Goal: Task Accomplishment & Management: Use online tool/utility

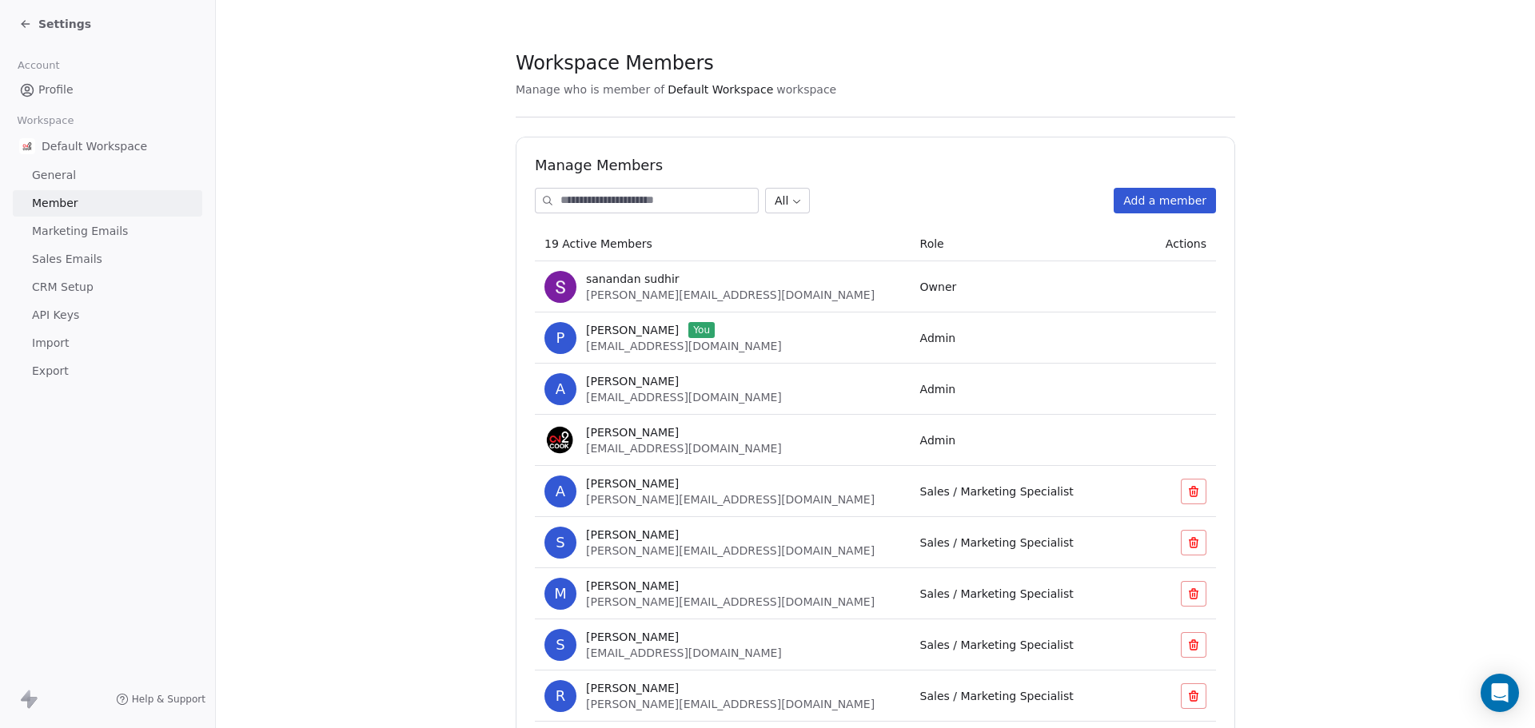
scroll to position [240, 0]
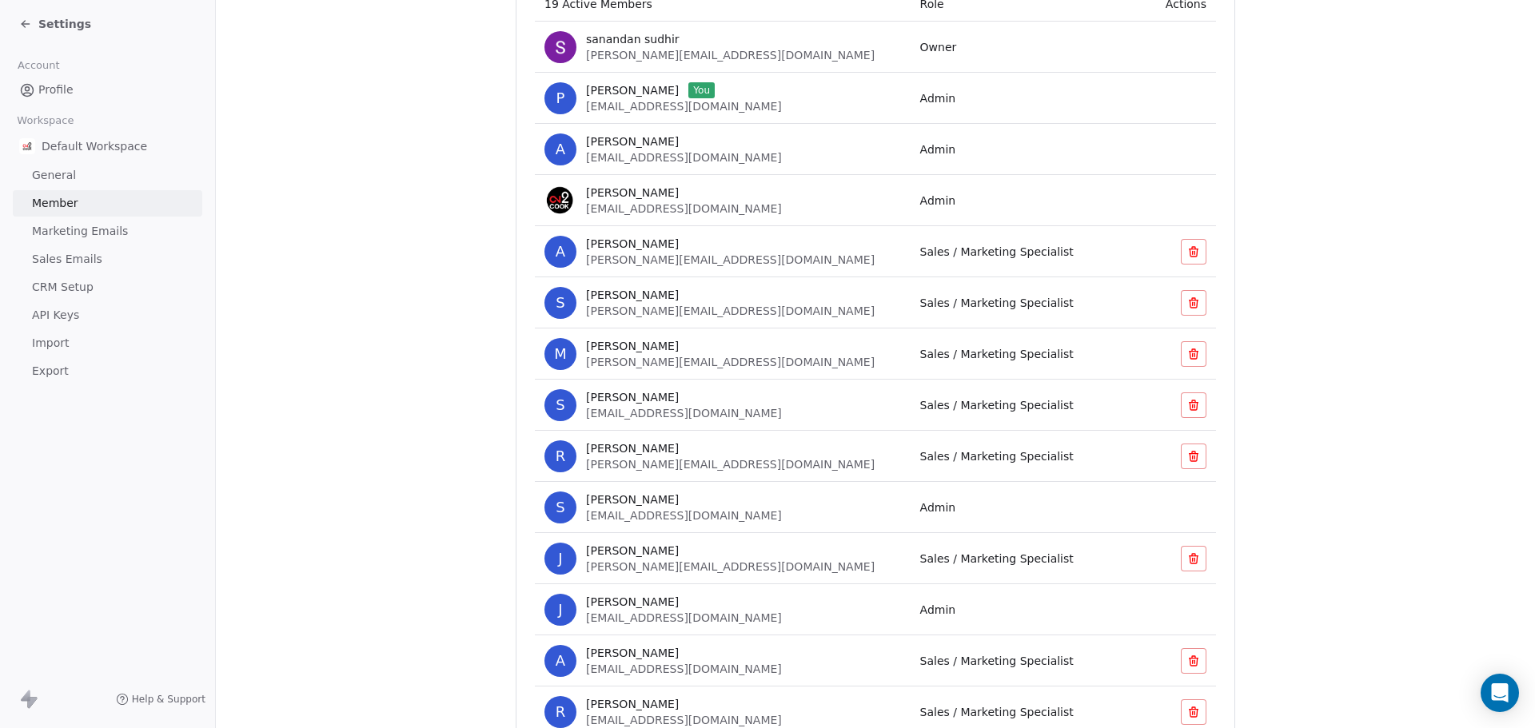
click at [340, 351] on section "Workspace Members Manage who is member of Default Workspace workspace Manage Me…" at bounding box center [875, 412] width 1319 height 1304
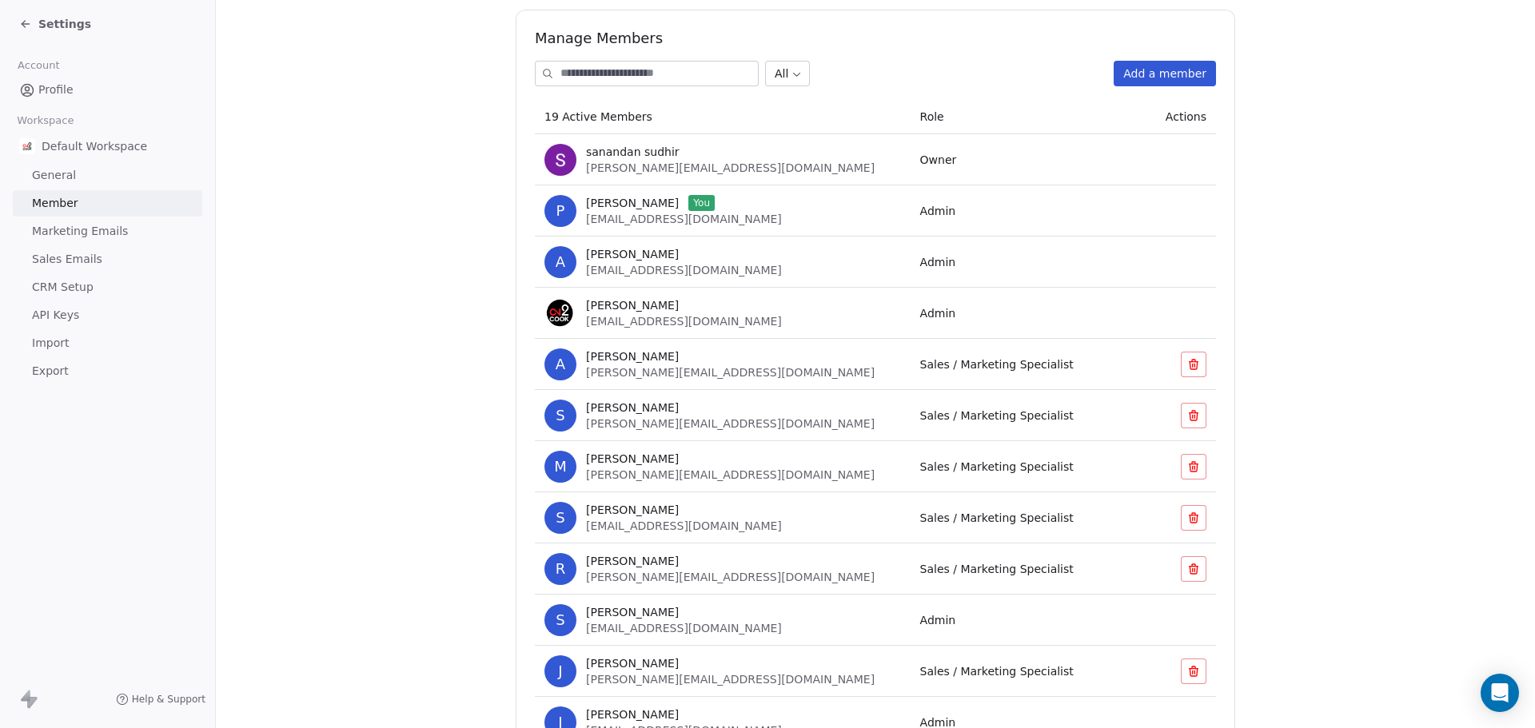
scroll to position [0, 0]
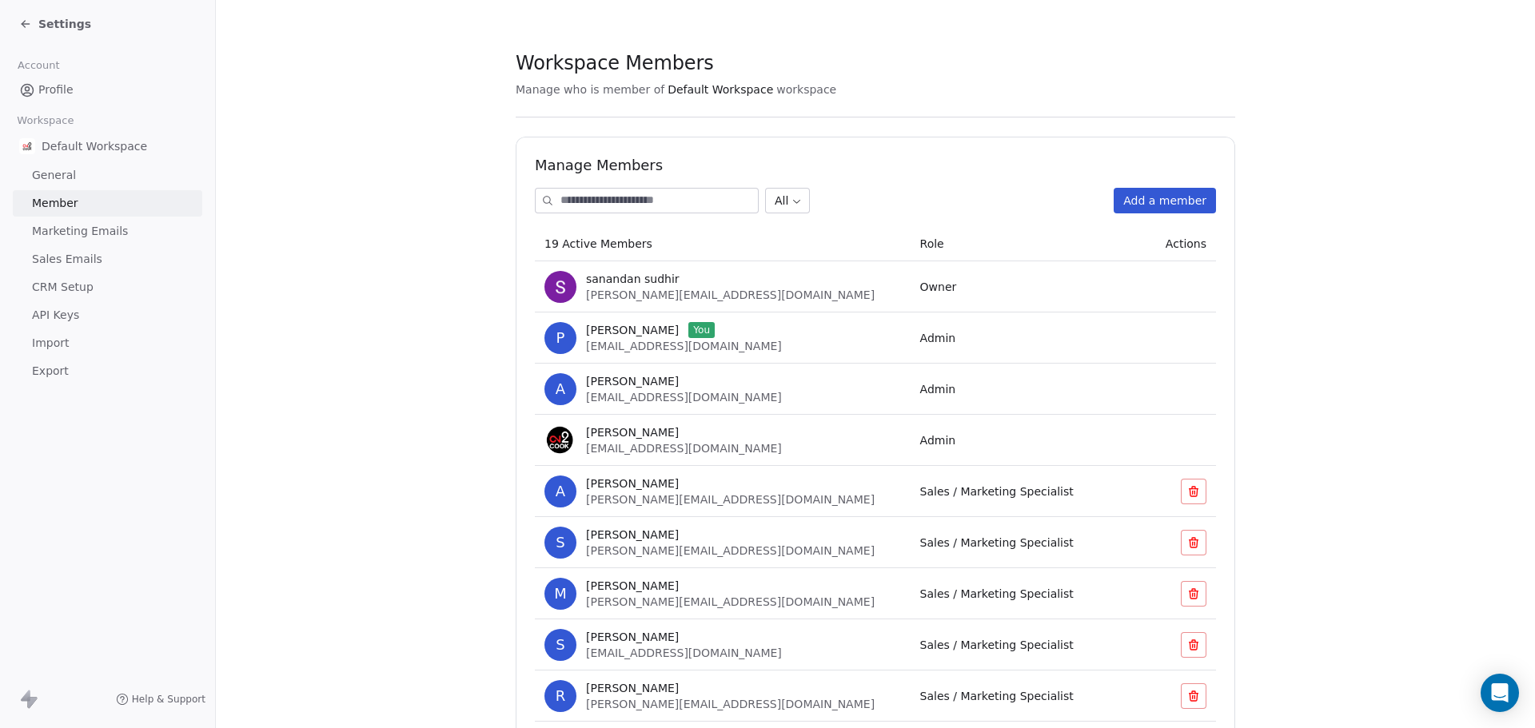
click at [17, 22] on div "Settings" at bounding box center [107, 24] width 215 height 48
click at [24, 23] on icon at bounding box center [25, 24] width 13 height 13
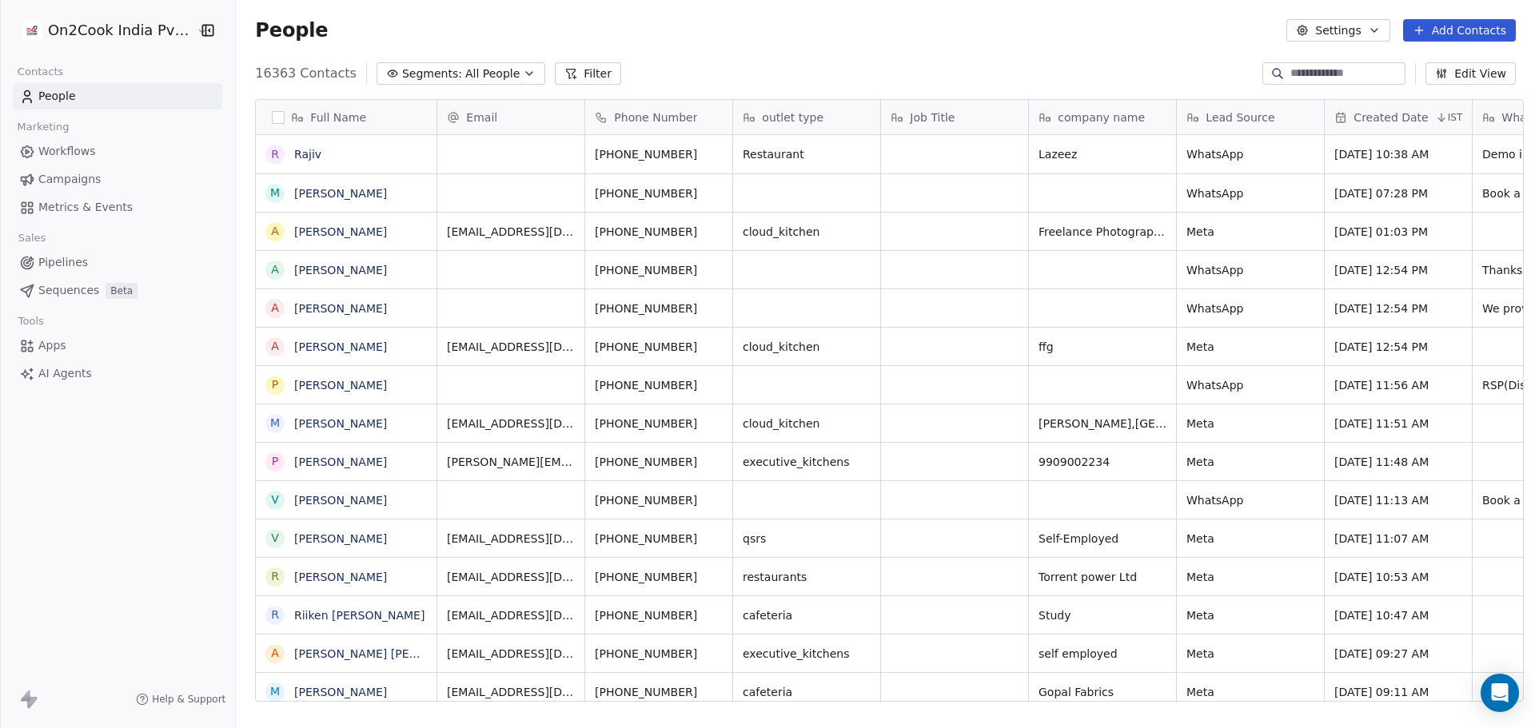
scroll to position [55, 0]
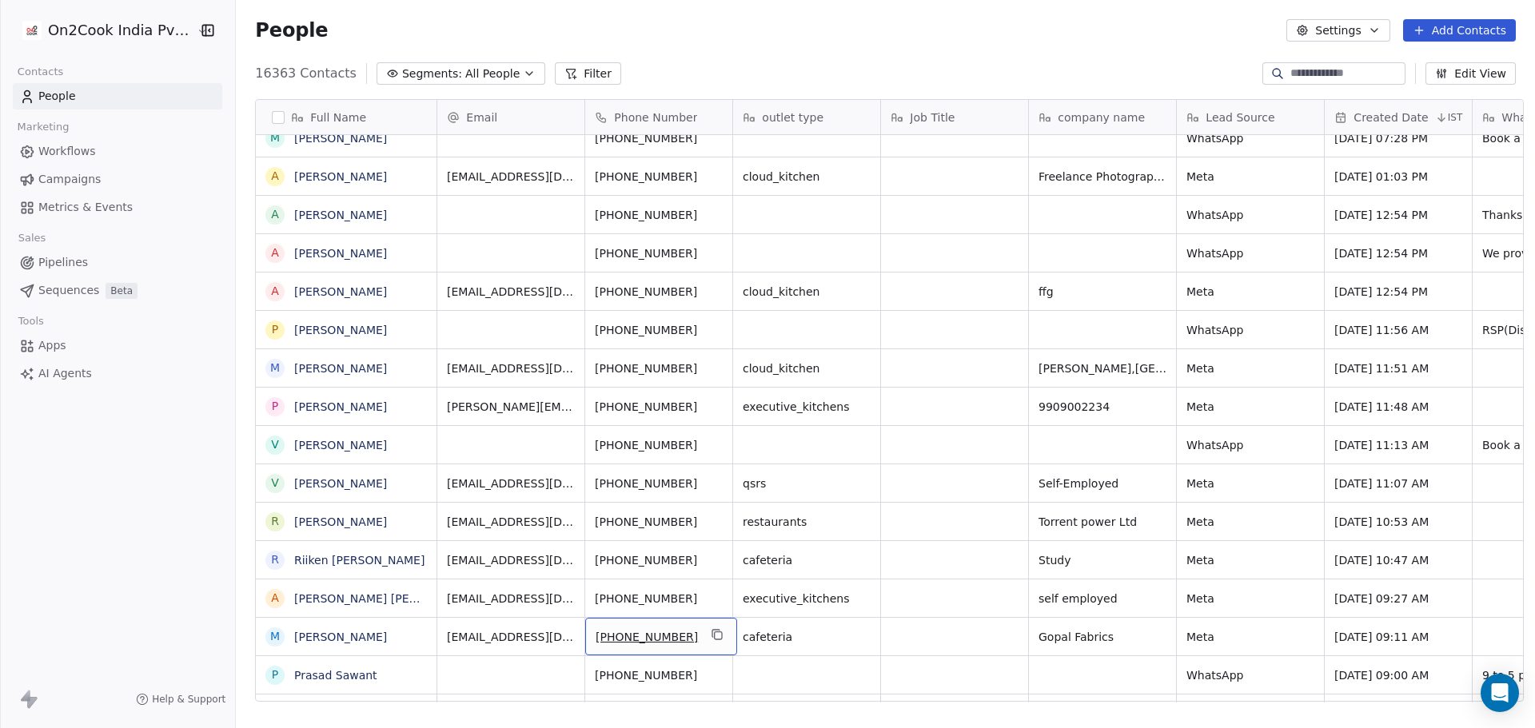
drag, startPoint x: 684, startPoint y: 690, endPoint x: 906, endPoint y: 716, distance: 223.7
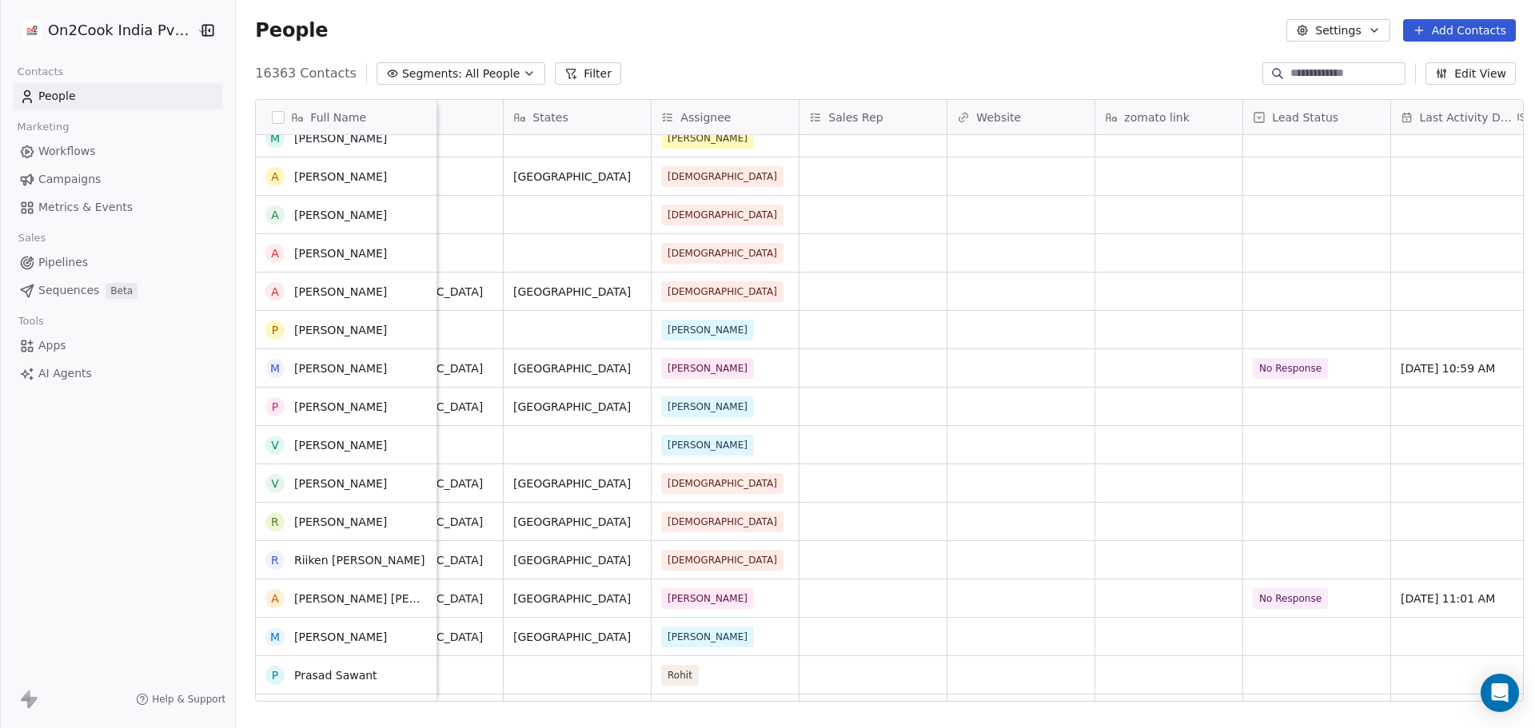
scroll to position [0, 0]
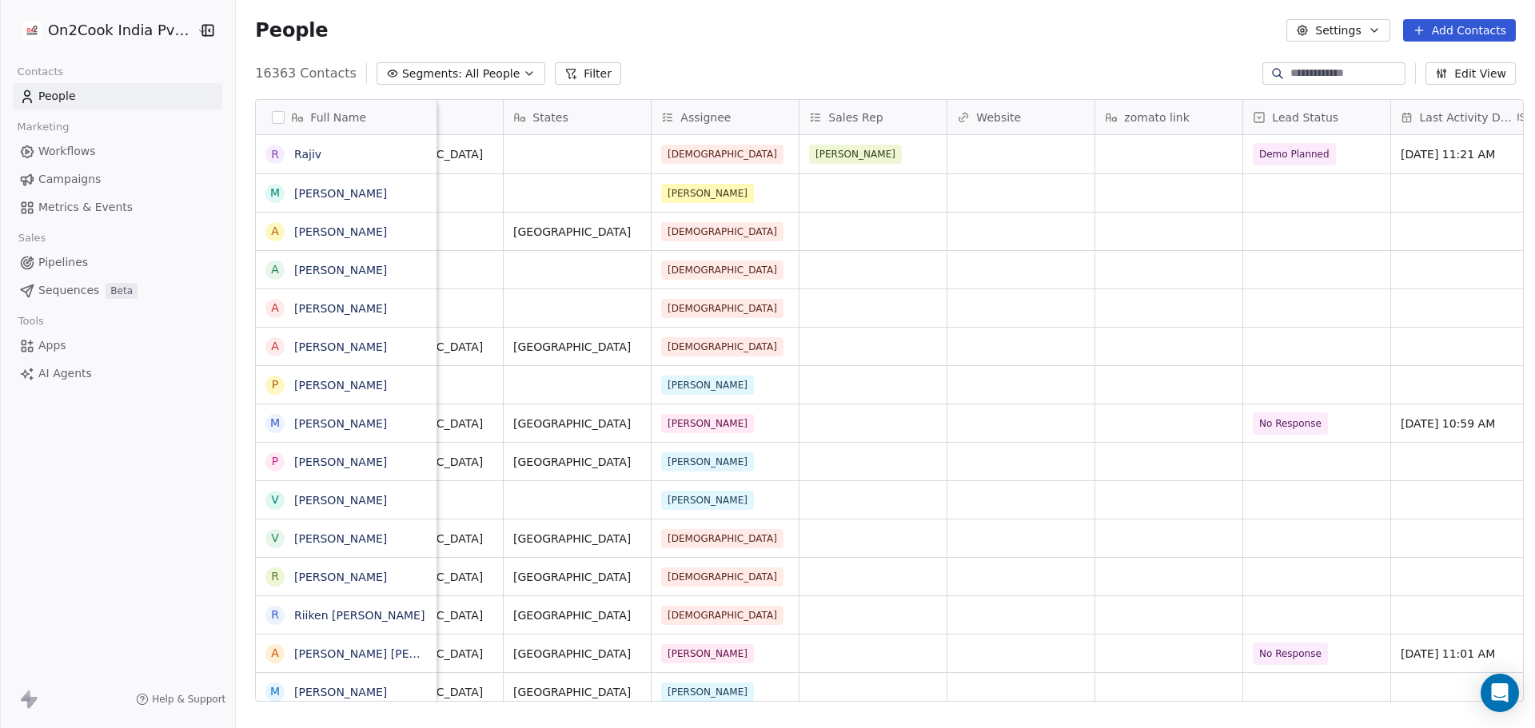
click at [708, 121] on span "Assignee" at bounding box center [705, 118] width 50 height 16
click at [709, 146] on span "Edit property" at bounding box center [710, 151] width 74 height 16
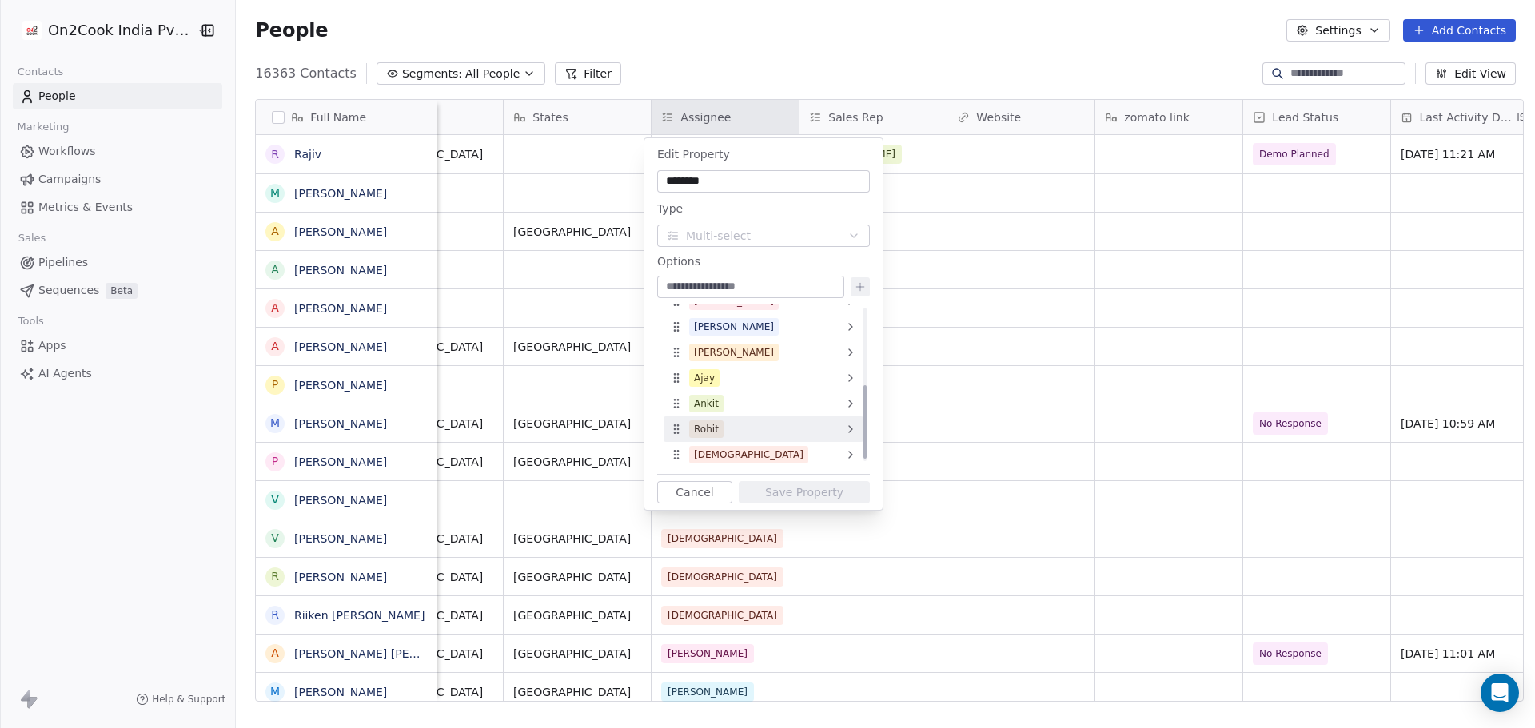
scroll to position [173, 0]
click at [730, 285] on input at bounding box center [750, 287] width 181 height 16
type input "*********"
click at [863, 282] on icon at bounding box center [860, 287] width 13 height 13
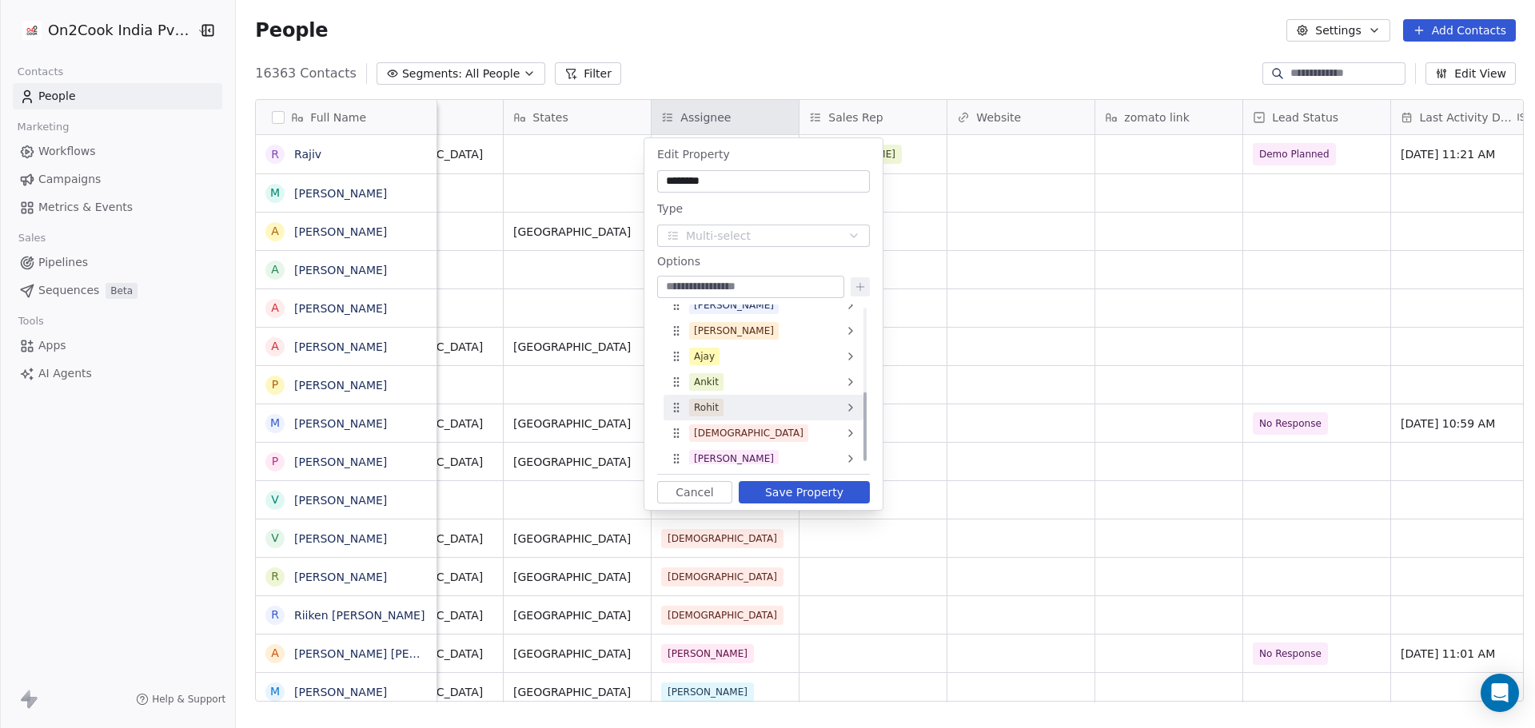
scroll to position [198, 0]
click at [1039, 383] on html "On2Cook India Pvt. Ltd. Contacts People Marketing Workflows Campaigns Metrics &…" at bounding box center [767, 364] width 1535 height 728
click at [817, 491] on button "Save Property" at bounding box center [804, 492] width 131 height 22
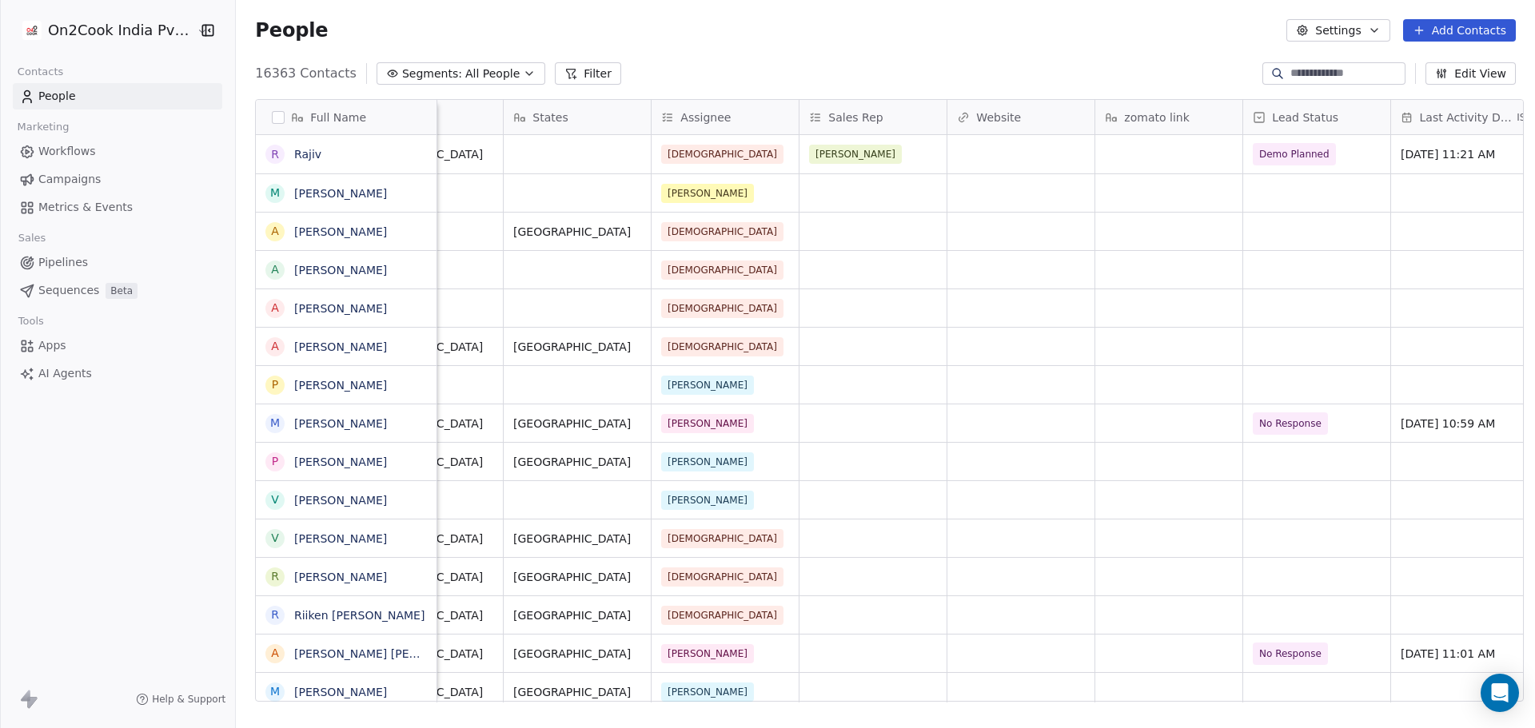
click at [860, 110] on span "Sales Rep" at bounding box center [855, 118] width 54 height 16
click at [852, 153] on span "Edit property" at bounding box center [858, 151] width 74 height 16
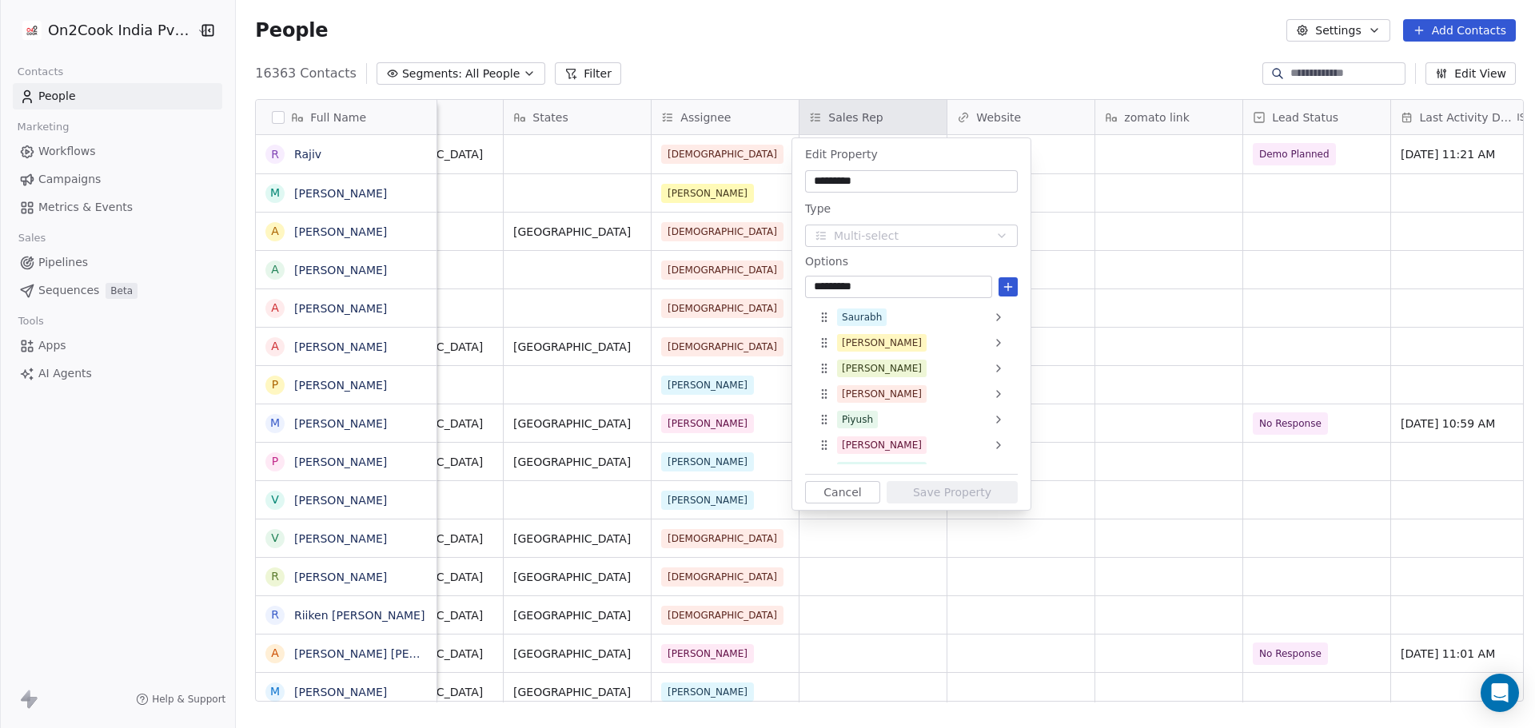
type input "*********"
click at [1011, 288] on icon at bounding box center [1008, 287] width 13 height 13
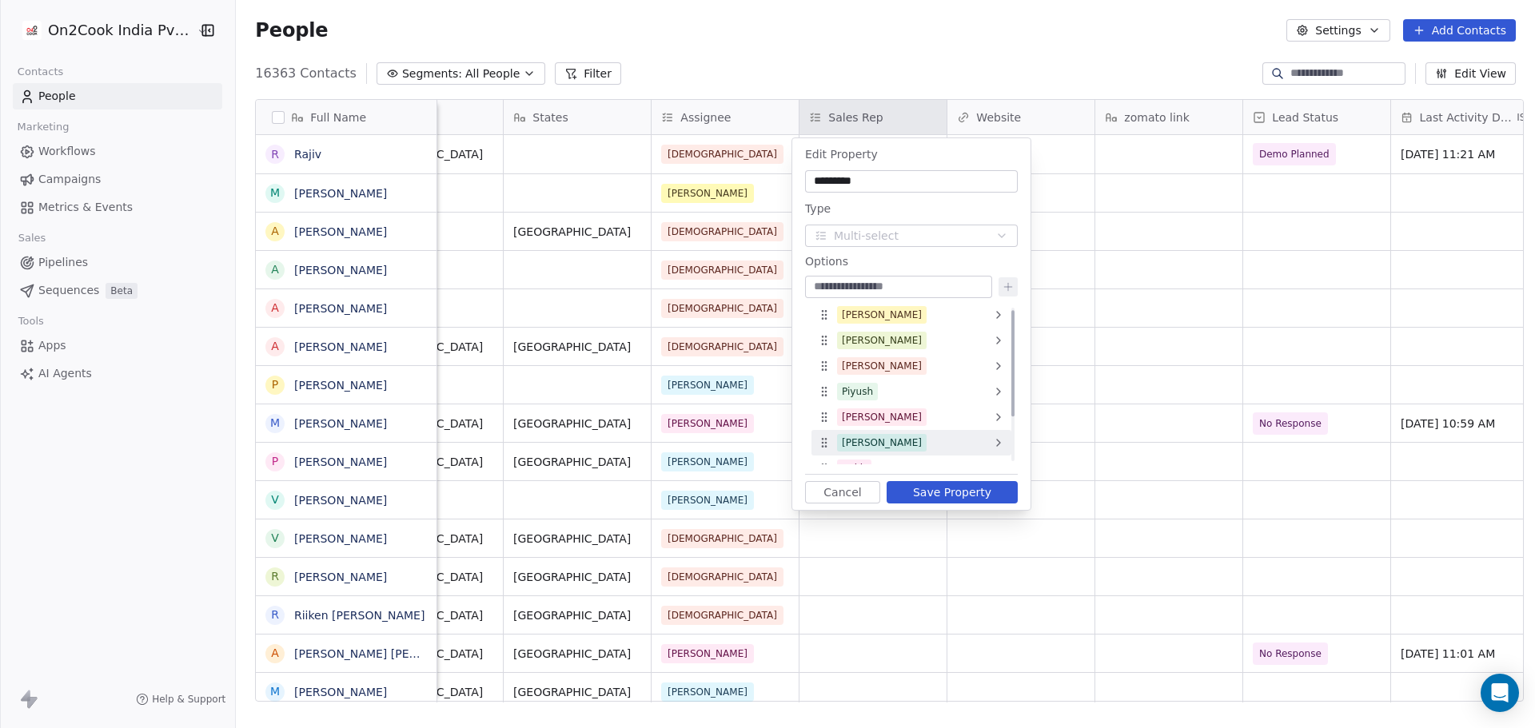
scroll to position [70, 0]
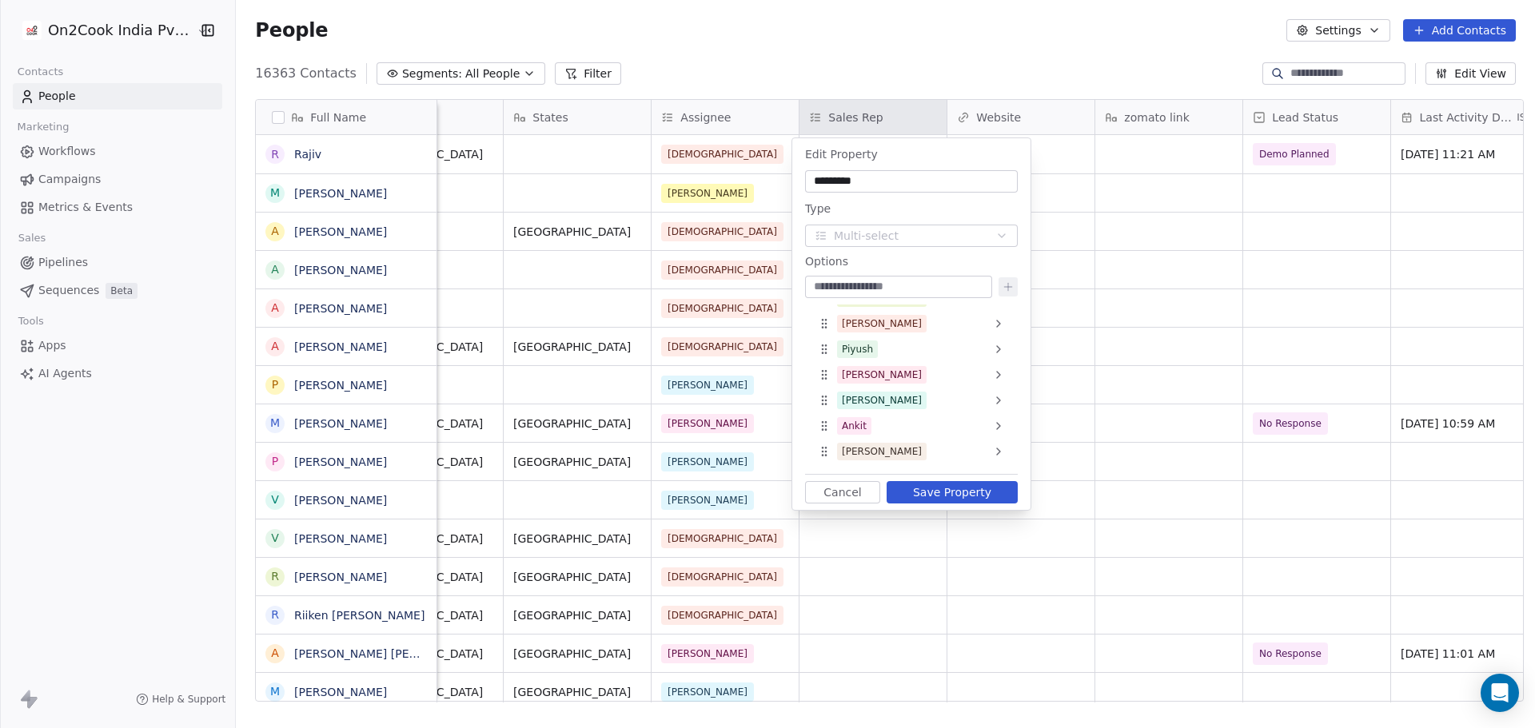
click at [932, 488] on button "Save Property" at bounding box center [952, 492] width 131 height 22
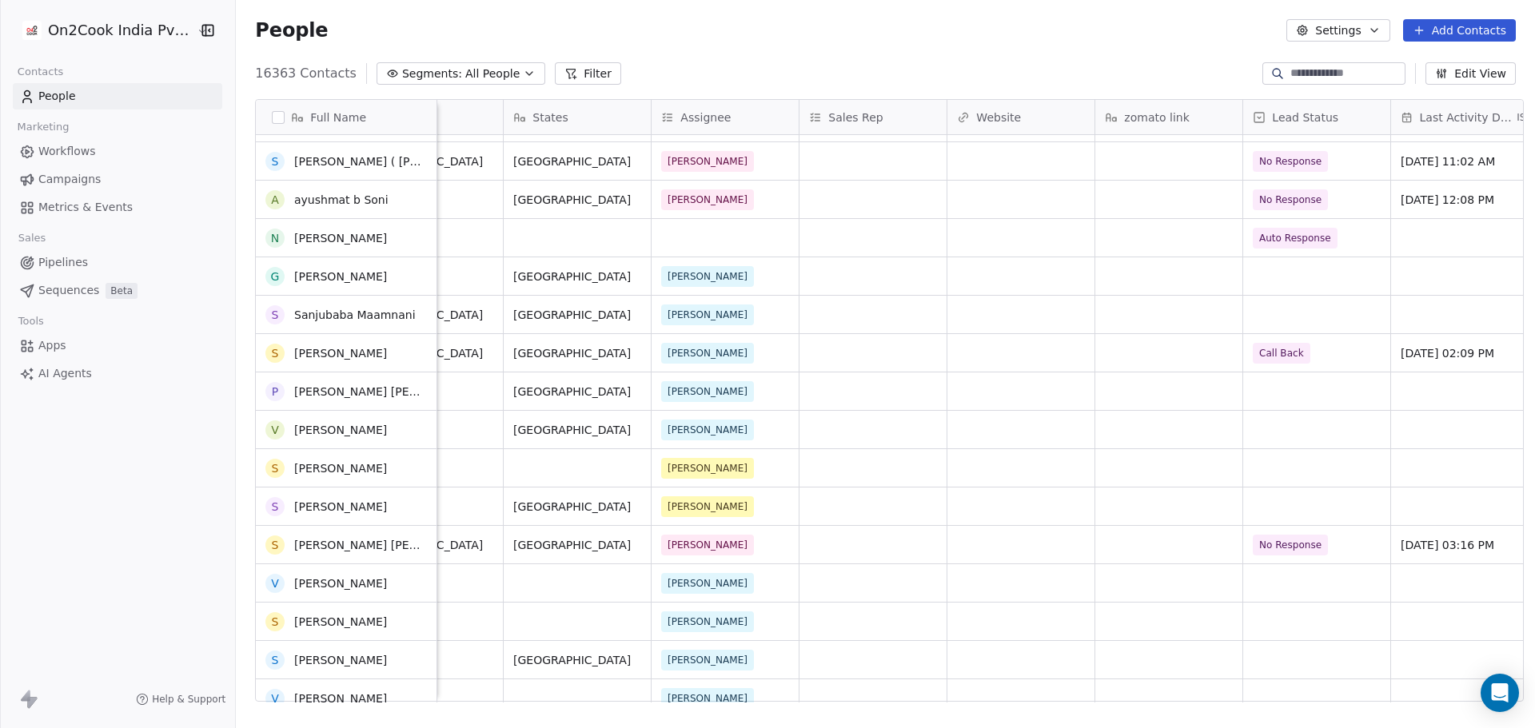
scroll to position [0, 0]
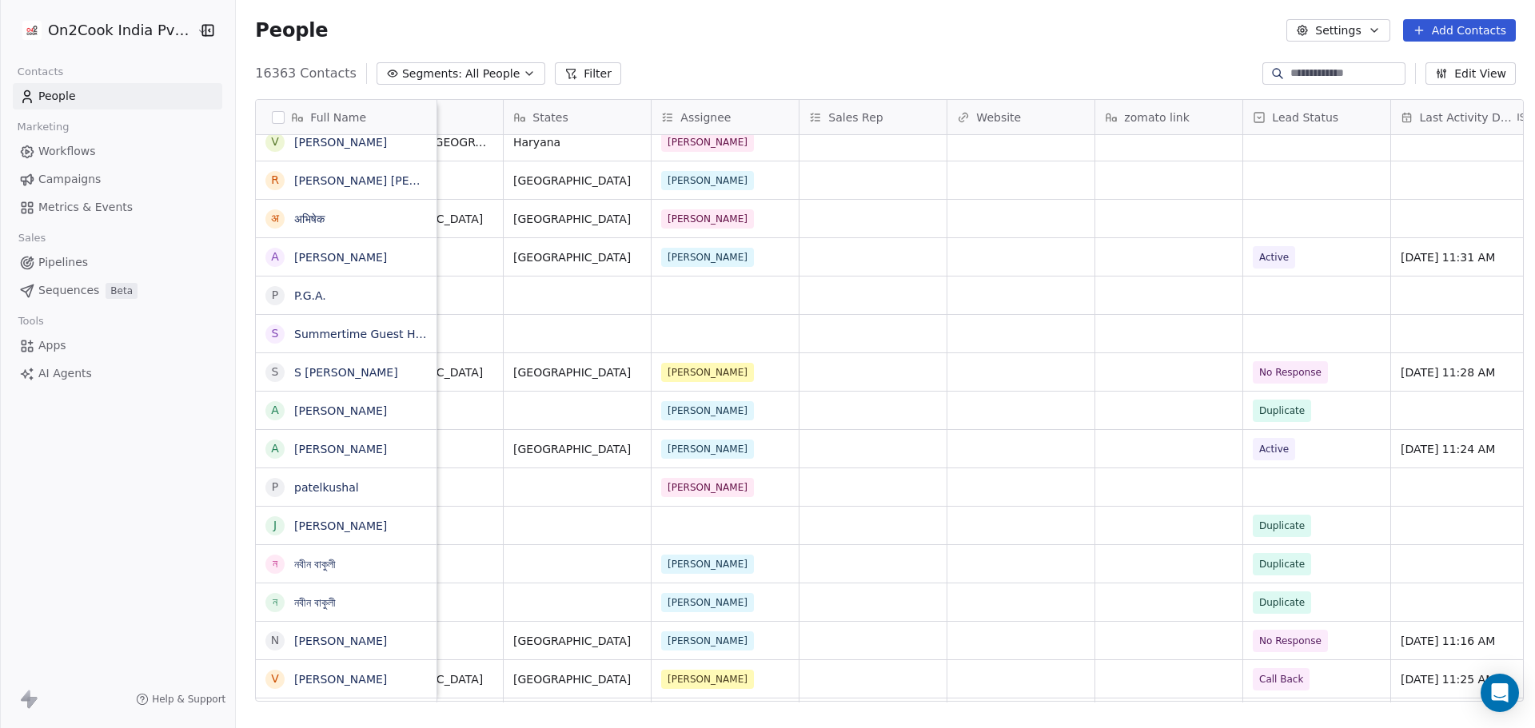
click at [700, 314] on div "[DATE] 05:06 PM STOP" at bounding box center [671, 333] width 3292 height 38
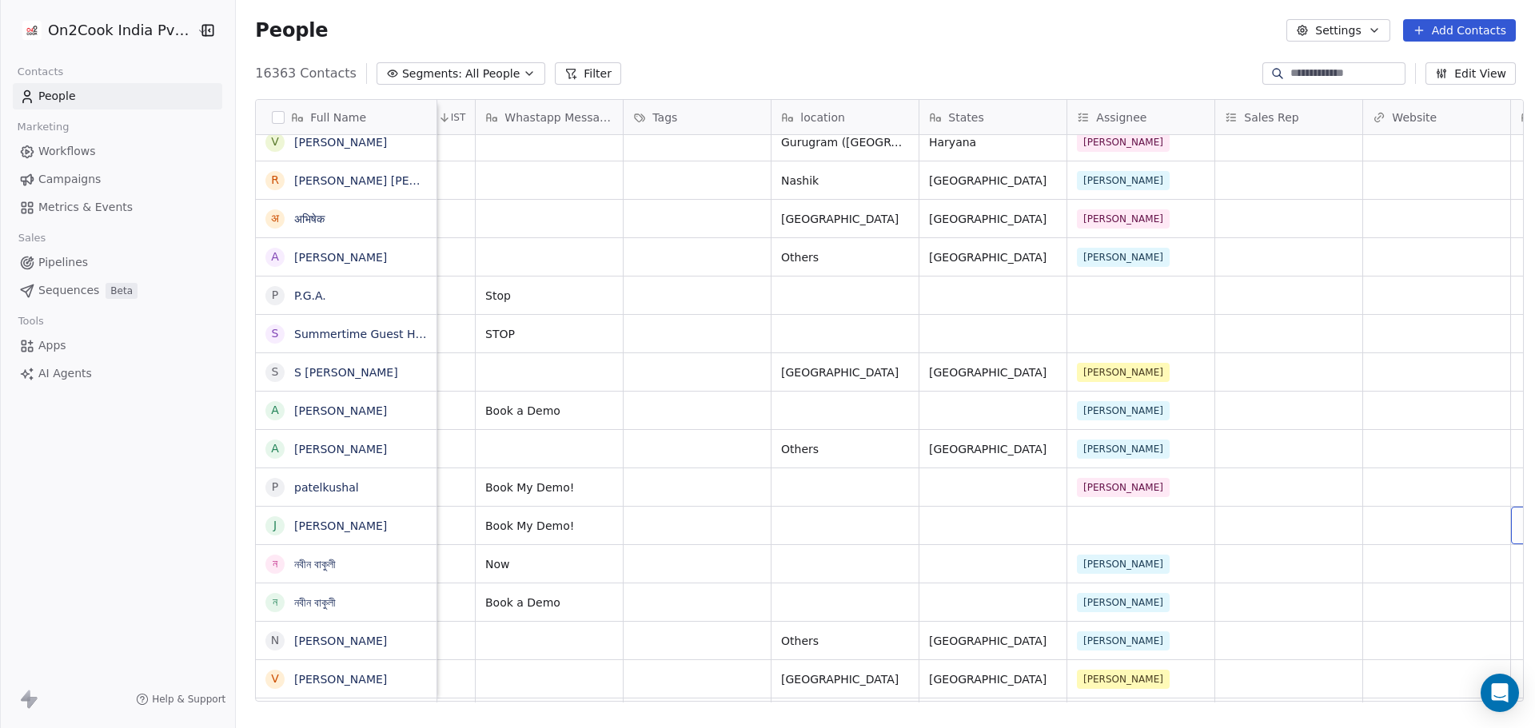
scroll to position [0, 1145]
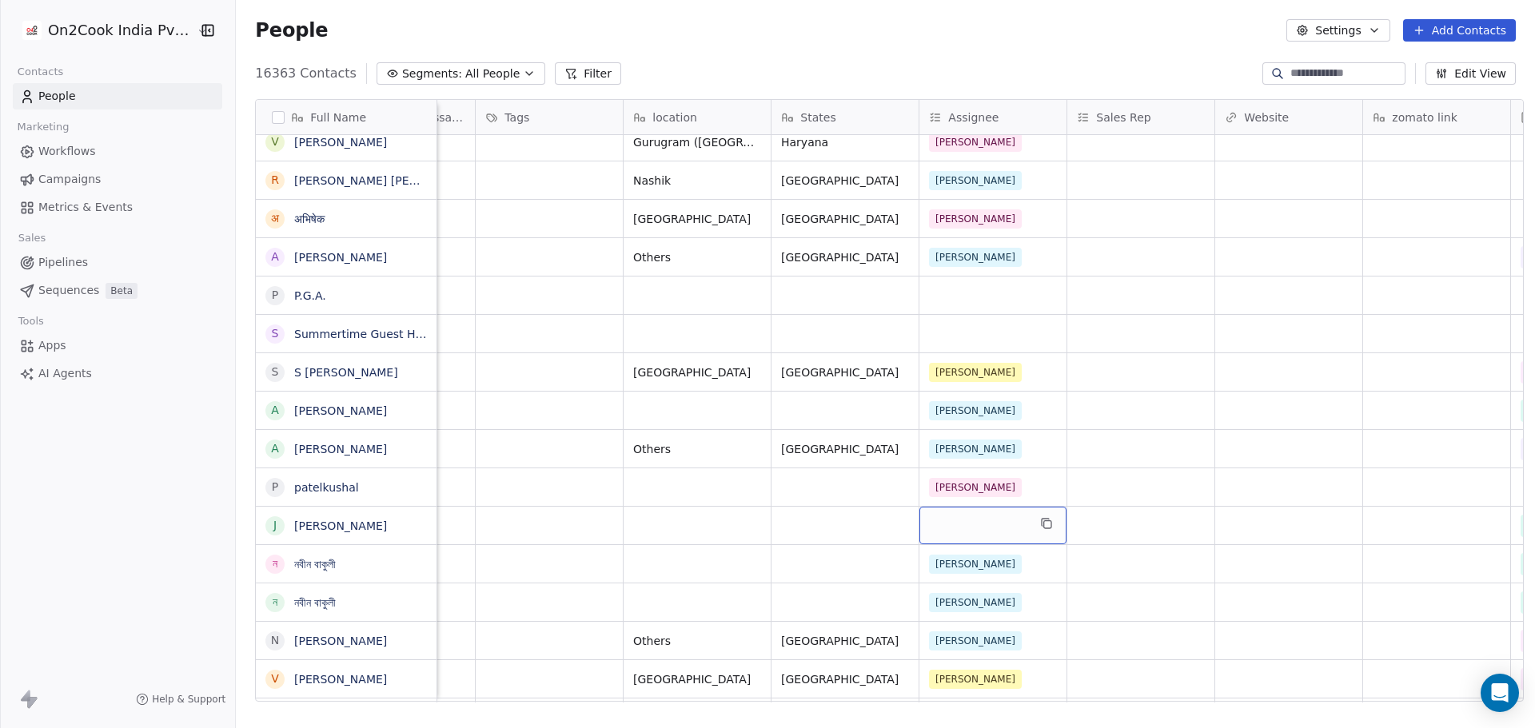
click at [957, 522] on div "grid" at bounding box center [992, 526] width 147 height 38
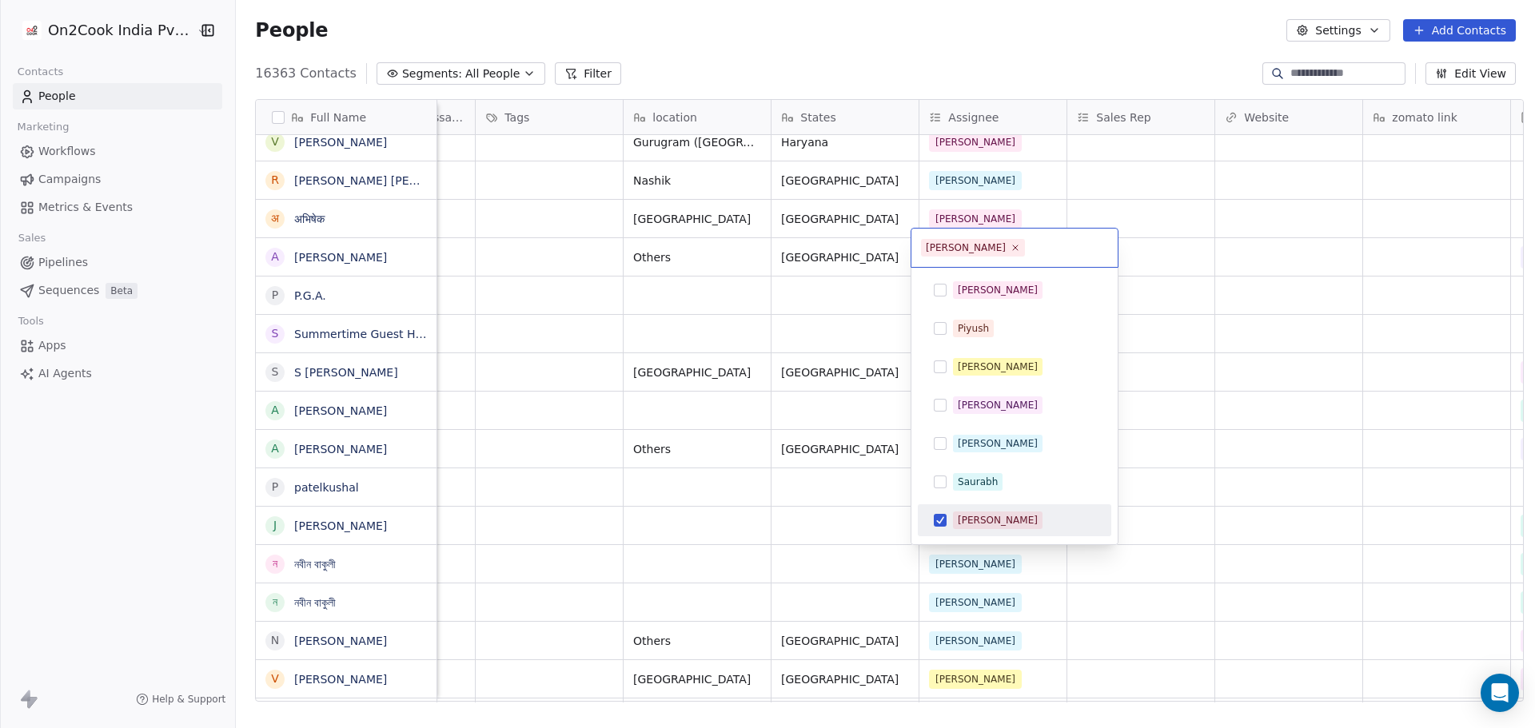
click at [1015, 526] on div "[PERSON_NAME]" at bounding box center [1024, 521] width 142 height 18
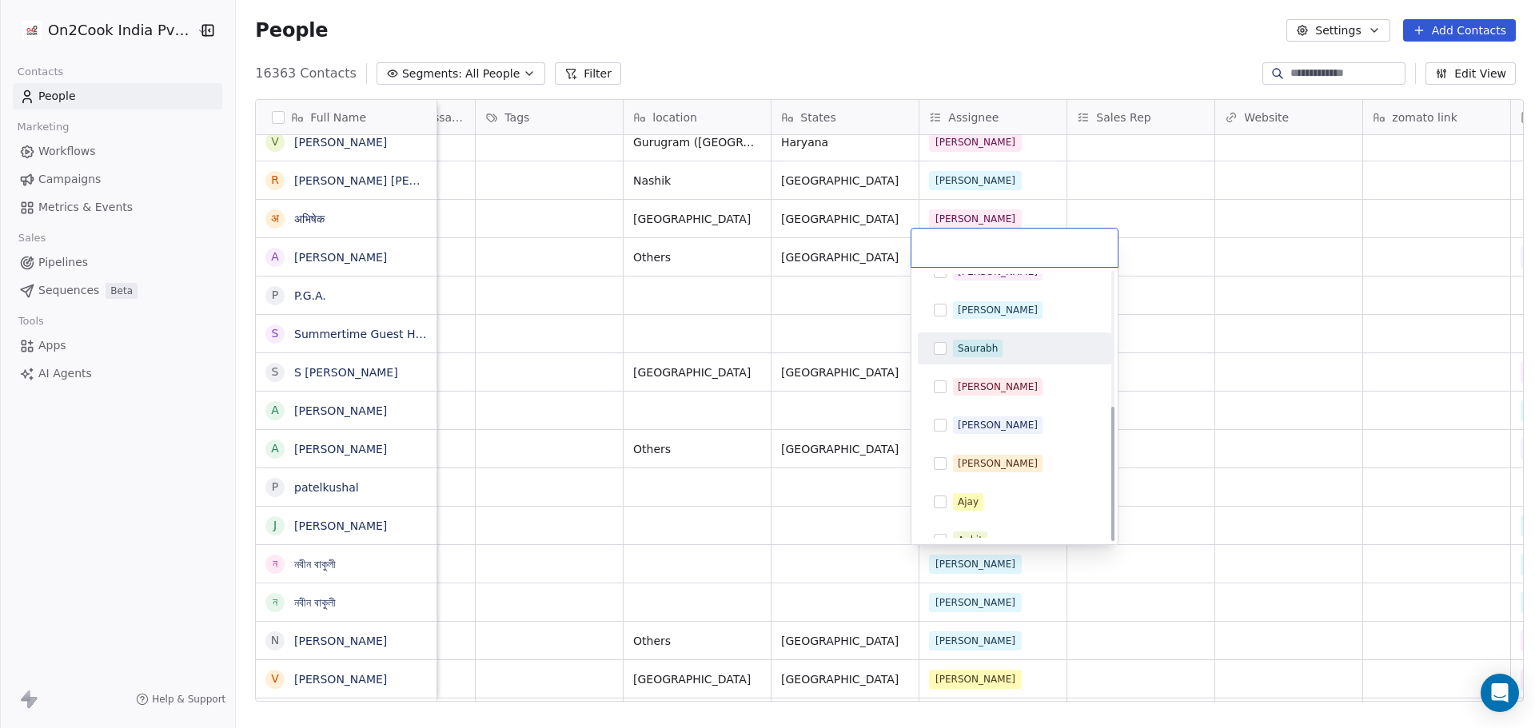
scroll to position [267, 0]
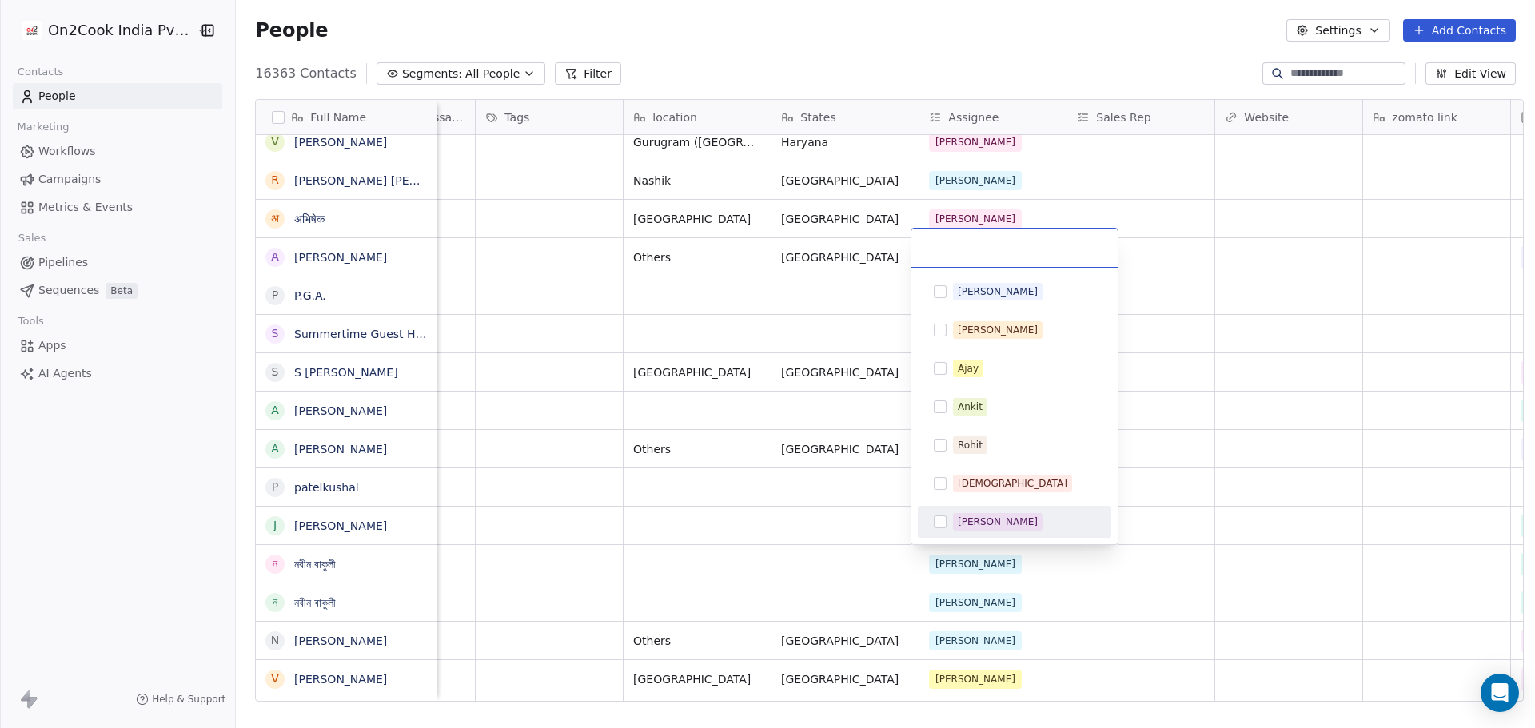
click at [985, 527] on div "[PERSON_NAME]" at bounding box center [998, 522] width 80 height 14
click at [1222, 527] on html "On2Cook India Pvt. Ltd. Contacts People Marketing Workflows Campaigns Metrics &…" at bounding box center [767, 364] width 1535 height 728
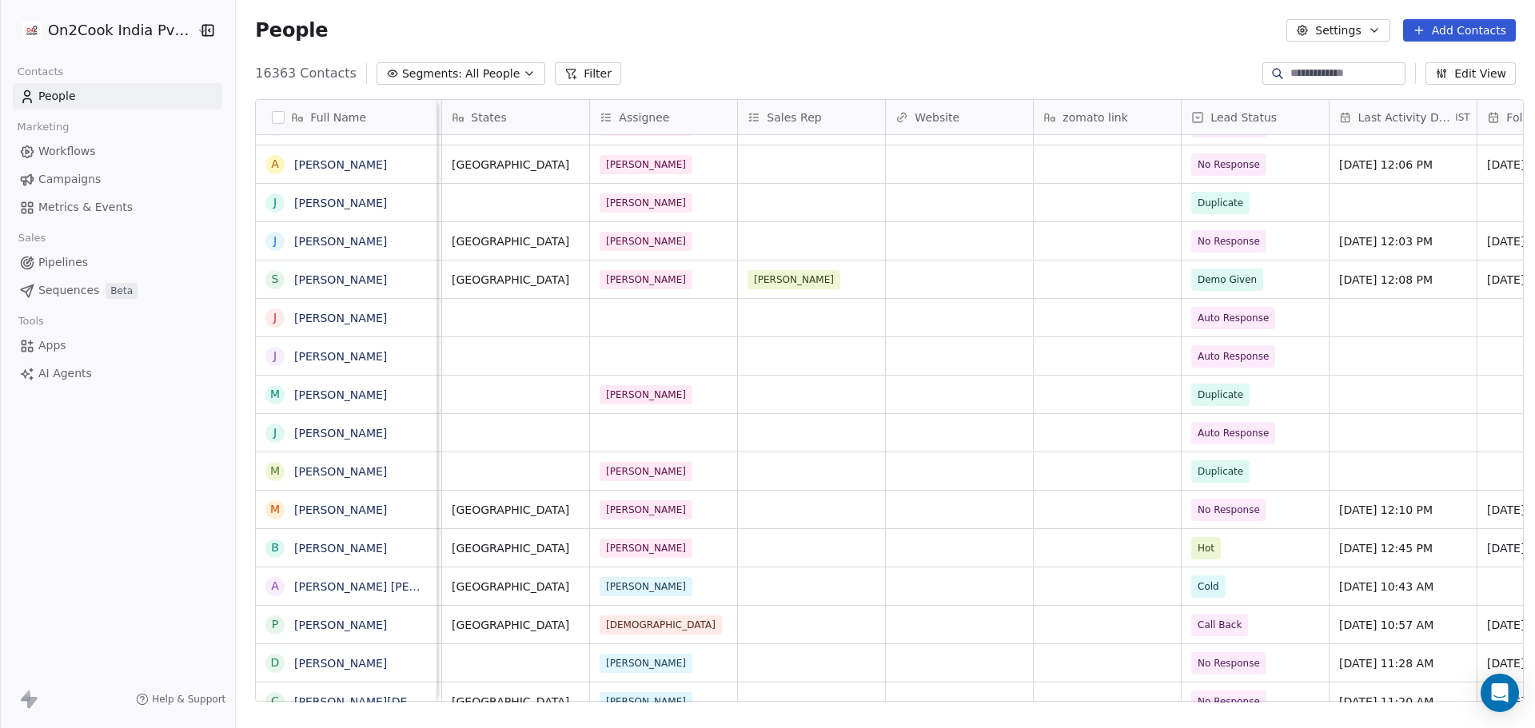
scroll to position [0, 1426]
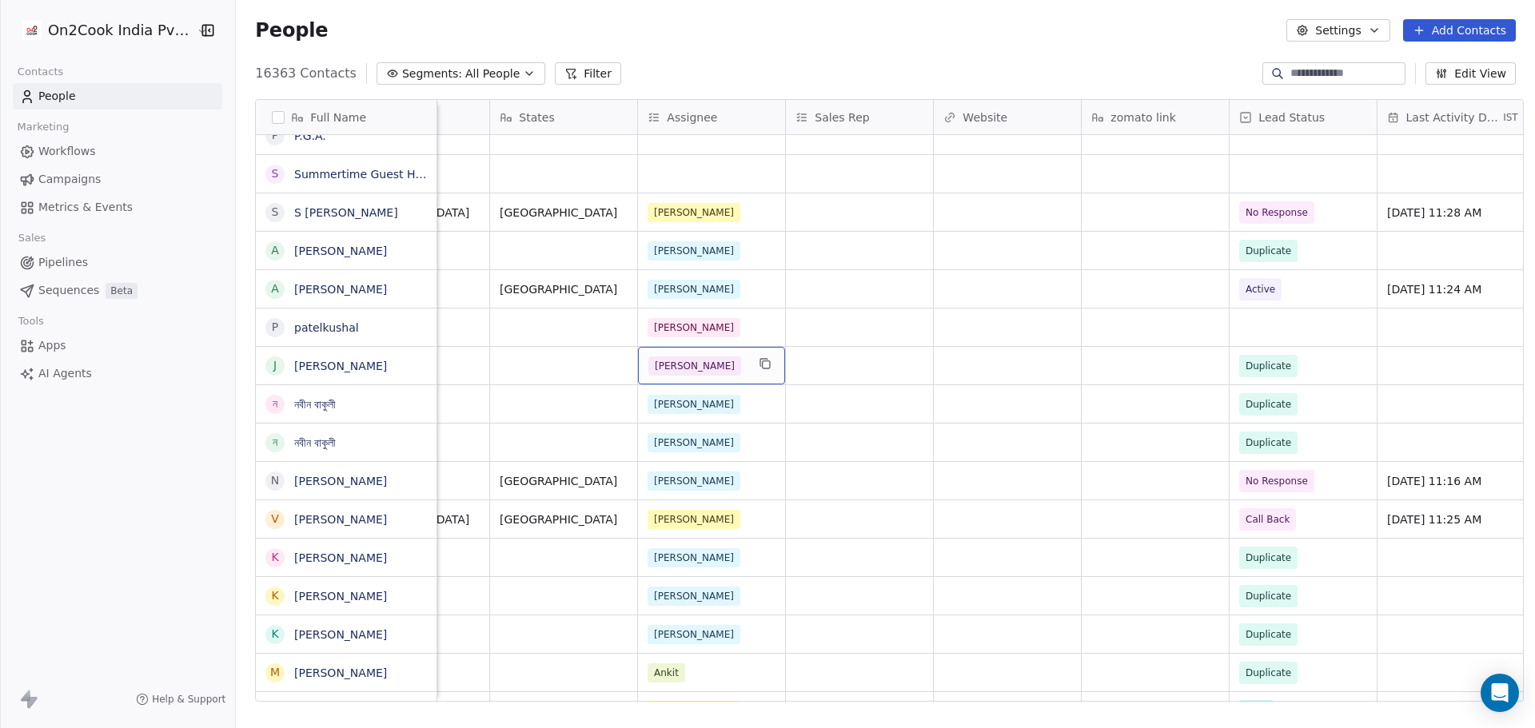
click at [701, 365] on div "[PERSON_NAME]" at bounding box center [697, 366] width 98 height 19
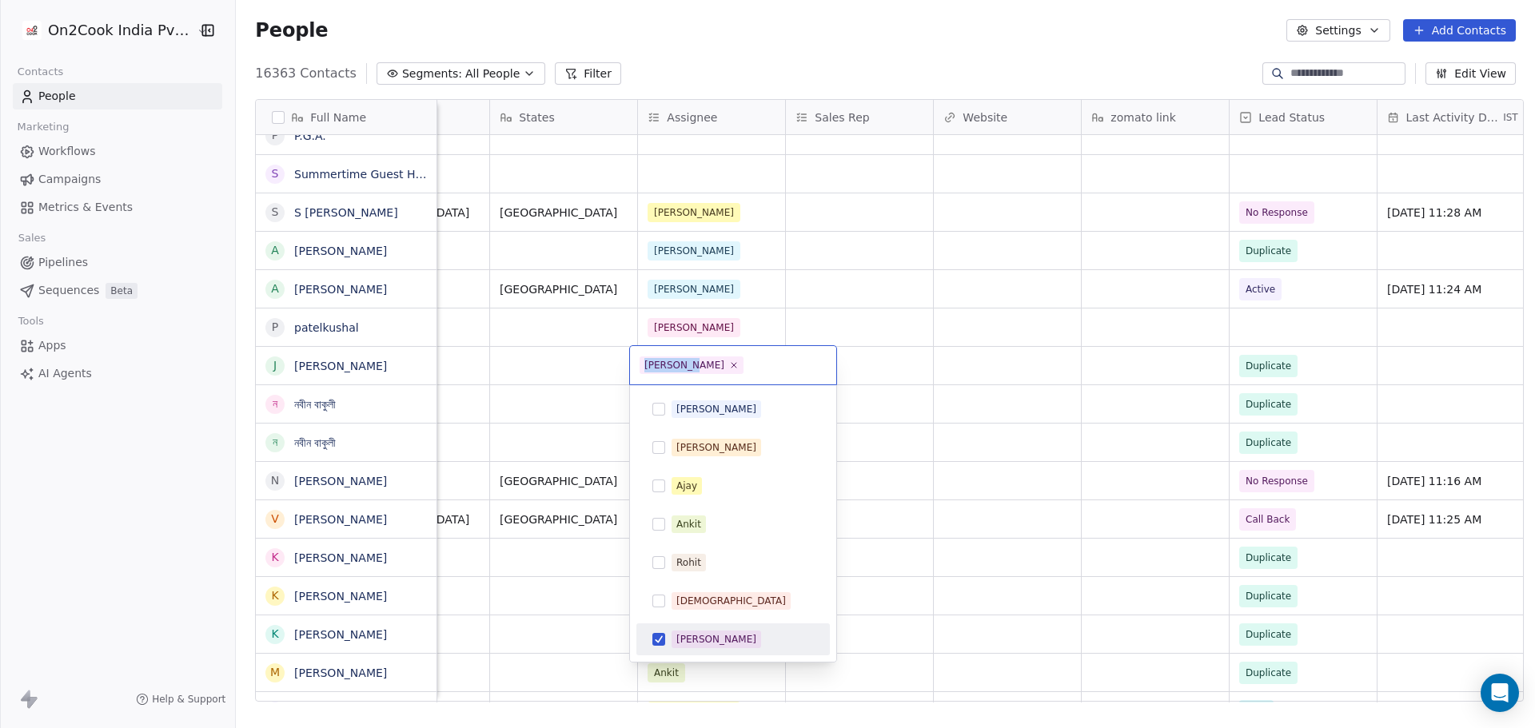
click at [729, 365] on icon at bounding box center [734, 366] width 10 height 10
click at [915, 412] on html "On2Cook India Pvt. Ltd. Contacts People Marketing Workflows Campaigns Metrics &…" at bounding box center [767, 364] width 1535 height 728
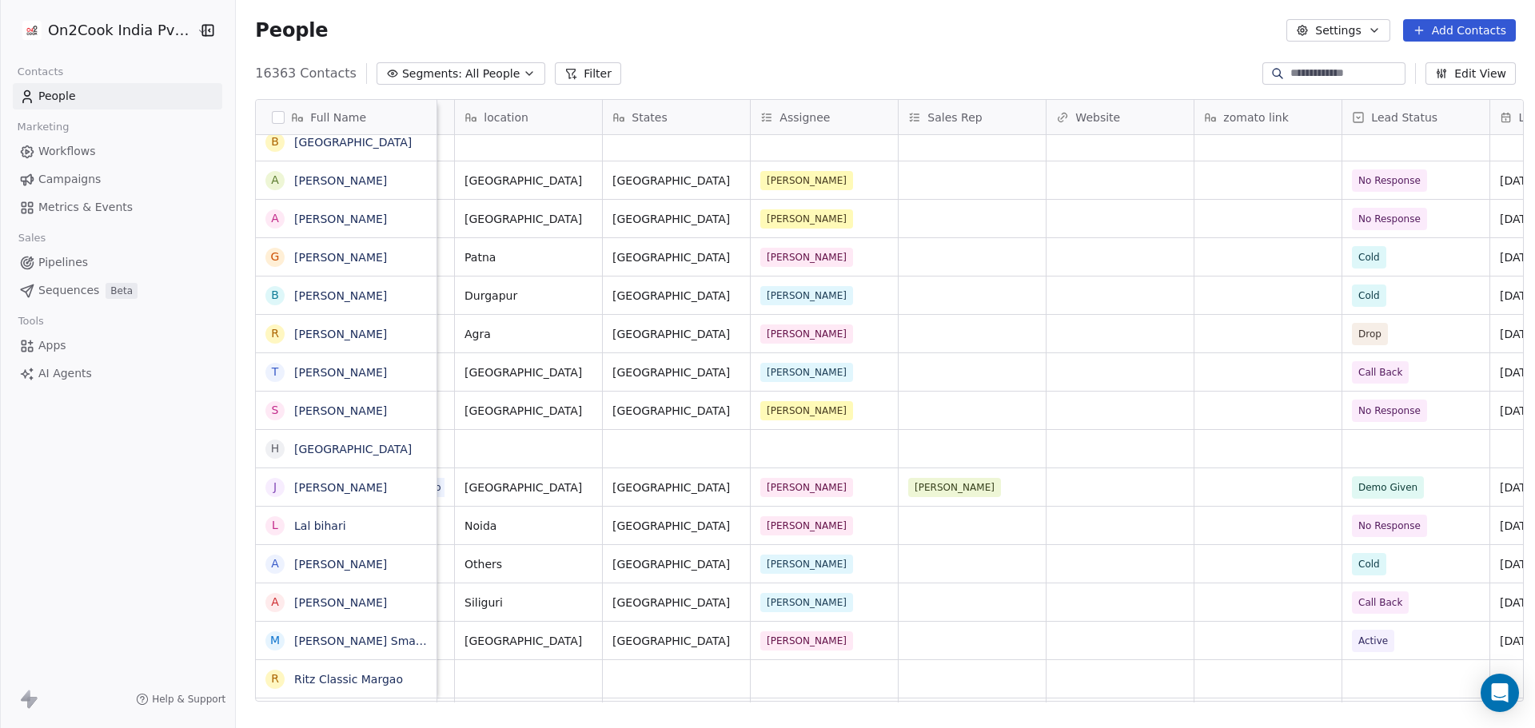
scroll to position [0, 1288]
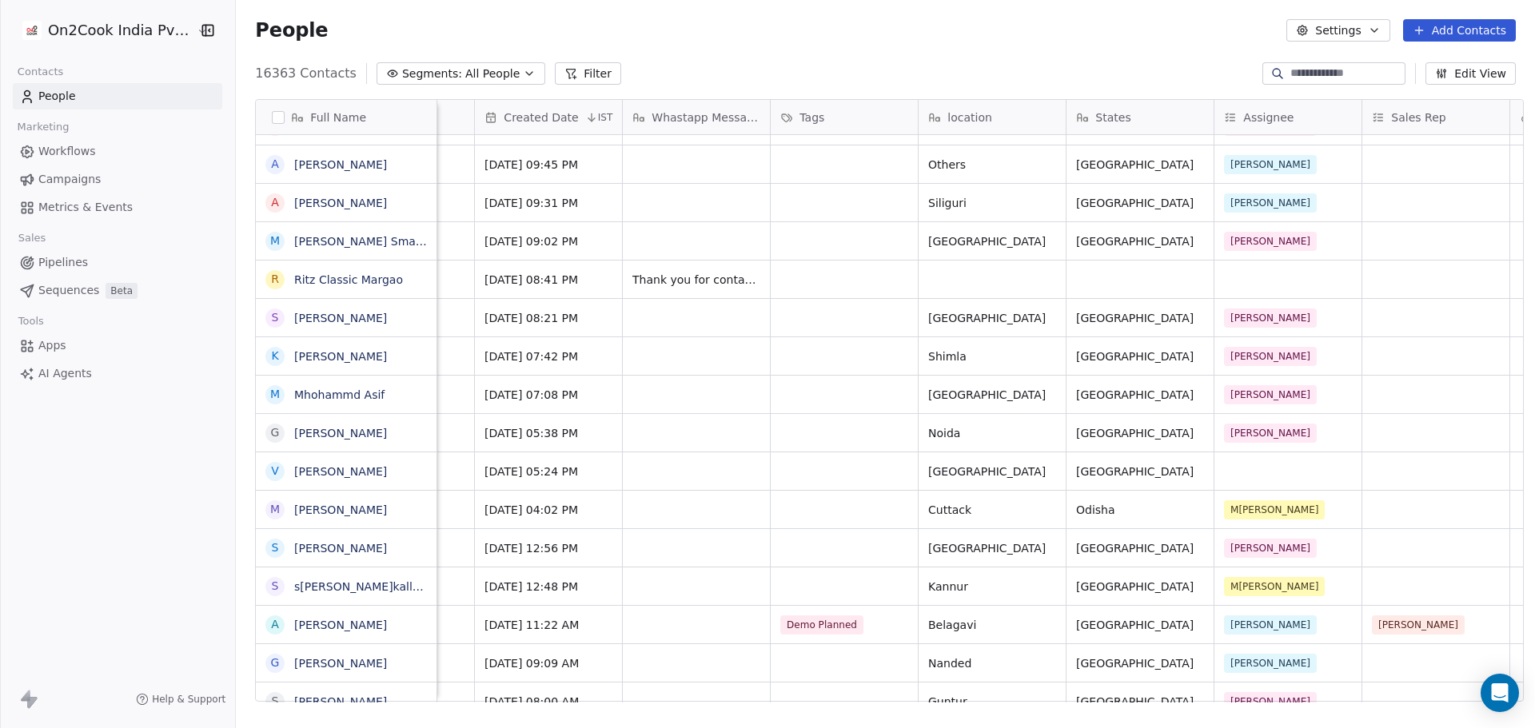
scroll to position [0, 1290]
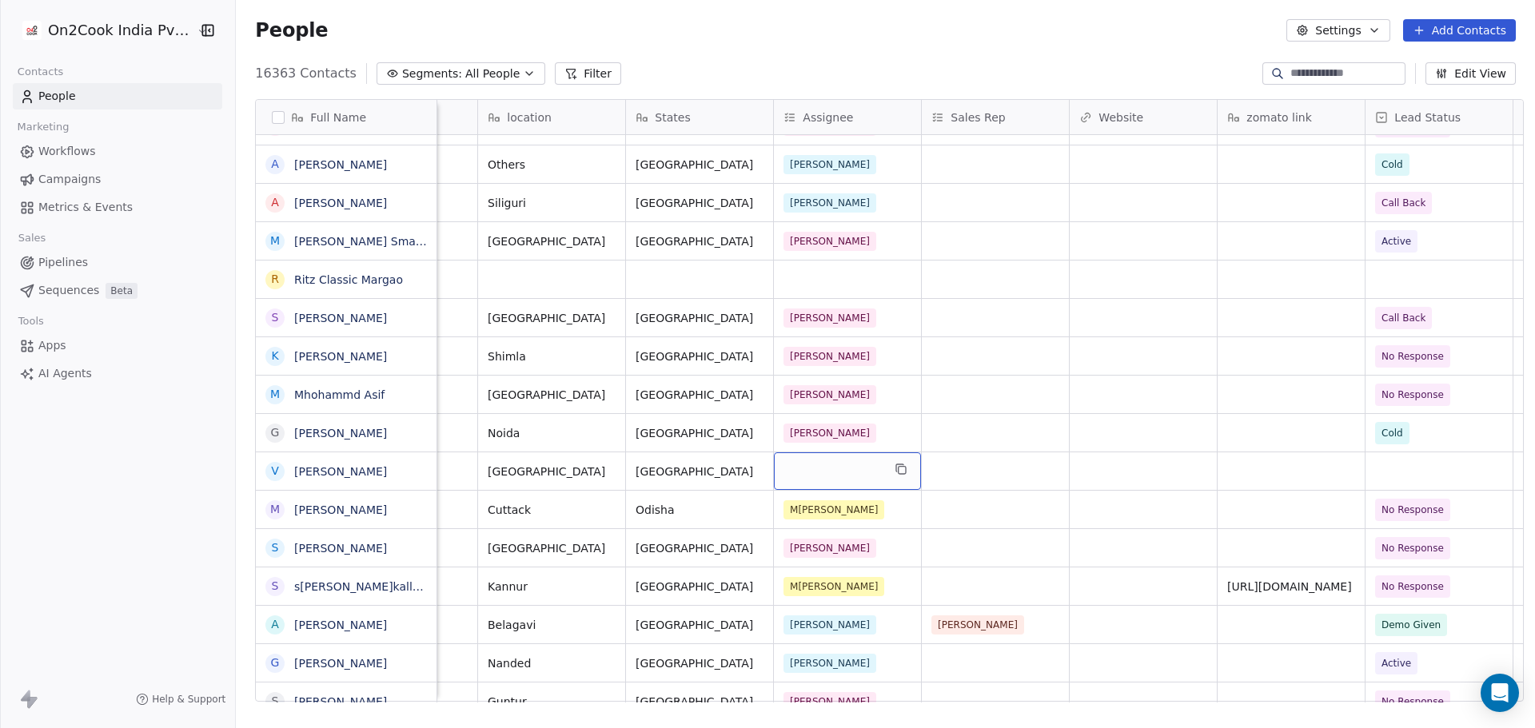
click at [825, 479] on div "grid" at bounding box center [847, 472] width 147 height 38
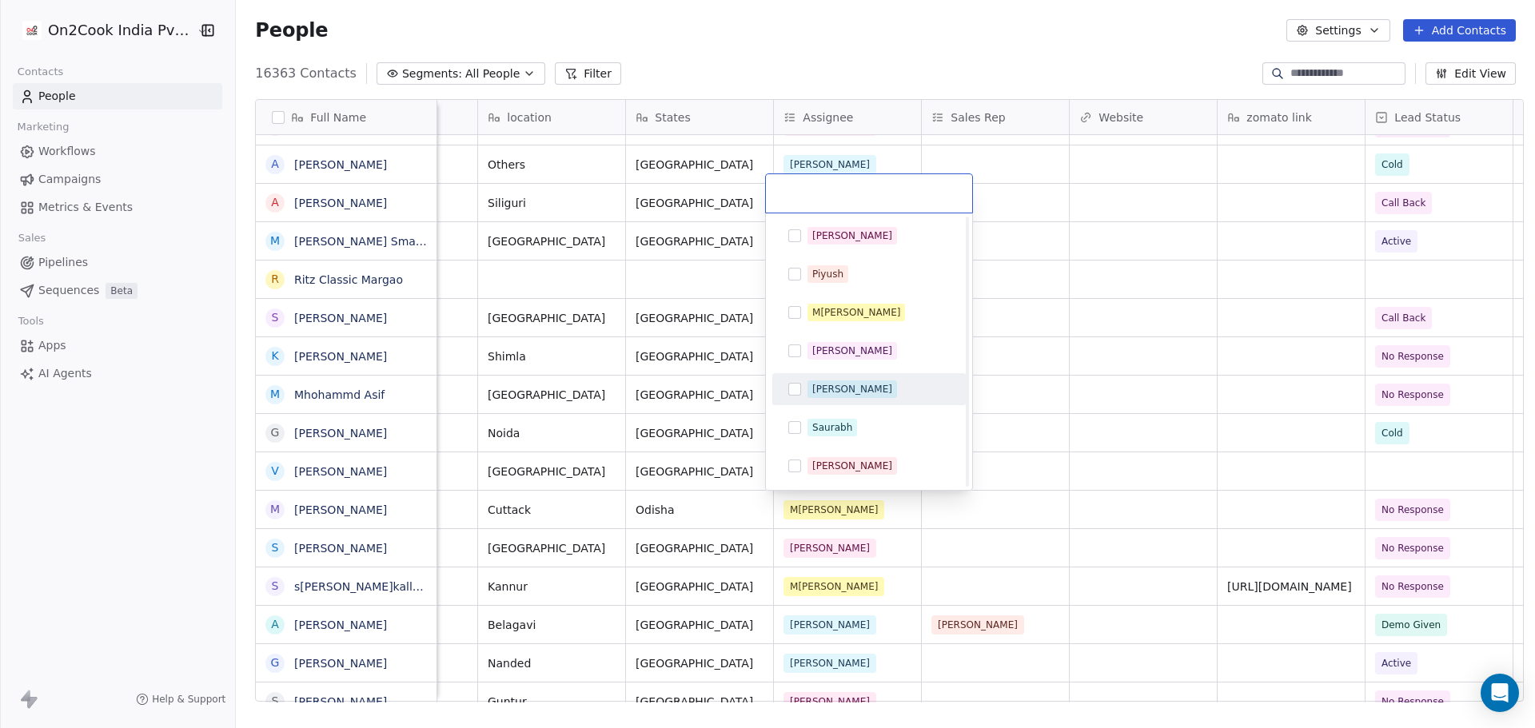
scroll to position [267, 0]
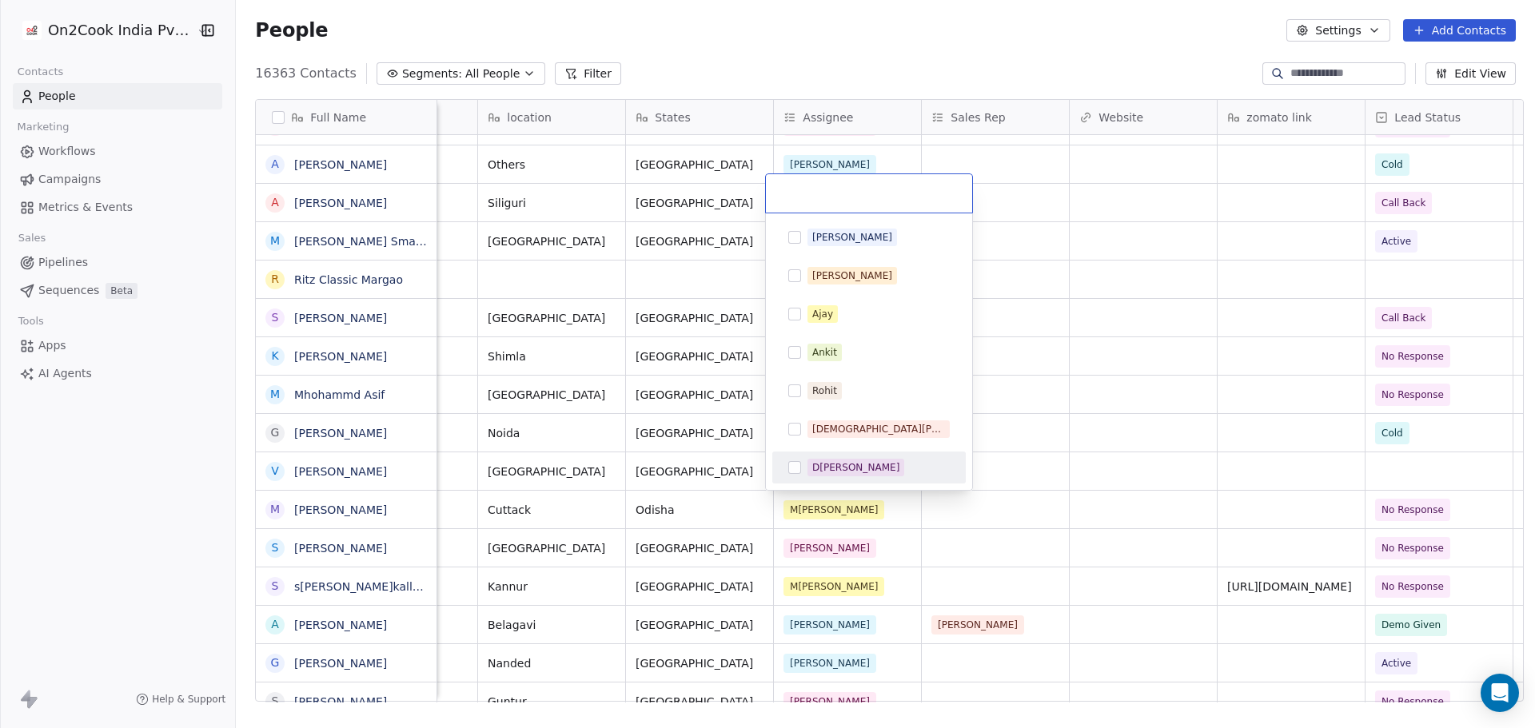
click at [856, 473] on div "[PERSON_NAME]" at bounding box center [855, 468] width 87 height 14
click at [1038, 476] on html "On2Cook India Pvt. Ltd. Contacts People Marketing Workflows Campaigns Metrics &…" at bounding box center [767, 364] width 1535 height 728
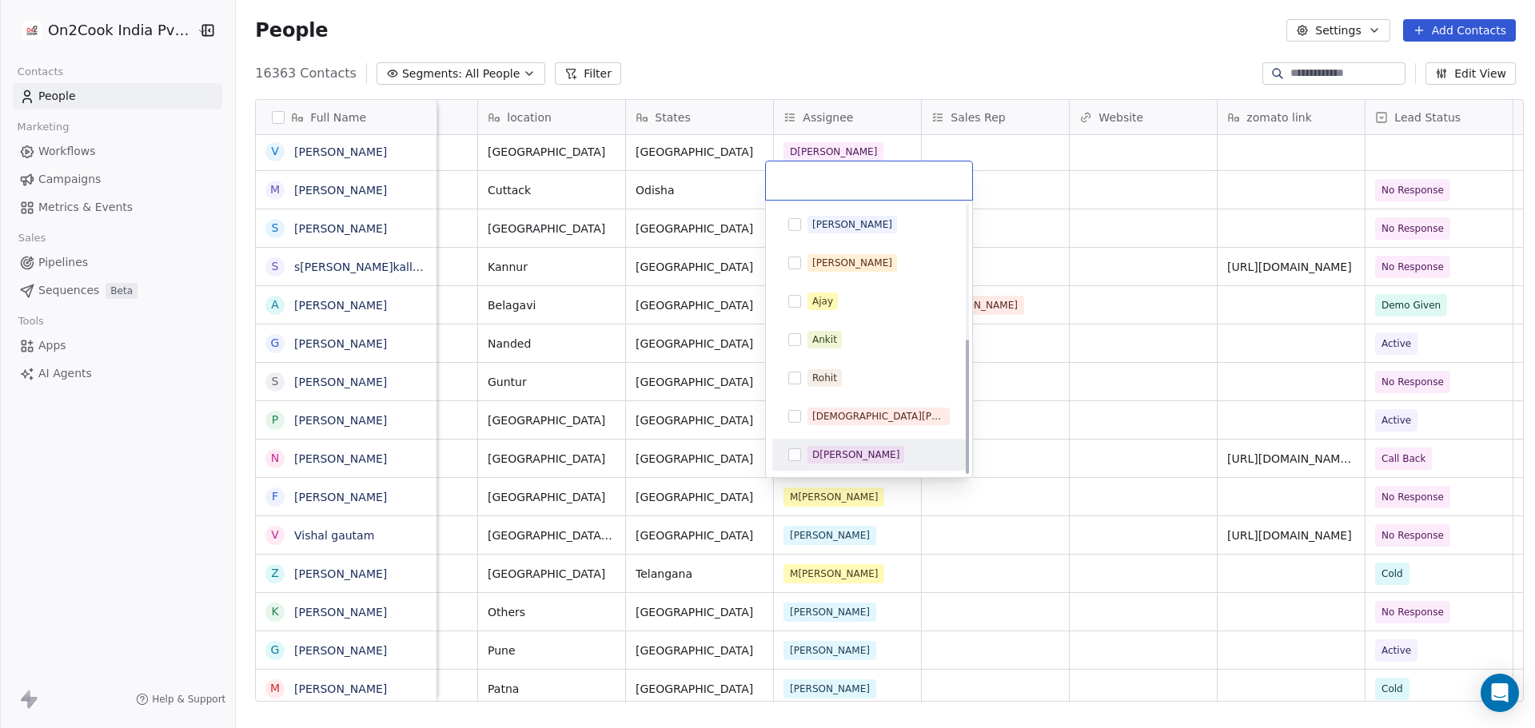
click at [825, 452] on div "[PERSON_NAME]" at bounding box center [855, 455] width 87 height 14
click at [914, 533] on html "On2Cook India Pvt. Ltd. Contacts People Marketing Workflows Campaigns Metrics &…" at bounding box center [767, 364] width 1535 height 728
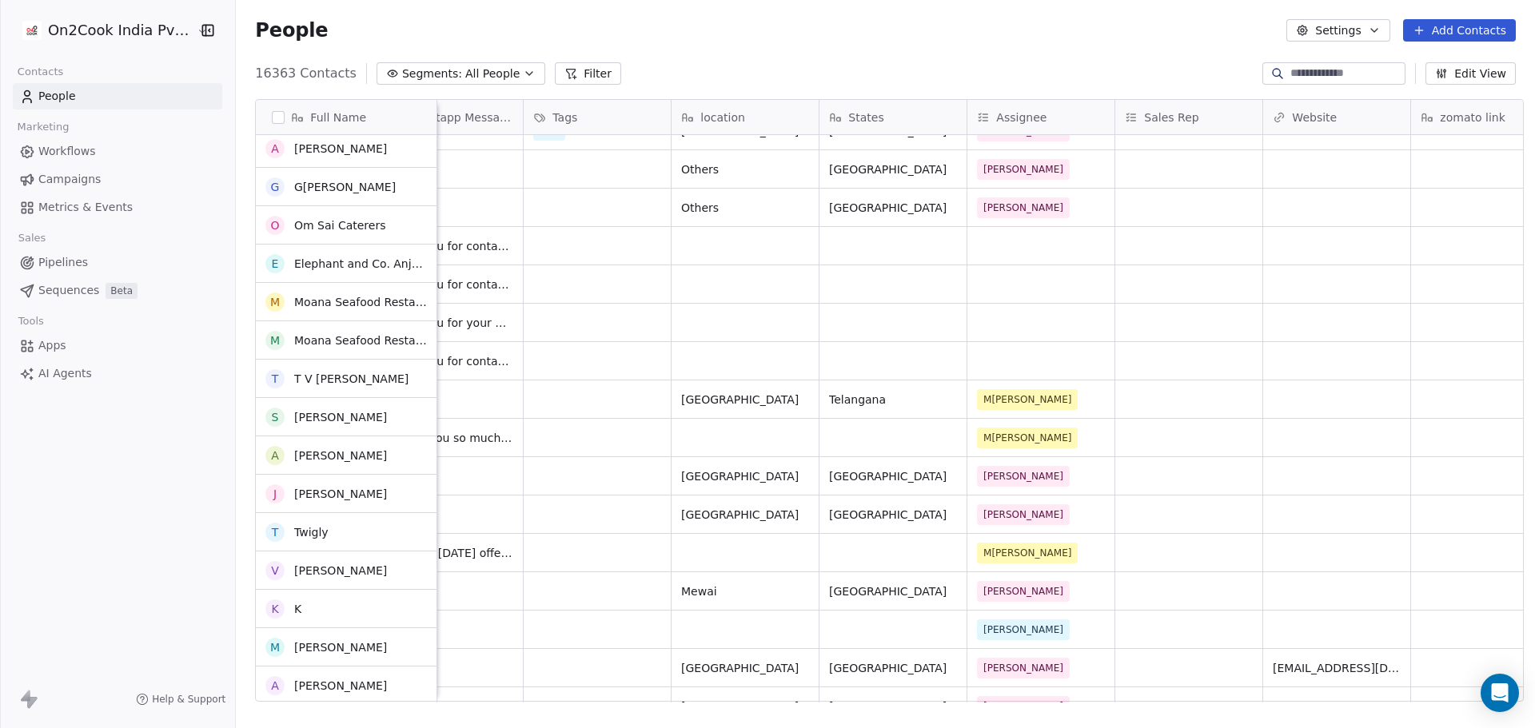
scroll to position [0, 0]
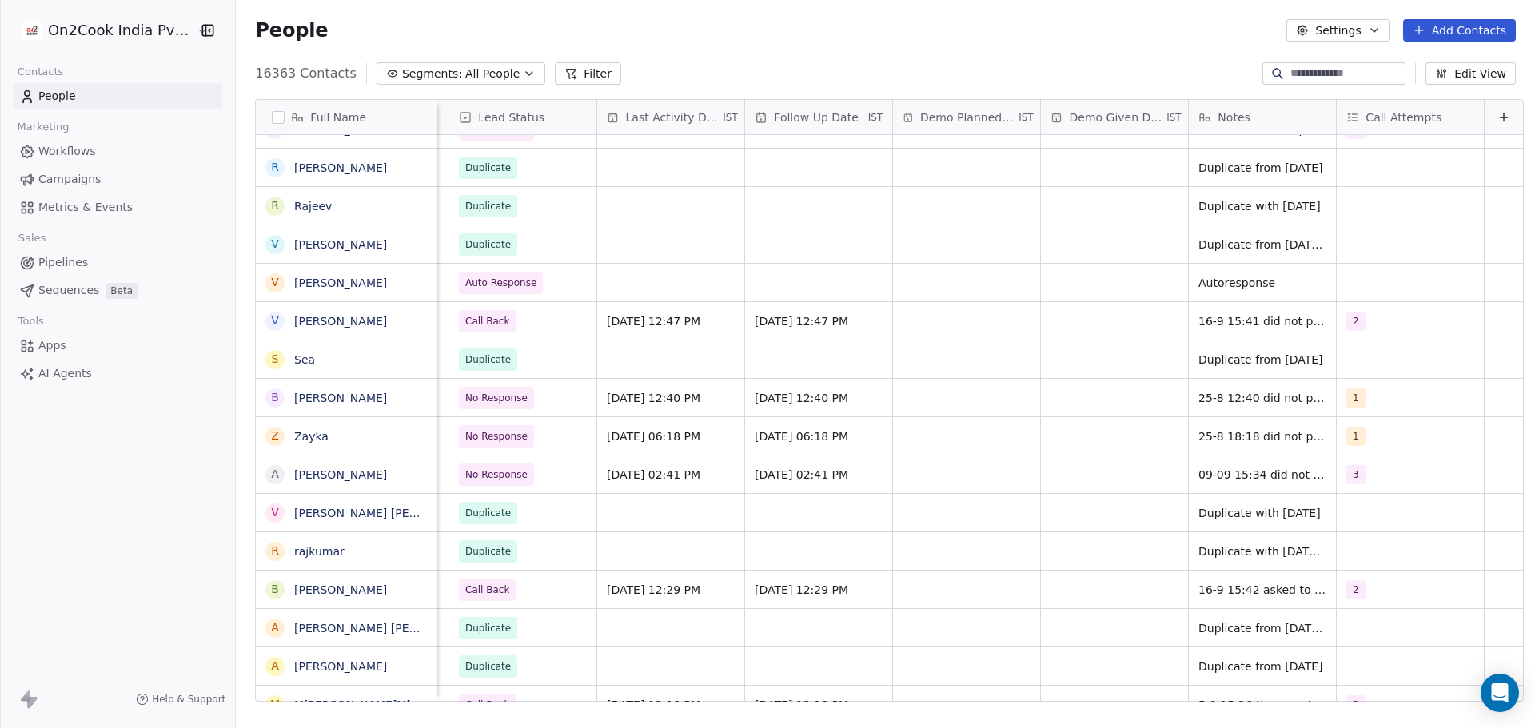
click at [564, 71] on icon at bounding box center [570, 73] width 13 height 13
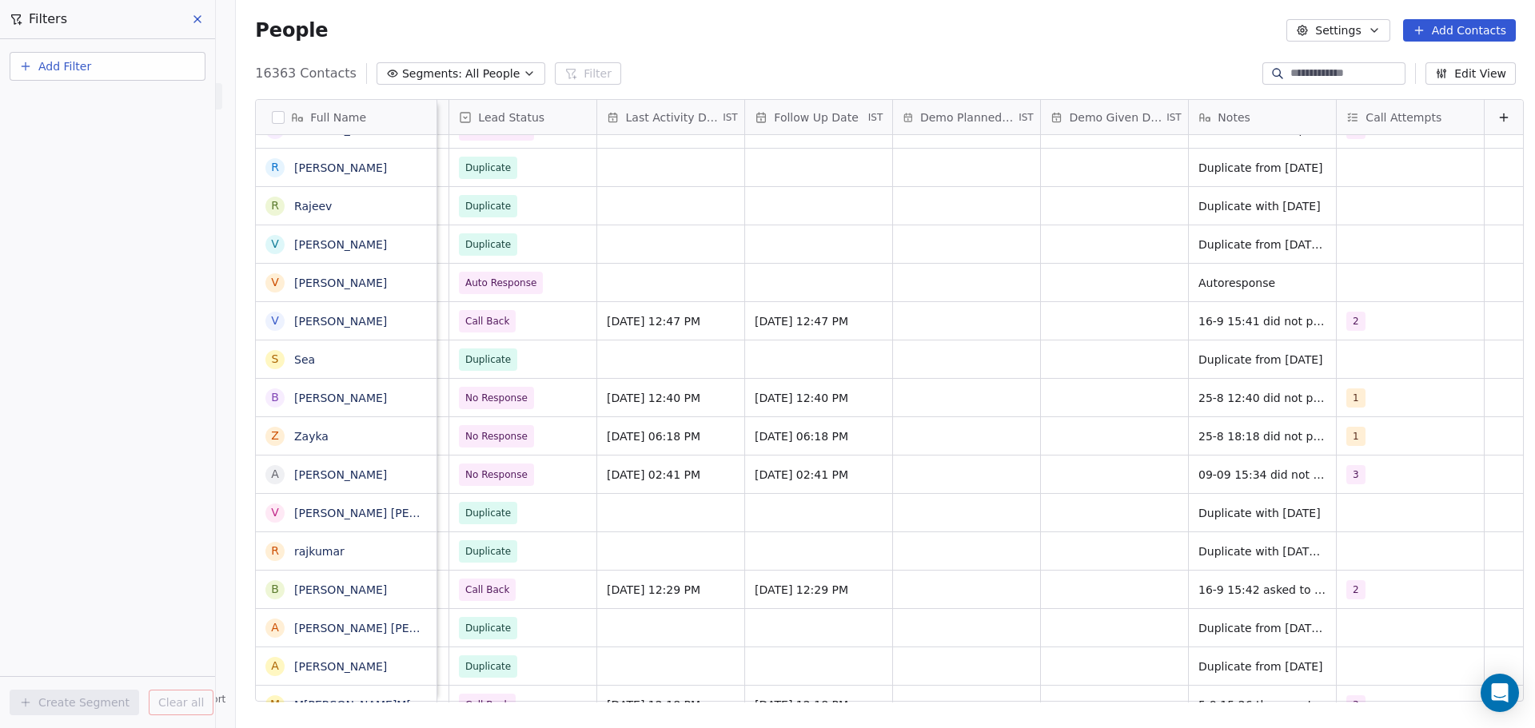
click at [83, 73] on span "Add Filter" at bounding box center [64, 66] width 53 height 17
click at [111, 107] on span "Contact properties" at bounding box center [78, 104] width 104 height 17
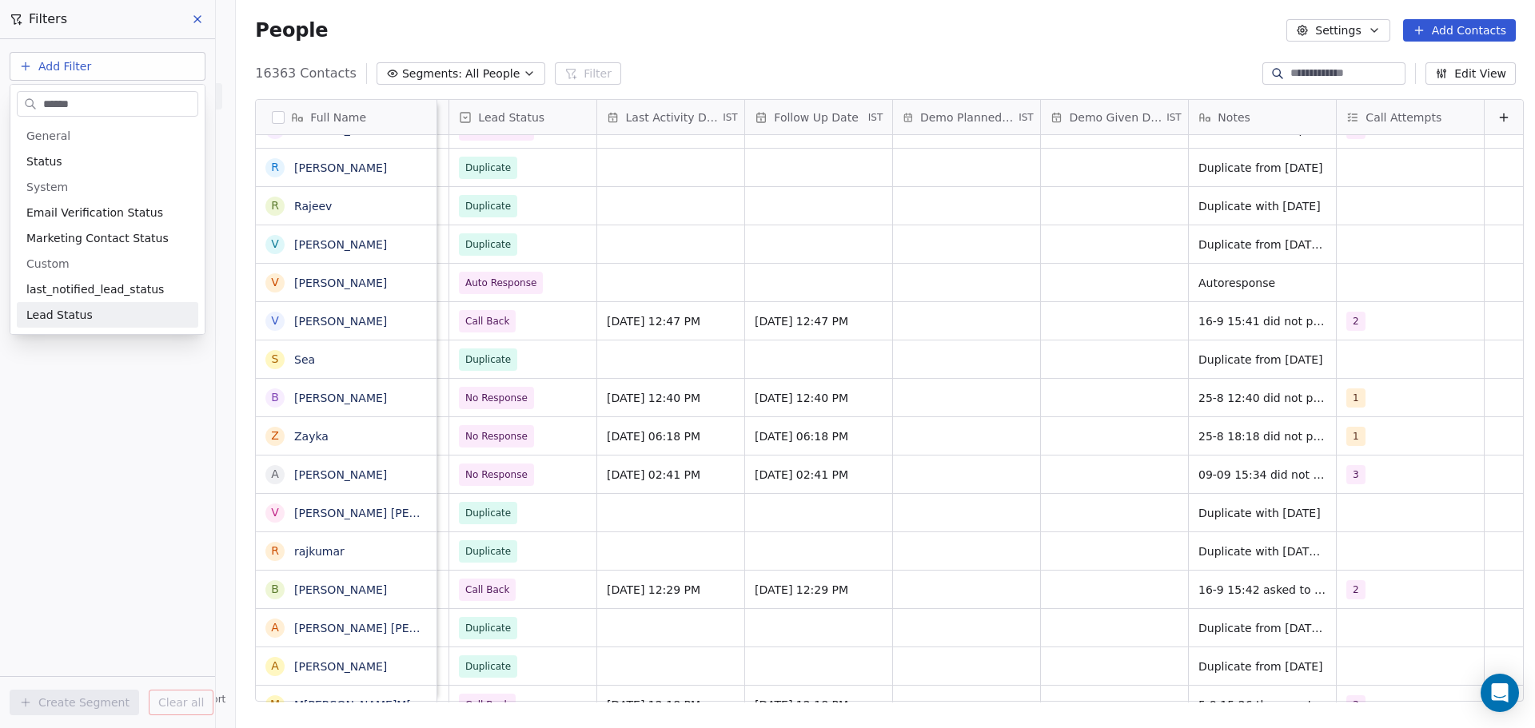
type input "******"
click at [102, 320] on div "Lead Status" at bounding box center [107, 315] width 162 height 16
click at [154, 388] on div "Where property Lead Status Is Select Lead Status Add filter to this group Add a…" at bounding box center [107, 383] width 215 height 689
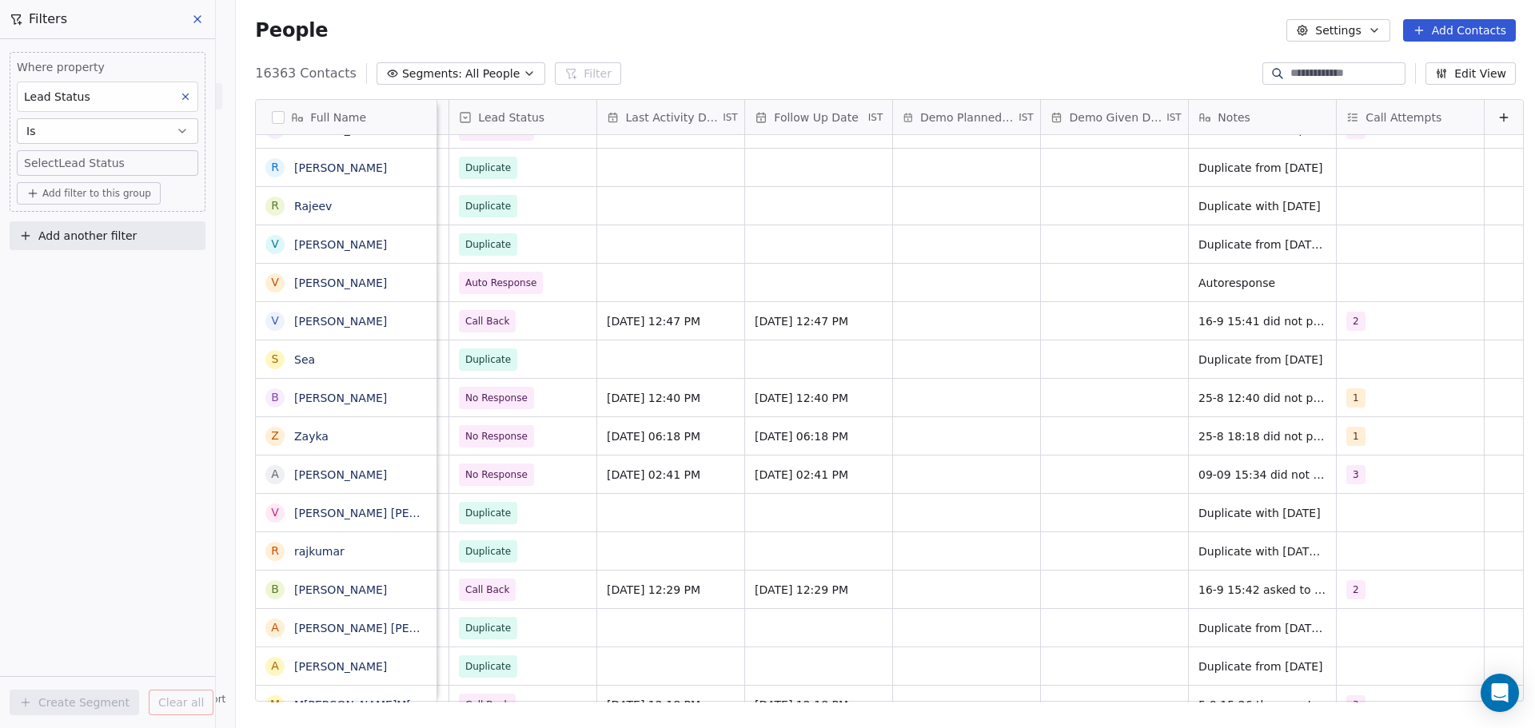
click at [117, 162] on body "On2Cook India Pvt. Ltd. Contacts People Marketing Workflows Campaigns Metrics &…" at bounding box center [767, 364] width 1535 height 728
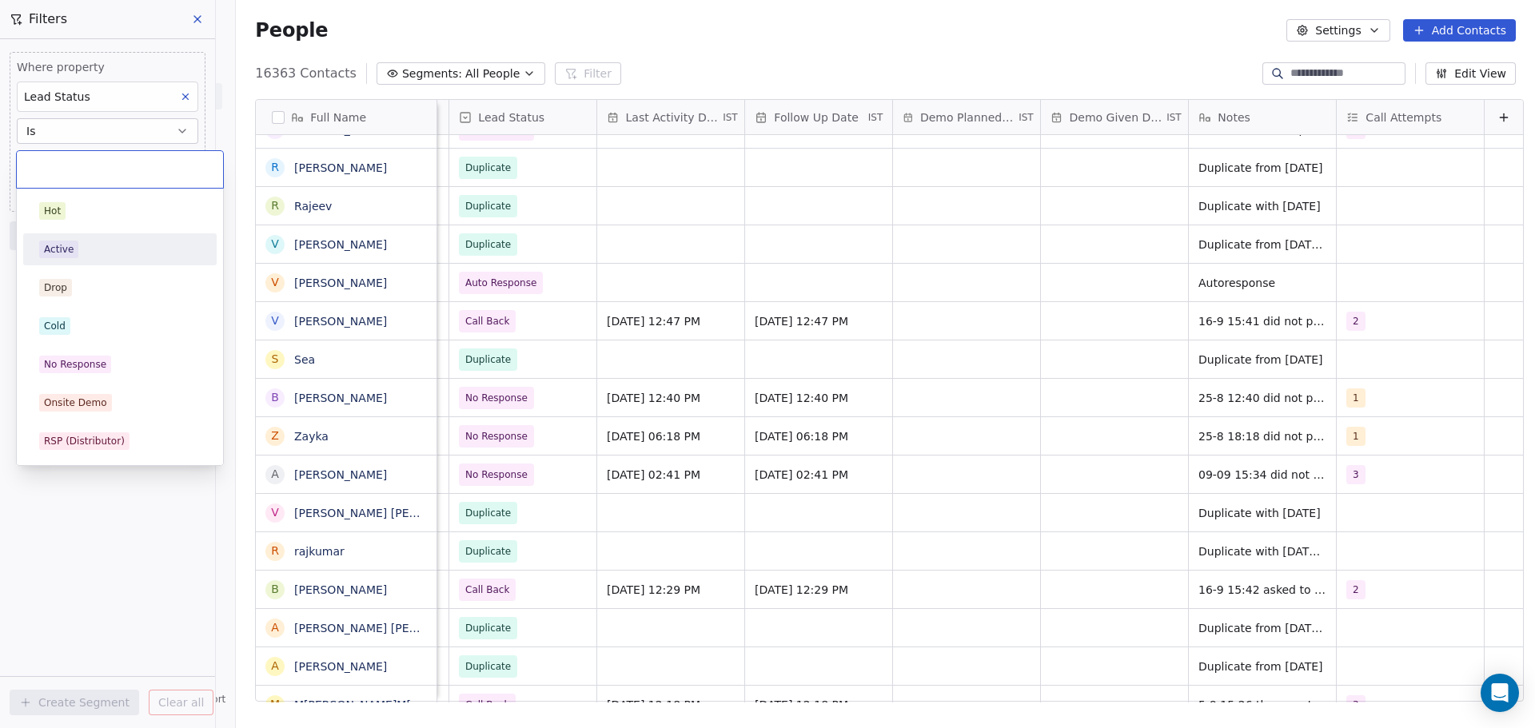
click at [91, 256] on div "Active" at bounding box center [120, 250] width 162 height 18
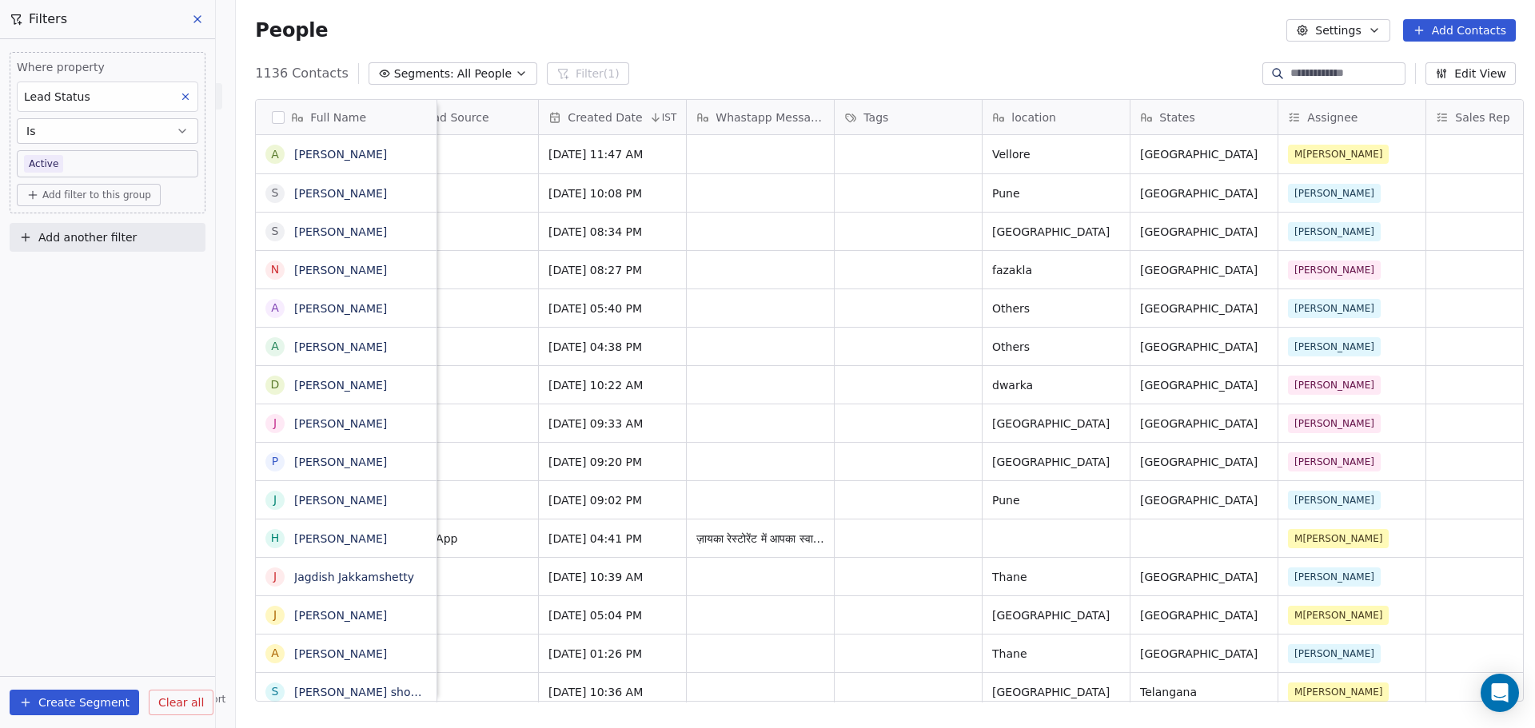
scroll to position [0, 788]
click at [109, 179] on div "Where property Lead Status Is Active Add filter to this group" at bounding box center [108, 133] width 196 height 162
click at [109, 168] on body "On2Cook India Pvt. Ltd. Contacts People Marketing Workflows Campaigns Metrics &…" at bounding box center [767, 364] width 1535 height 728
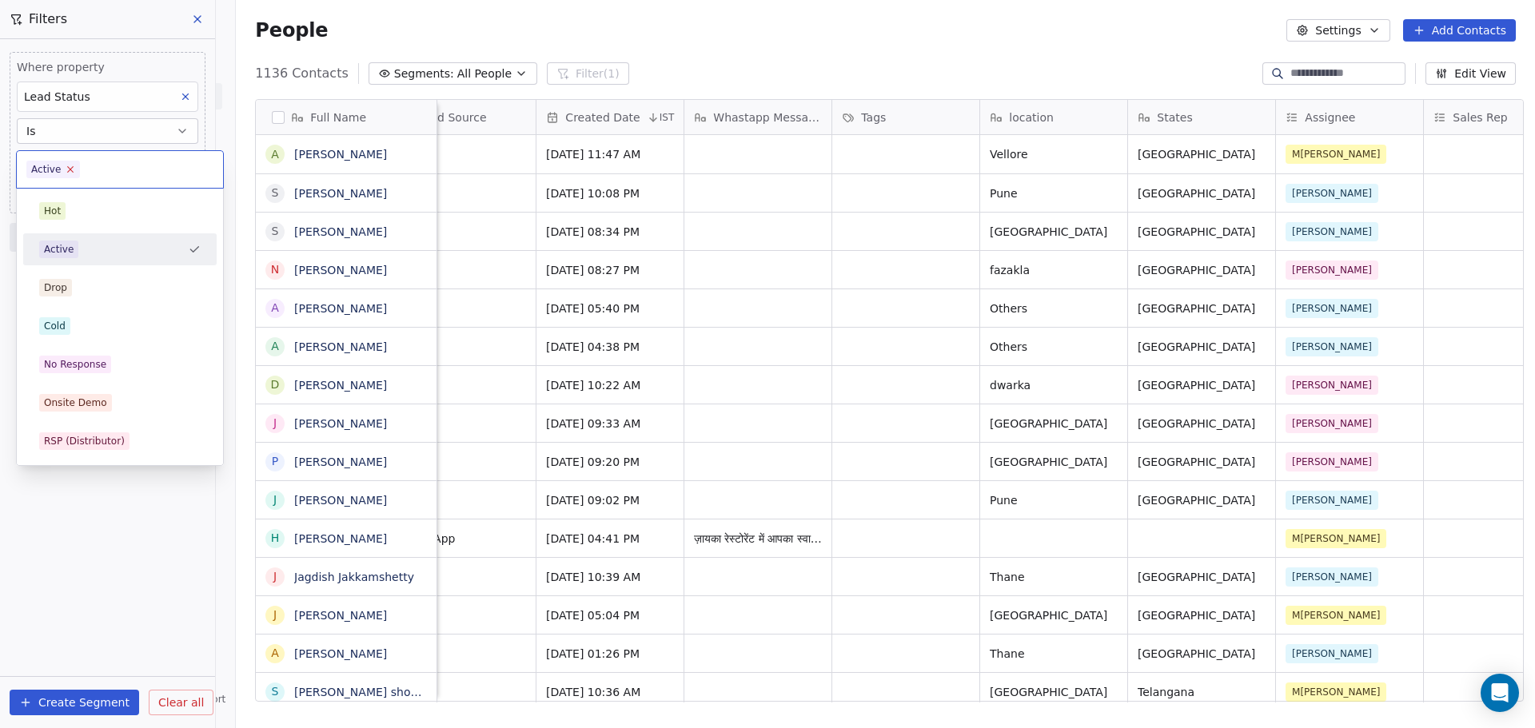
click at [66, 166] on icon at bounding box center [71, 169] width 10 height 10
click at [111, 361] on div "No Response" at bounding box center [120, 365] width 162 height 18
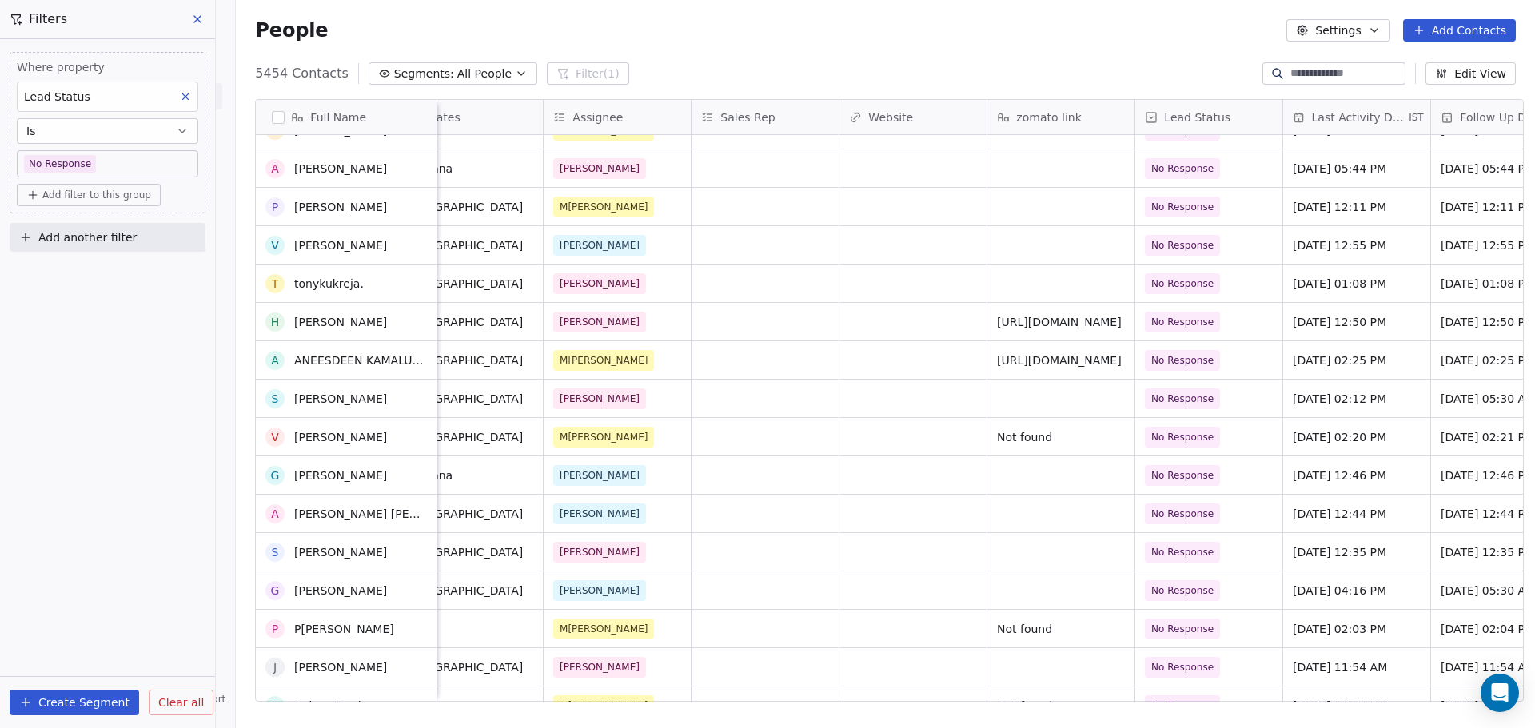
scroll to position [8152, 0]
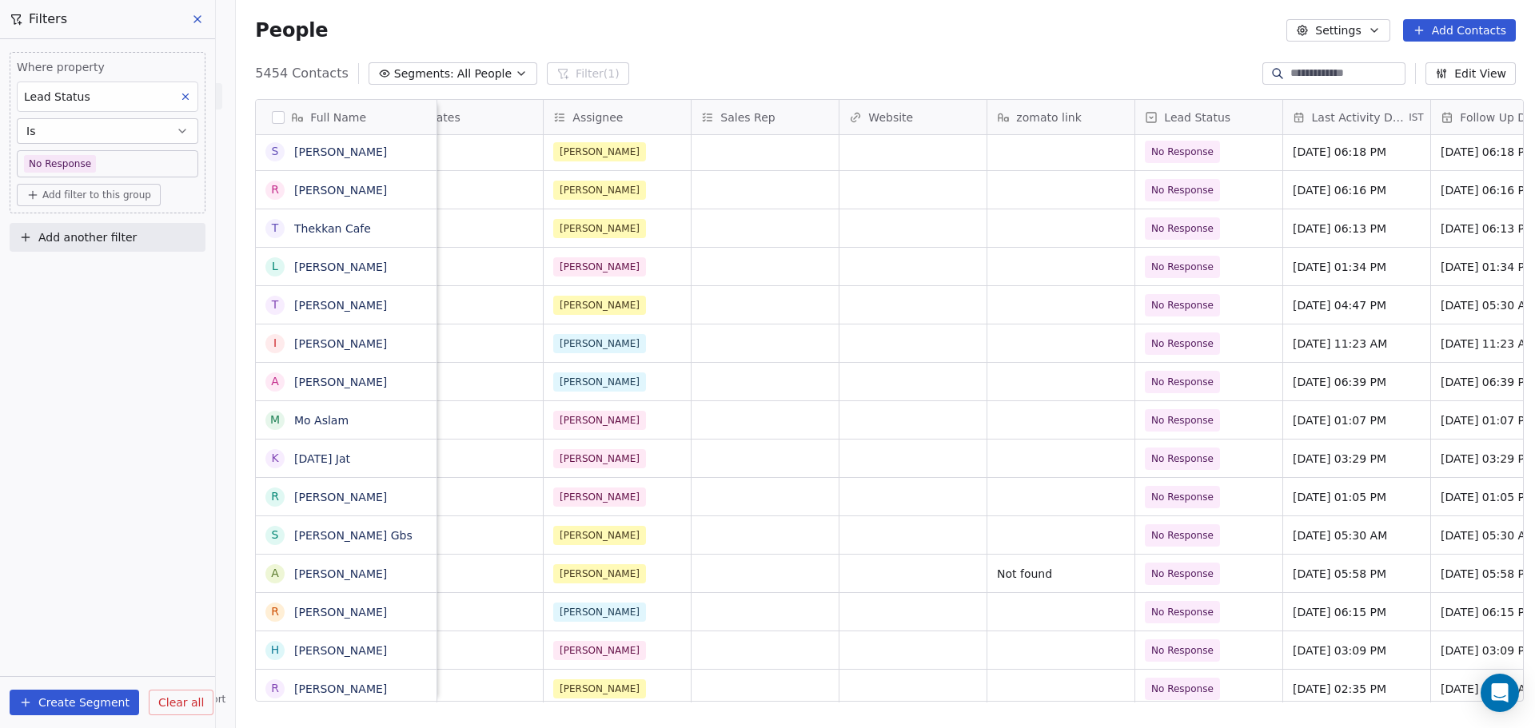
click at [86, 193] on span "Add filter to this group" at bounding box center [96, 195] width 109 height 13
click at [86, 223] on span "Contact properties" at bounding box center [86, 229] width 104 height 17
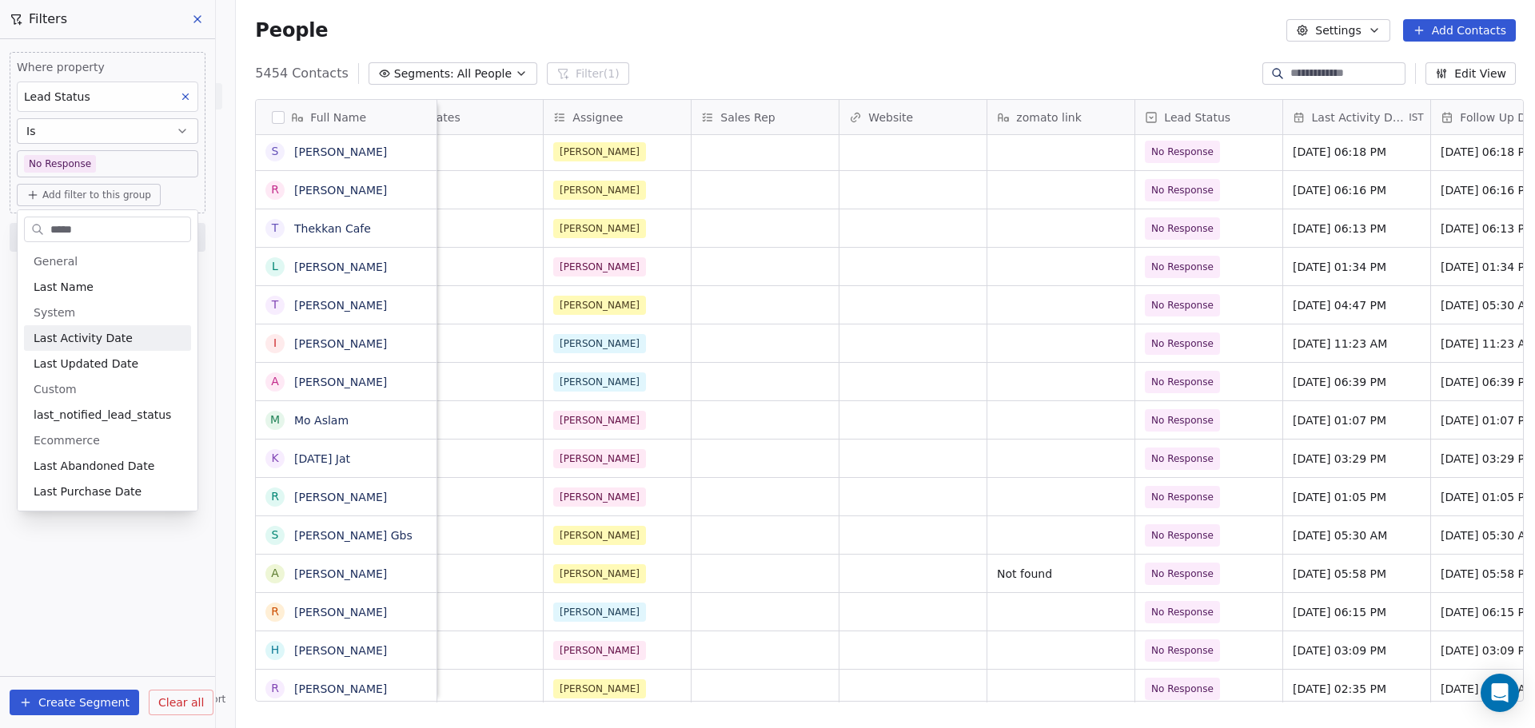
type input "****"
click at [122, 342] on div "Last Activity Date" at bounding box center [108, 338] width 148 height 16
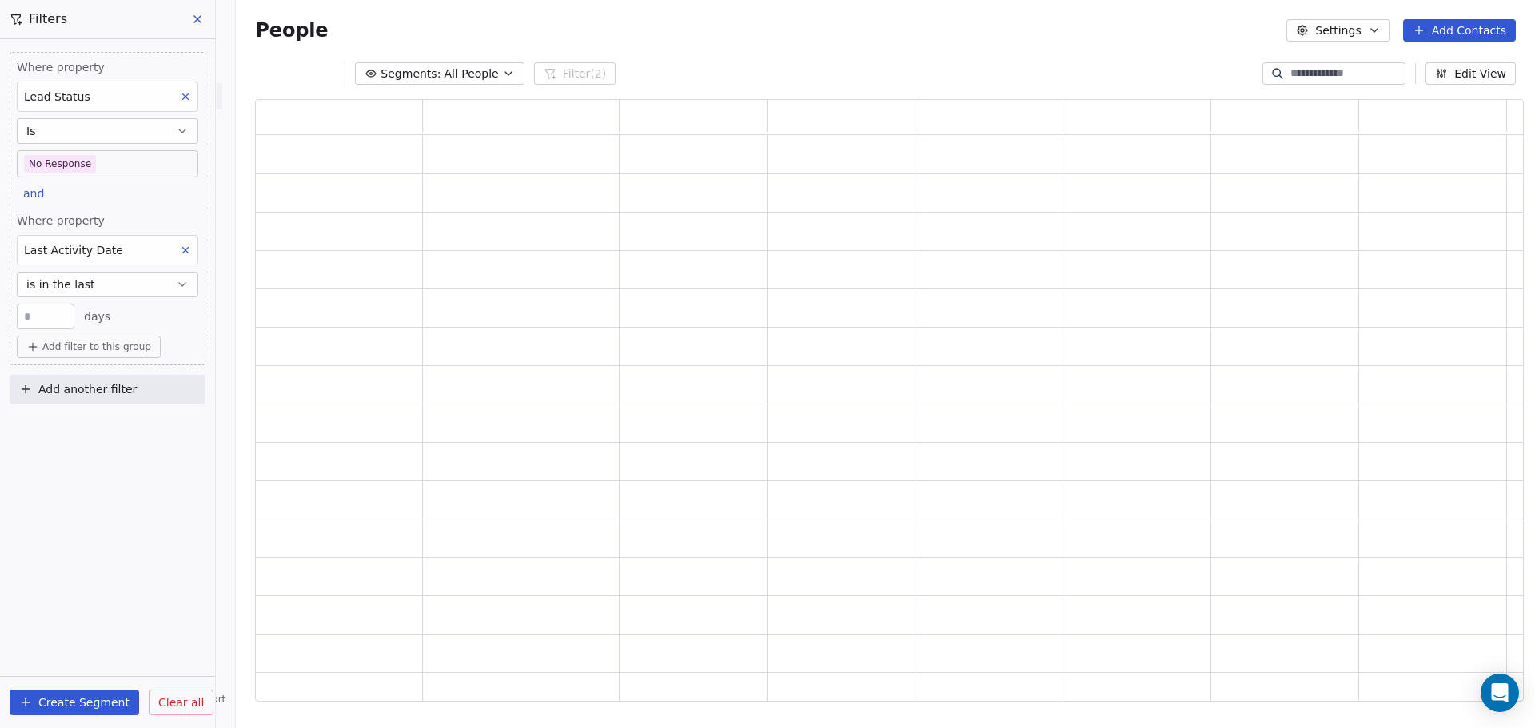
click at [117, 288] on button "is in the last" at bounding box center [107, 285] width 181 height 26
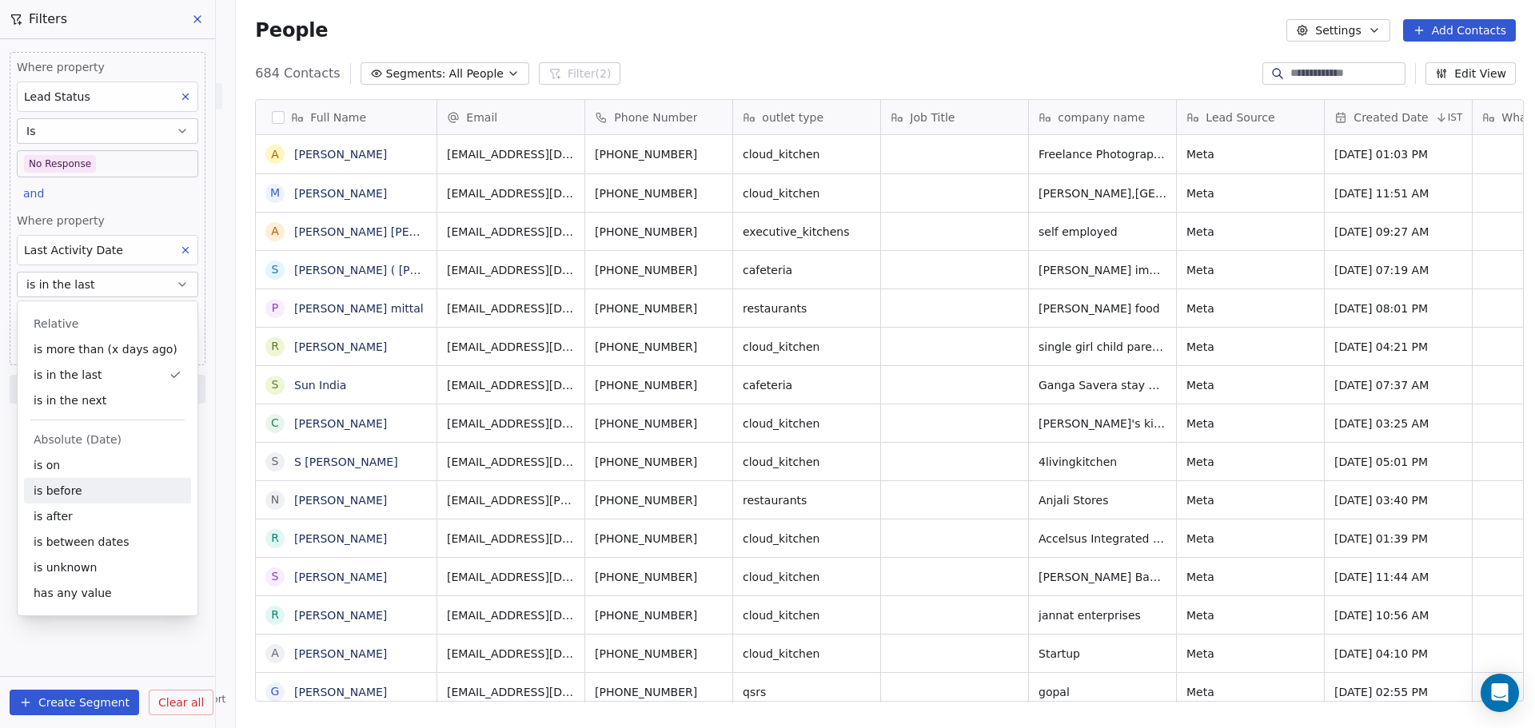
click at [126, 482] on div "is before" at bounding box center [107, 491] width 167 height 26
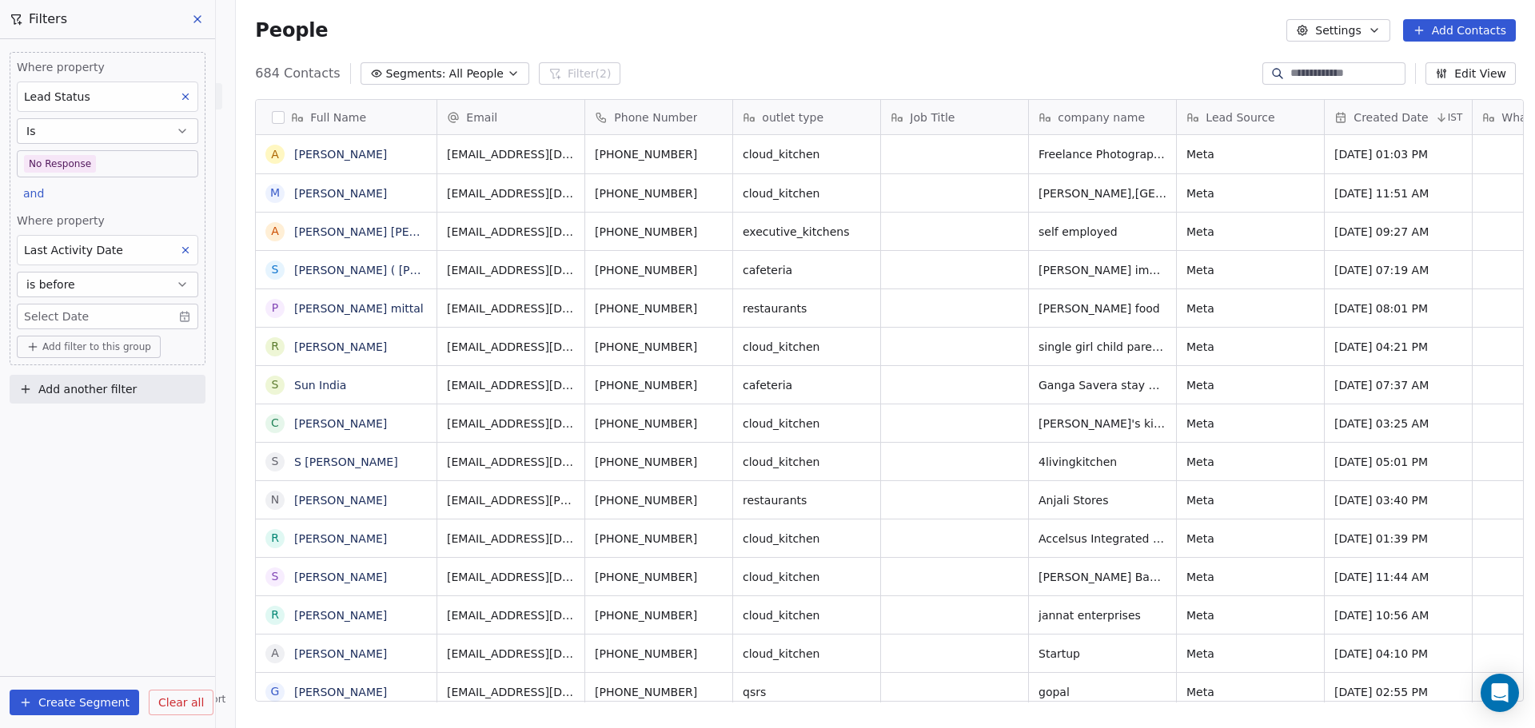
click at [94, 313] on body "On2Cook India Pvt. Ltd. Contacts People Marketing Workflows Campaigns Metrics &…" at bounding box center [767, 364] width 1535 height 728
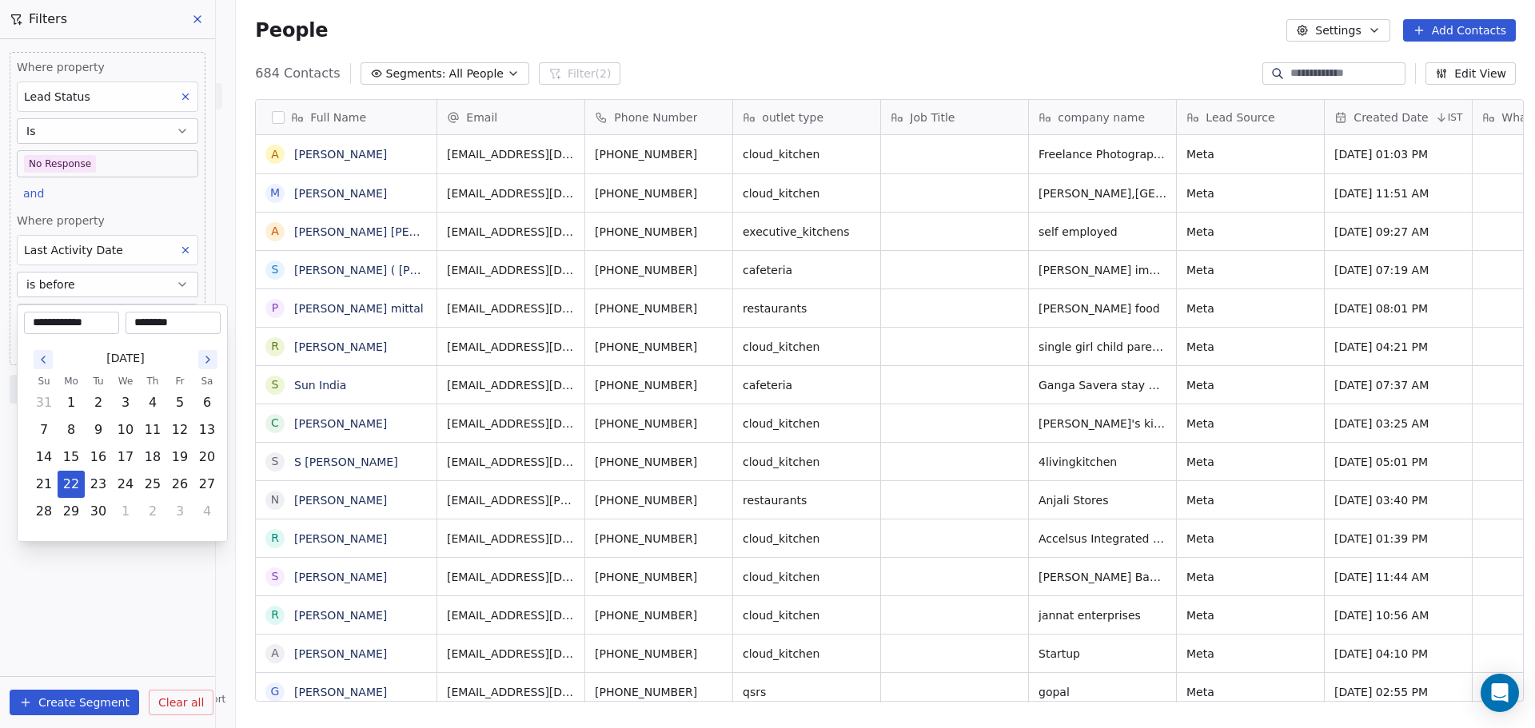
click at [43, 365] on icon "Go to the Previous Month" at bounding box center [43, 359] width 13 height 13
click at [176, 401] on button "1" at bounding box center [180, 403] width 26 height 26
type input "**********"
click at [105, 611] on html "On2Cook India Pvt. Ltd. Contacts People Marketing Workflows Campaigns Metrics &…" at bounding box center [767, 364] width 1535 height 728
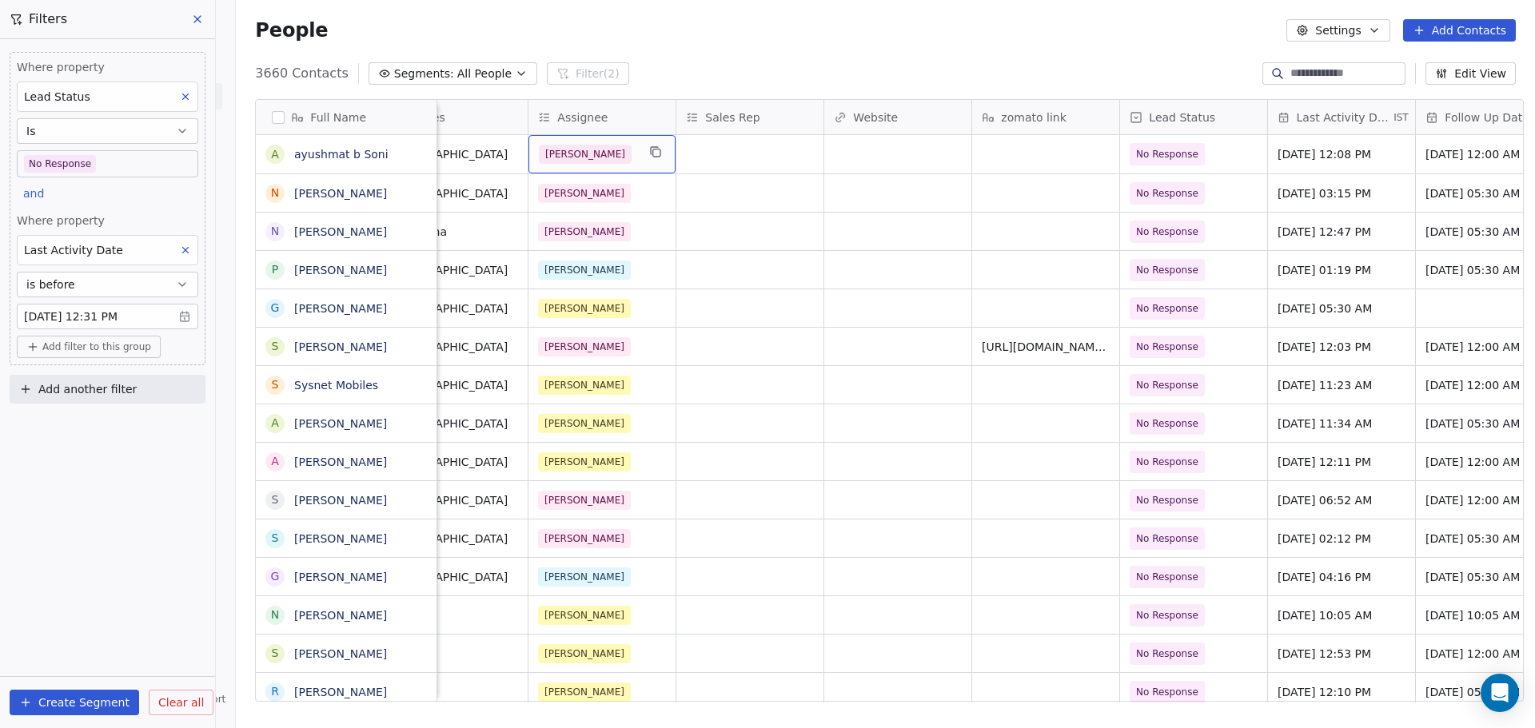
click at [594, 162] on div "[PERSON_NAME]" at bounding box center [588, 154] width 98 height 19
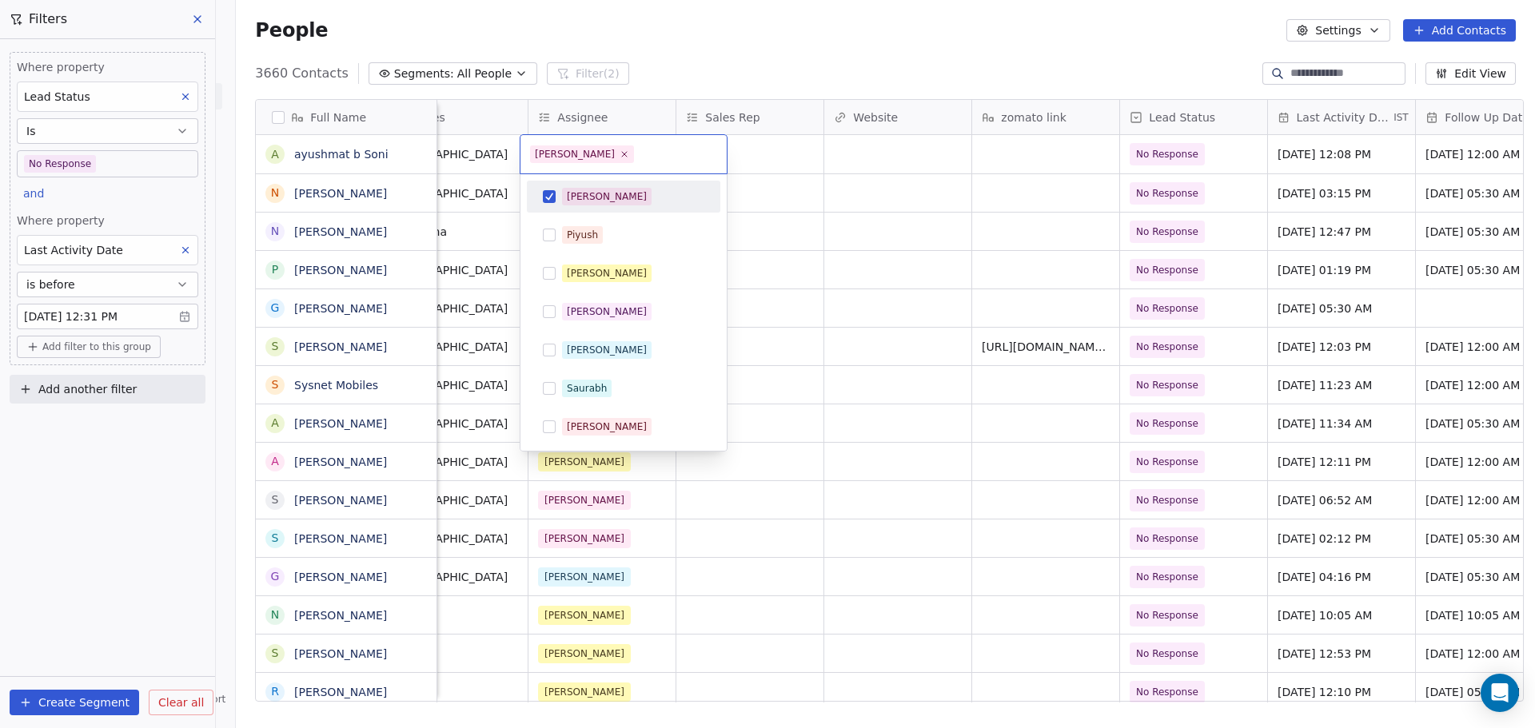
drag, startPoint x: 573, startPoint y: 154, endPoint x: 572, endPoint y: 166, distance: 12.0
click at [620, 154] on icon at bounding box center [625, 155] width 10 height 10
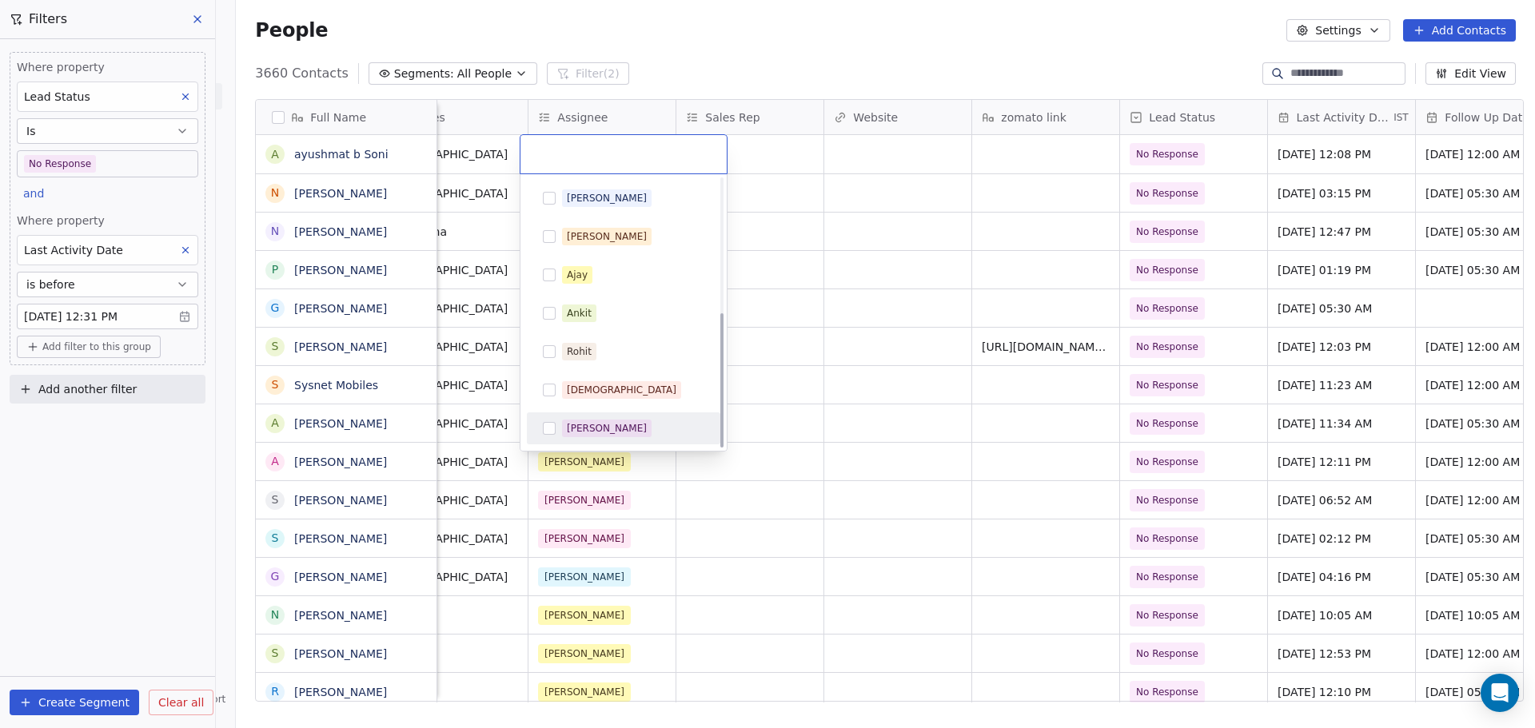
click at [596, 427] on div "[PERSON_NAME]" at bounding box center [607, 428] width 80 height 14
click at [903, 185] on html "On2Cook India Pvt. Ltd. Contacts People Marketing Workflows Campaigns Metrics &…" at bounding box center [767, 364] width 1535 height 728
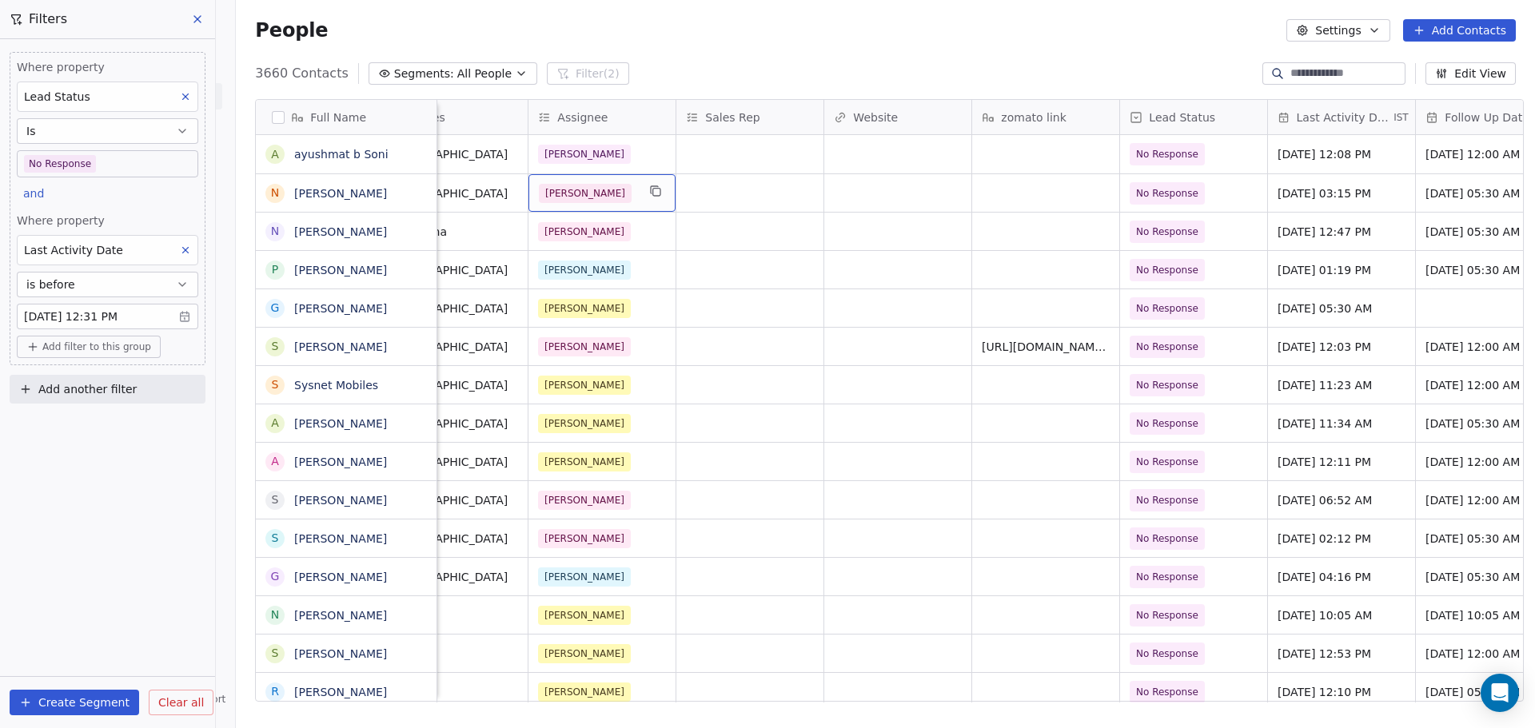
click at [569, 189] on div "[PERSON_NAME]" at bounding box center [588, 193] width 98 height 19
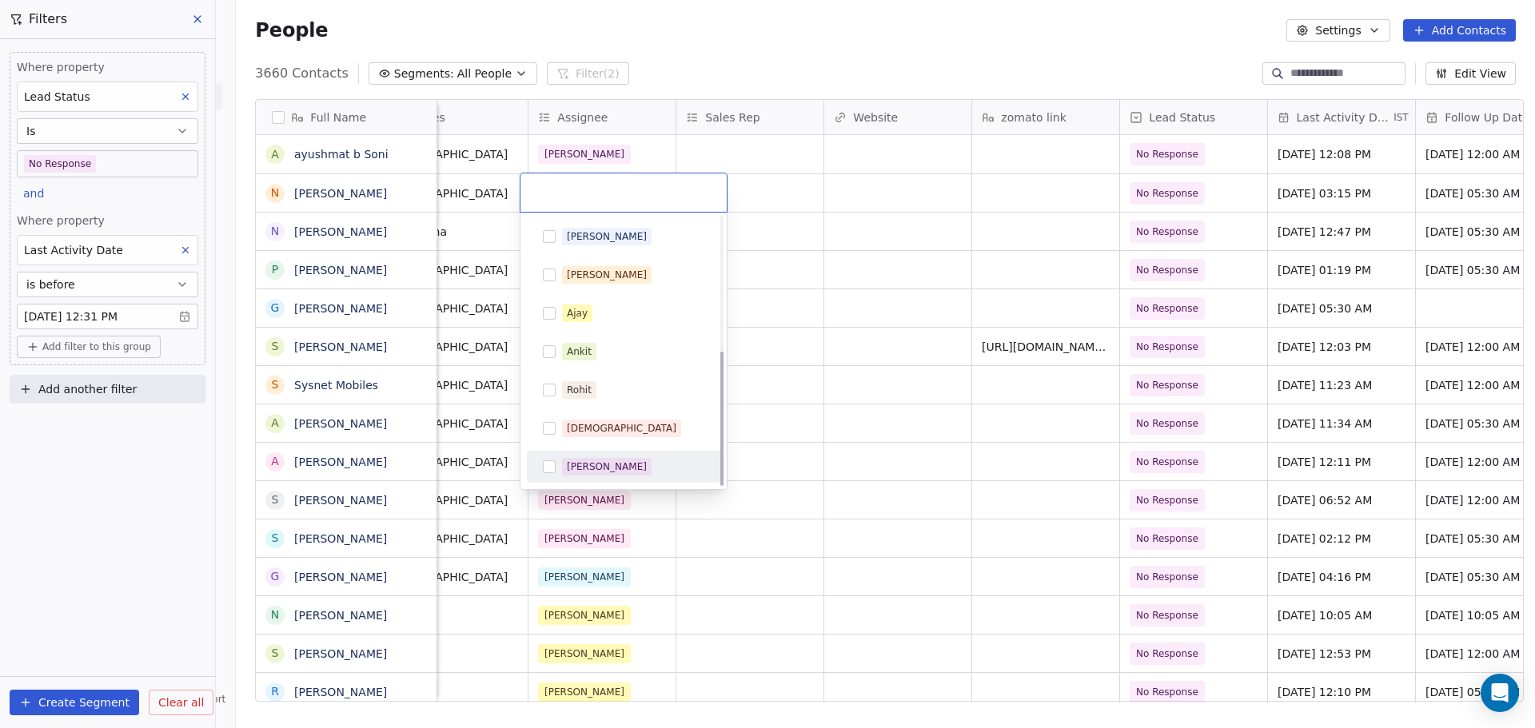
click at [616, 469] on span "[PERSON_NAME]" at bounding box center [607, 467] width 90 height 18
click at [848, 284] on html "On2Cook India Pvt. Ltd. Contacts People Marketing Workflows Campaigns Metrics &…" at bounding box center [767, 364] width 1535 height 728
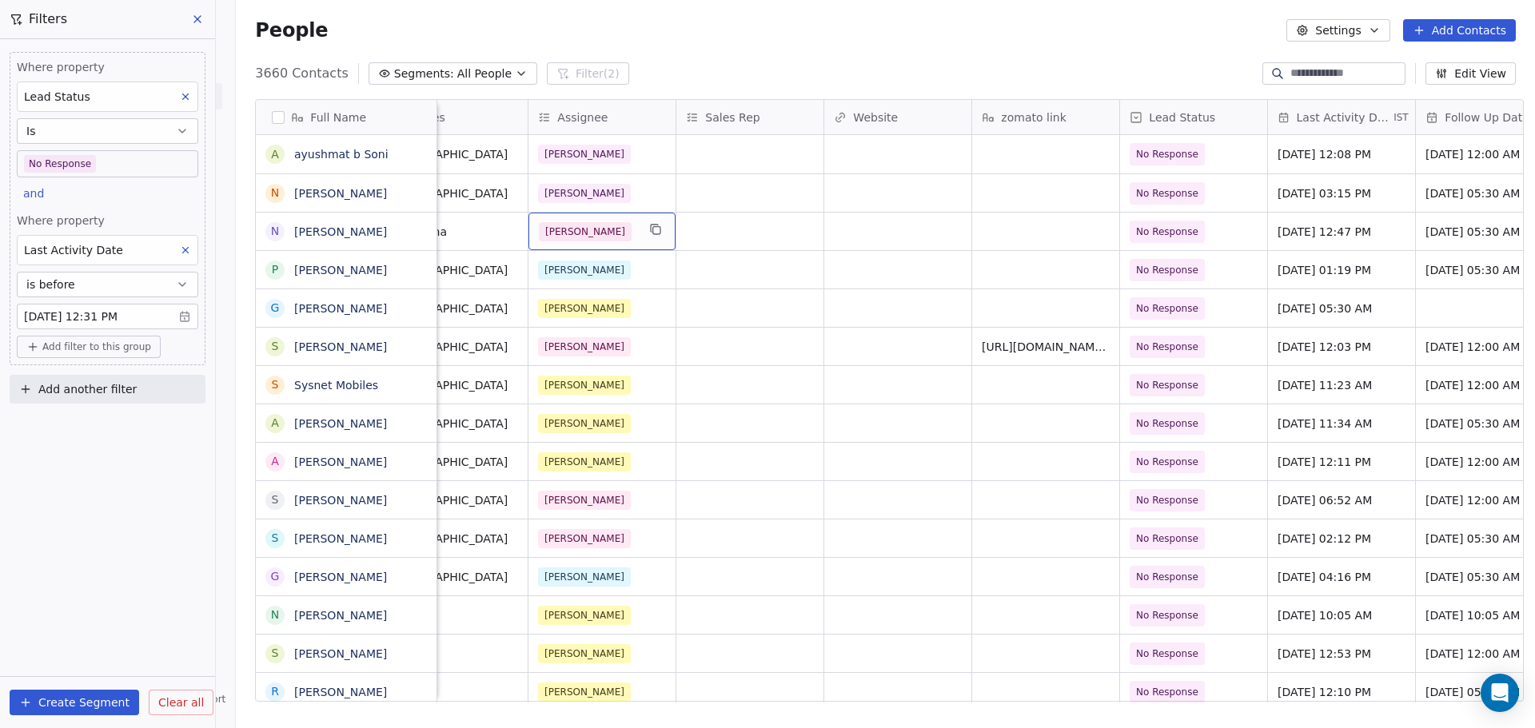
click at [587, 226] on div "[PERSON_NAME]" at bounding box center [588, 231] width 98 height 19
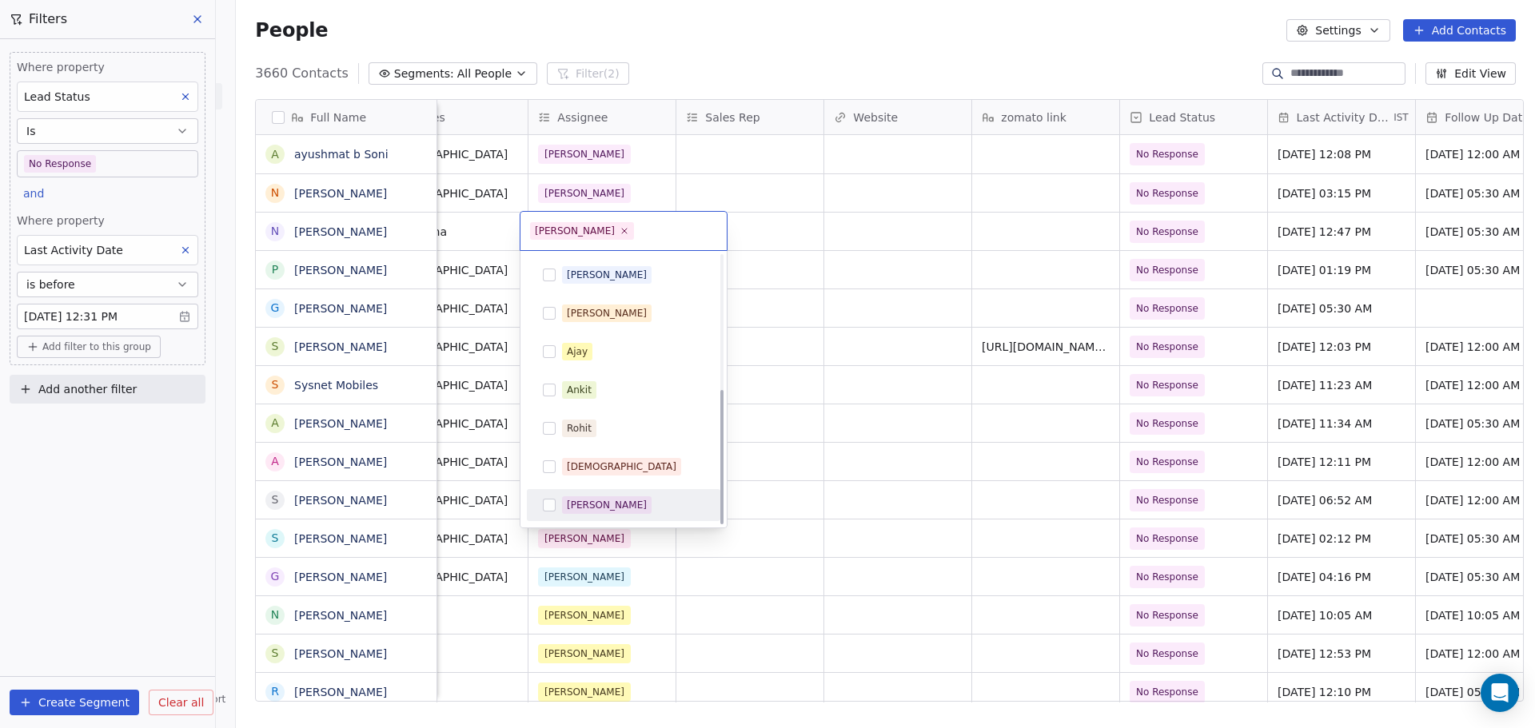
click at [604, 501] on div "[PERSON_NAME]" at bounding box center [607, 505] width 80 height 14
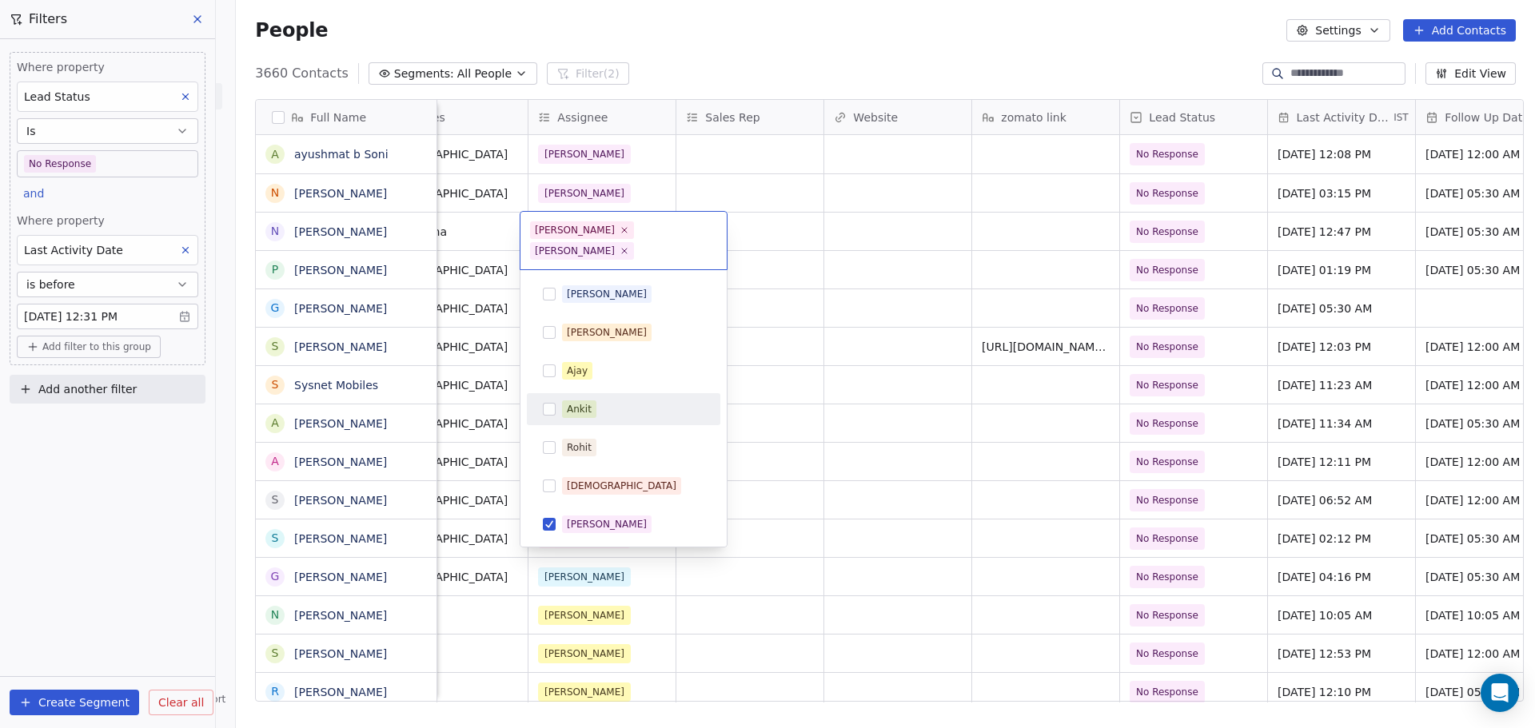
click at [793, 363] on html "On2Cook India Pvt. Ltd. Contacts People Marketing Workflows Campaigns Metrics &…" at bounding box center [767, 364] width 1535 height 728
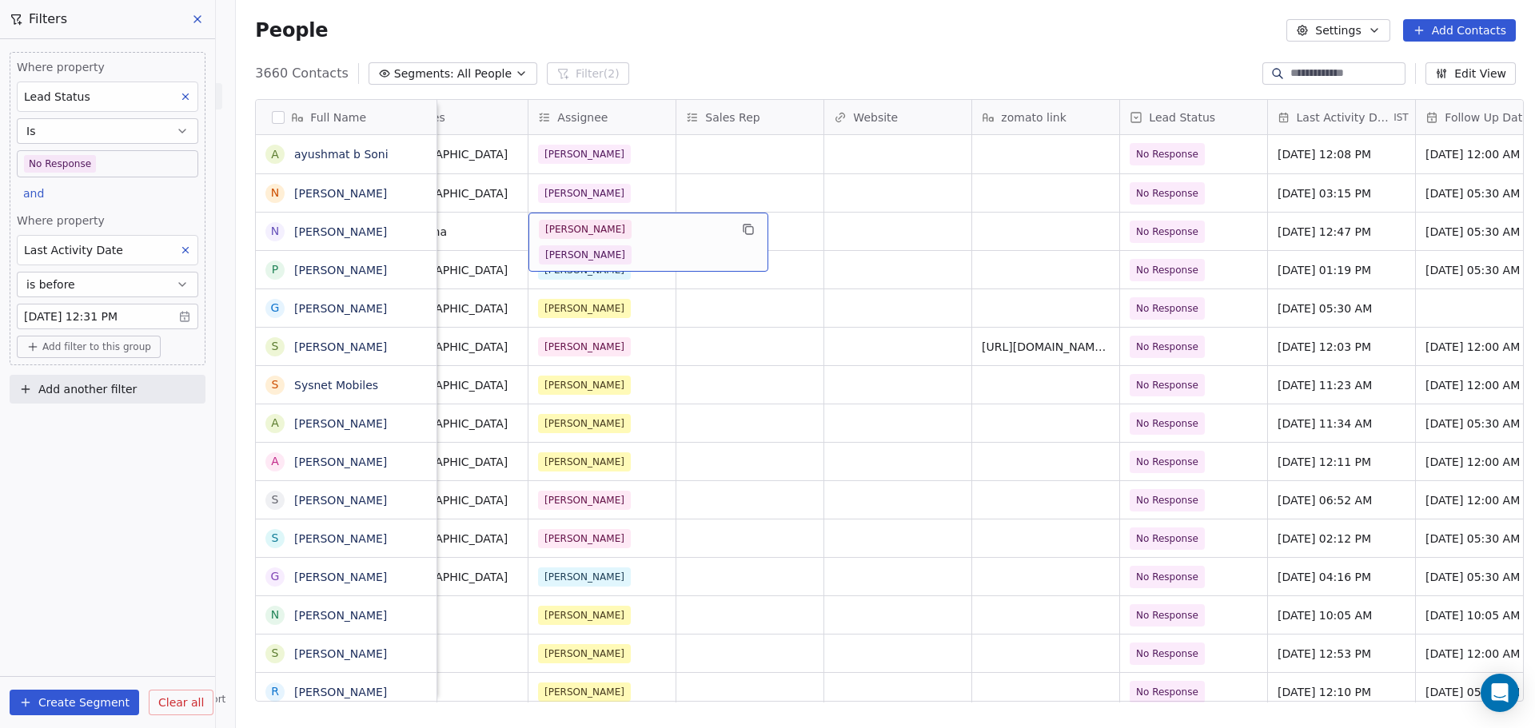
click at [562, 227] on span "[PERSON_NAME]" at bounding box center [585, 229] width 93 height 19
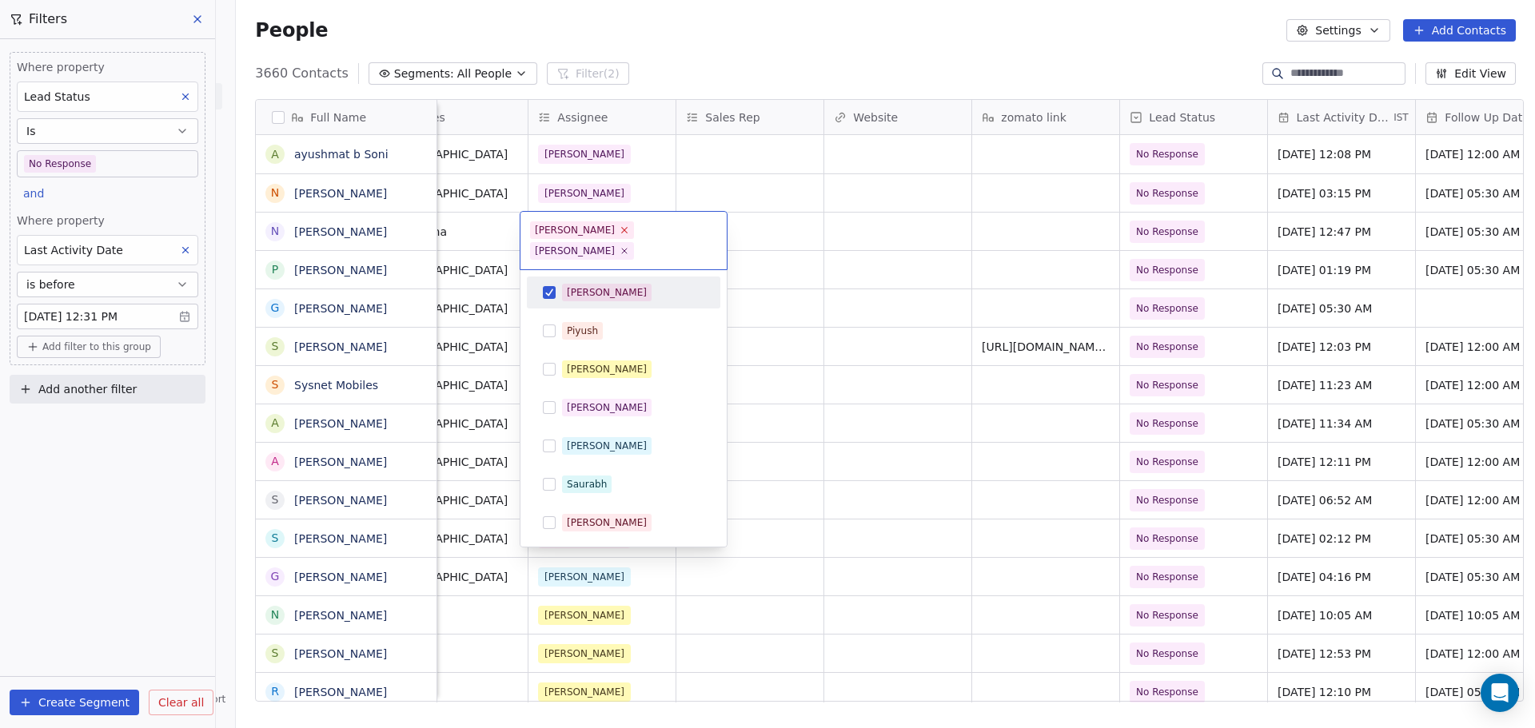
click at [619, 233] on icon at bounding box center [624, 230] width 10 height 10
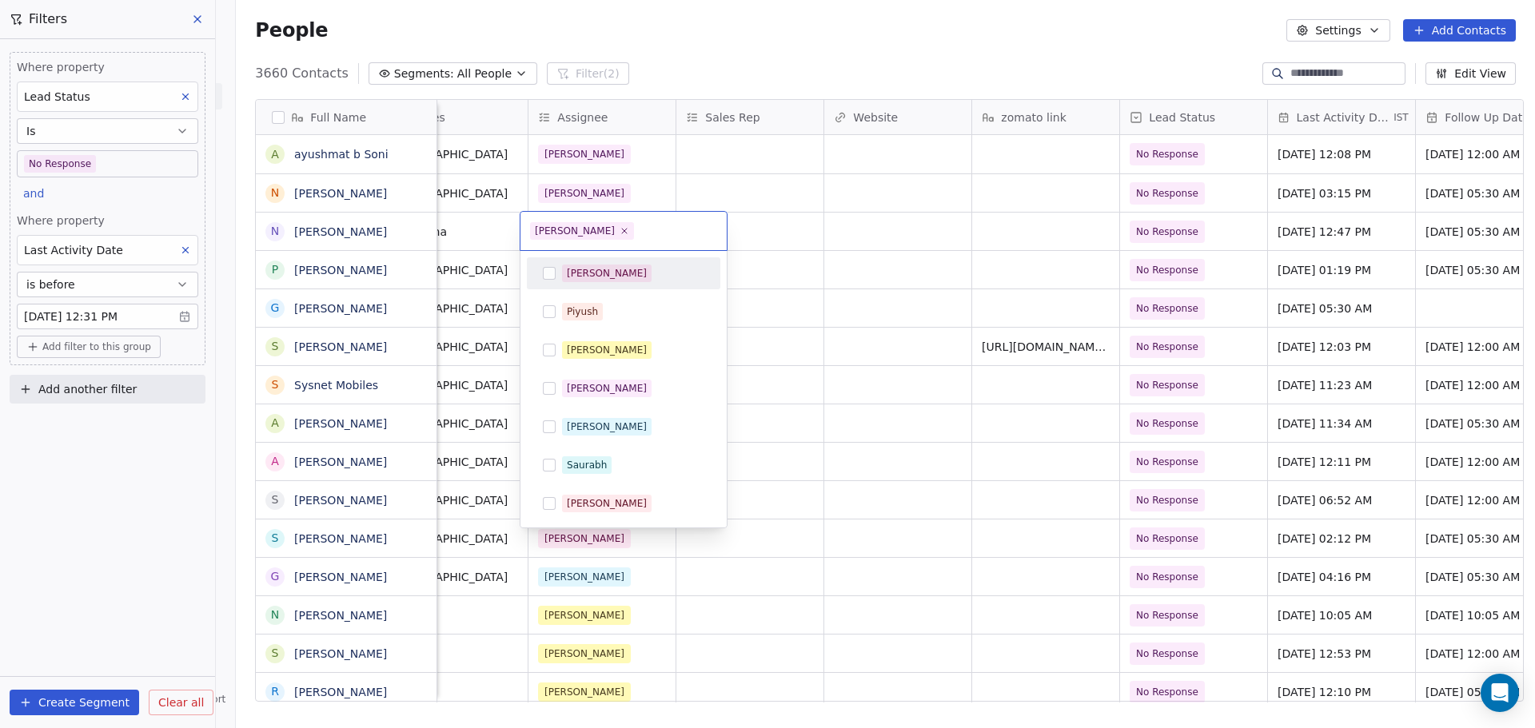
click at [723, 238] on div "[PERSON_NAME]" at bounding box center [623, 231] width 206 height 38
click at [744, 240] on html "On2Cook India Pvt. Ltd. Contacts People Marketing Workflows Campaigns Metrics &…" at bounding box center [767, 364] width 1535 height 728
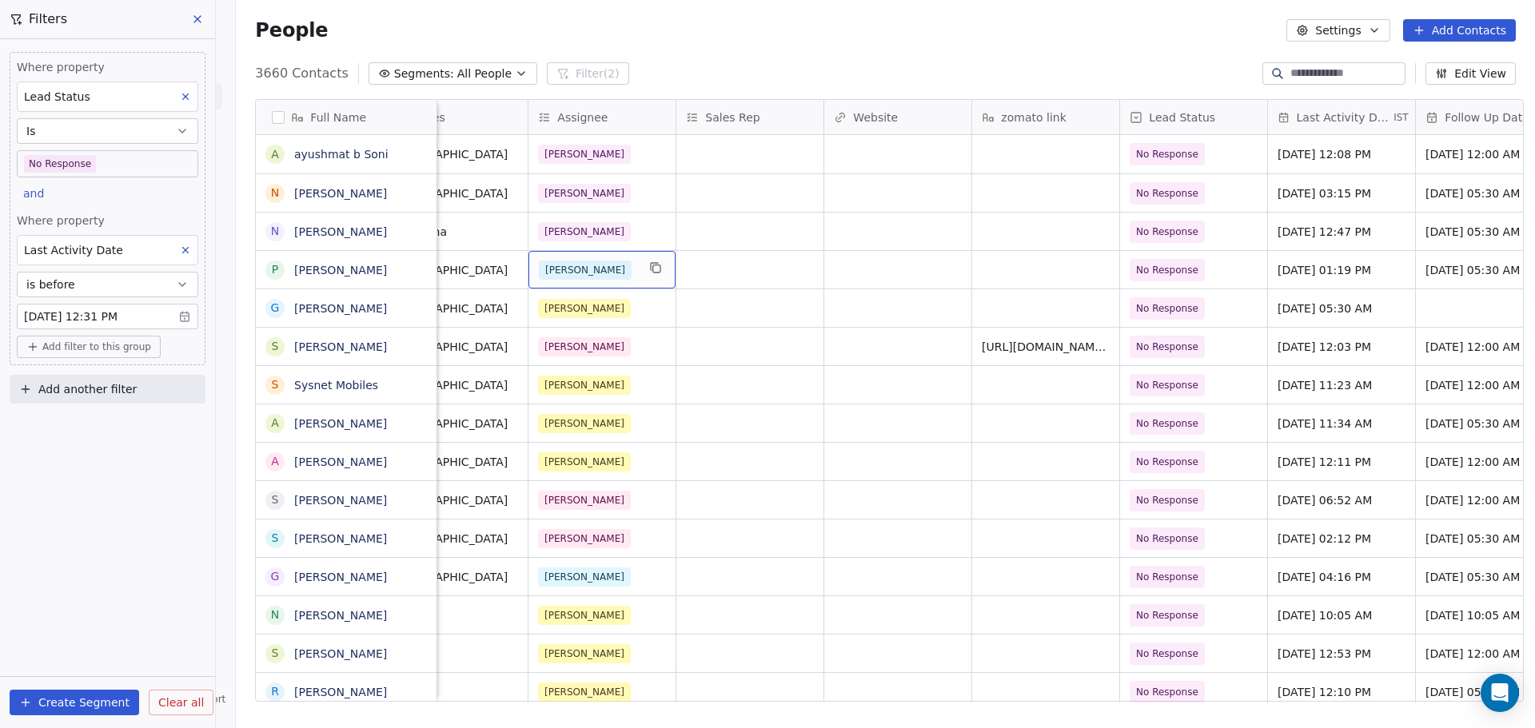
click at [573, 265] on div "[PERSON_NAME]" at bounding box center [588, 270] width 98 height 19
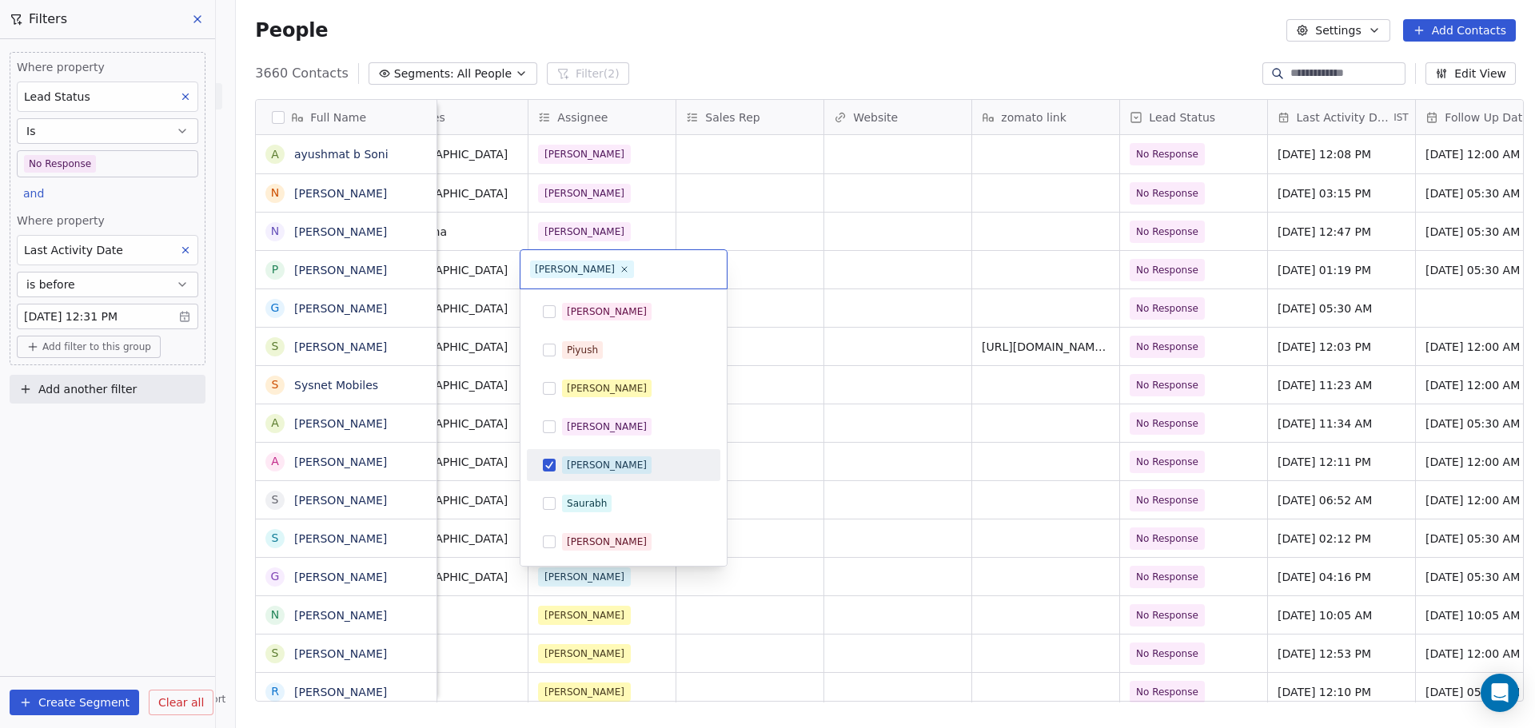
click at [616, 468] on div "[PERSON_NAME]" at bounding box center [633, 466] width 142 height 18
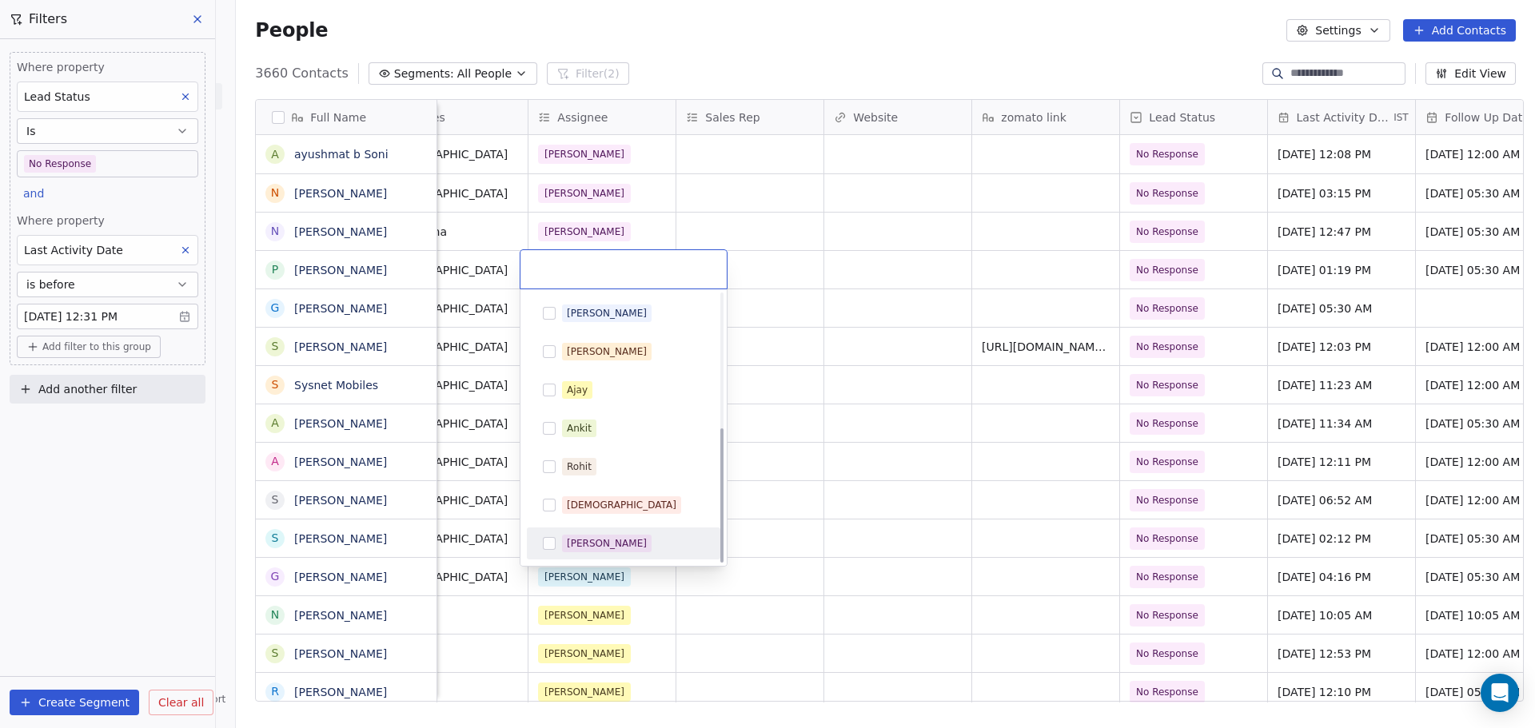
click at [610, 548] on div "[PERSON_NAME]" at bounding box center [607, 543] width 80 height 14
click at [781, 361] on html "On2Cook India Pvt. Ltd. Contacts People Marketing Workflows Campaigns Metrics &…" at bounding box center [767, 364] width 1535 height 728
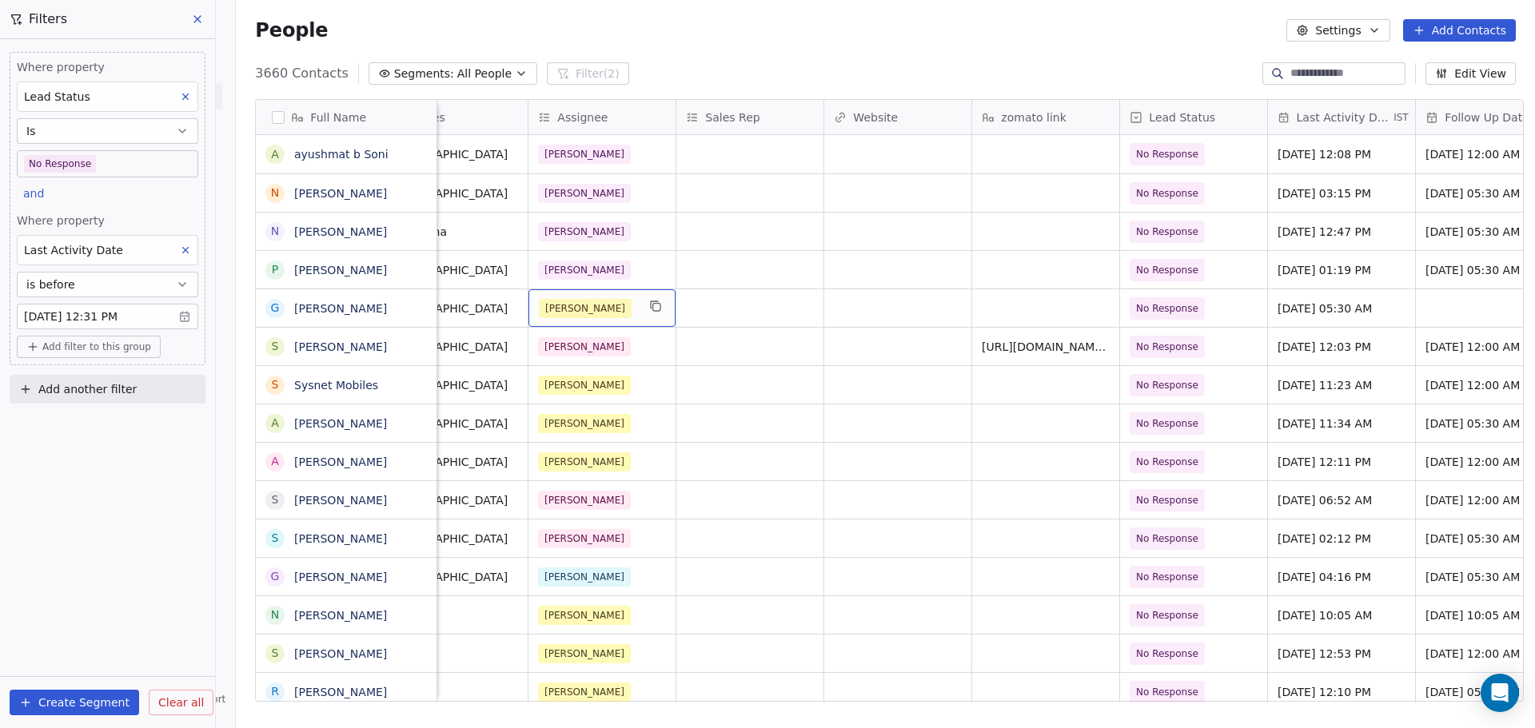
click at [604, 312] on div "[PERSON_NAME]" at bounding box center [588, 308] width 98 height 19
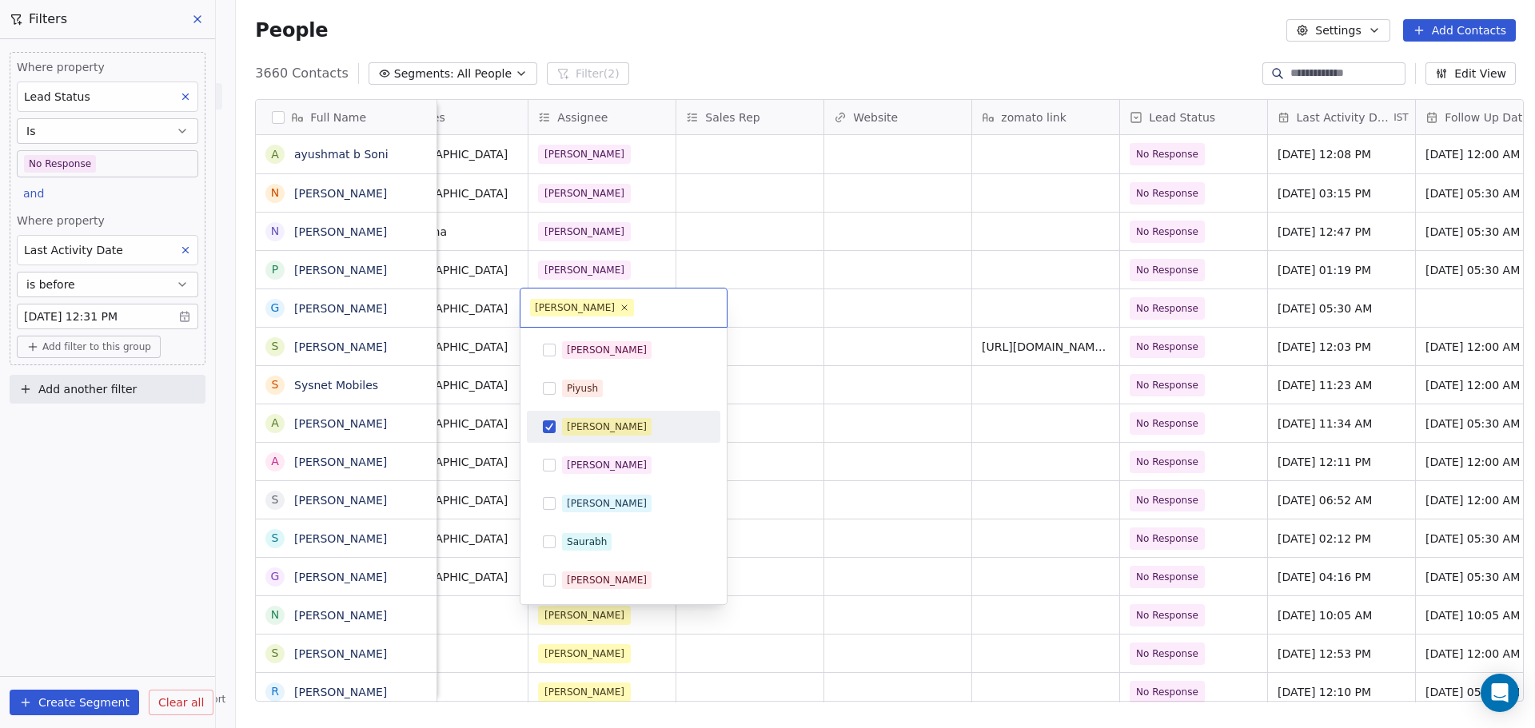
click at [581, 418] on span "[PERSON_NAME]" at bounding box center [607, 427] width 90 height 18
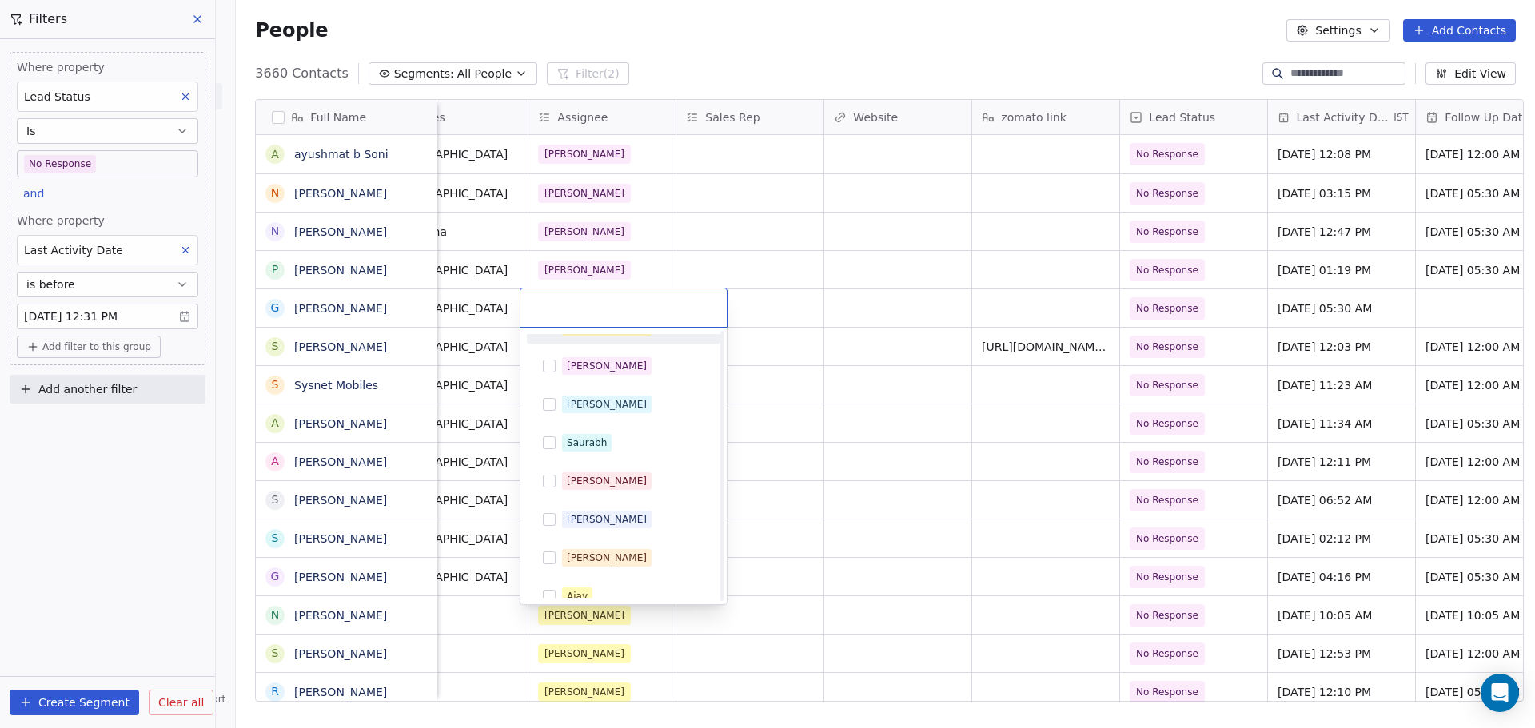
scroll to position [267, 0]
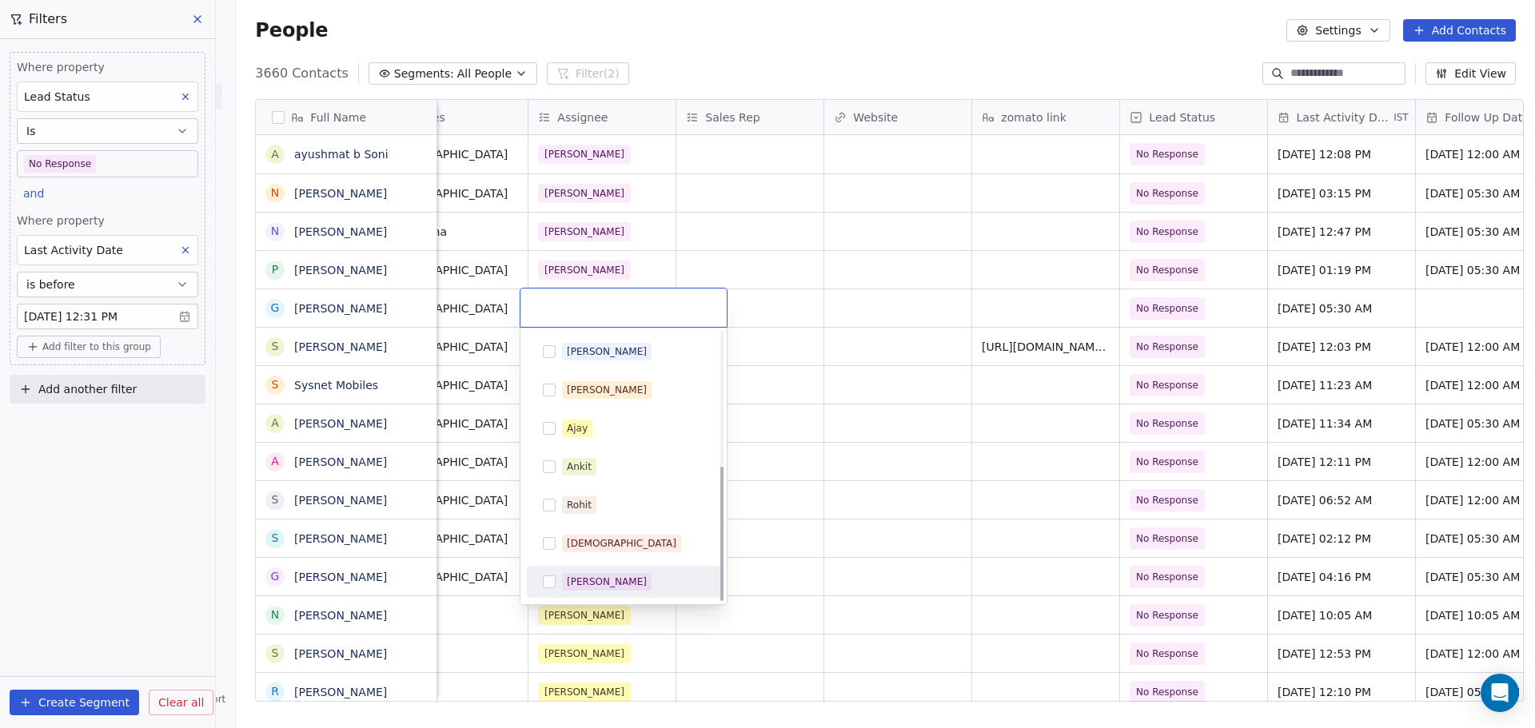
click at [616, 576] on span "[PERSON_NAME]" at bounding box center [607, 582] width 90 height 18
click at [843, 425] on html "On2Cook India Pvt. Ltd. Contacts People Marketing Workflows Campaigns Metrics &…" at bounding box center [767, 364] width 1535 height 728
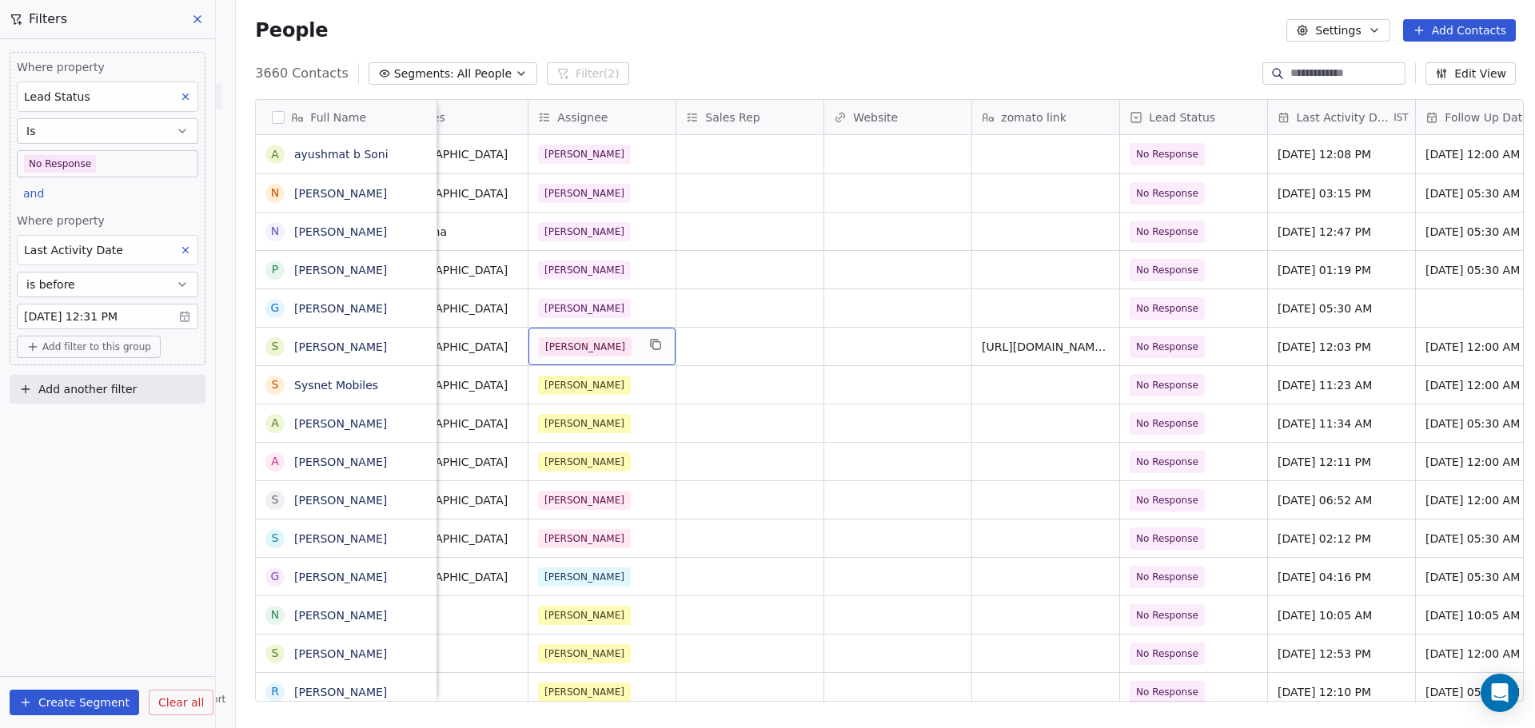
click at [620, 345] on div "[PERSON_NAME]" at bounding box center [588, 346] width 98 height 19
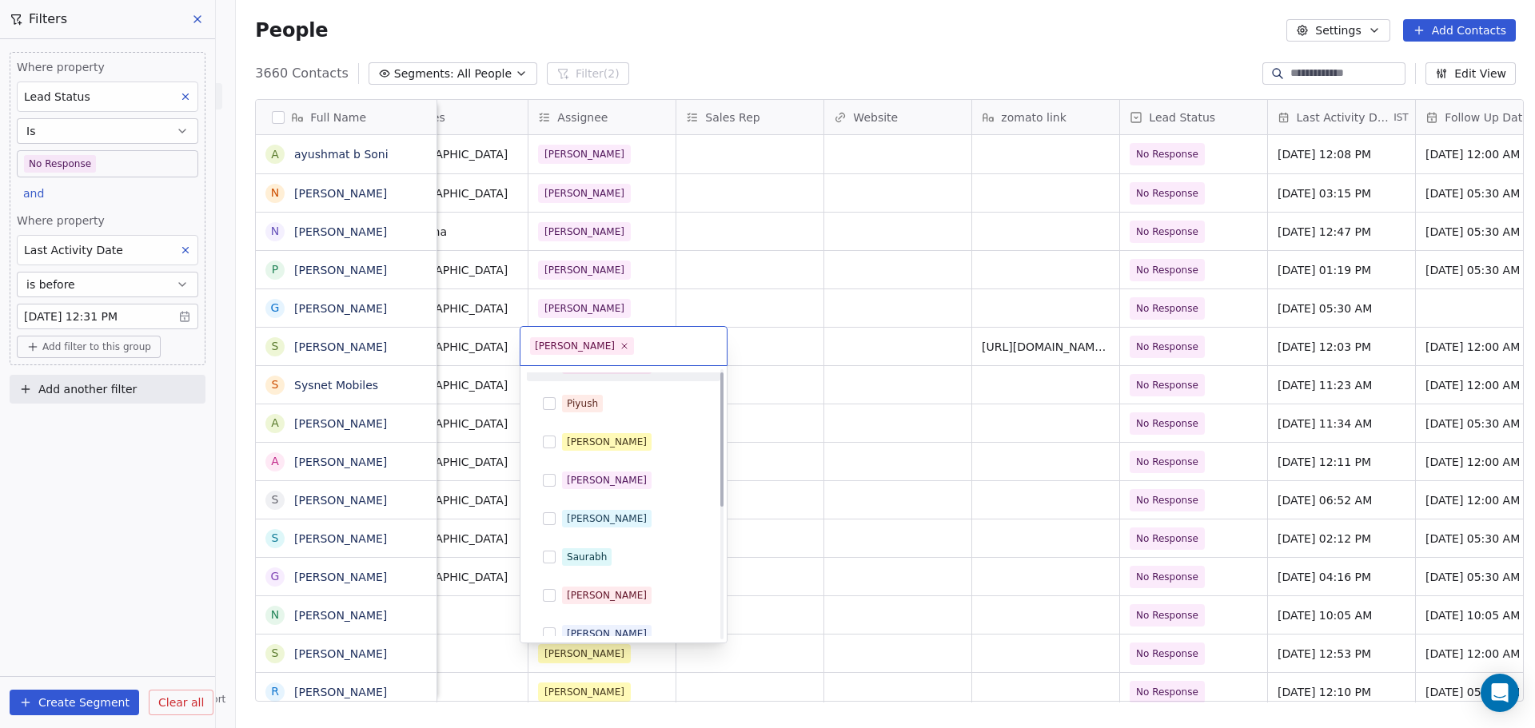
scroll to position [0, 0]
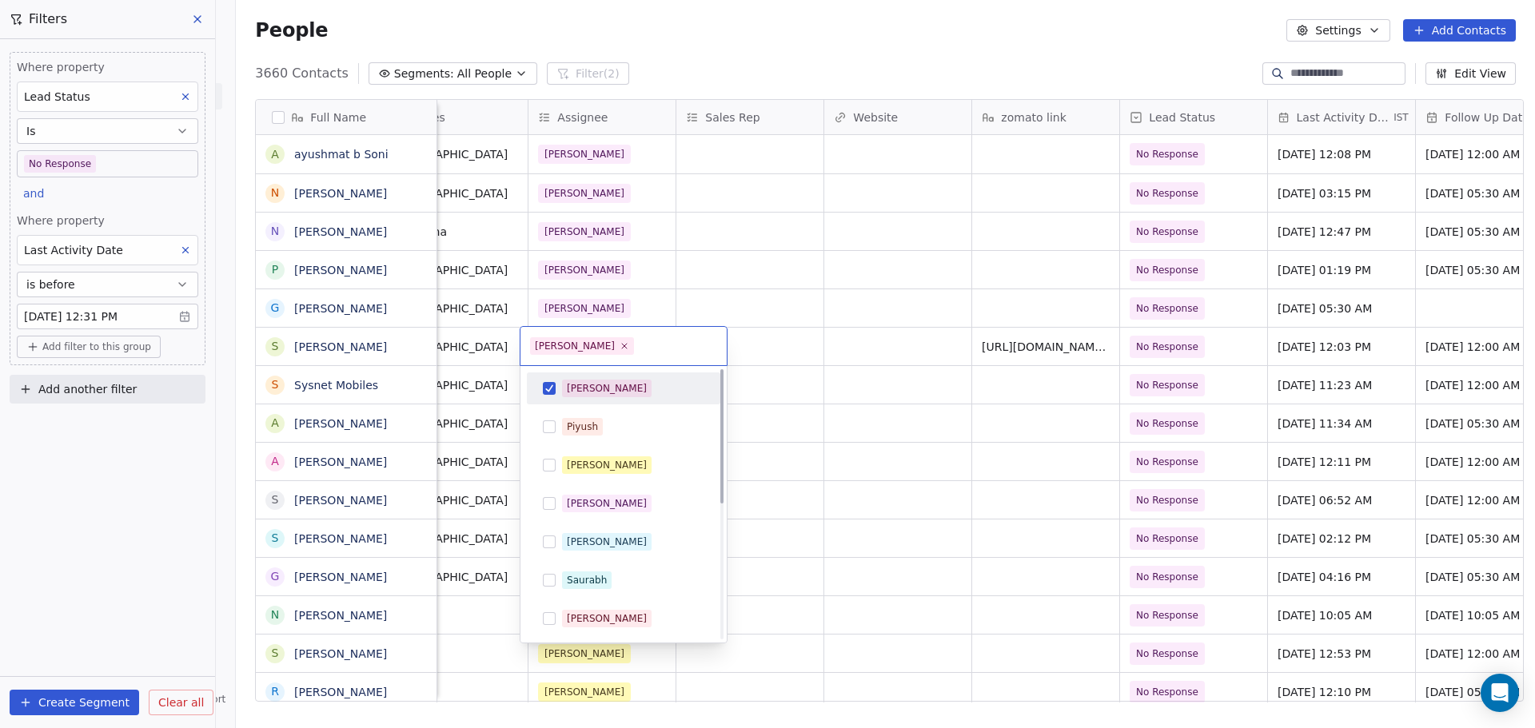
click at [628, 394] on div "[PERSON_NAME]" at bounding box center [633, 389] width 142 height 18
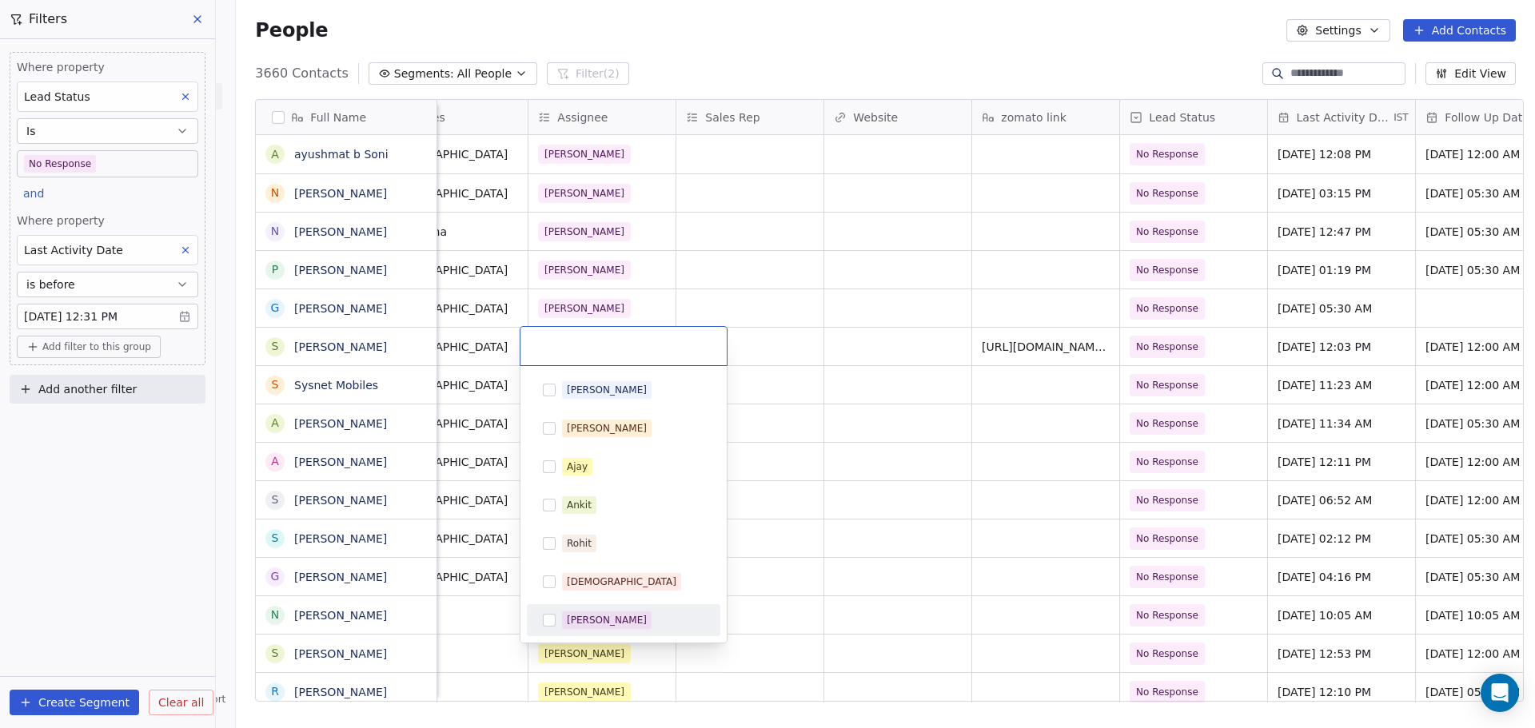
click at [608, 613] on div "[PERSON_NAME]" at bounding box center [607, 620] width 80 height 14
drag, startPoint x: 822, startPoint y: 417, endPoint x: 700, endPoint y: 409, distance: 121.8
click at [822, 416] on html "On2Cook India Pvt. Ltd. Contacts People Marketing Workflows Campaigns Metrics &…" at bounding box center [767, 364] width 1535 height 728
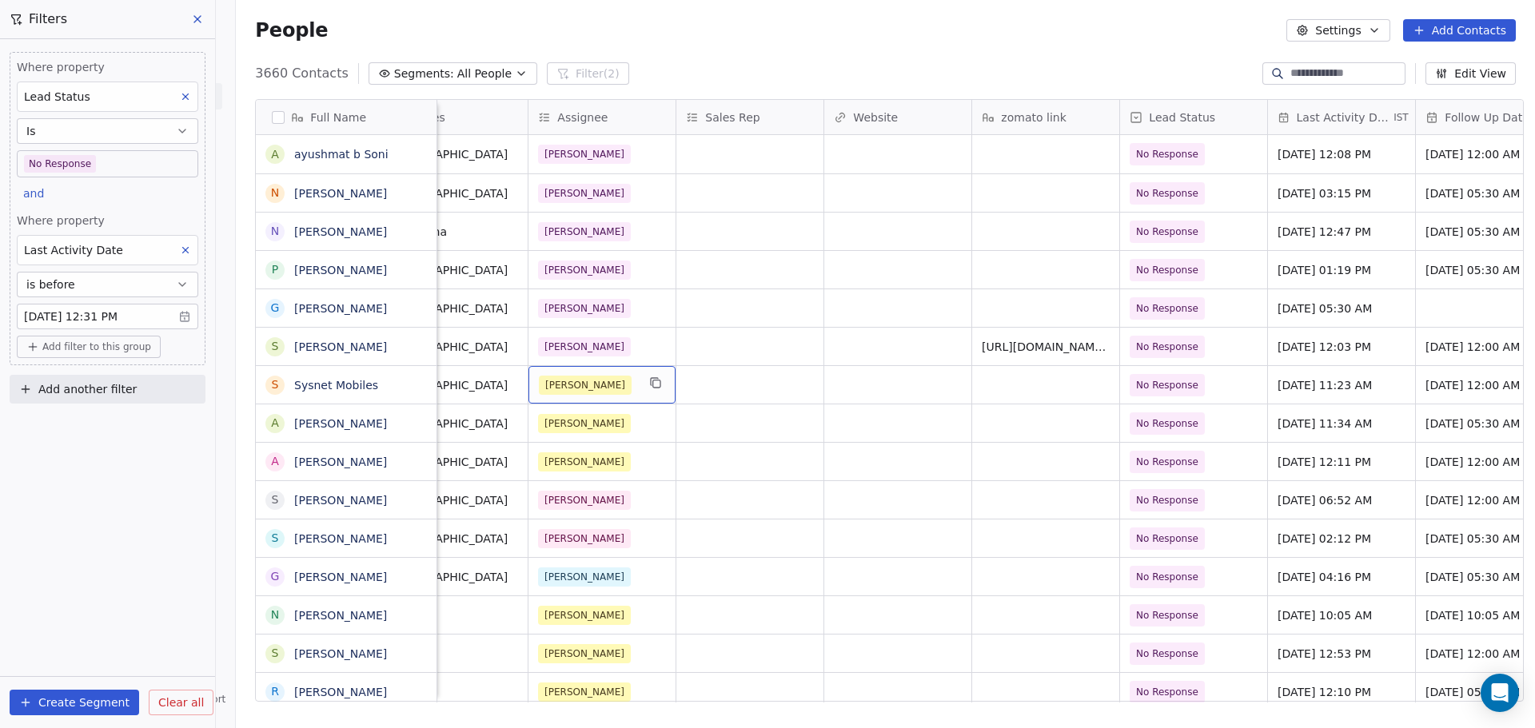
click at [598, 385] on div "[PERSON_NAME]" at bounding box center [588, 385] width 98 height 19
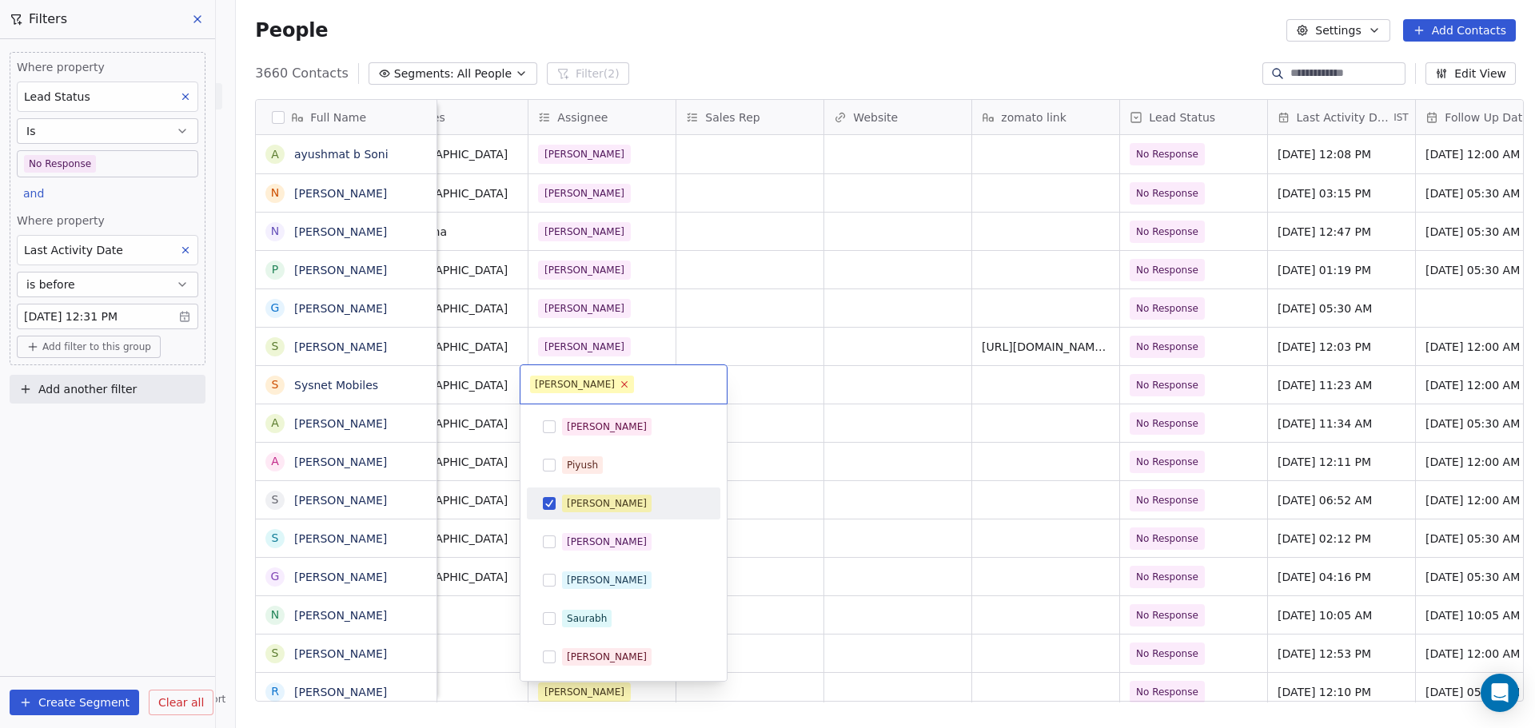
click at [619, 384] on icon at bounding box center [624, 384] width 10 height 10
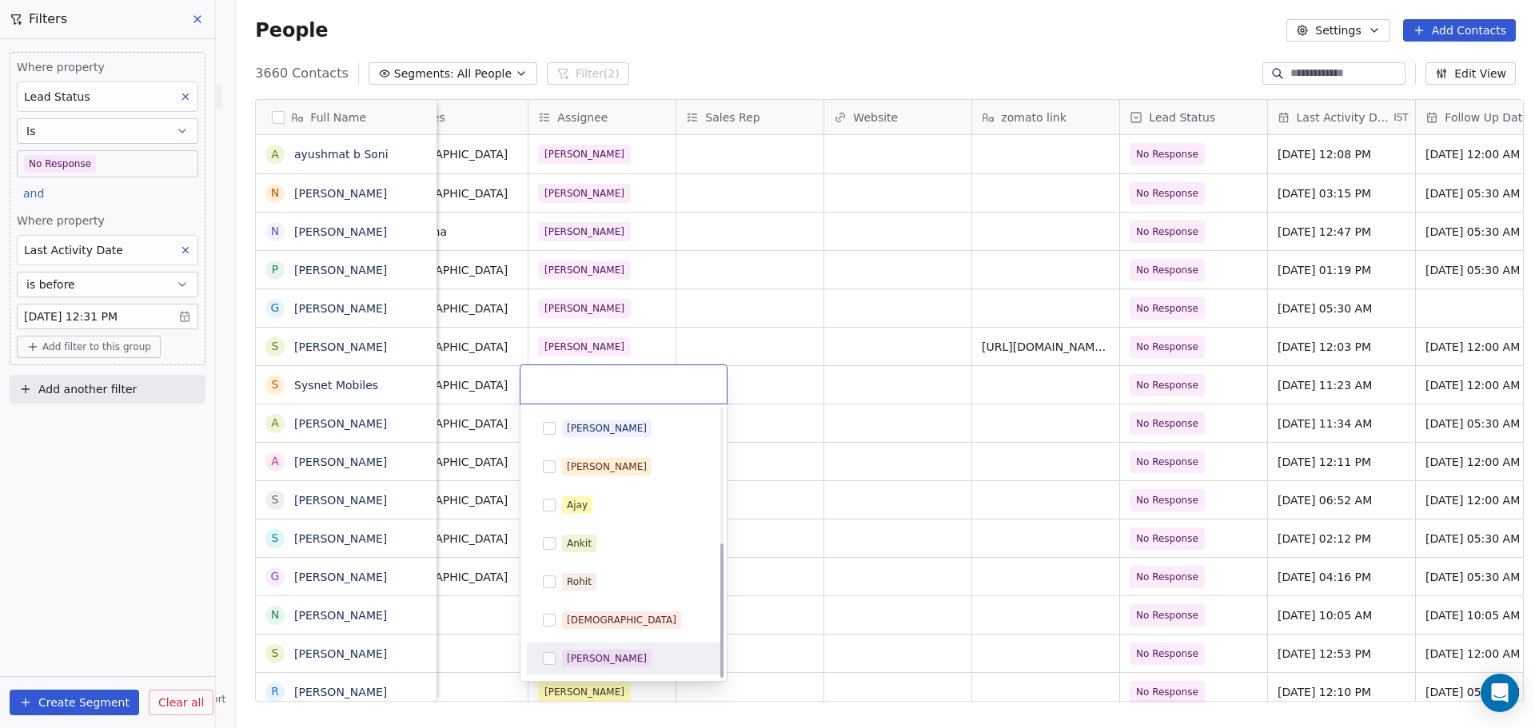
click at [612, 661] on span "[PERSON_NAME]" at bounding box center [607, 659] width 90 height 18
click at [776, 493] on html "On2Cook India Pvt. Ltd. Contacts People Marketing Workflows Campaigns Metrics &…" at bounding box center [767, 364] width 1535 height 728
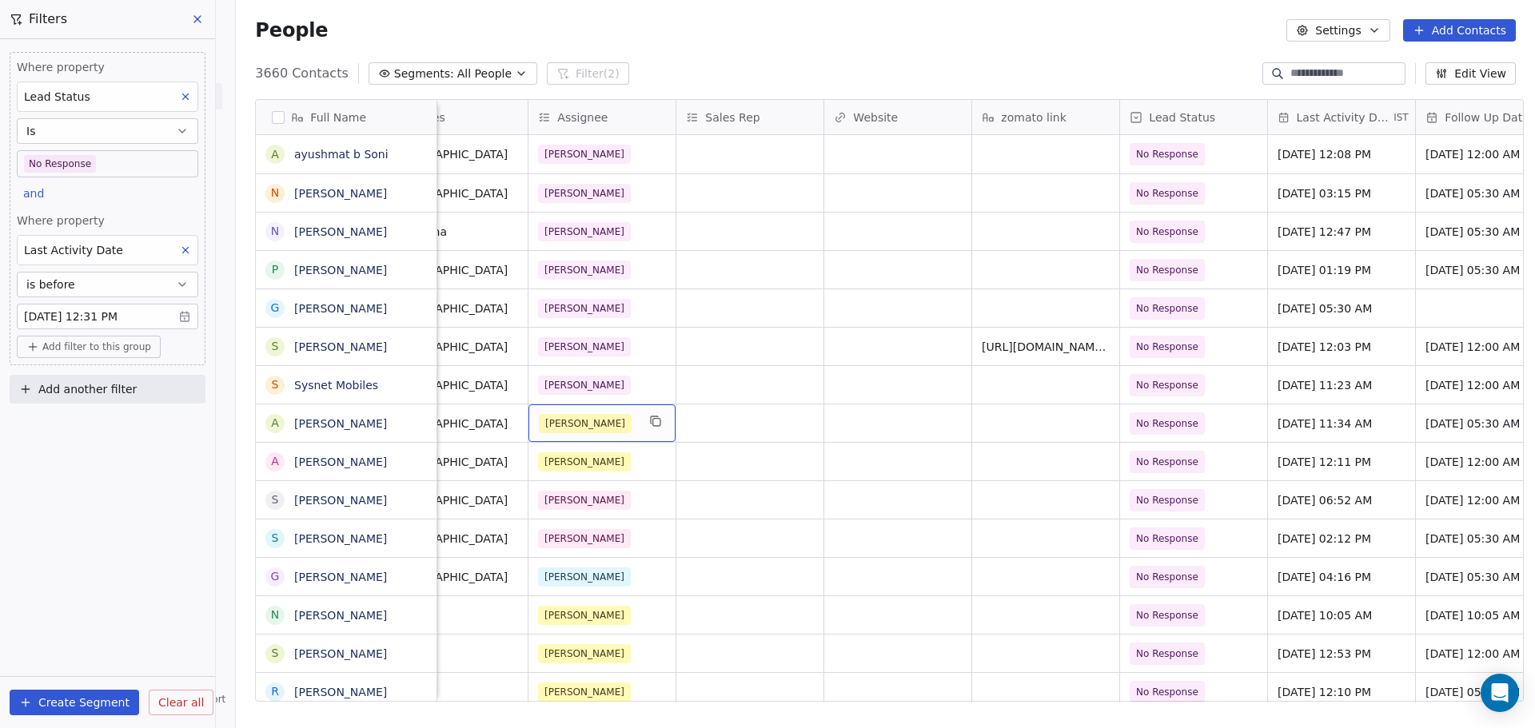
click at [580, 425] on span "[PERSON_NAME]" at bounding box center [585, 423] width 93 height 19
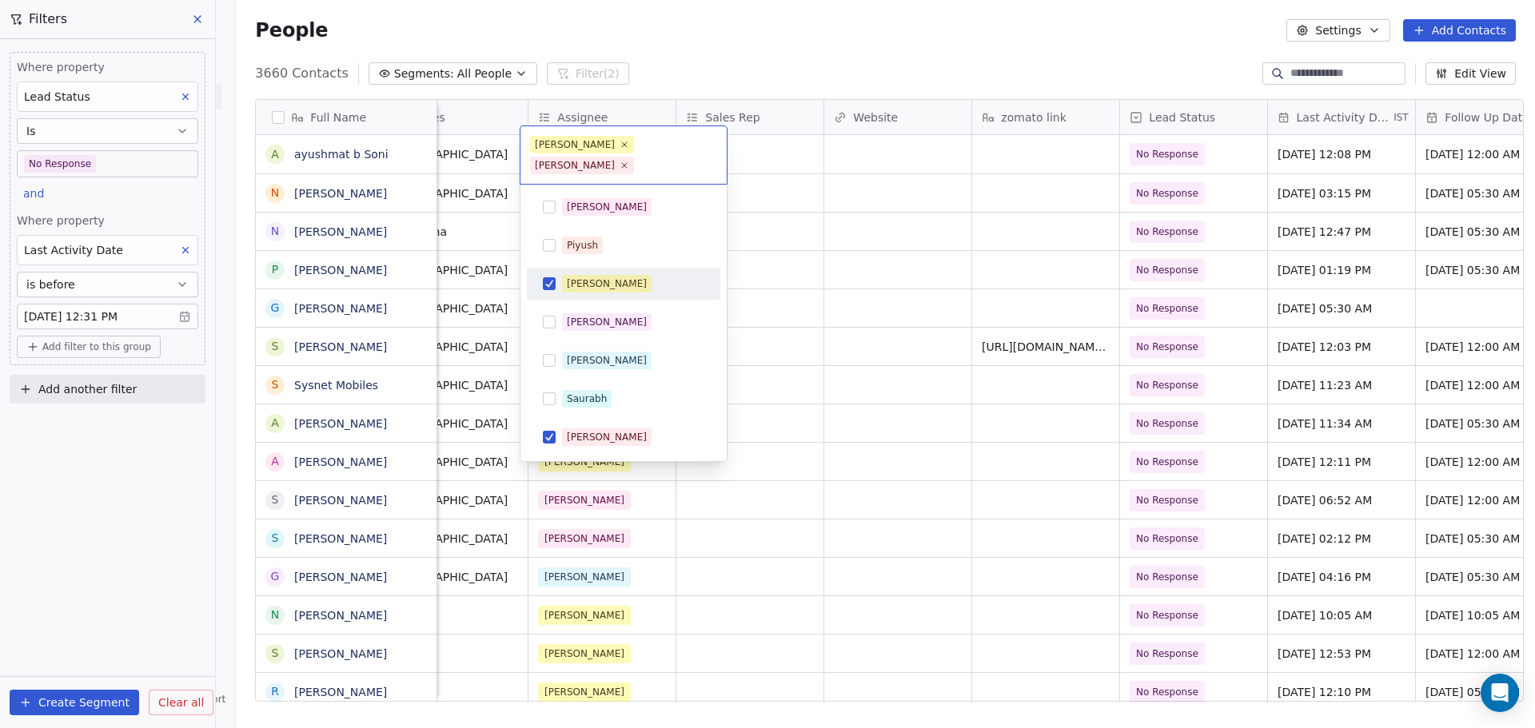
click at [602, 275] on span "[PERSON_NAME]" at bounding box center [607, 284] width 90 height 18
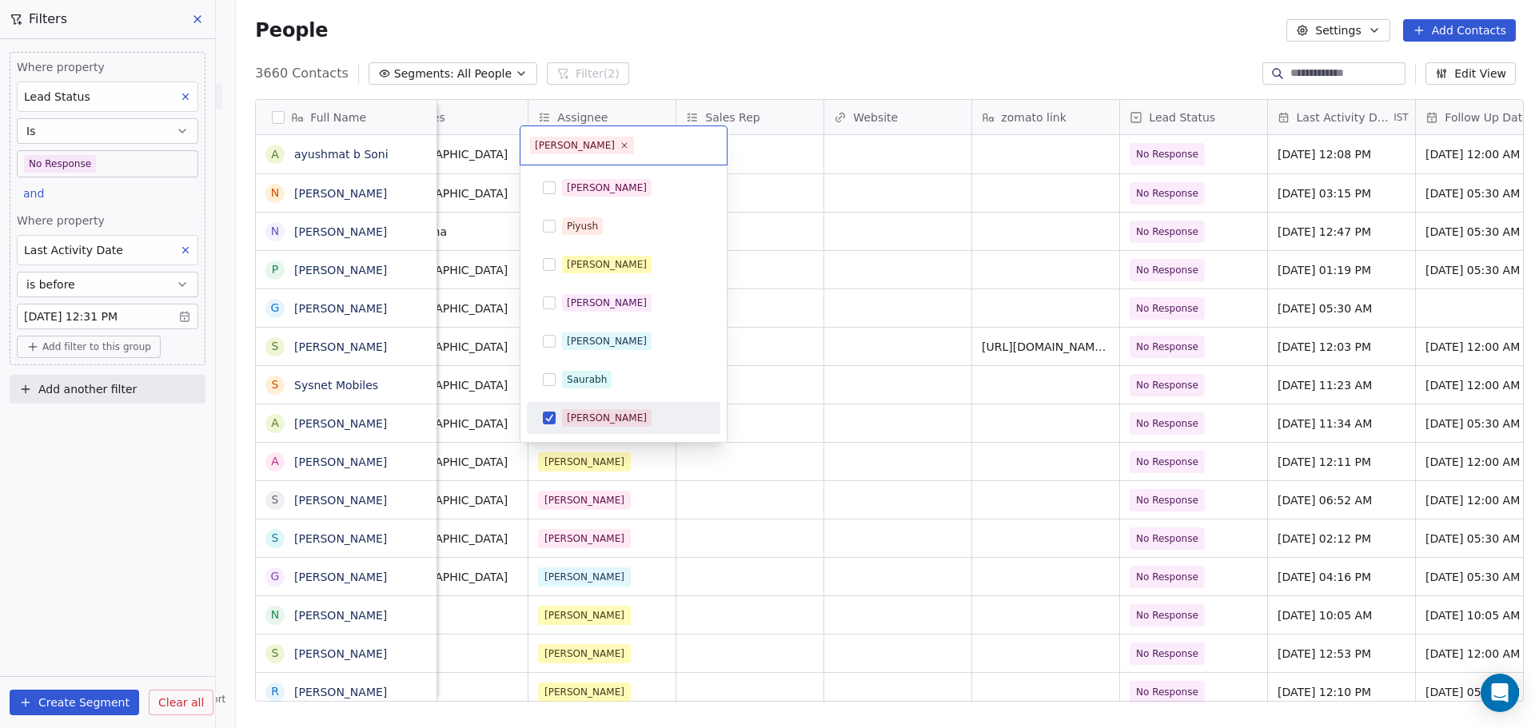
click at [584, 408] on div "[PERSON_NAME]" at bounding box center [623, 418] width 181 height 26
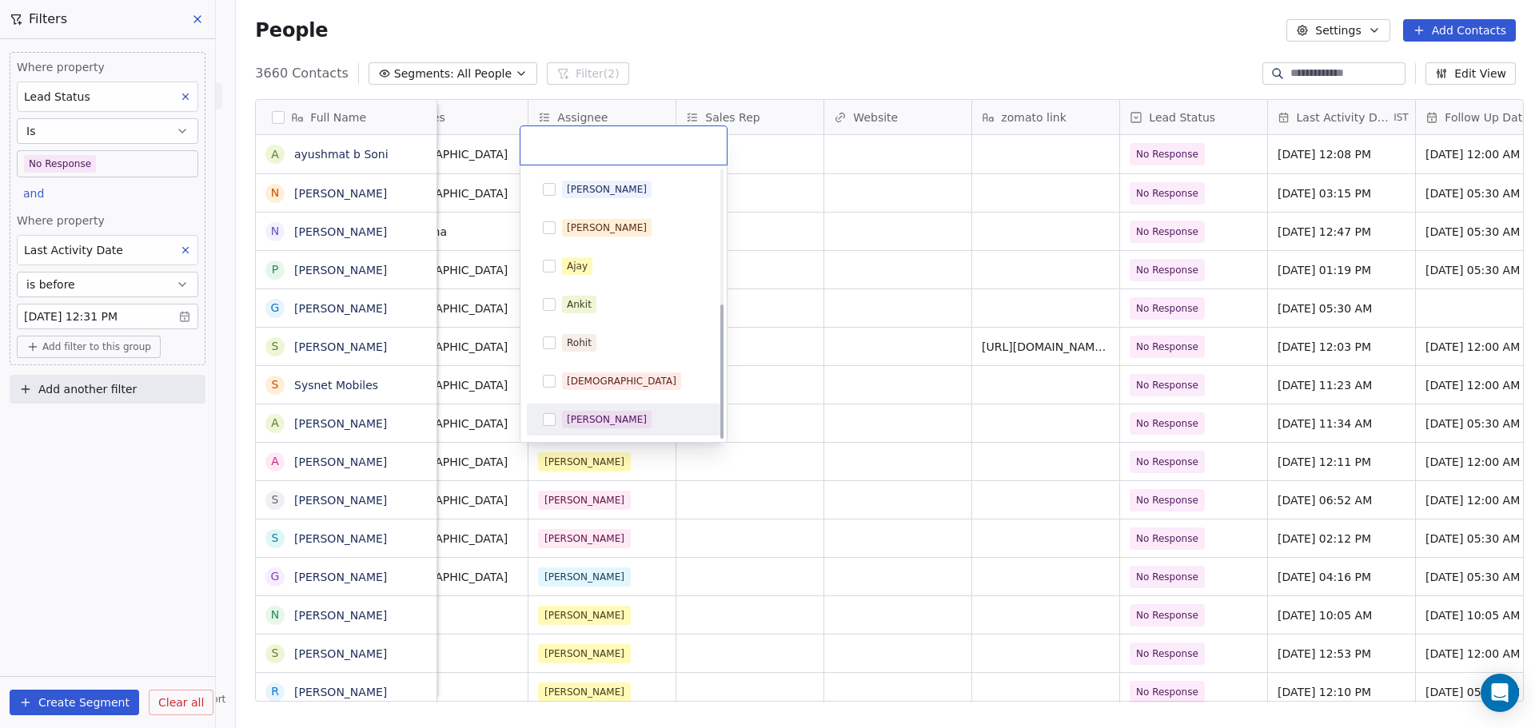
click at [601, 417] on div "[PERSON_NAME]" at bounding box center [607, 420] width 80 height 14
click at [814, 443] on html "On2Cook India Pvt. Ltd. Contacts People Marketing Workflows Campaigns Metrics &…" at bounding box center [767, 364] width 1535 height 728
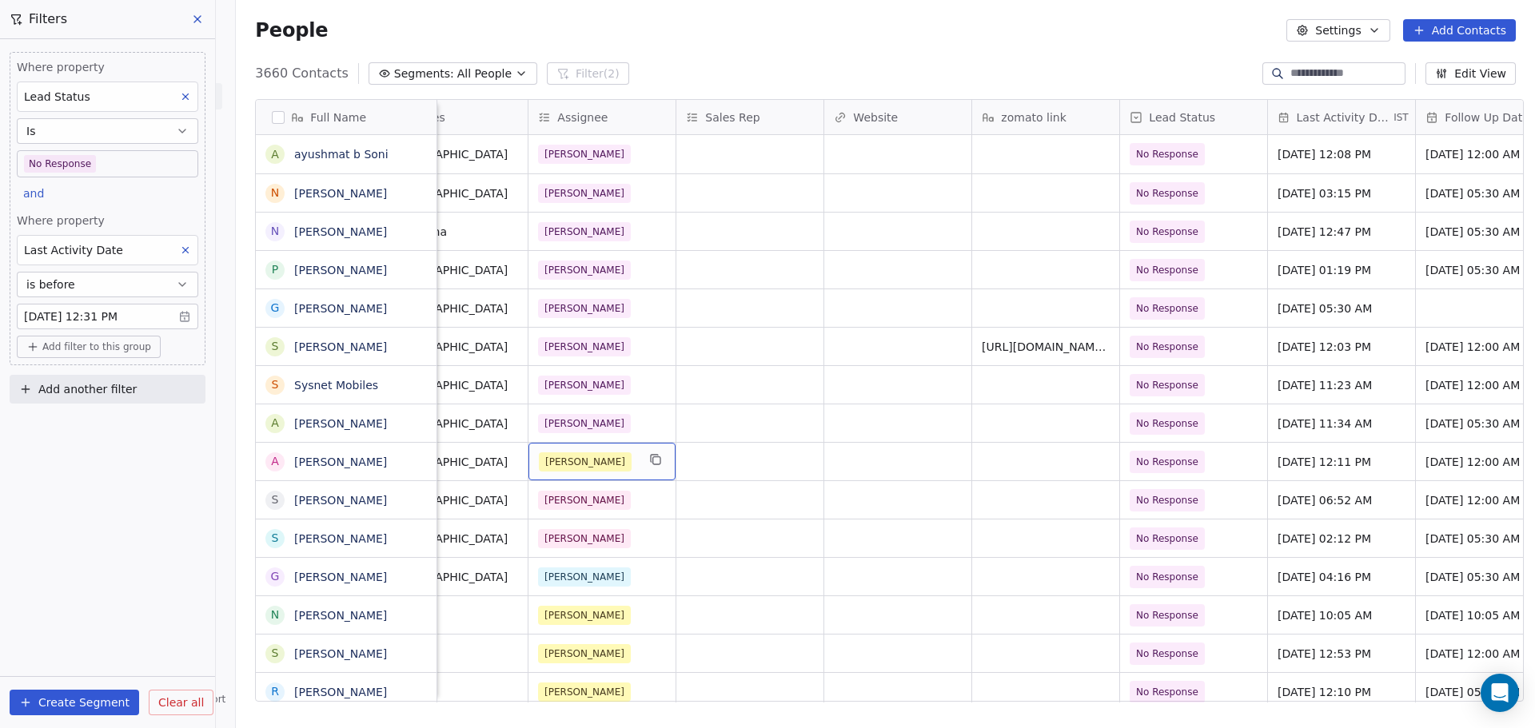
click at [601, 473] on div "[PERSON_NAME]" at bounding box center [601, 462] width 147 height 38
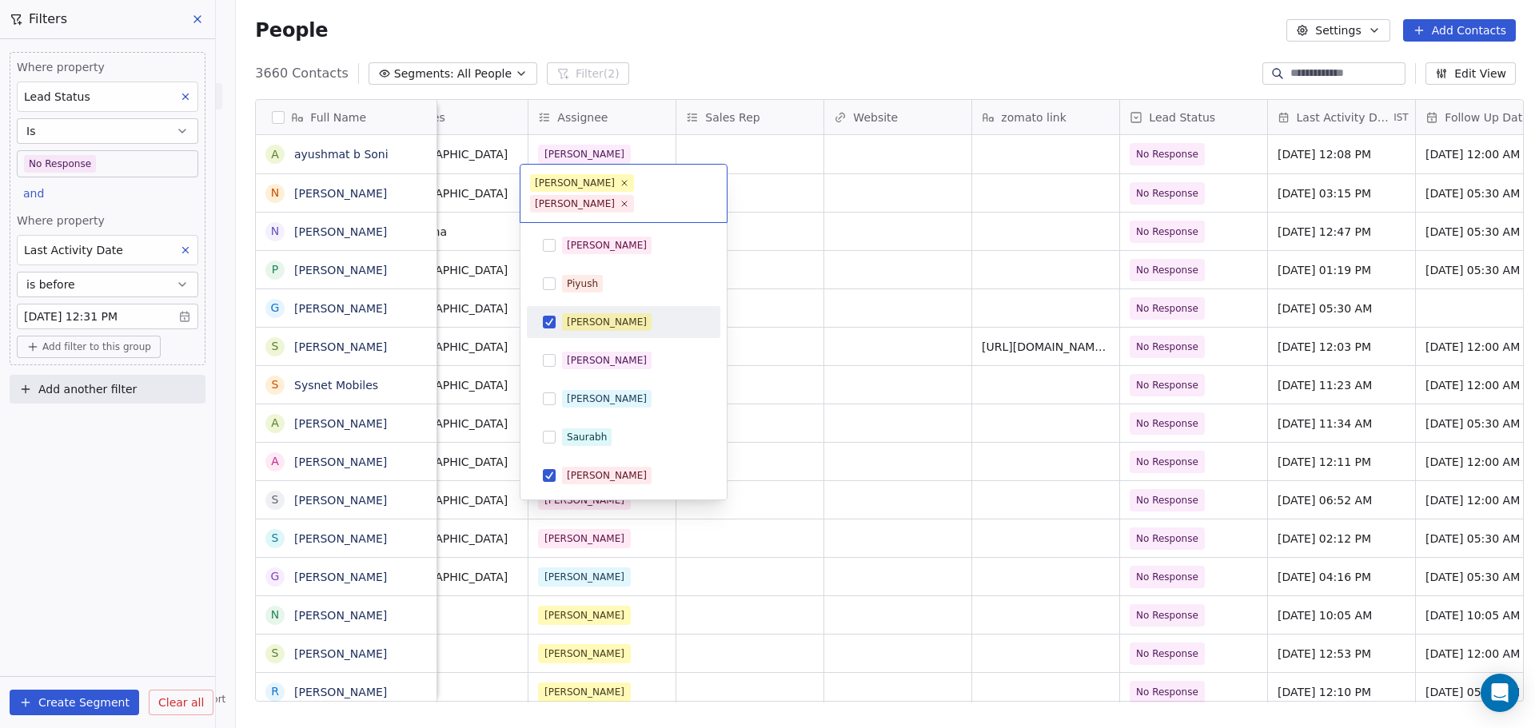
click at [606, 313] on span "[PERSON_NAME]" at bounding box center [607, 322] width 90 height 18
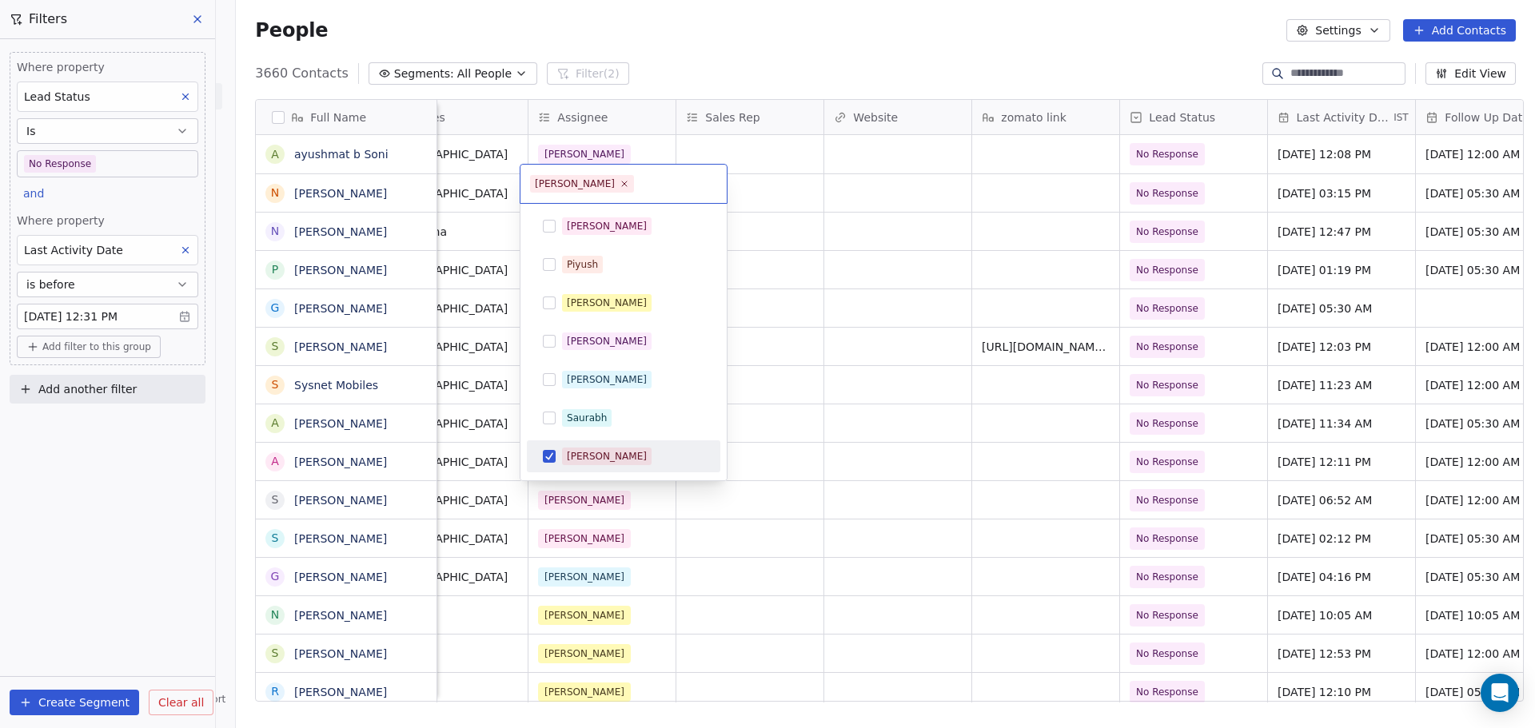
click at [605, 457] on div "[PERSON_NAME]" at bounding box center [633, 457] width 142 height 18
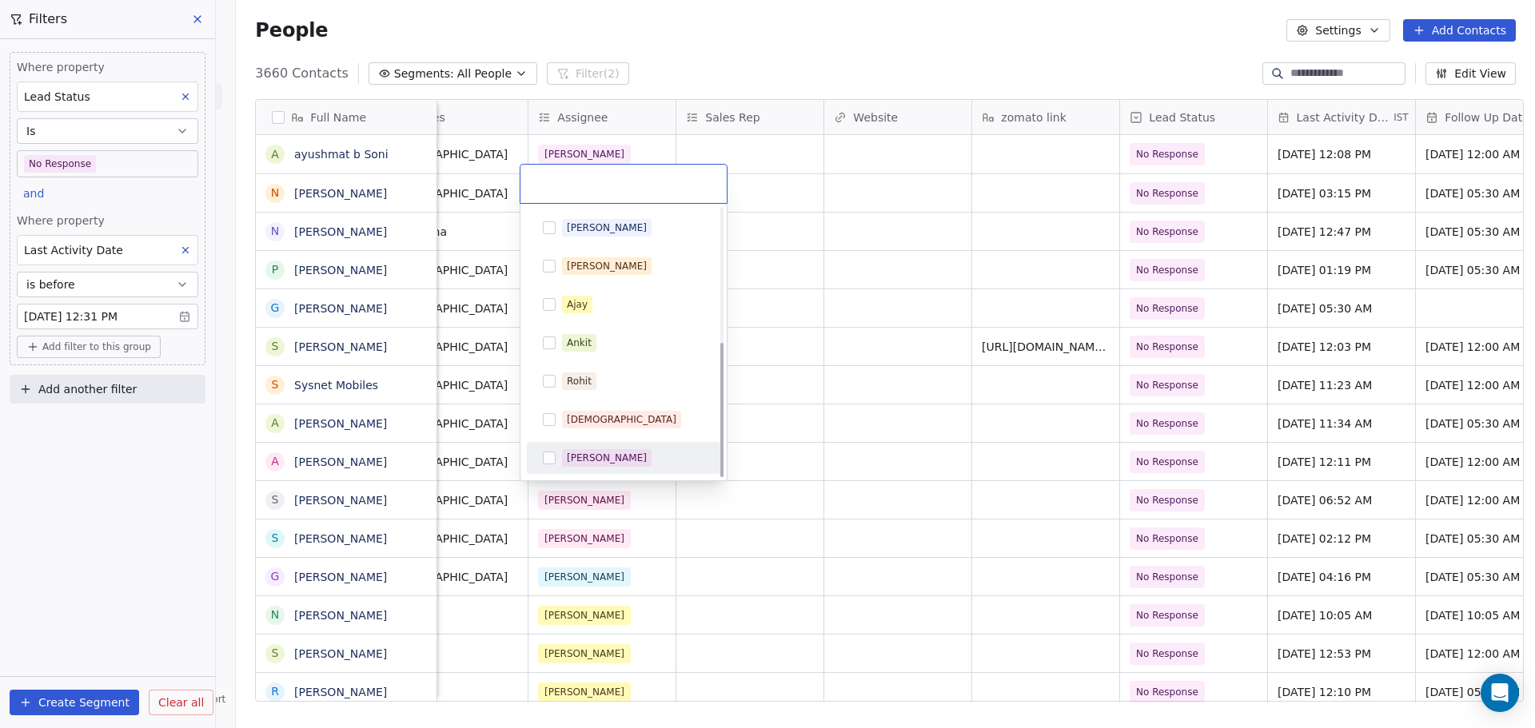
click at [611, 458] on div "[PERSON_NAME]" at bounding box center [607, 458] width 80 height 14
click at [740, 437] on html "On2Cook India Pvt. Ltd. Contacts People Marketing Workflows Campaigns Metrics &…" at bounding box center [767, 364] width 1535 height 728
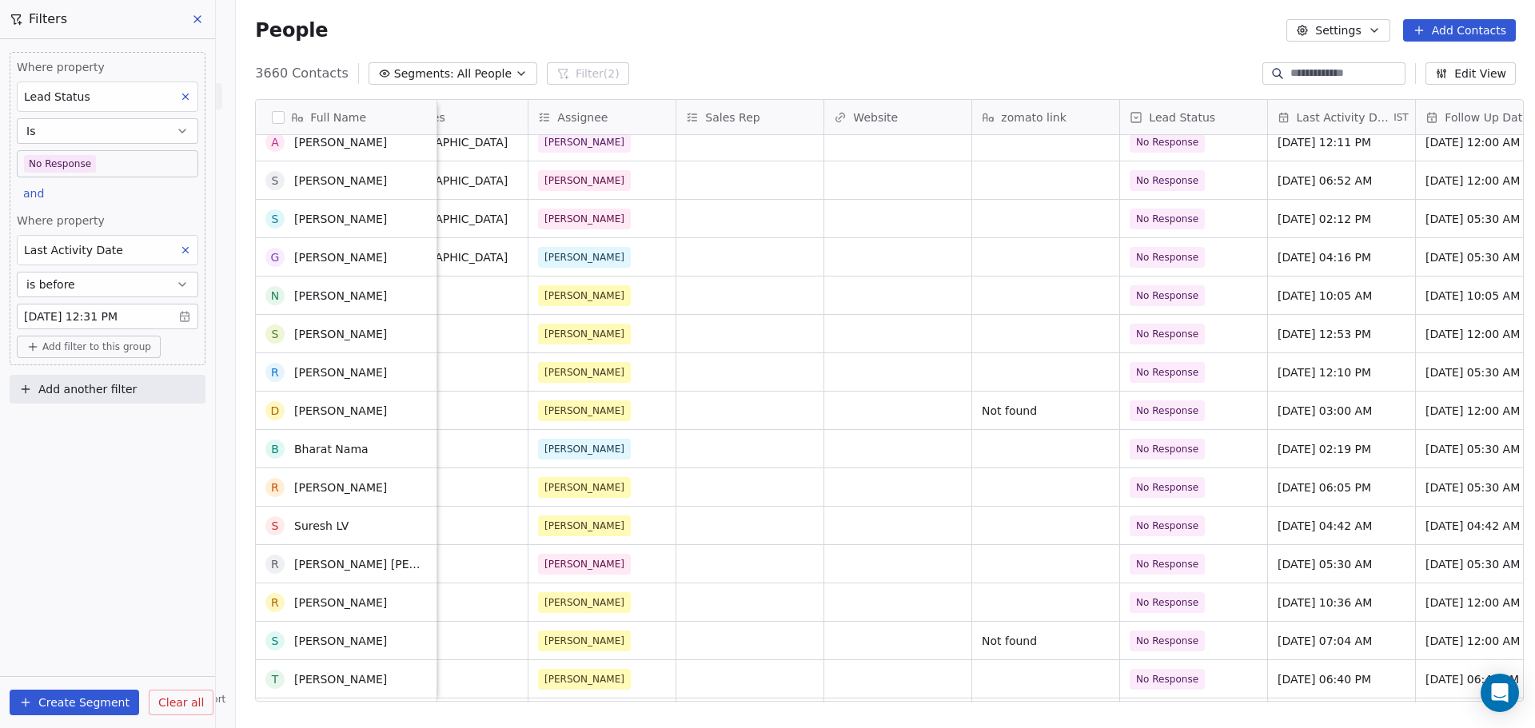
scroll to position [240, 0]
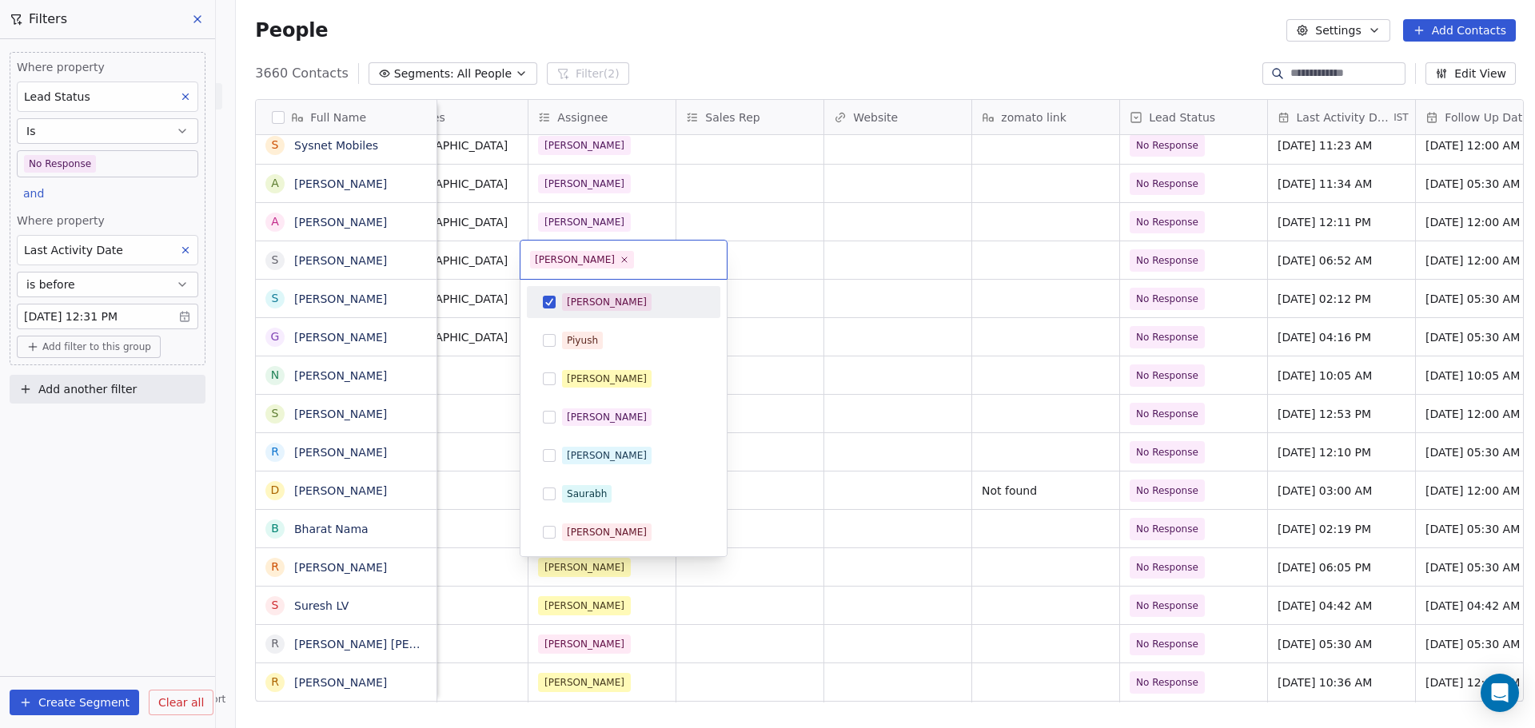
click at [575, 297] on div "[PERSON_NAME]" at bounding box center [607, 302] width 80 height 14
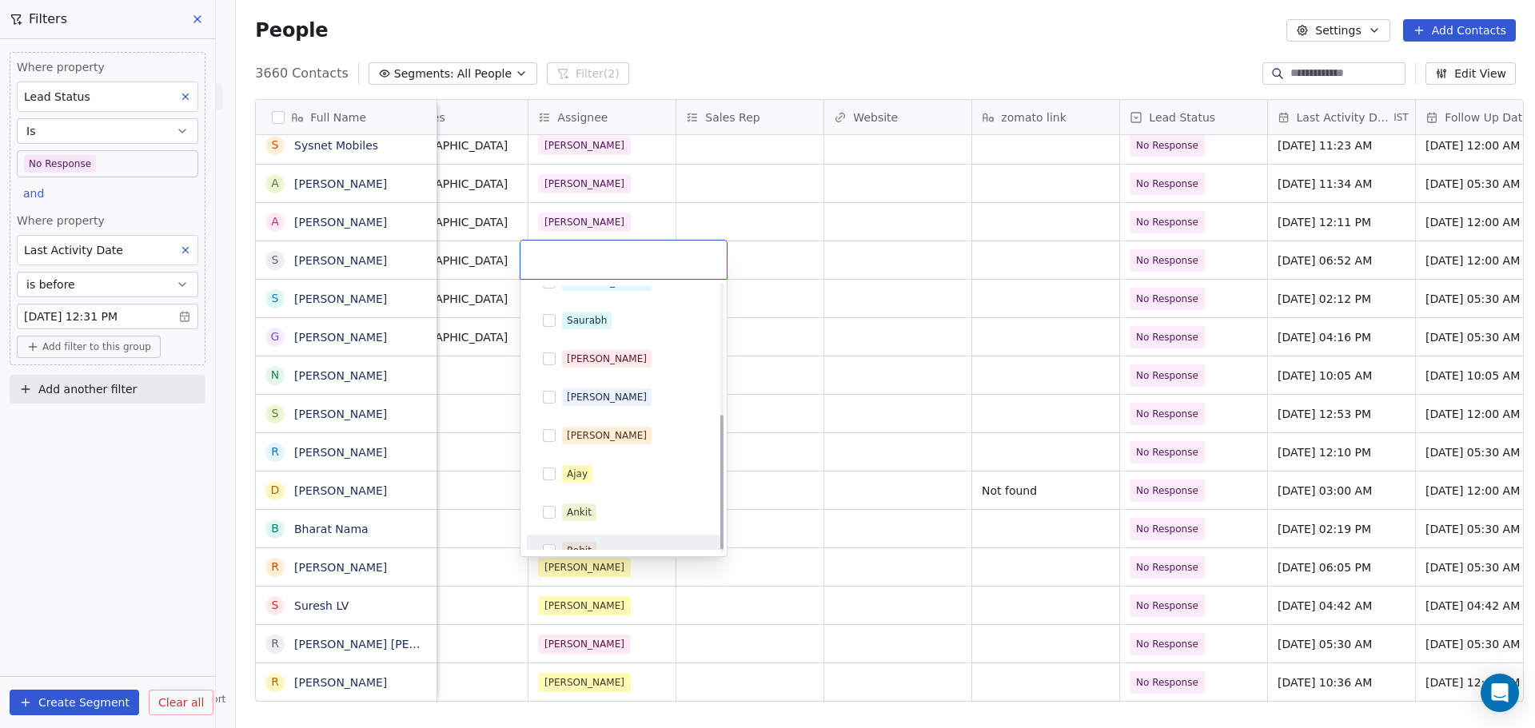
scroll to position [267, 0]
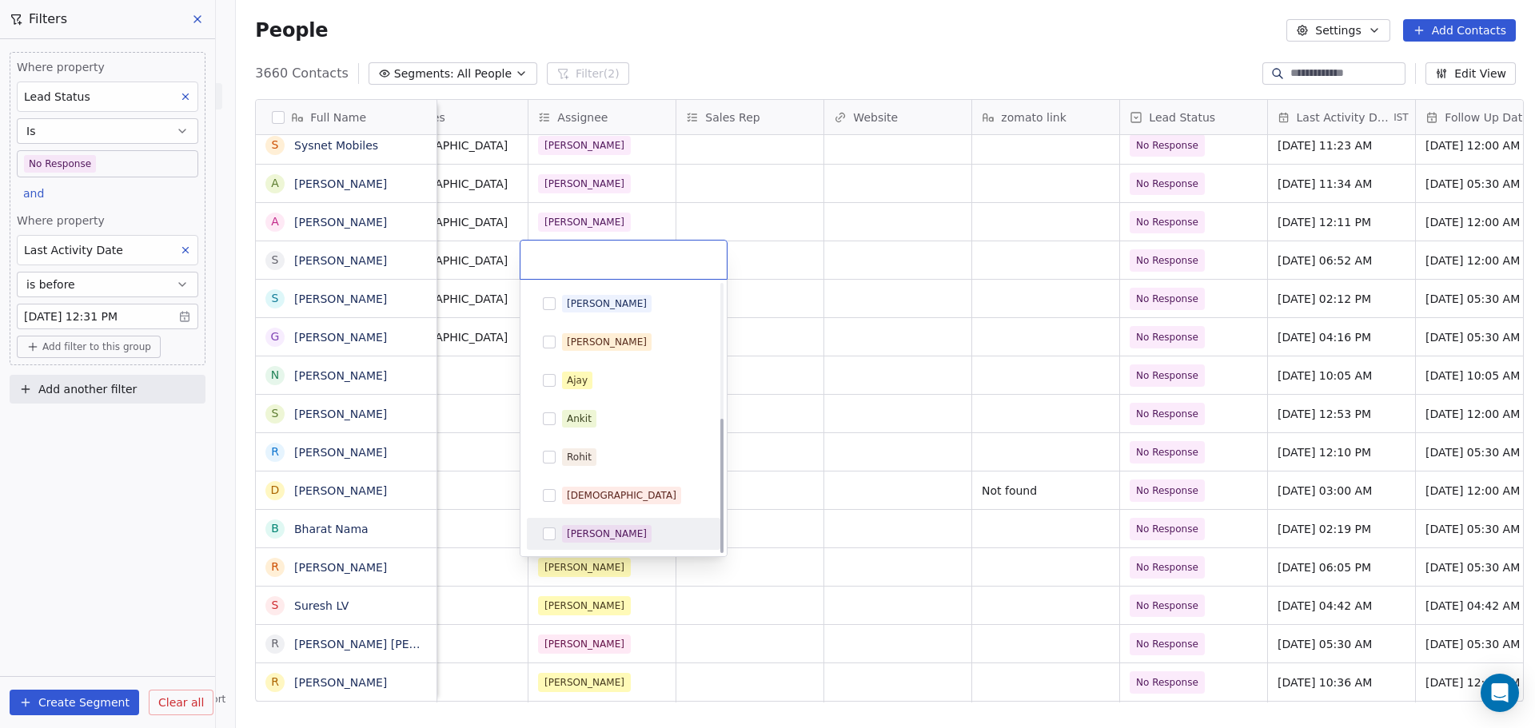
click at [625, 529] on div "[PERSON_NAME]" at bounding box center [633, 534] width 142 height 18
click at [825, 381] on html "On2Cook India Pvt. Ltd. Contacts People Marketing Workflows Campaigns Metrics &…" at bounding box center [767, 364] width 1535 height 728
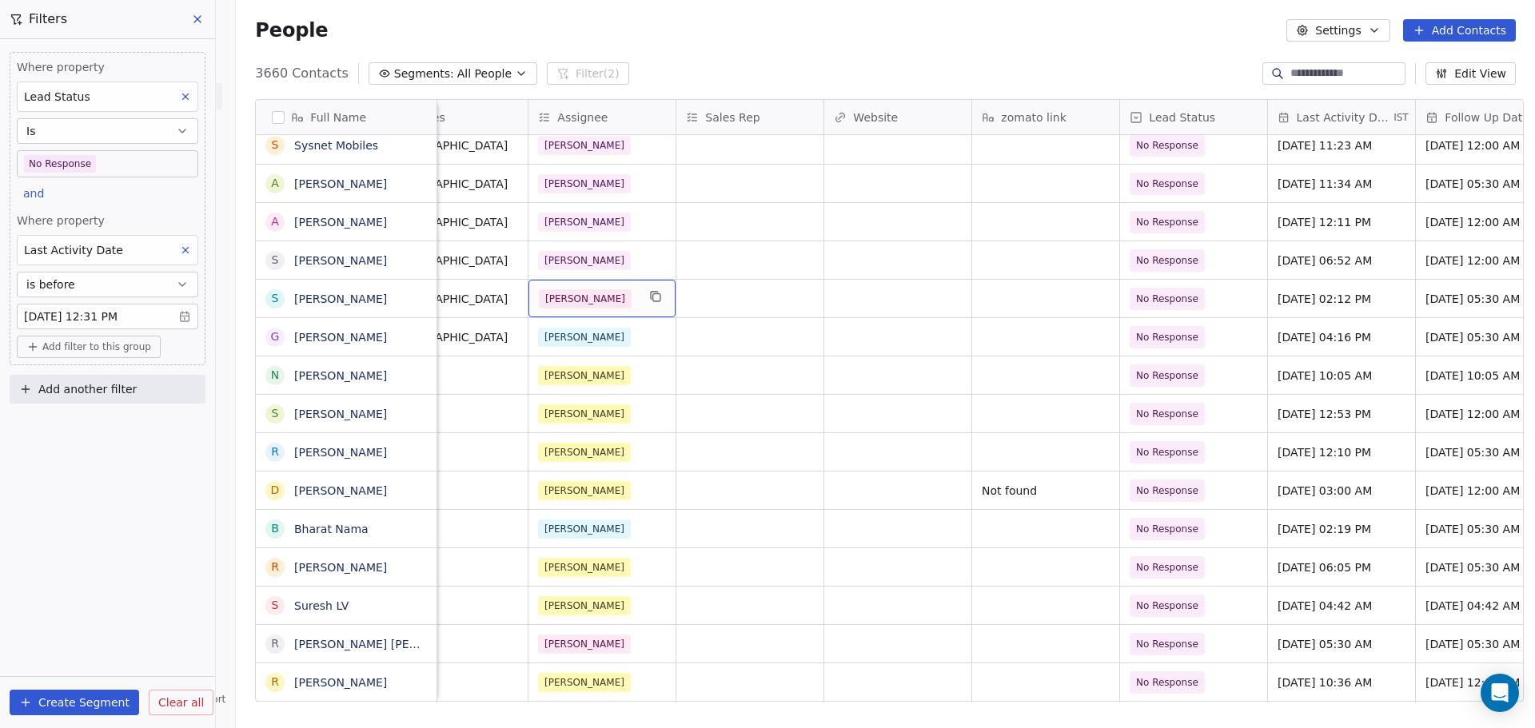
click at [606, 297] on div "[PERSON_NAME]" at bounding box center [588, 298] width 98 height 19
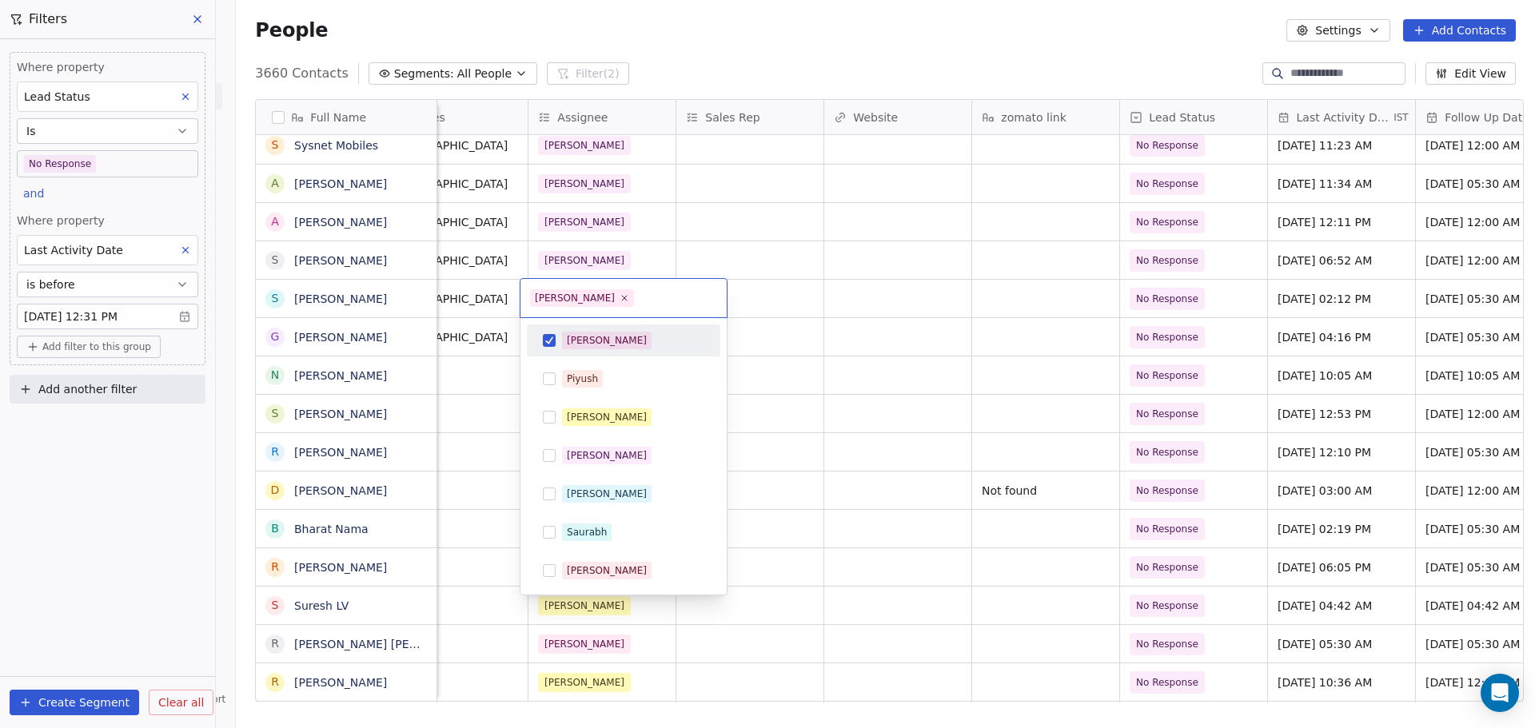
click at [605, 335] on div "[PERSON_NAME]" at bounding box center [633, 341] width 142 height 18
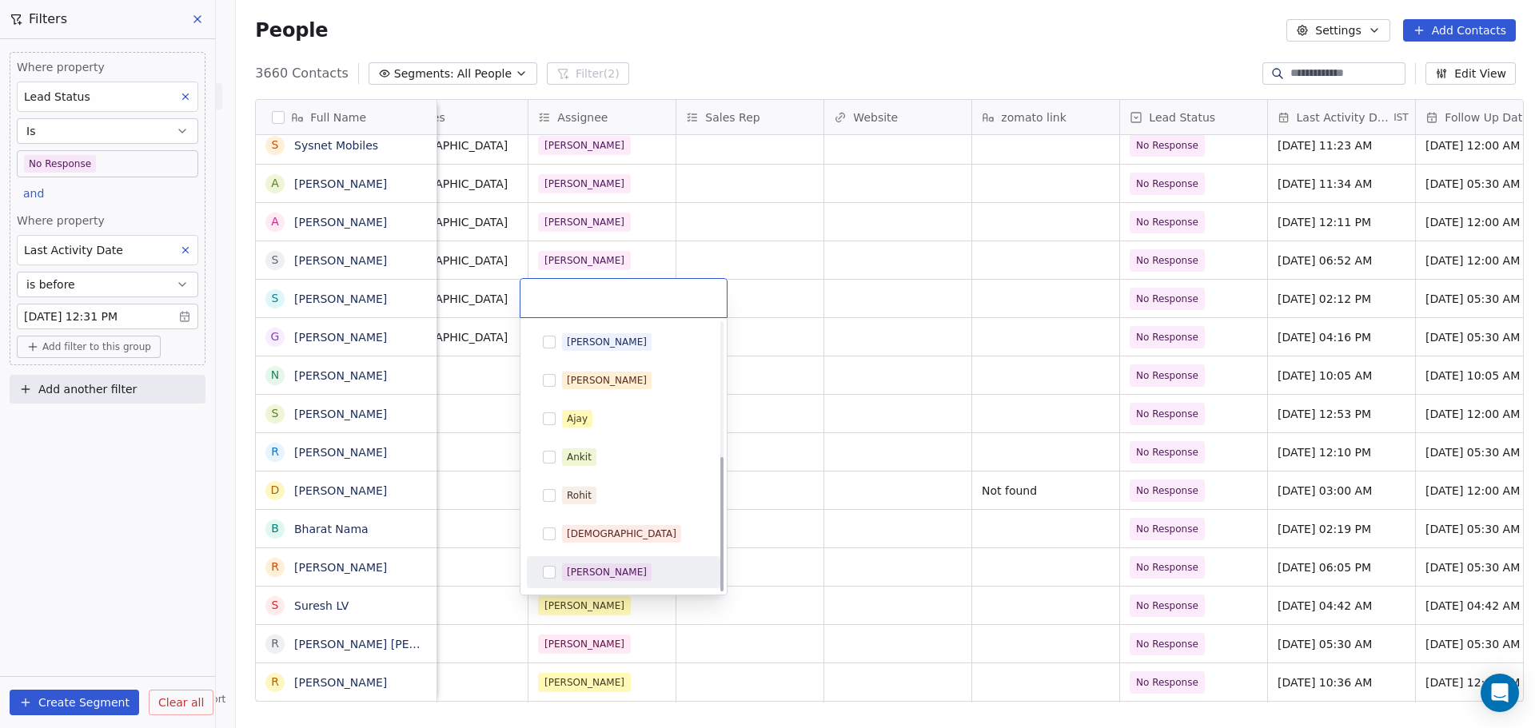
click at [639, 568] on div "[PERSON_NAME]" at bounding box center [633, 573] width 142 height 18
click at [834, 441] on html "On2Cook India Pvt. Ltd. Contacts People Marketing Workflows Campaigns Metrics &…" at bounding box center [767, 364] width 1535 height 728
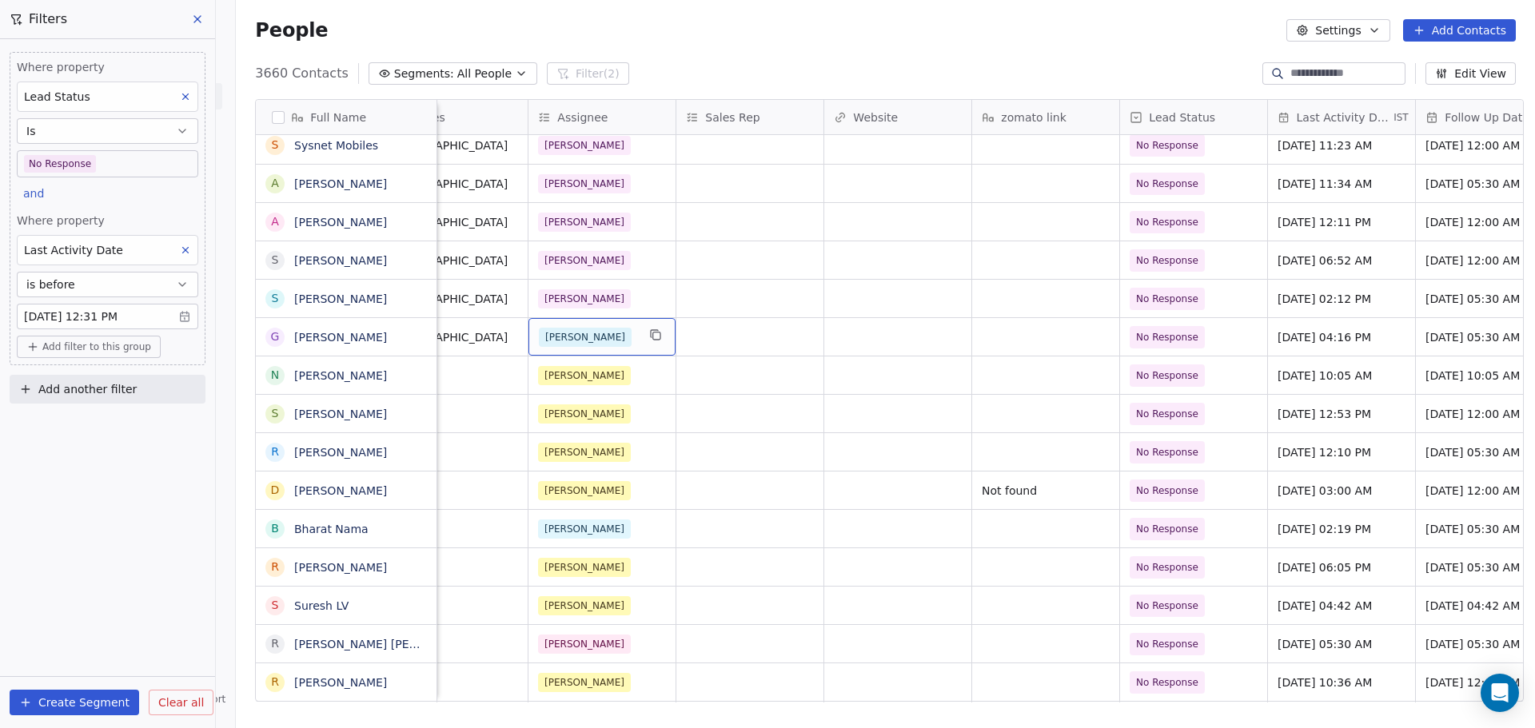
click at [584, 333] on div "[PERSON_NAME]" at bounding box center [588, 337] width 98 height 19
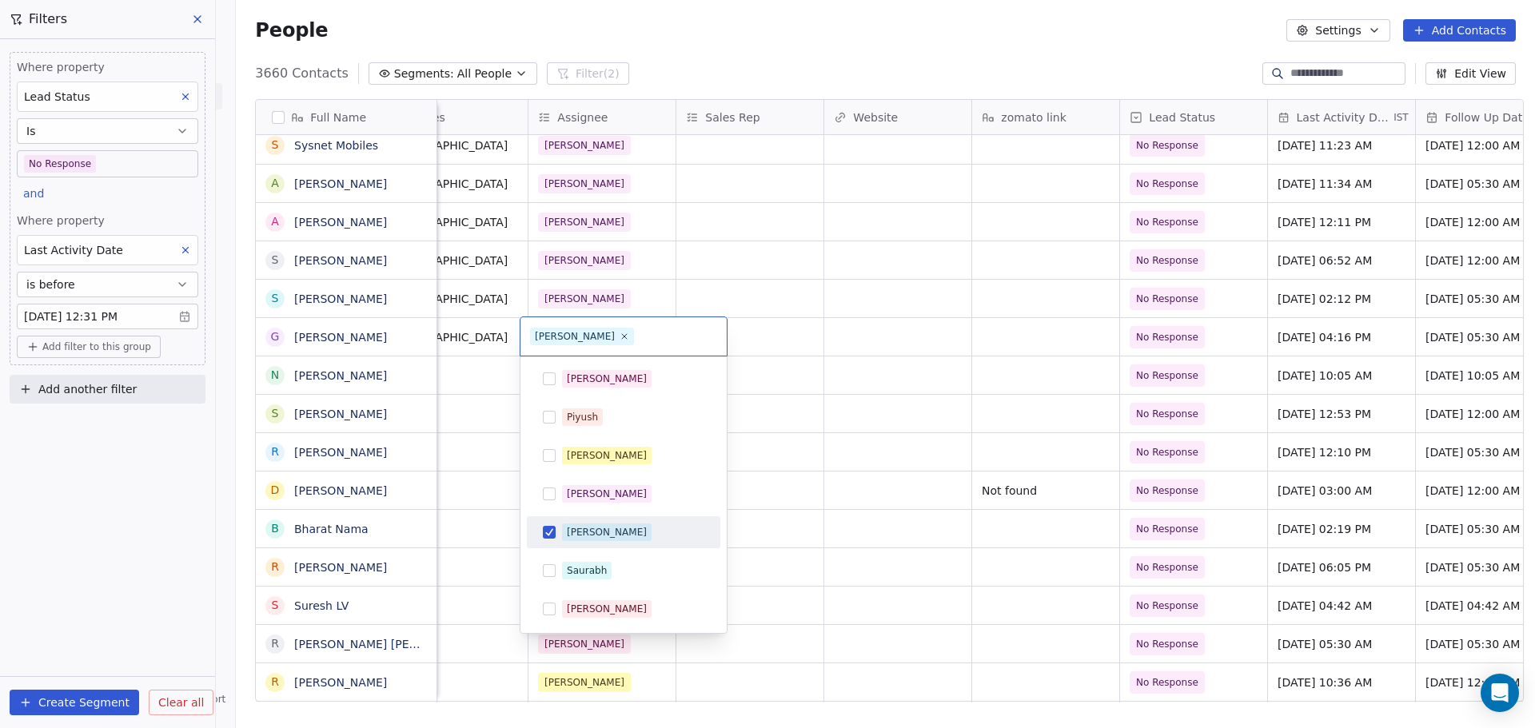
click at [621, 522] on div "[PERSON_NAME]" at bounding box center [623, 533] width 181 height 26
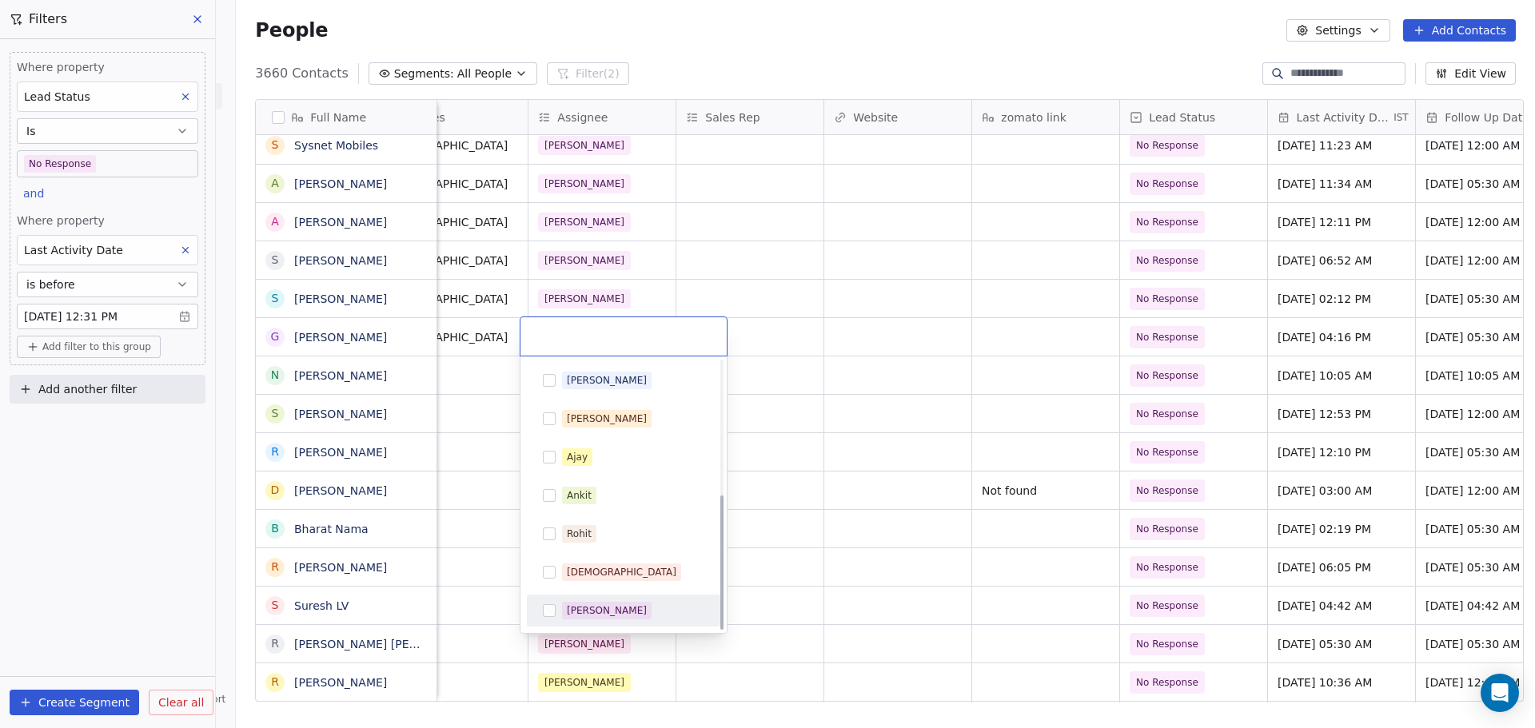
drag, startPoint x: 634, startPoint y: 609, endPoint x: 649, endPoint y: 592, distance: 23.2
click at [635, 609] on div "[PERSON_NAME]" at bounding box center [633, 611] width 142 height 18
drag, startPoint x: 880, startPoint y: 442, endPoint x: 364, endPoint y: 401, distance: 518.2
click at [879, 443] on html "On2Cook India Pvt. Ltd. Contacts People Marketing Workflows Campaigns Metrics &…" at bounding box center [767, 364] width 1535 height 728
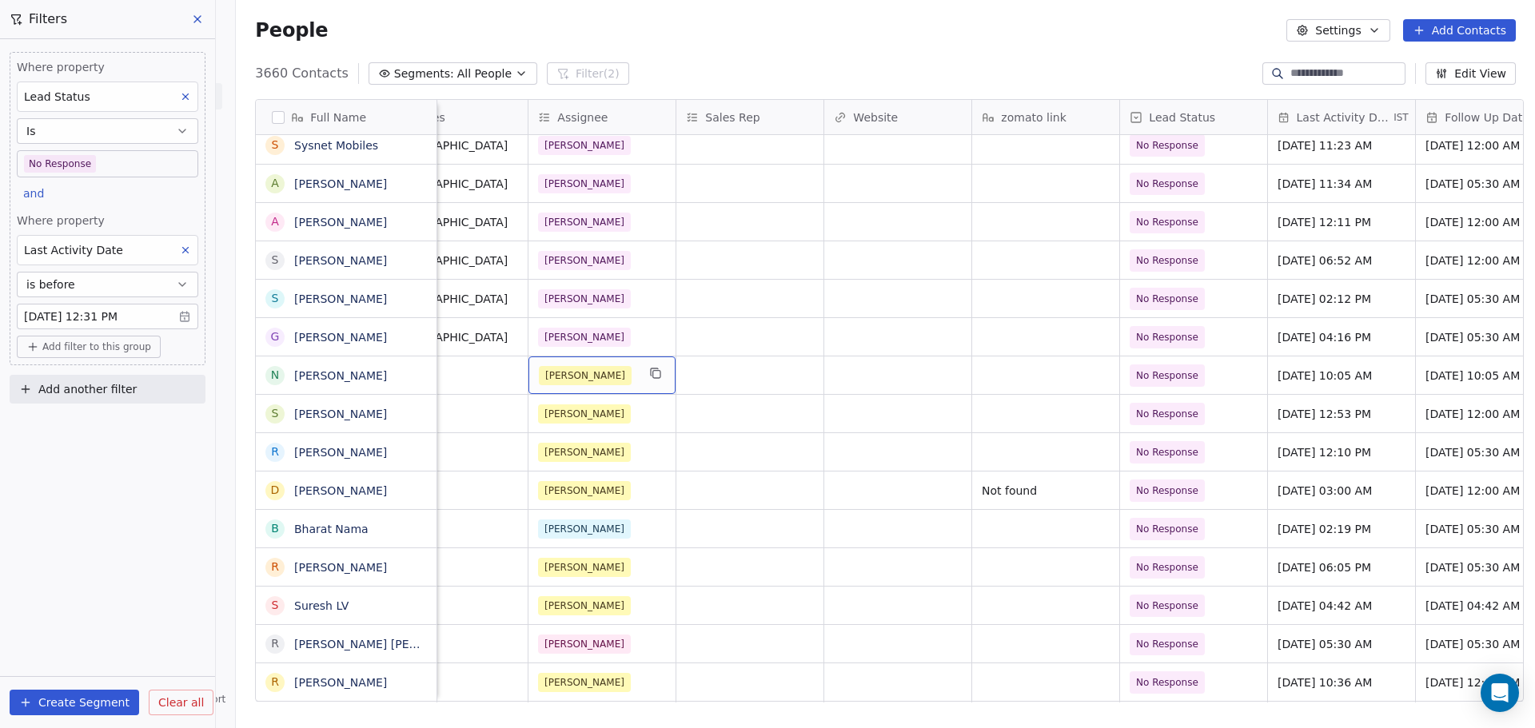
click at [584, 375] on div "[PERSON_NAME]" at bounding box center [588, 375] width 98 height 19
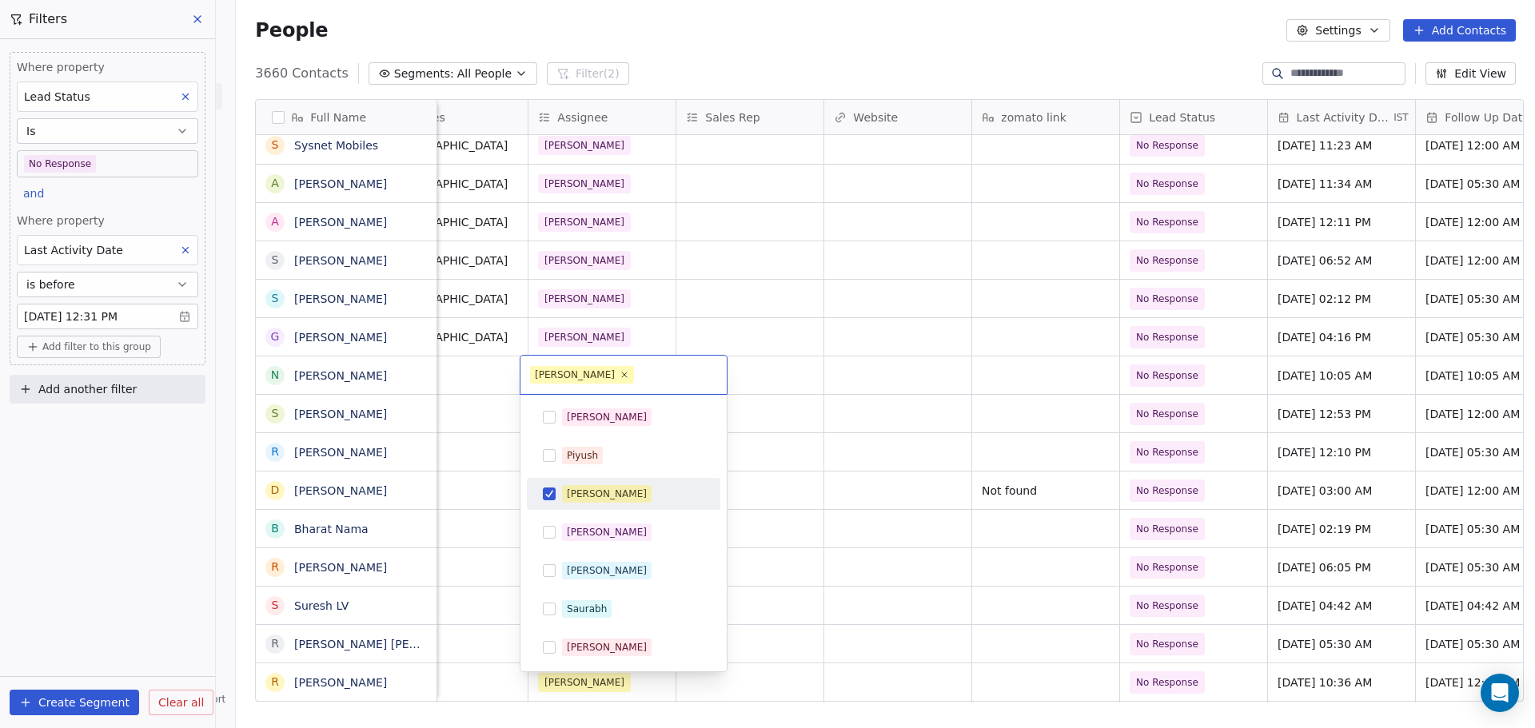
click at [603, 505] on div "[PERSON_NAME]" at bounding box center [623, 494] width 181 height 26
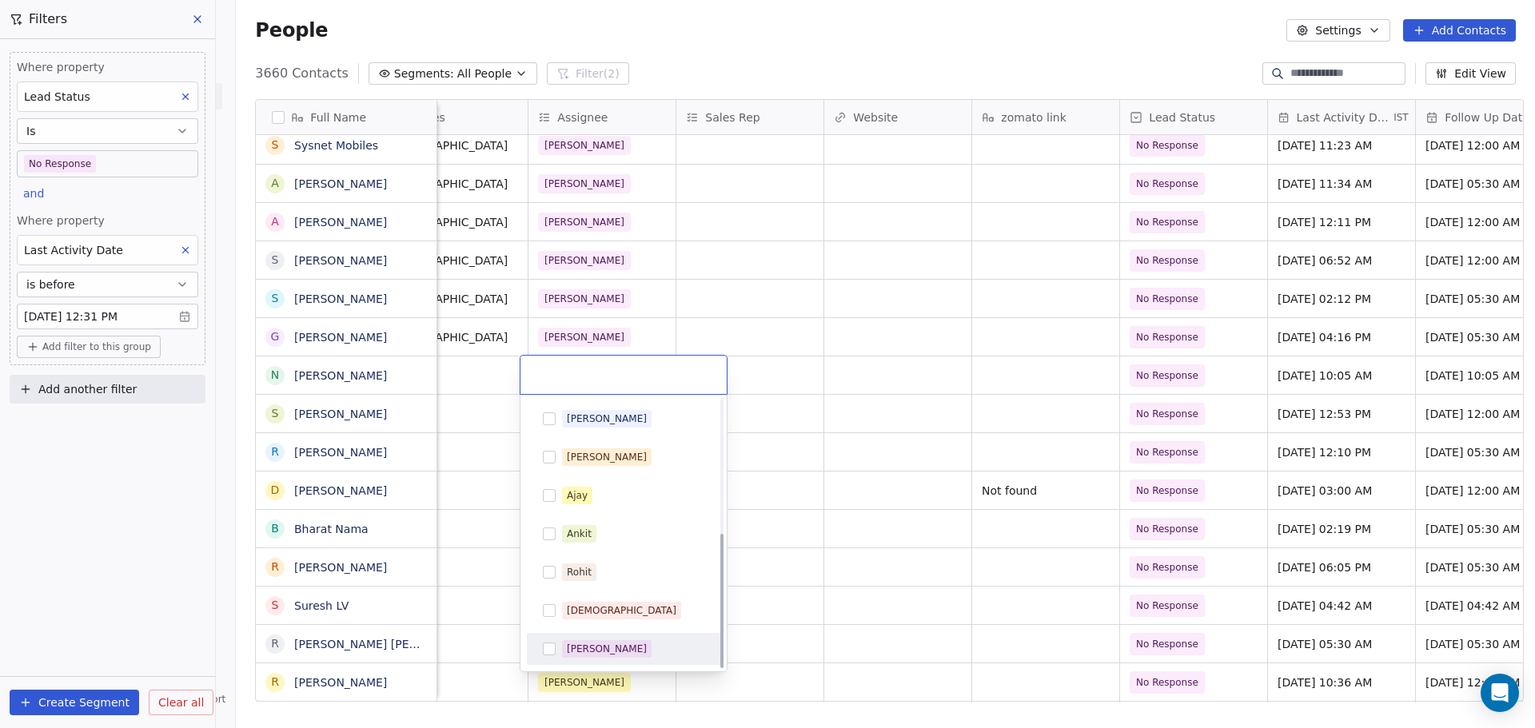
click at [612, 648] on span "[PERSON_NAME]" at bounding box center [607, 649] width 90 height 18
click at [765, 483] on html "On2Cook India Pvt. Ltd. Contacts People Marketing Workflows Campaigns Metrics &…" at bounding box center [767, 364] width 1535 height 728
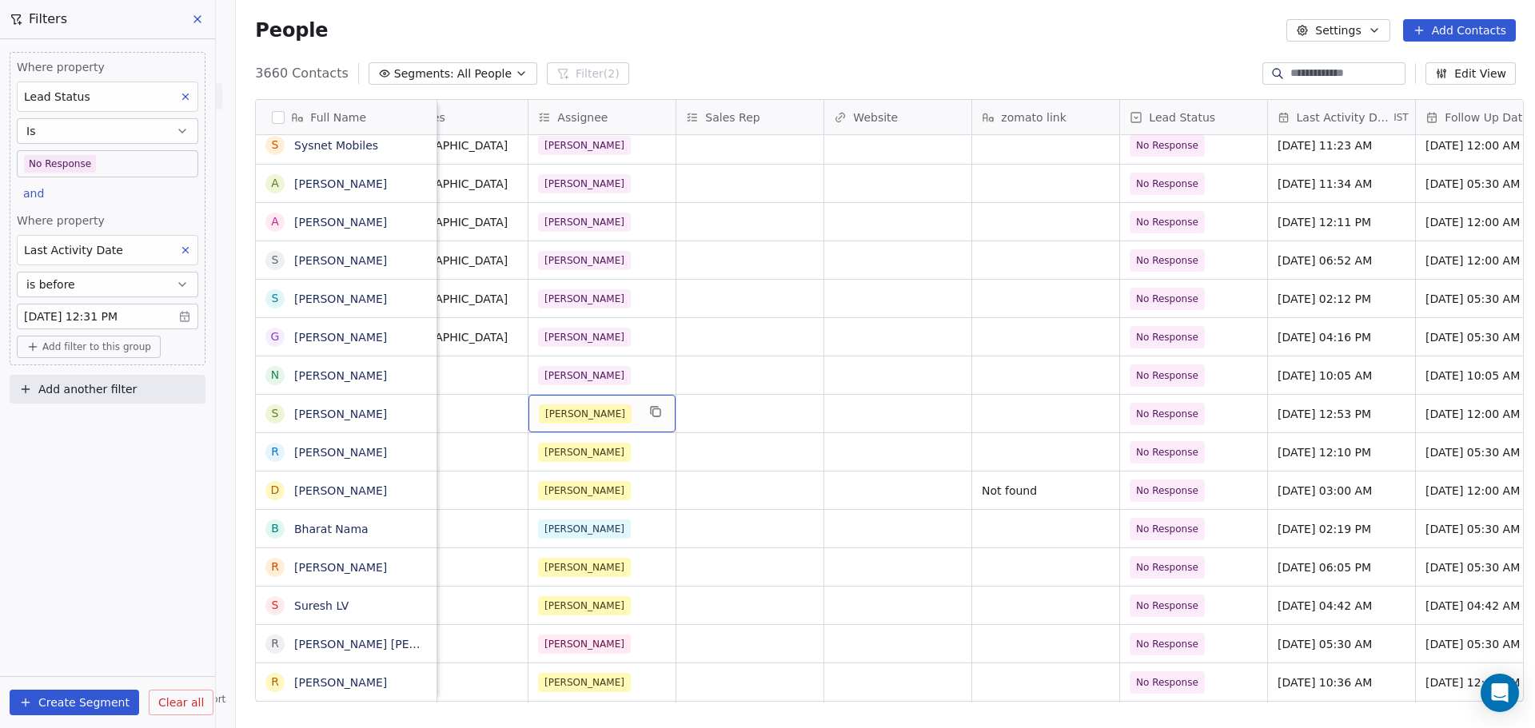
click at [584, 421] on div "[PERSON_NAME]" at bounding box center [588, 414] width 98 height 19
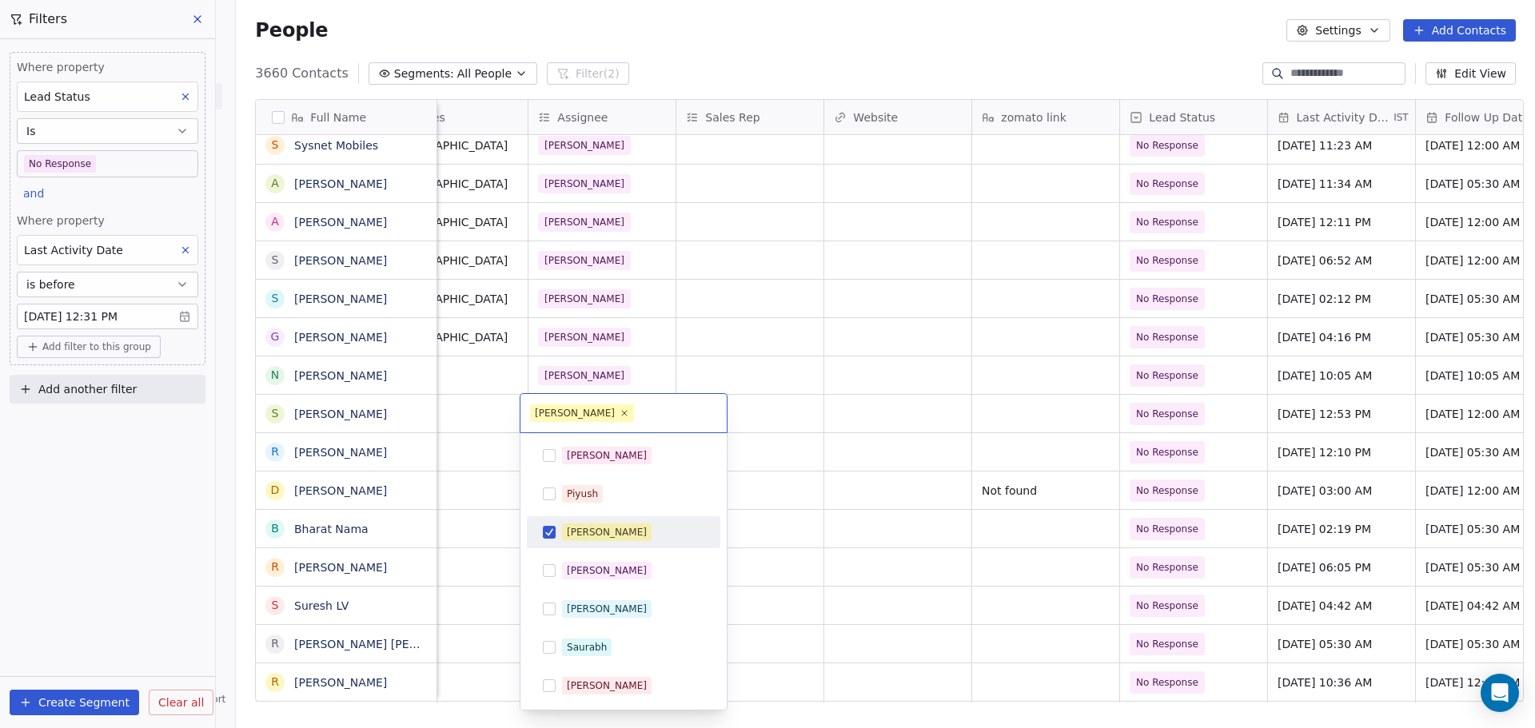
click at [617, 519] on div "[PERSON_NAME]" at bounding box center [623, 533] width 193 height 32
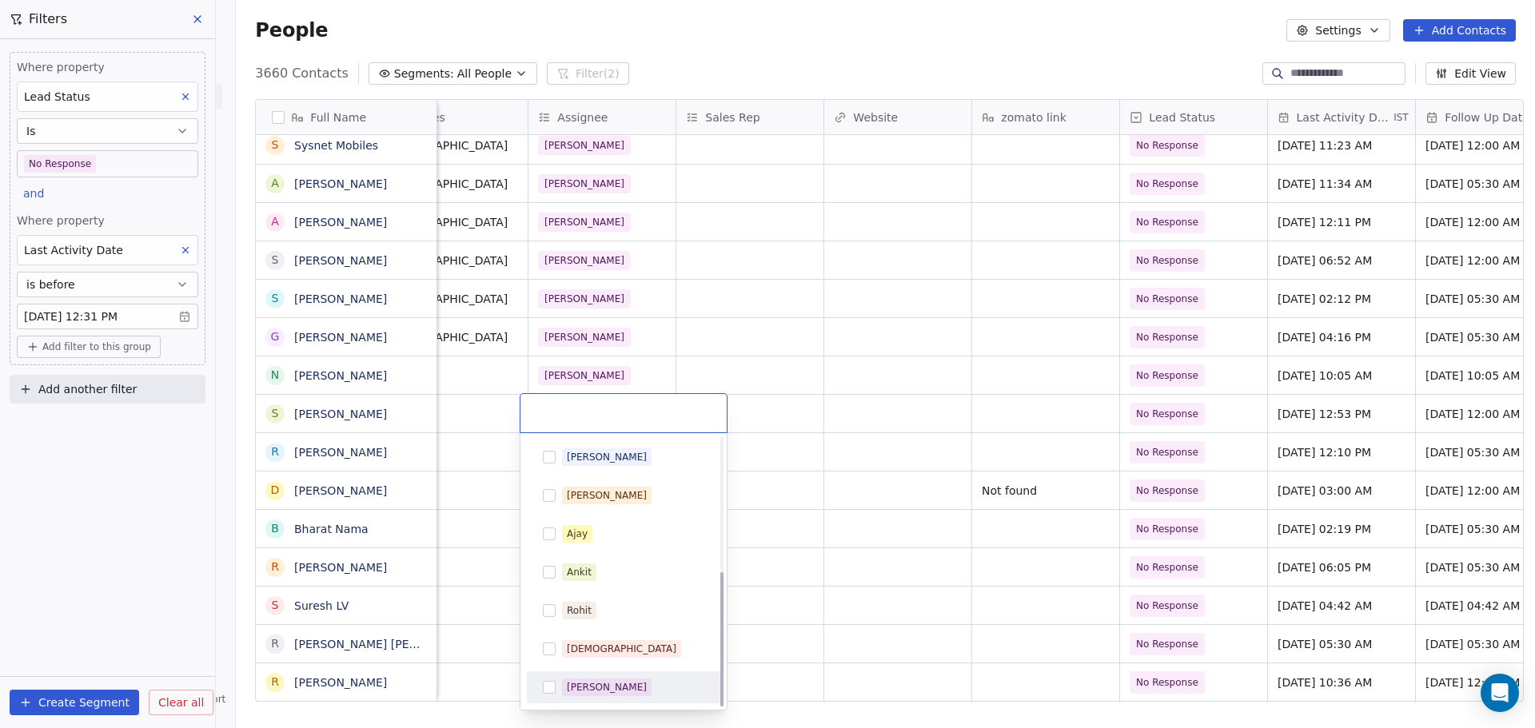
click at [640, 680] on div "[PERSON_NAME]" at bounding box center [633, 688] width 142 height 18
click at [824, 453] on html "On2Cook India Pvt. Ltd. Contacts People Marketing Workflows Campaigns Metrics &…" at bounding box center [767, 364] width 1535 height 728
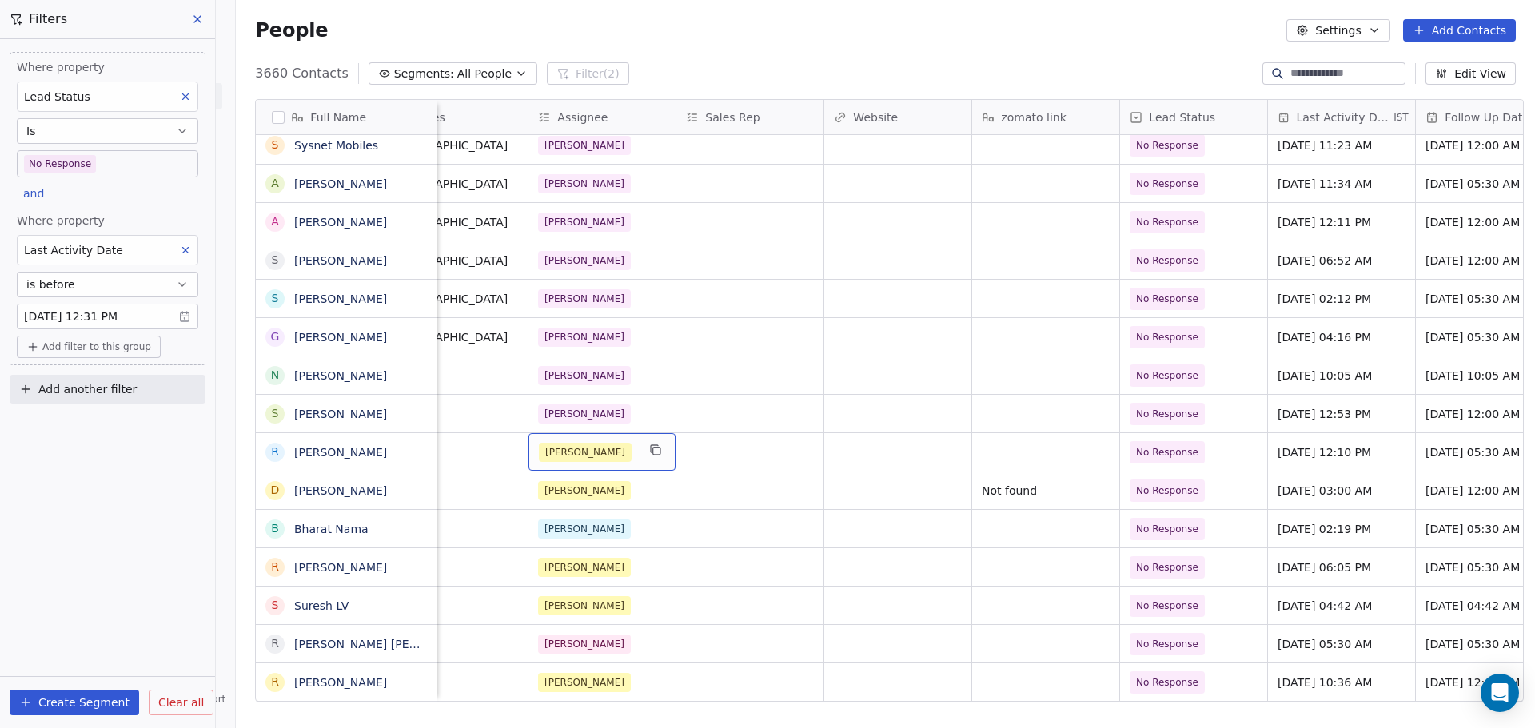
click at [603, 458] on div "[PERSON_NAME]" at bounding box center [588, 452] width 98 height 19
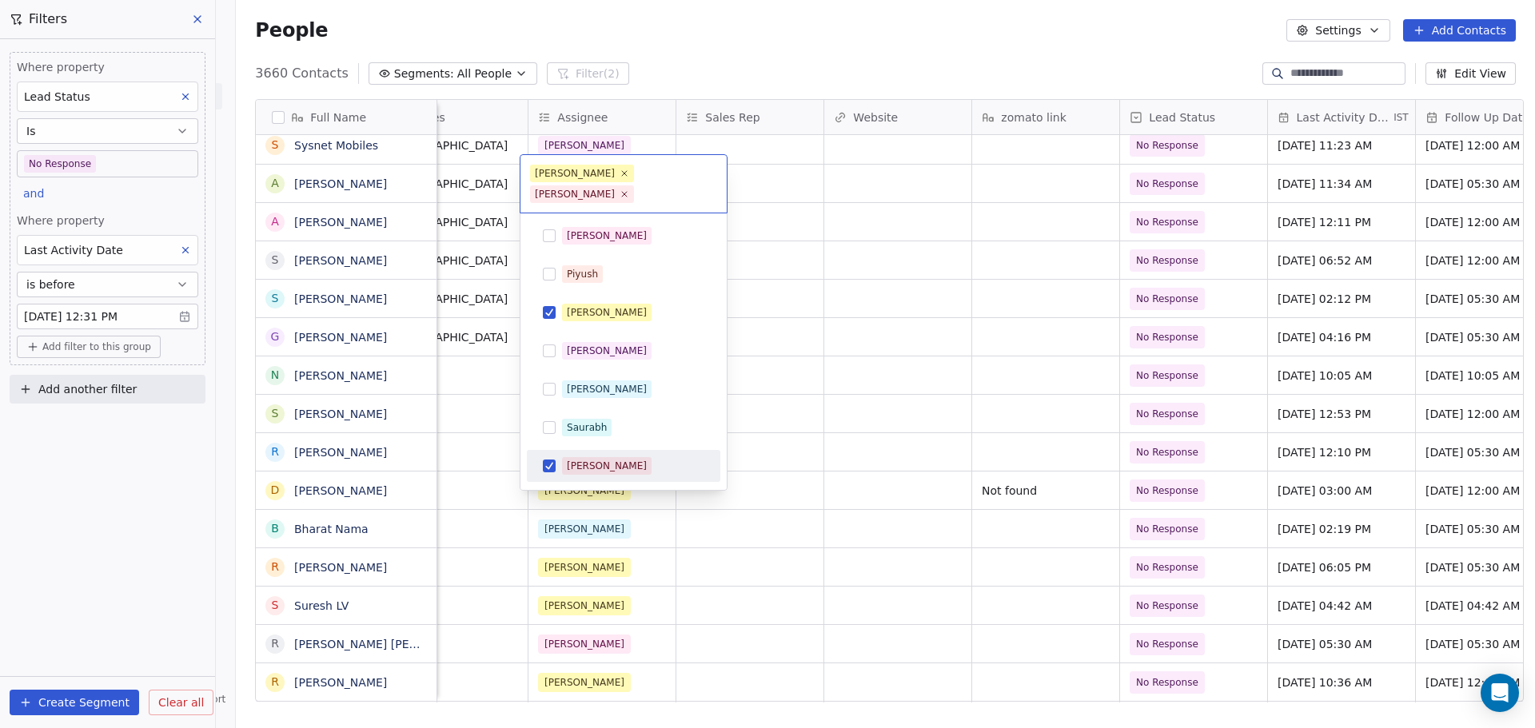
click at [600, 457] on div "[PERSON_NAME]" at bounding box center [633, 466] width 142 height 18
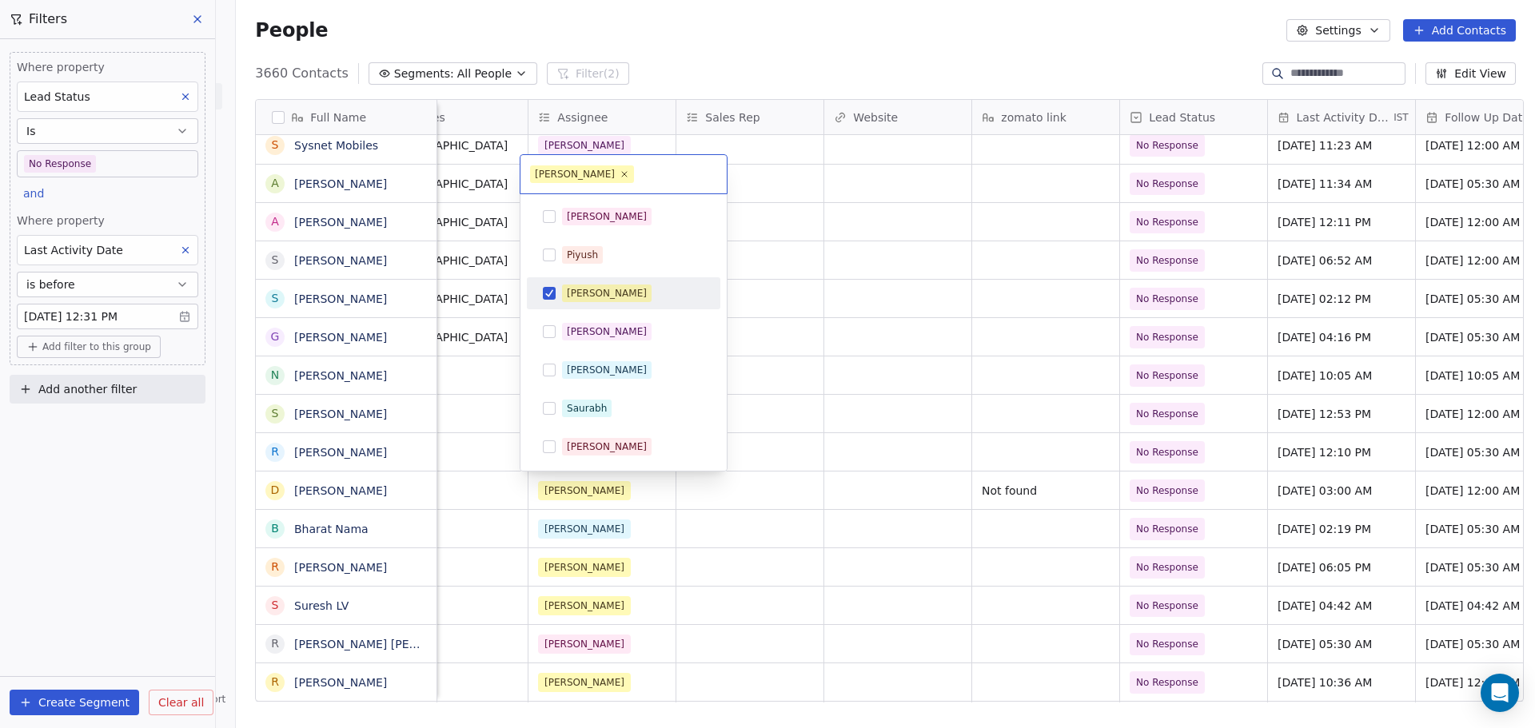
click at [596, 293] on div "[PERSON_NAME]" at bounding box center [607, 293] width 80 height 14
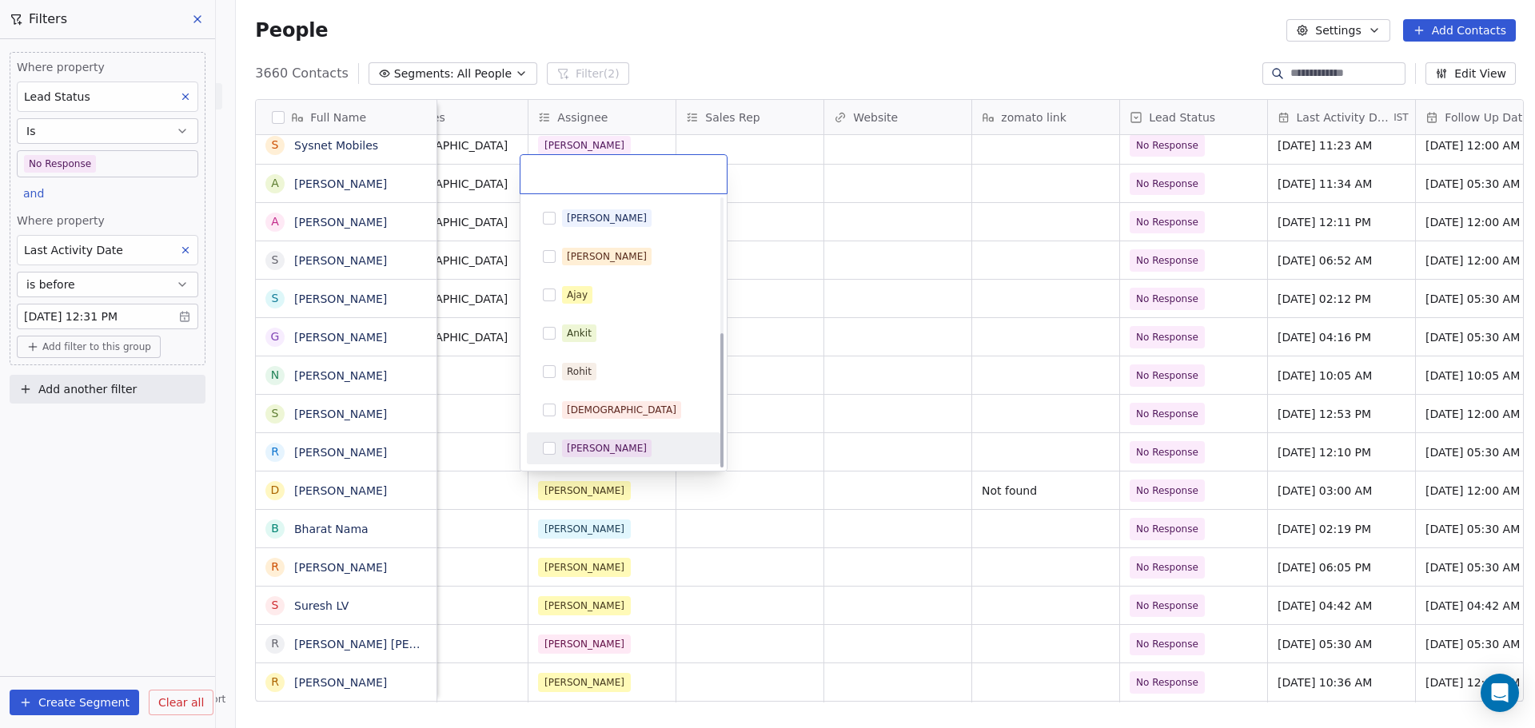
click at [609, 431] on div "[PERSON_NAME] [PERSON_NAME] [PERSON_NAME] [PERSON_NAME] Saurabh [PERSON_NAME] […" at bounding box center [623, 199] width 193 height 531
click at [616, 445] on span "[PERSON_NAME]" at bounding box center [607, 449] width 90 height 18
click at [744, 417] on html "On2Cook India Pvt. Ltd. Contacts People Marketing Workflows Campaigns Metrics &…" at bounding box center [767, 364] width 1535 height 728
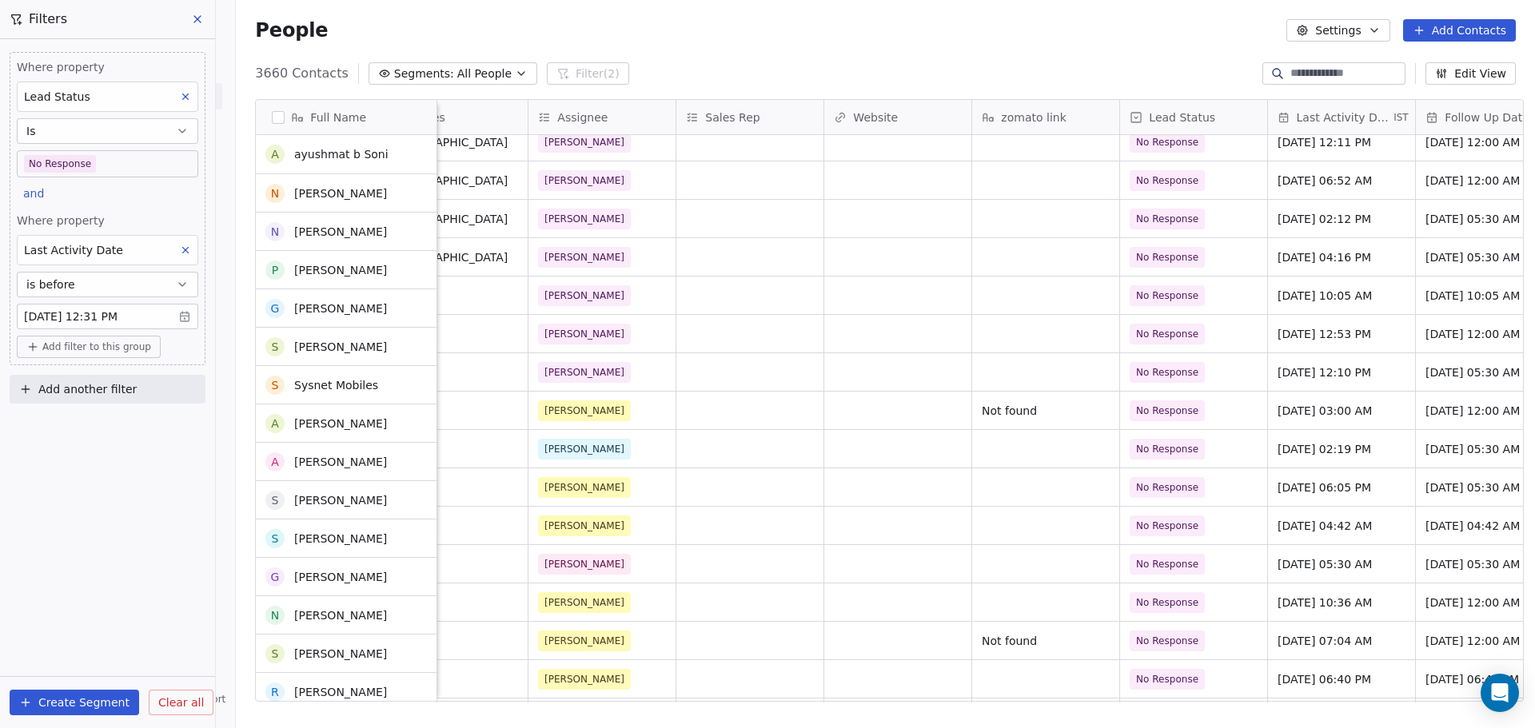
scroll to position [320, 0]
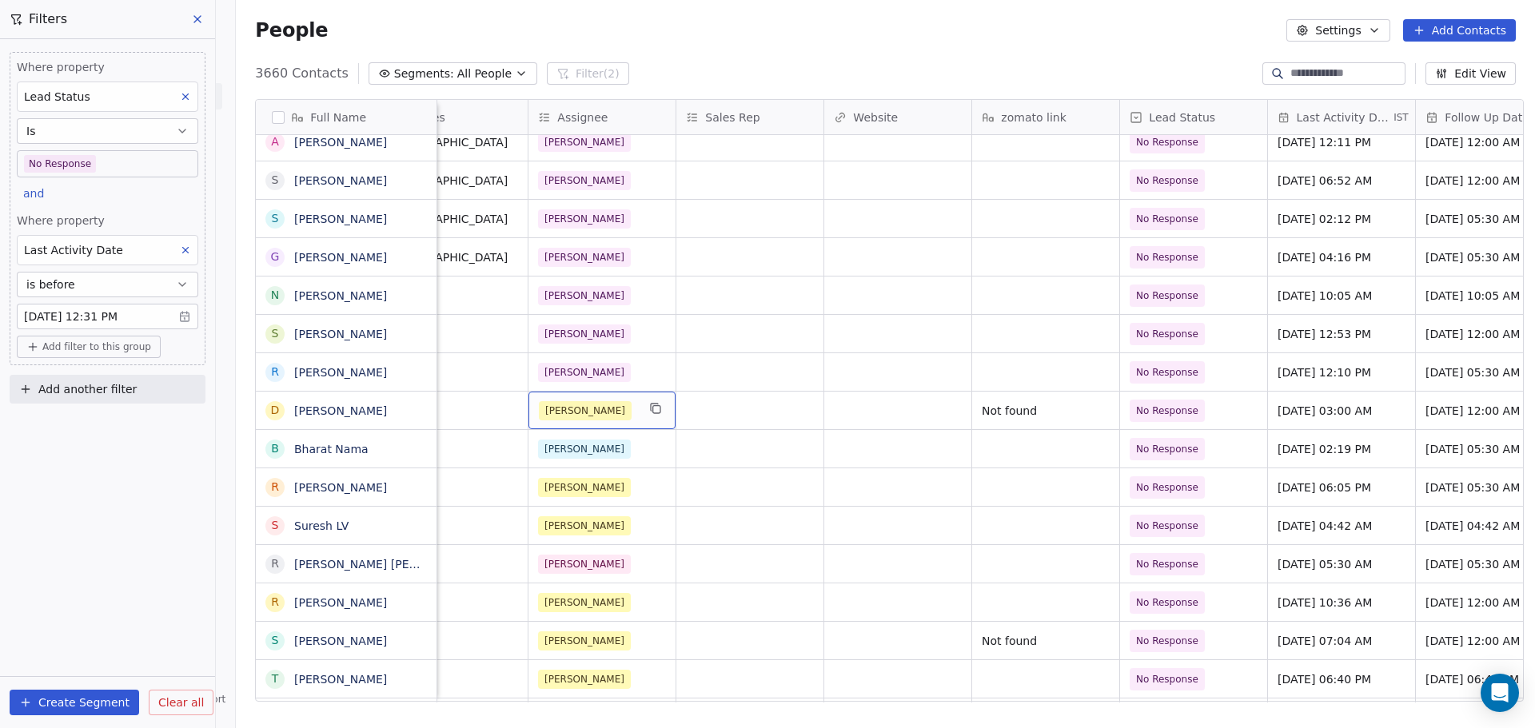
click at [587, 414] on div "[PERSON_NAME]" at bounding box center [588, 410] width 98 height 19
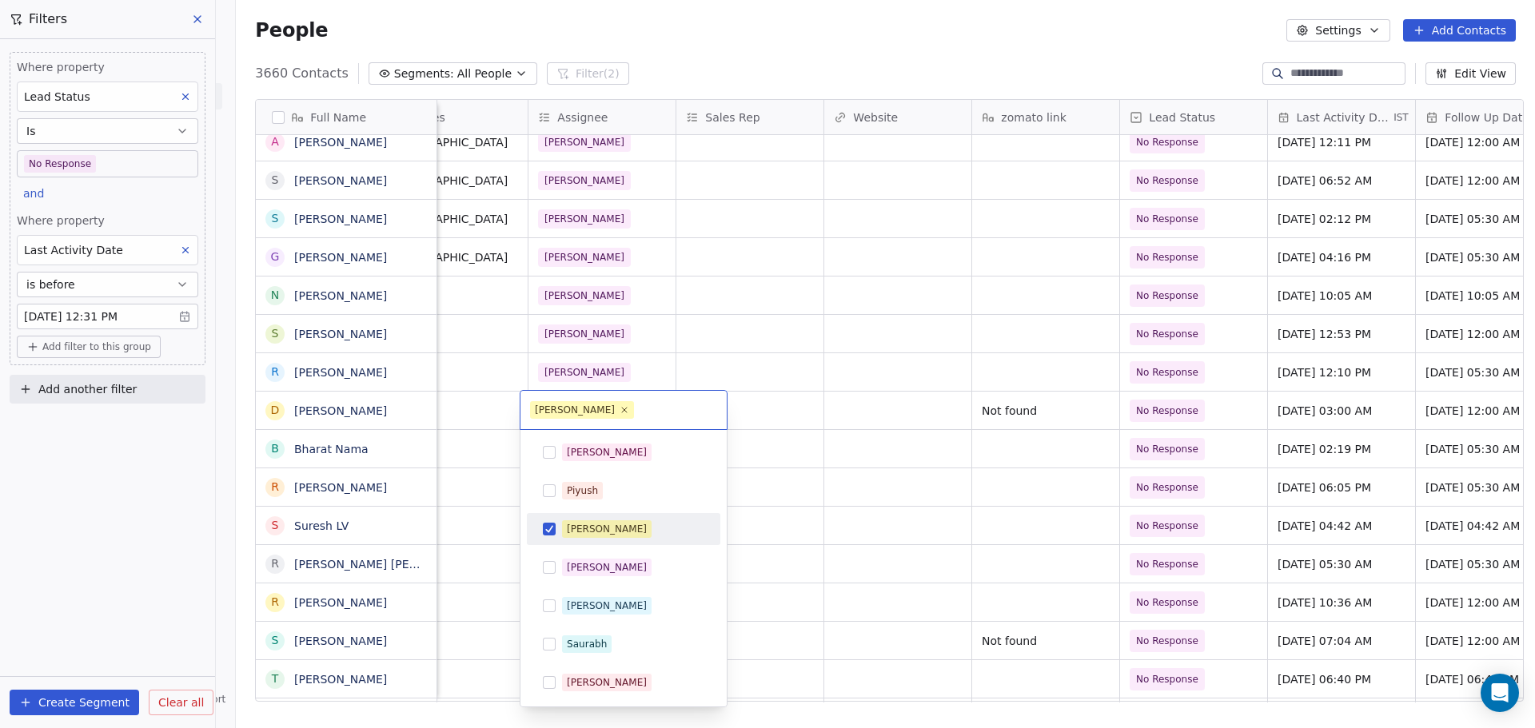
click at [612, 530] on div "[PERSON_NAME]" at bounding box center [633, 529] width 142 height 18
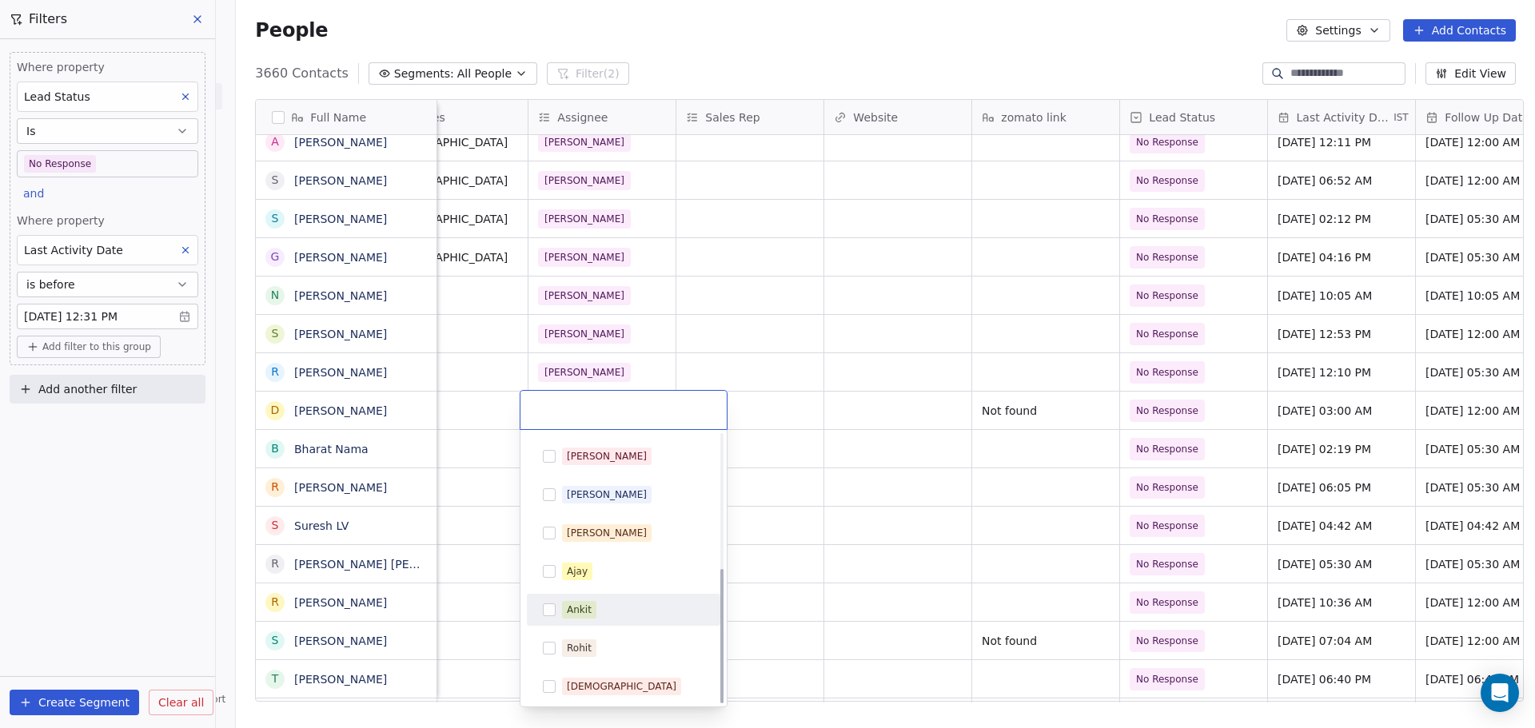
scroll to position [267, 0]
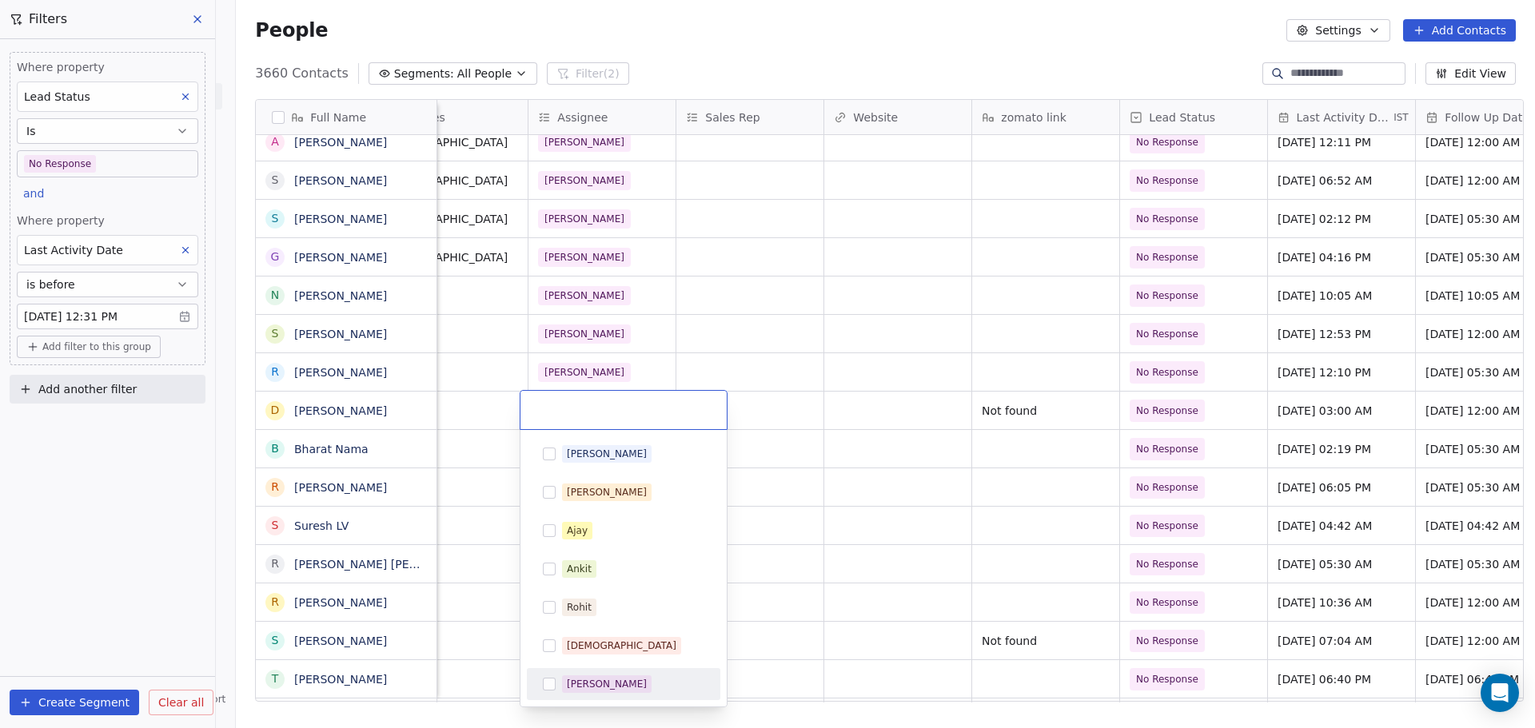
click at [624, 686] on div "[PERSON_NAME]" at bounding box center [633, 685] width 142 height 18
click at [792, 552] on html "On2Cook India Pvt. Ltd. Contacts People Marketing Workflows Campaigns Metrics &…" at bounding box center [767, 364] width 1535 height 728
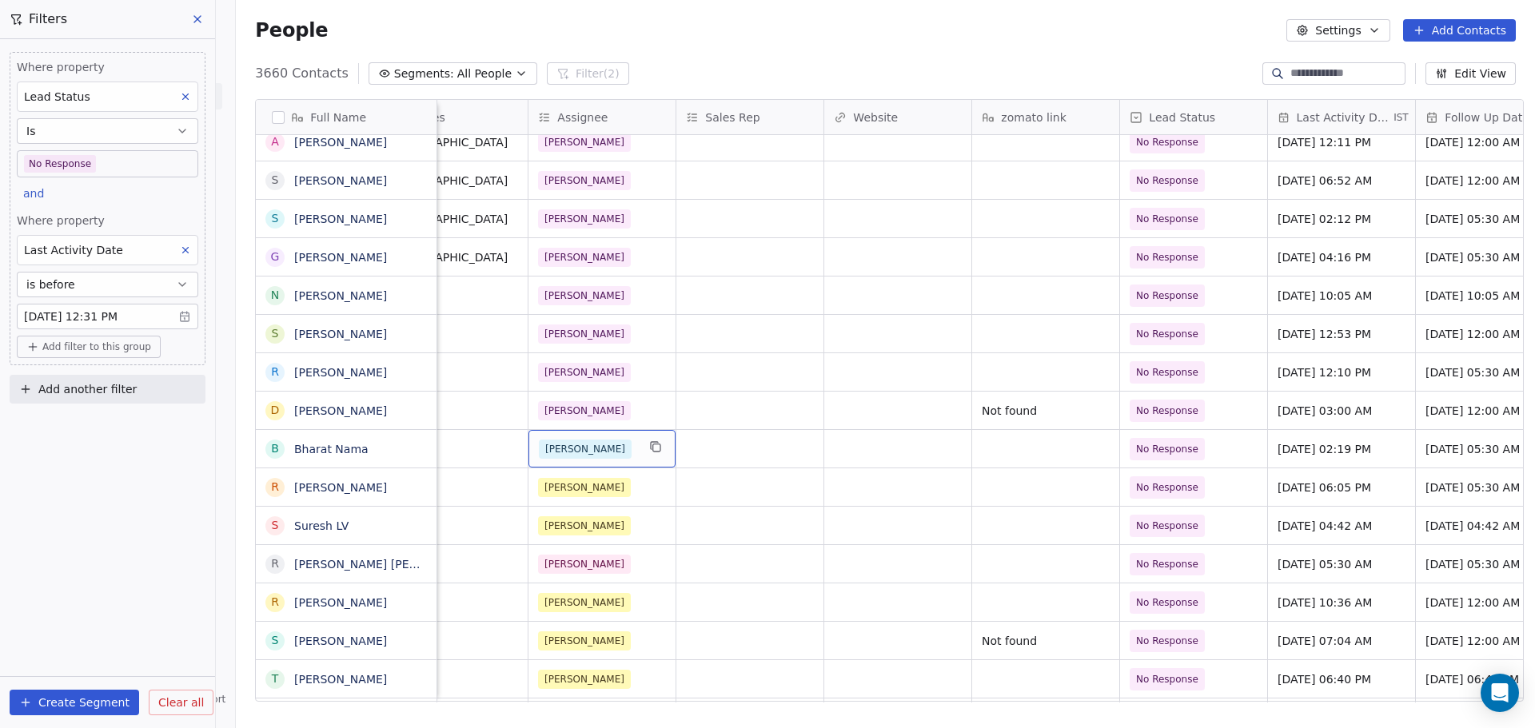
click at [599, 460] on div "[PERSON_NAME]" at bounding box center [601, 449] width 147 height 38
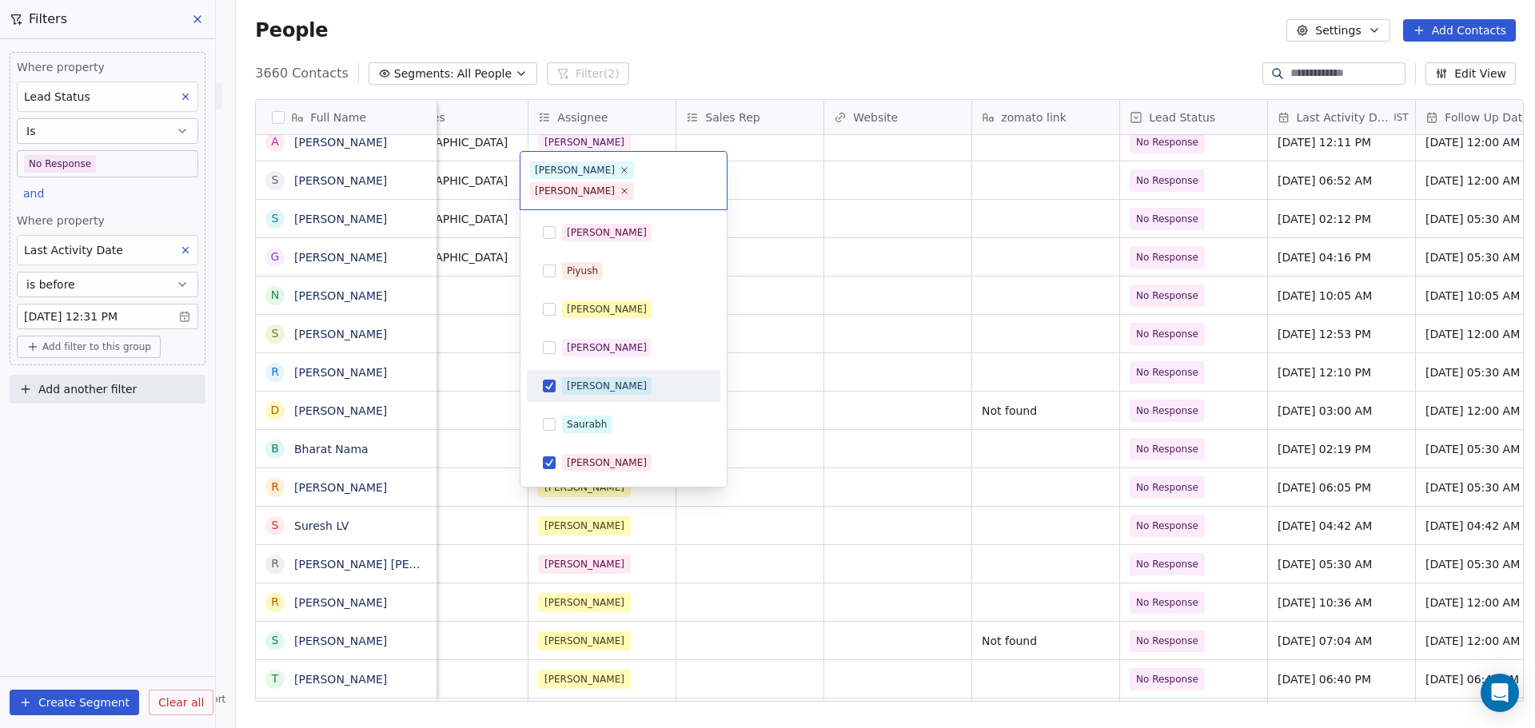
click at [613, 370] on div "[PERSON_NAME]" at bounding box center [623, 386] width 193 height 32
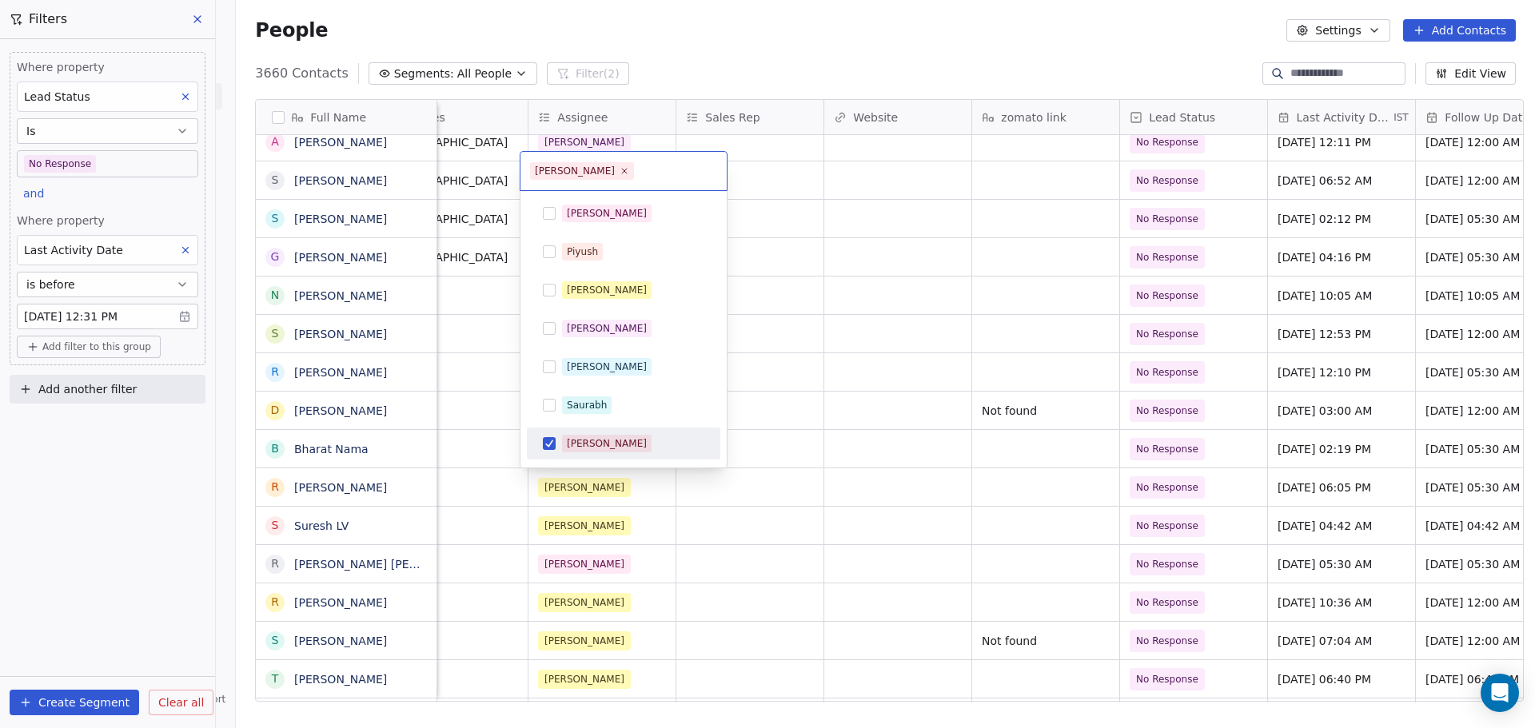
click at [600, 448] on div "[PERSON_NAME]" at bounding box center [633, 444] width 142 height 18
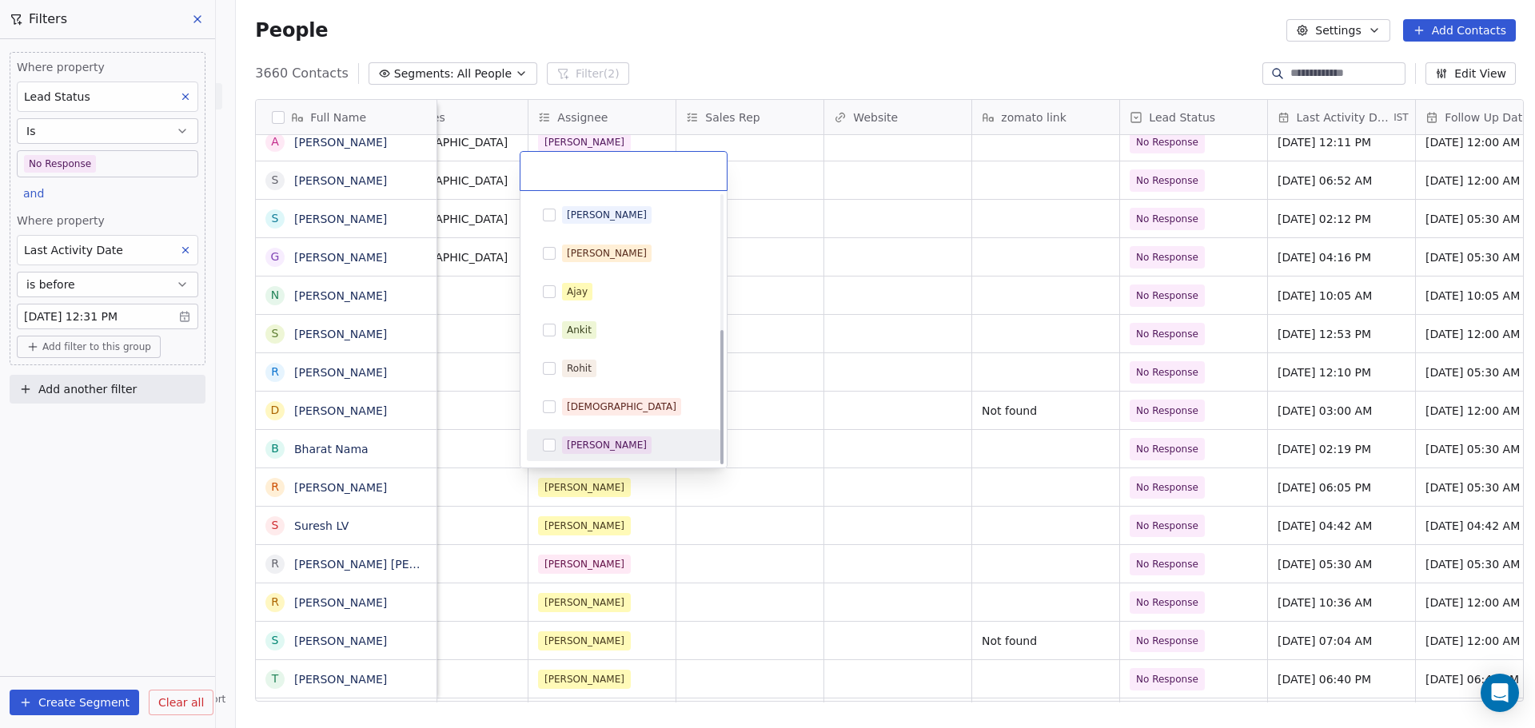
click at [604, 445] on div "[PERSON_NAME]" at bounding box center [607, 445] width 80 height 14
click at [728, 446] on html "On2Cook India Pvt. Ltd. Contacts People Marketing Workflows Campaigns Metrics &…" at bounding box center [767, 364] width 1535 height 728
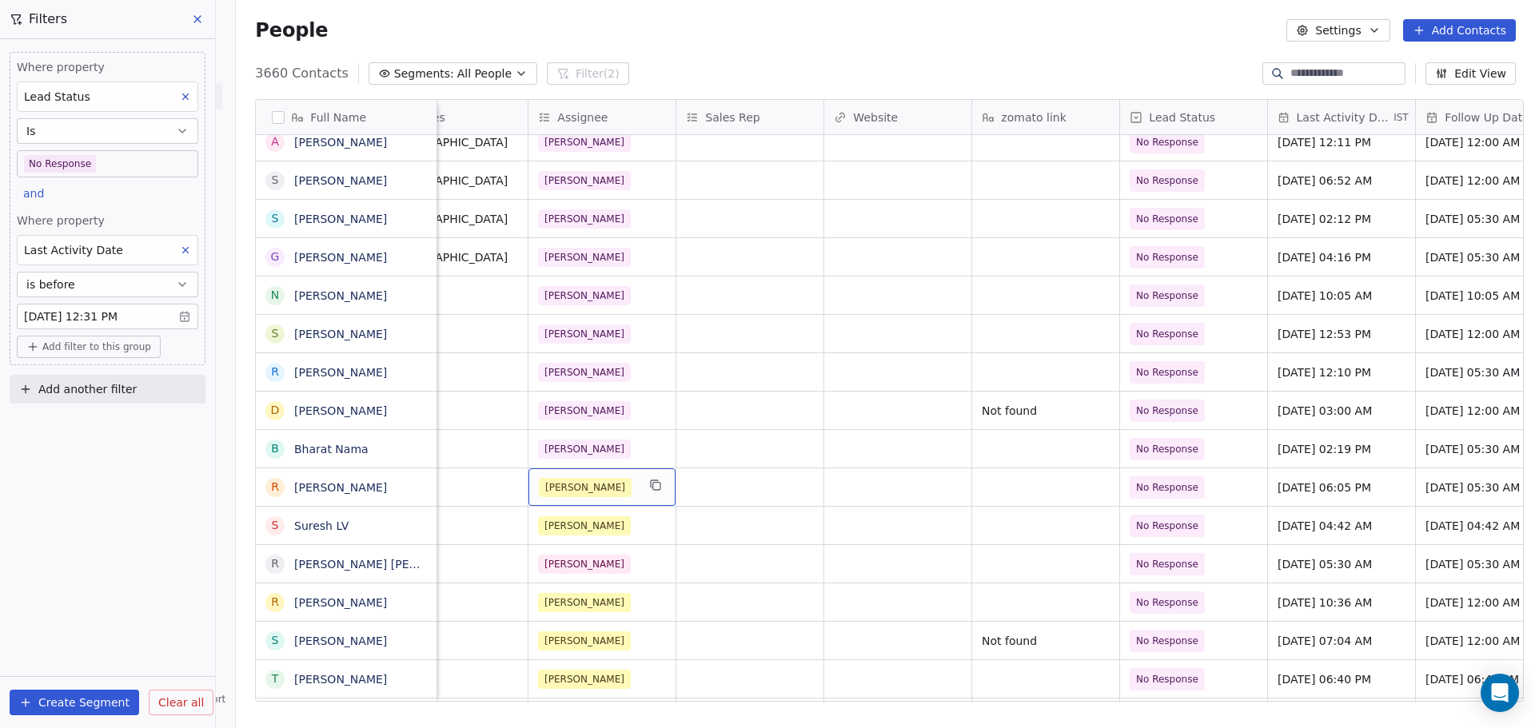
click at [597, 469] on div "[PERSON_NAME]" at bounding box center [601, 488] width 147 height 38
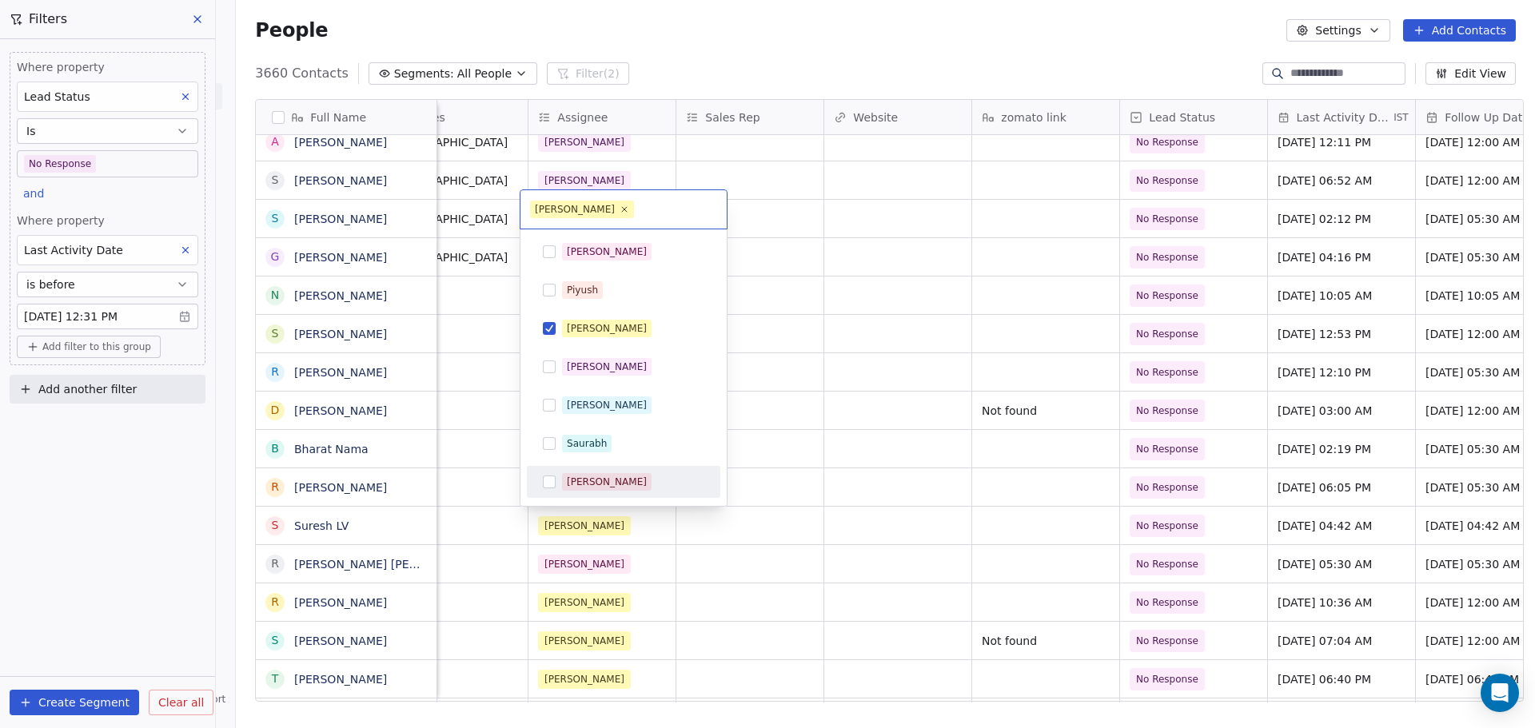
click at [597, 490] on span "[PERSON_NAME]" at bounding box center [607, 482] width 90 height 18
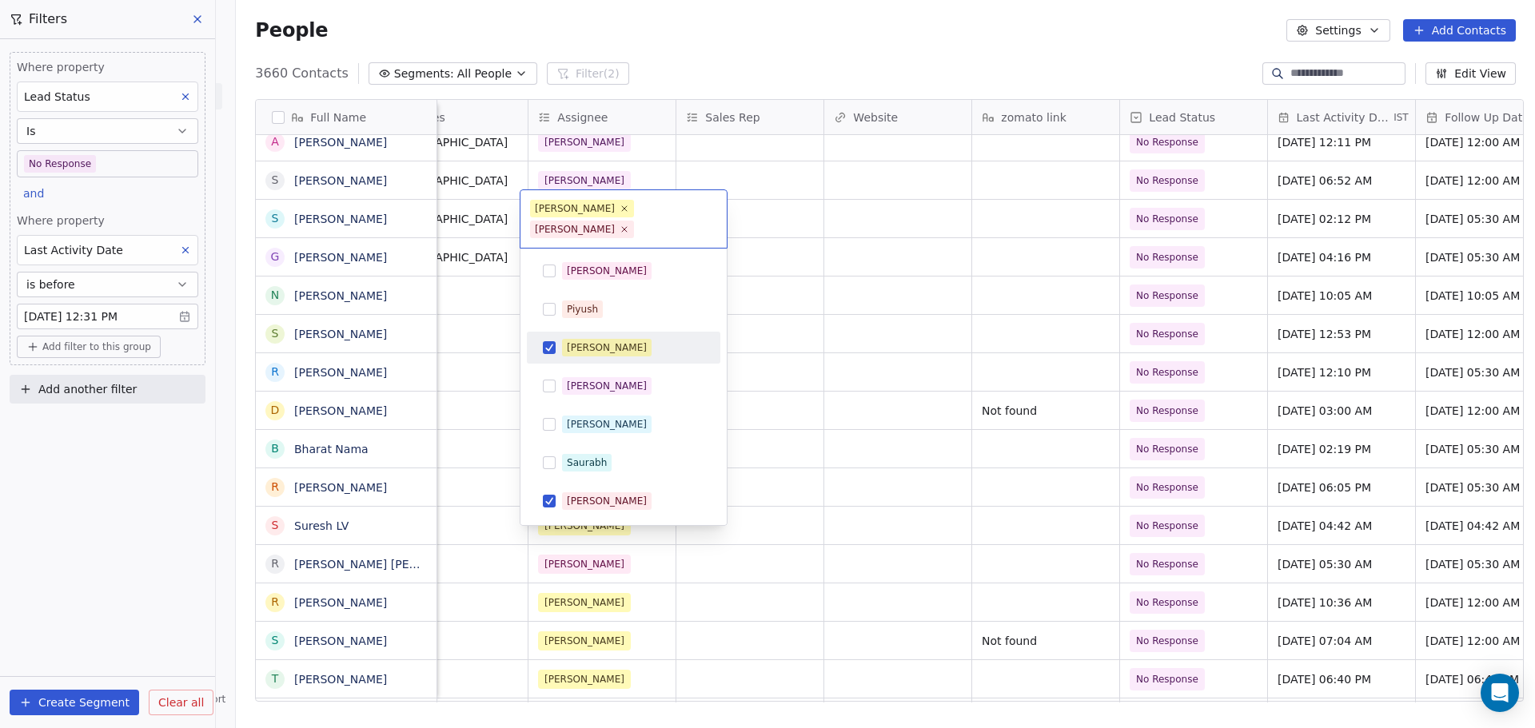
click at [607, 339] on span "[PERSON_NAME]" at bounding box center [607, 348] width 90 height 18
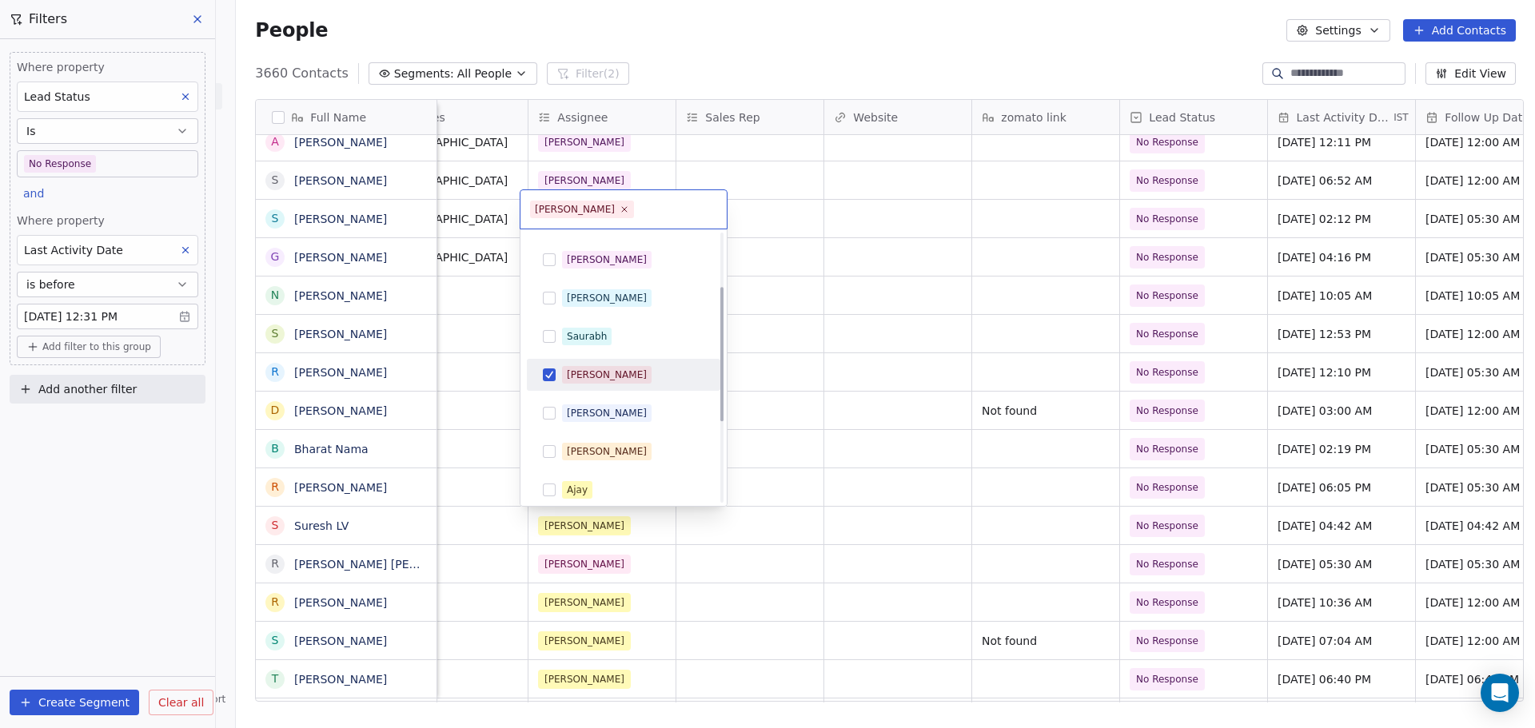
click at [609, 372] on div "[PERSON_NAME]" at bounding box center [633, 375] width 142 height 18
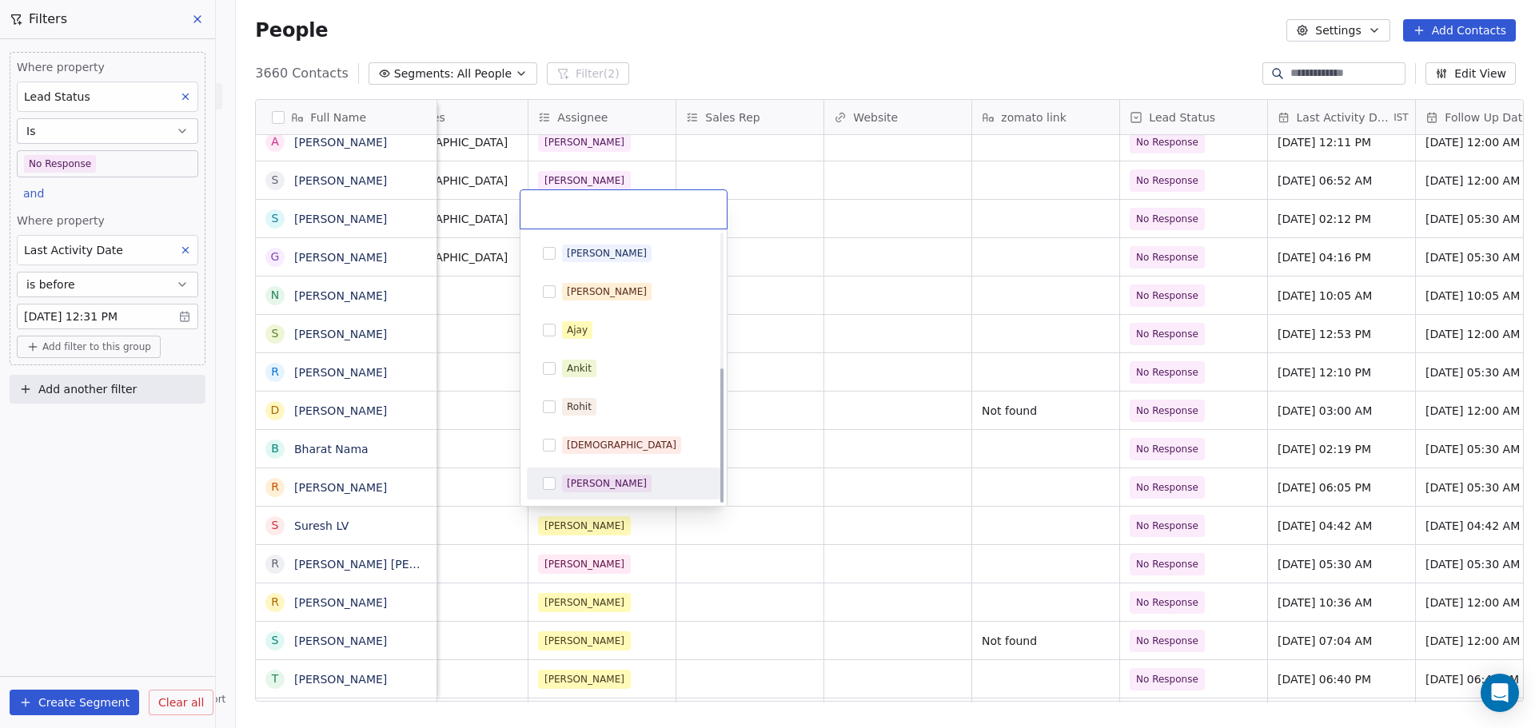
click at [624, 493] on div "[PERSON_NAME]" at bounding box center [623, 484] width 181 height 26
click at [782, 475] on html "On2Cook India Pvt. Ltd. Contacts People Marketing Workflows Campaigns Metrics &…" at bounding box center [767, 364] width 1535 height 728
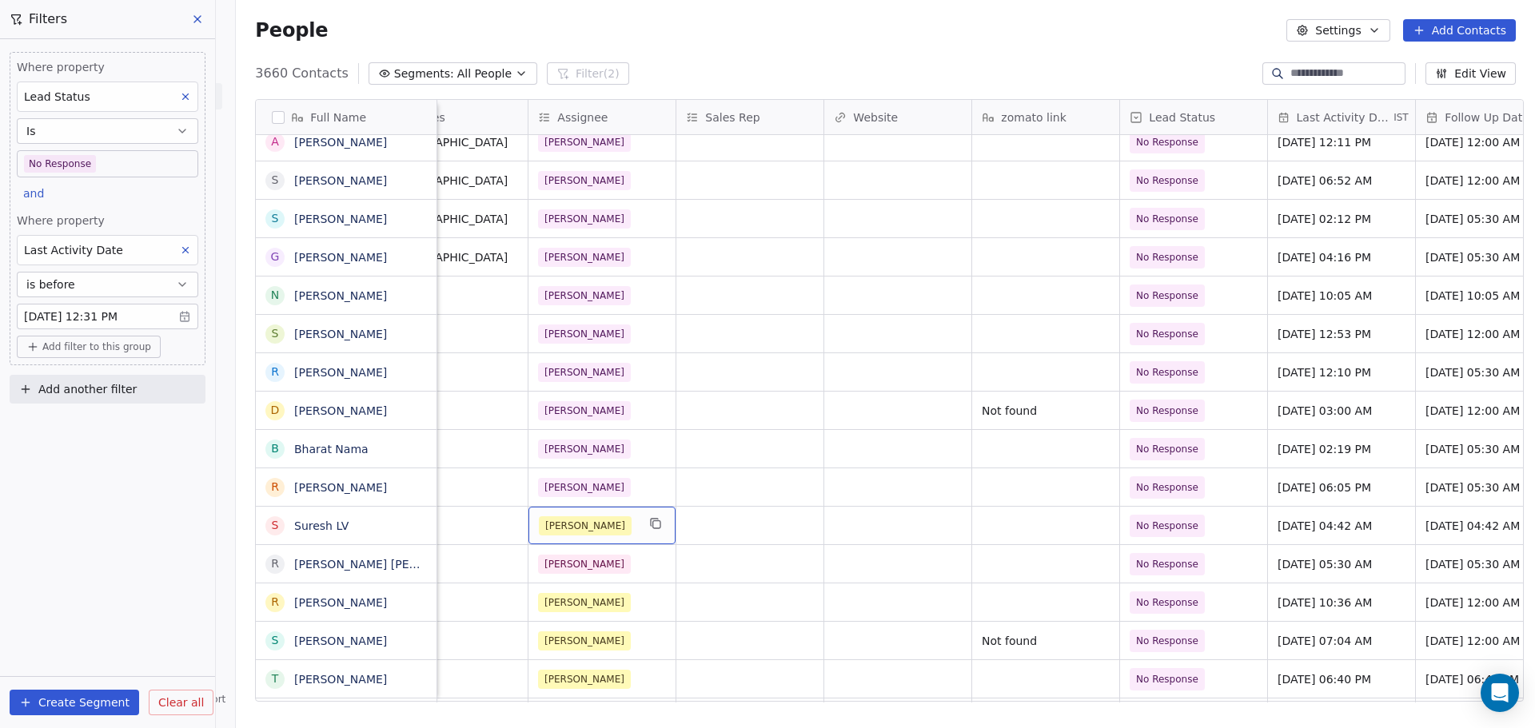
click at [598, 524] on div "[PERSON_NAME]" at bounding box center [588, 526] width 98 height 19
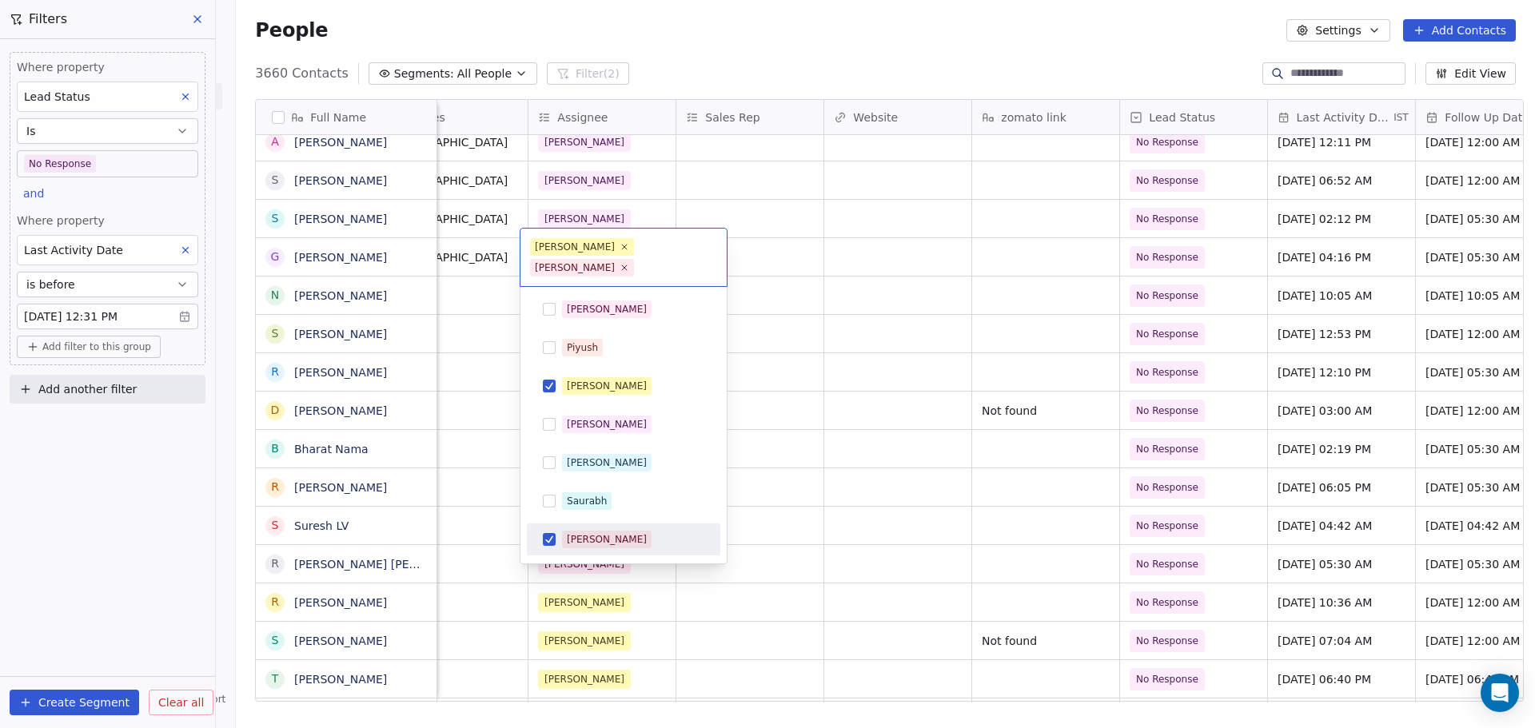
click at [603, 531] on div "[PERSON_NAME]" at bounding box center [633, 540] width 142 height 18
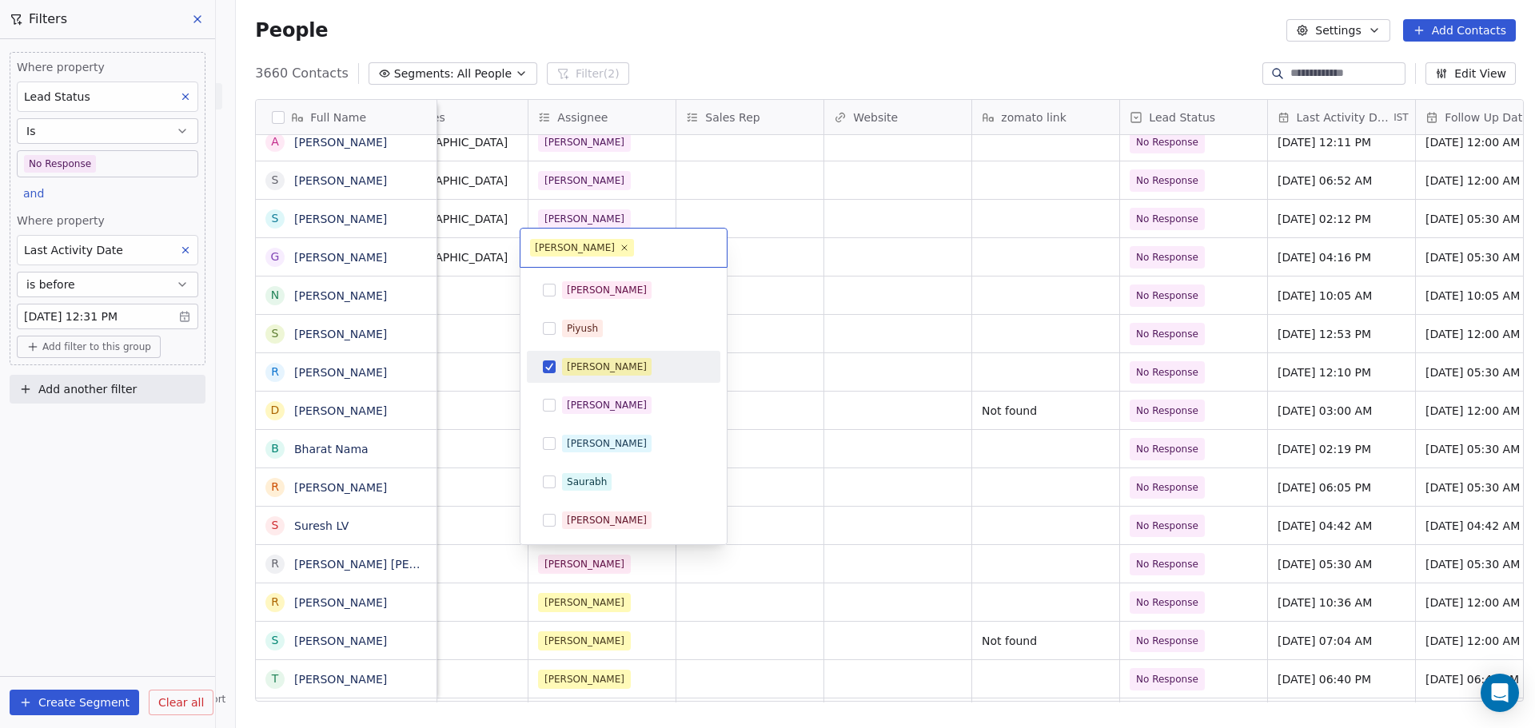
click at [592, 382] on div "[PERSON_NAME]" at bounding box center [623, 367] width 193 height 32
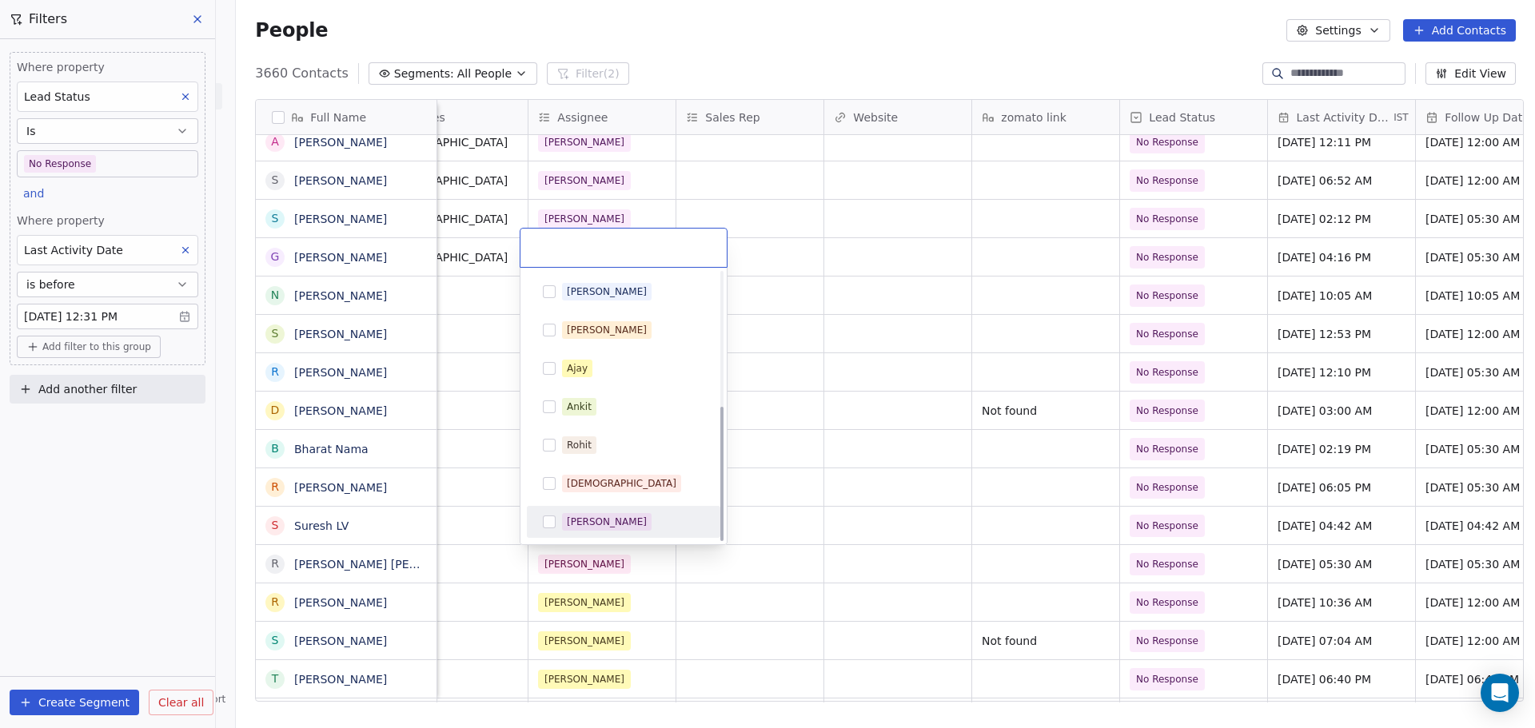
click at [612, 516] on span "[PERSON_NAME]" at bounding box center [607, 522] width 90 height 18
click at [784, 501] on html "On2Cook India Pvt. Ltd. Contacts People Marketing Workflows Campaigns Metrics &…" at bounding box center [767, 364] width 1535 height 728
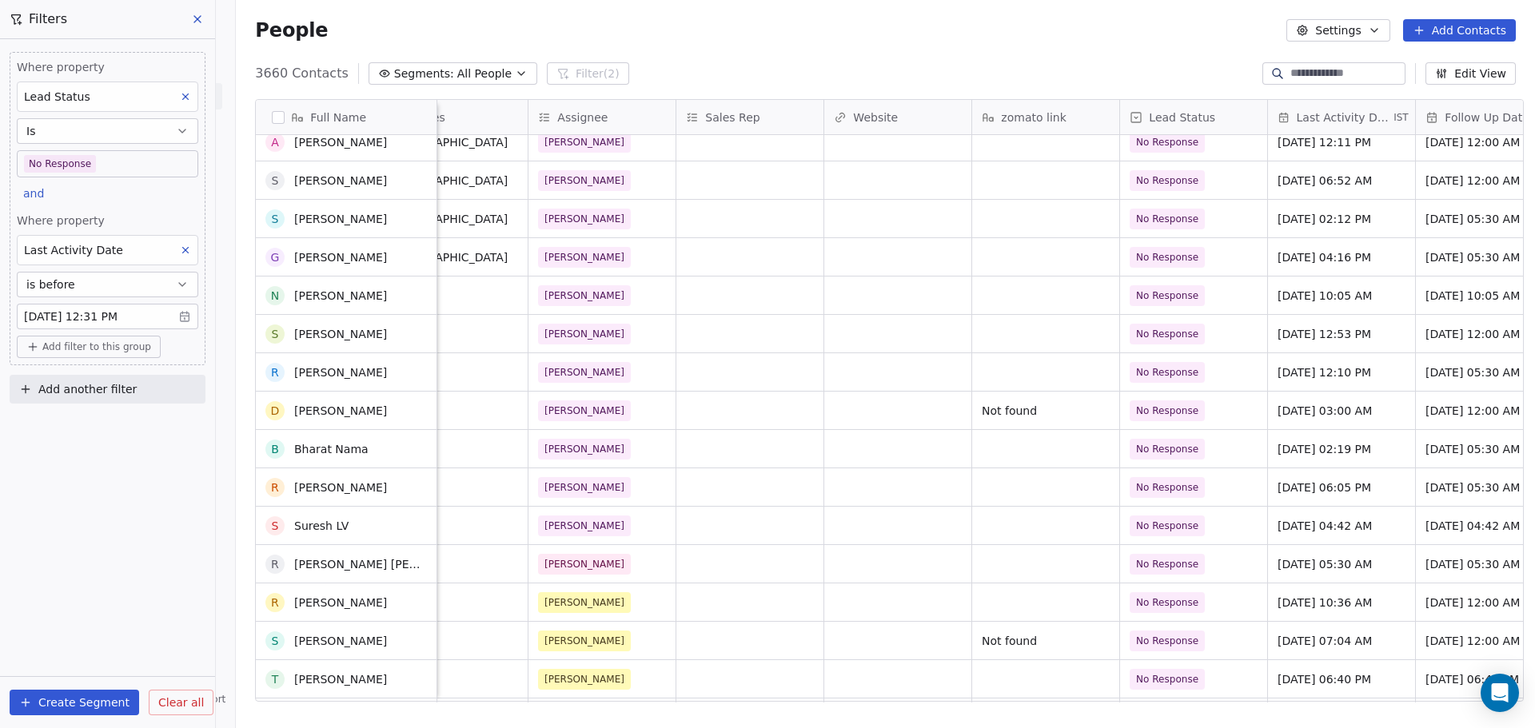
scroll to position [560, 0]
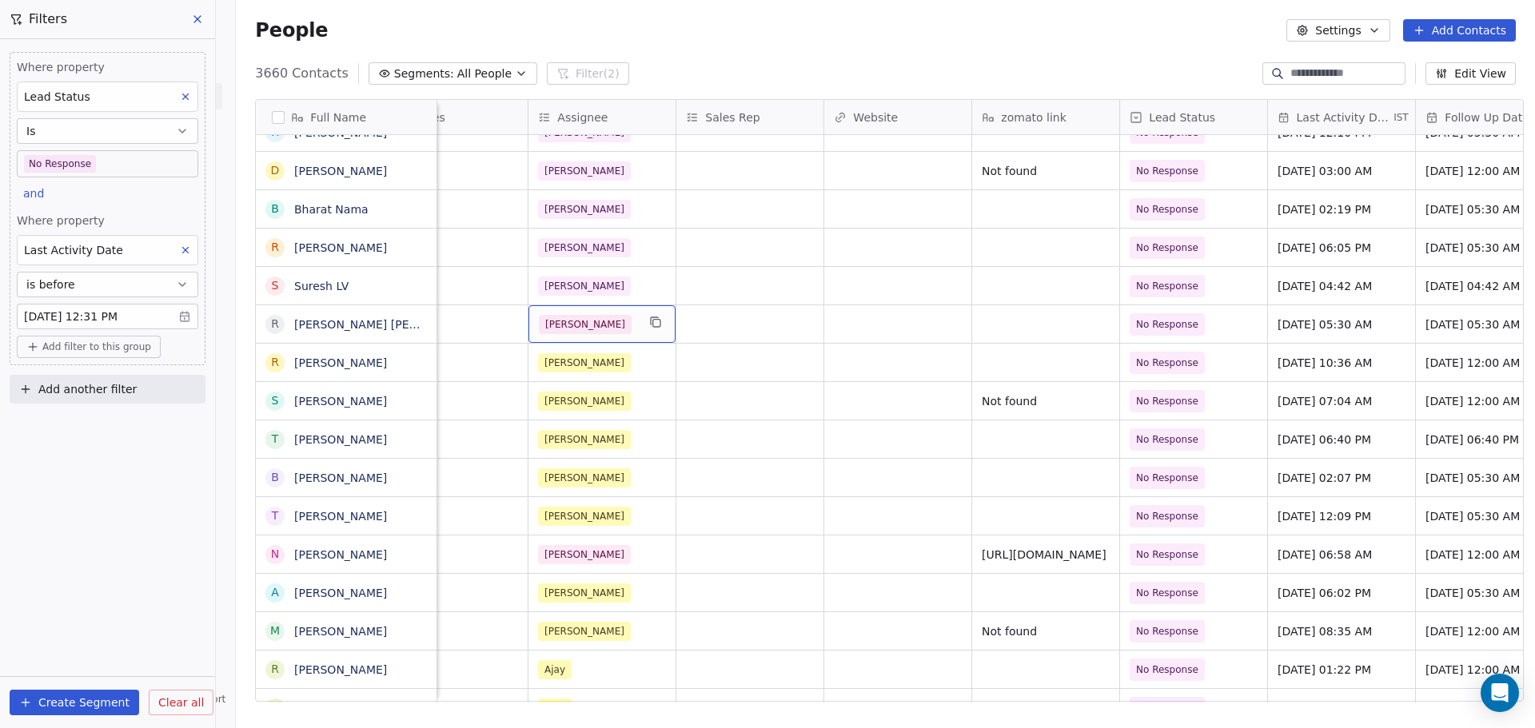
click at [599, 330] on div "[PERSON_NAME]" at bounding box center [588, 324] width 98 height 19
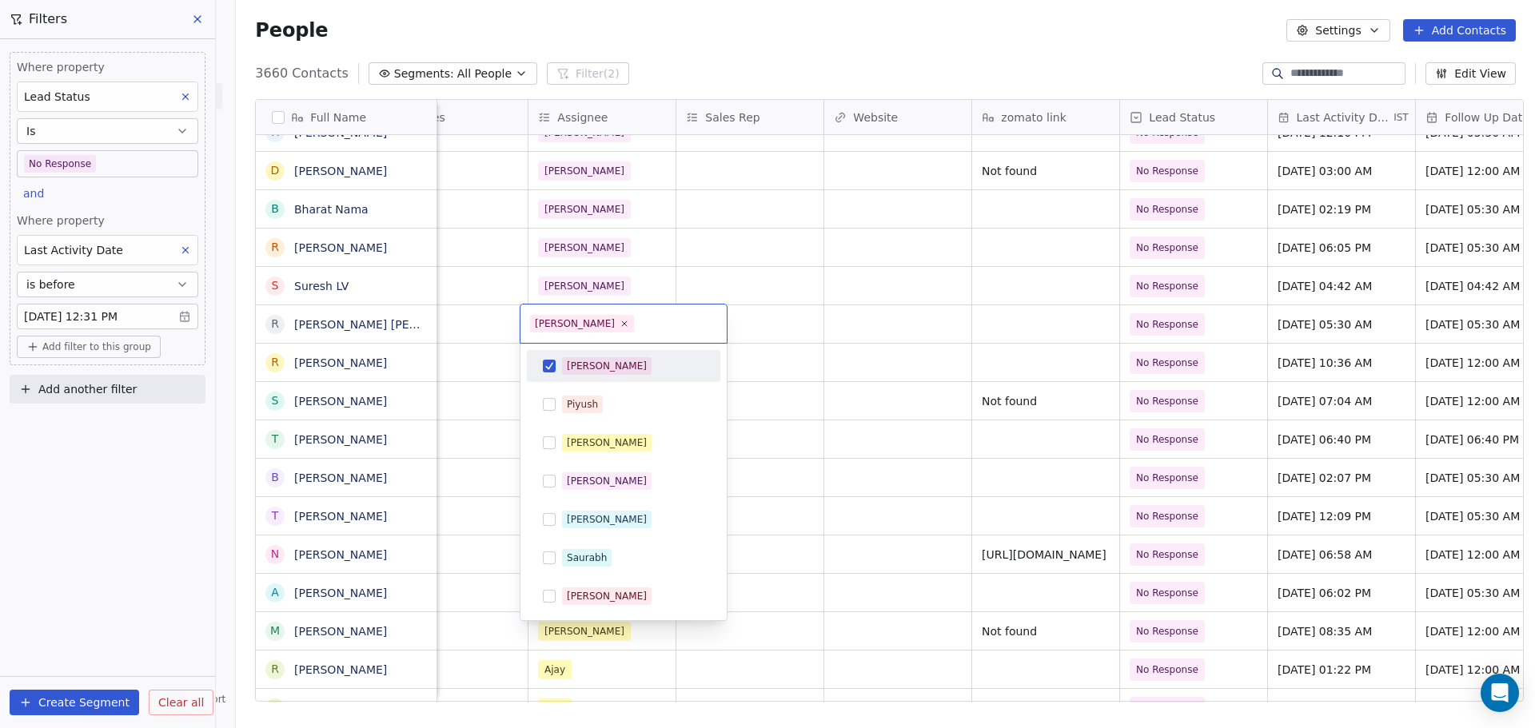
click at [602, 358] on div "[PERSON_NAME]" at bounding box center [633, 366] width 142 height 18
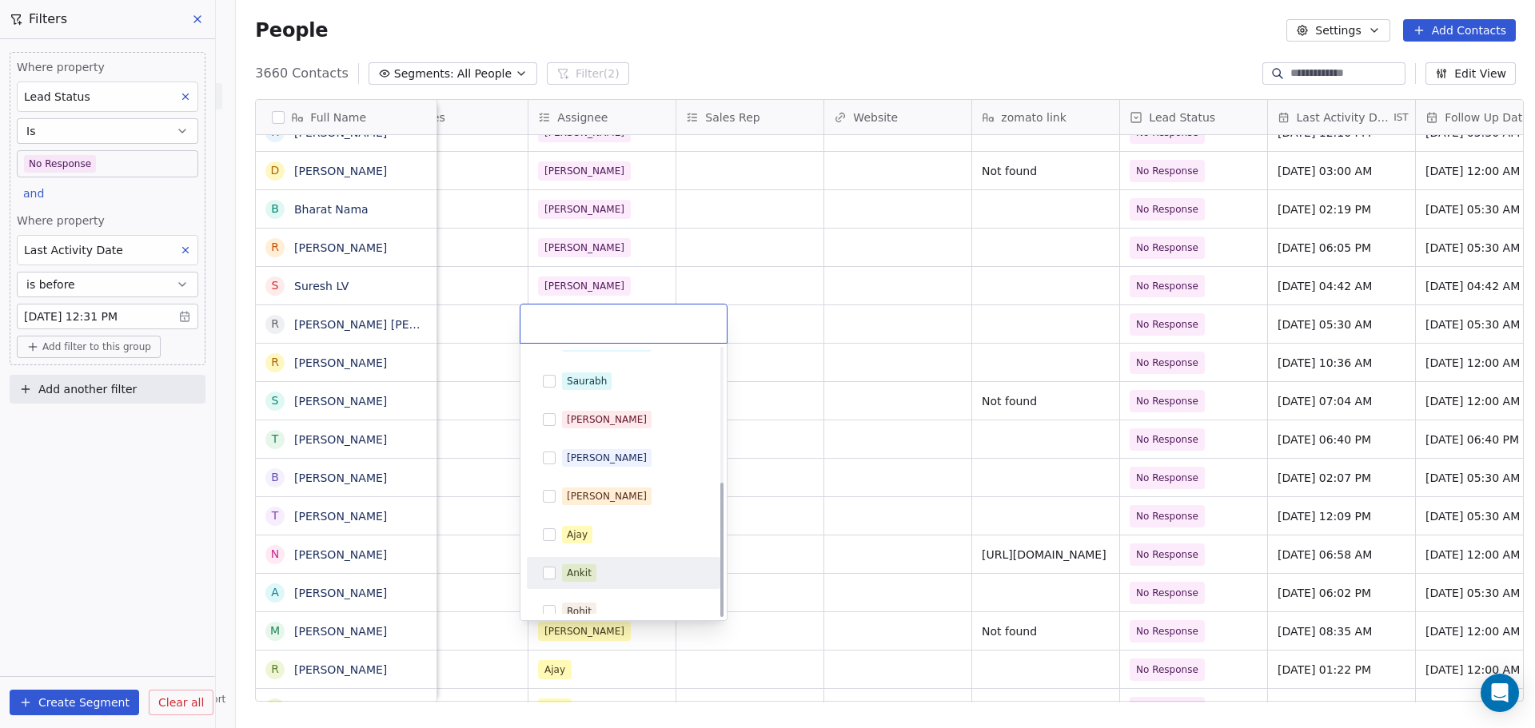
scroll to position [267, 0]
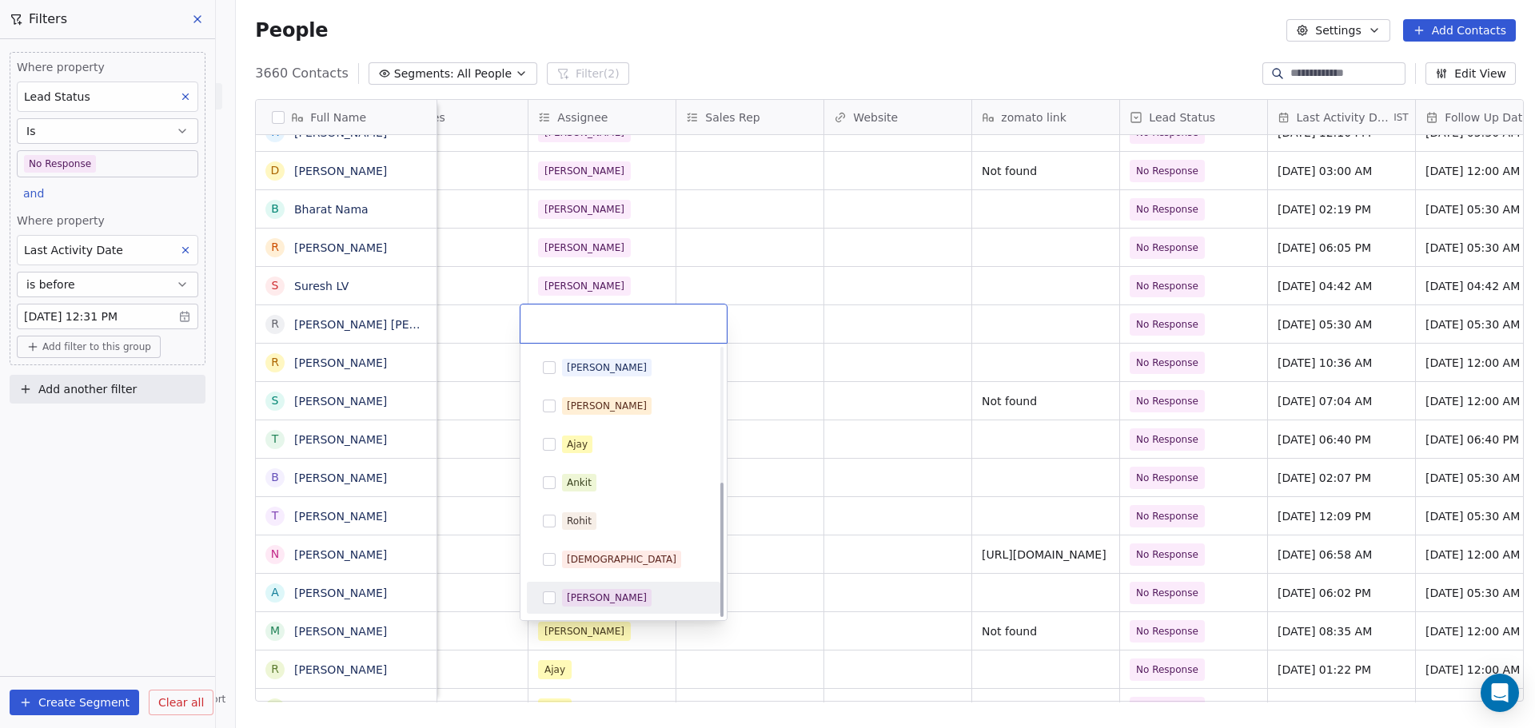
click at [650, 595] on div "[PERSON_NAME]" at bounding box center [633, 598] width 142 height 18
click at [780, 409] on html "On2Cook India Pvt. Ltd. Contacts People Marketing Workflows Campaigns Metrics &…" at bounding box center [767, 364] width 1535 height 728
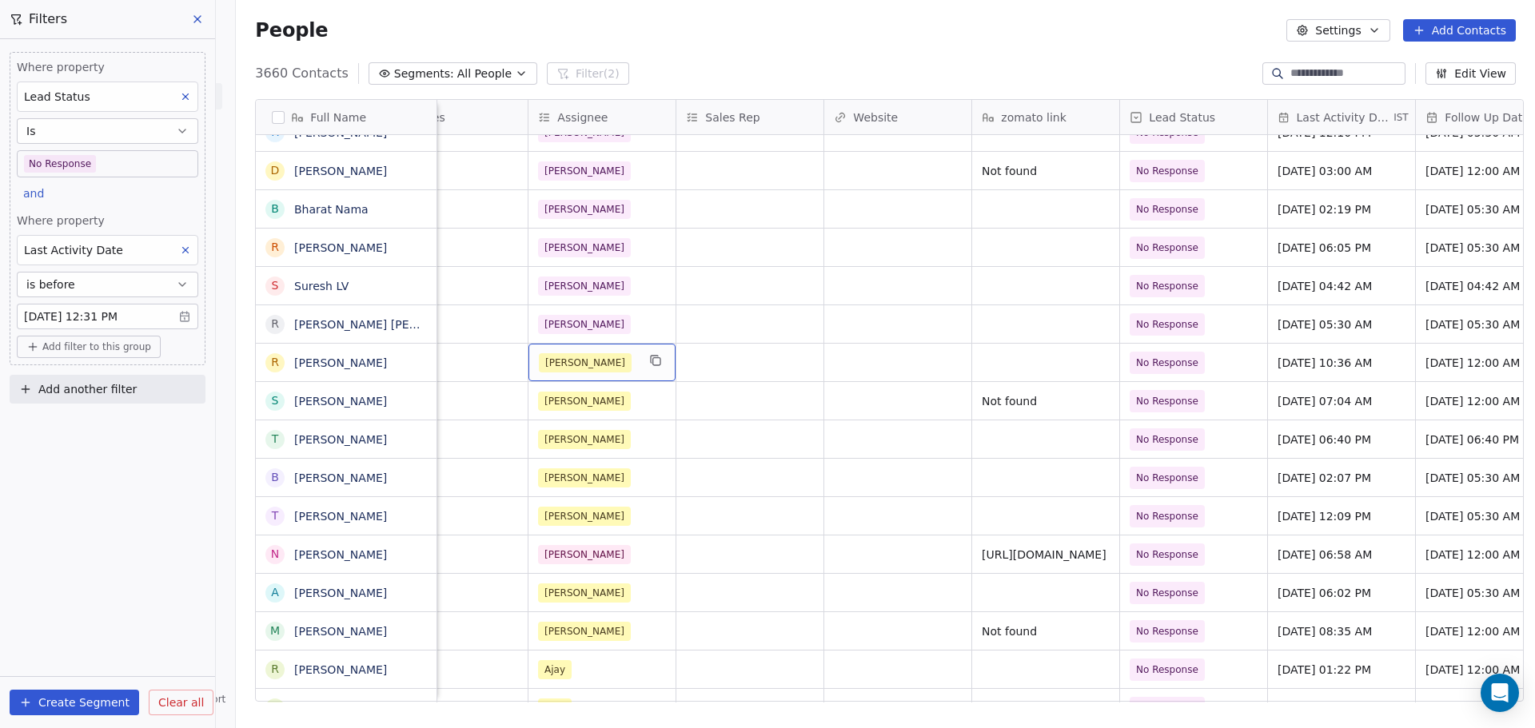
click at [608, 369] on div "[PERSON_NAME]" at bounding box center [588, 362] width 98 height 19
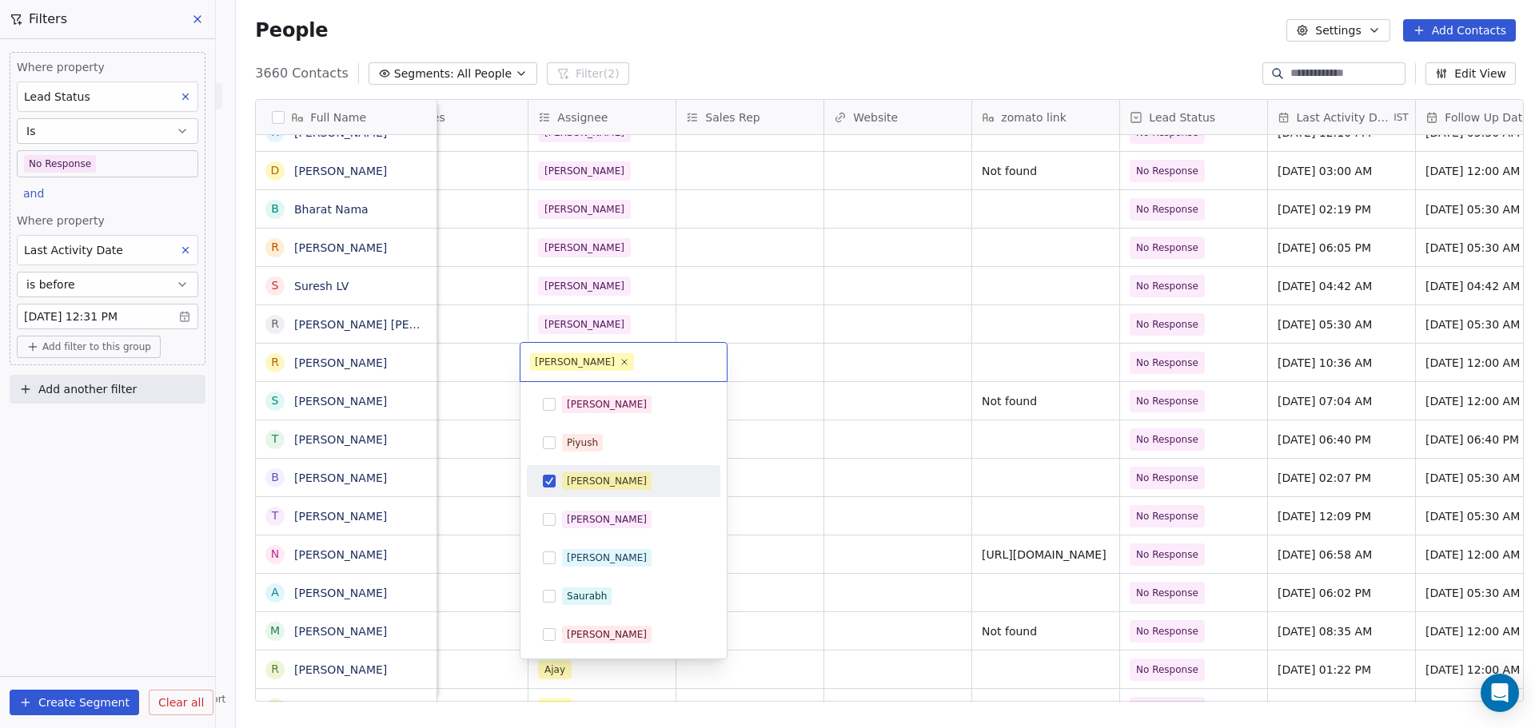
click at [650, 479] on div "[PERSON_NAME]" at bounding box center [633, 482] width 142 height 18
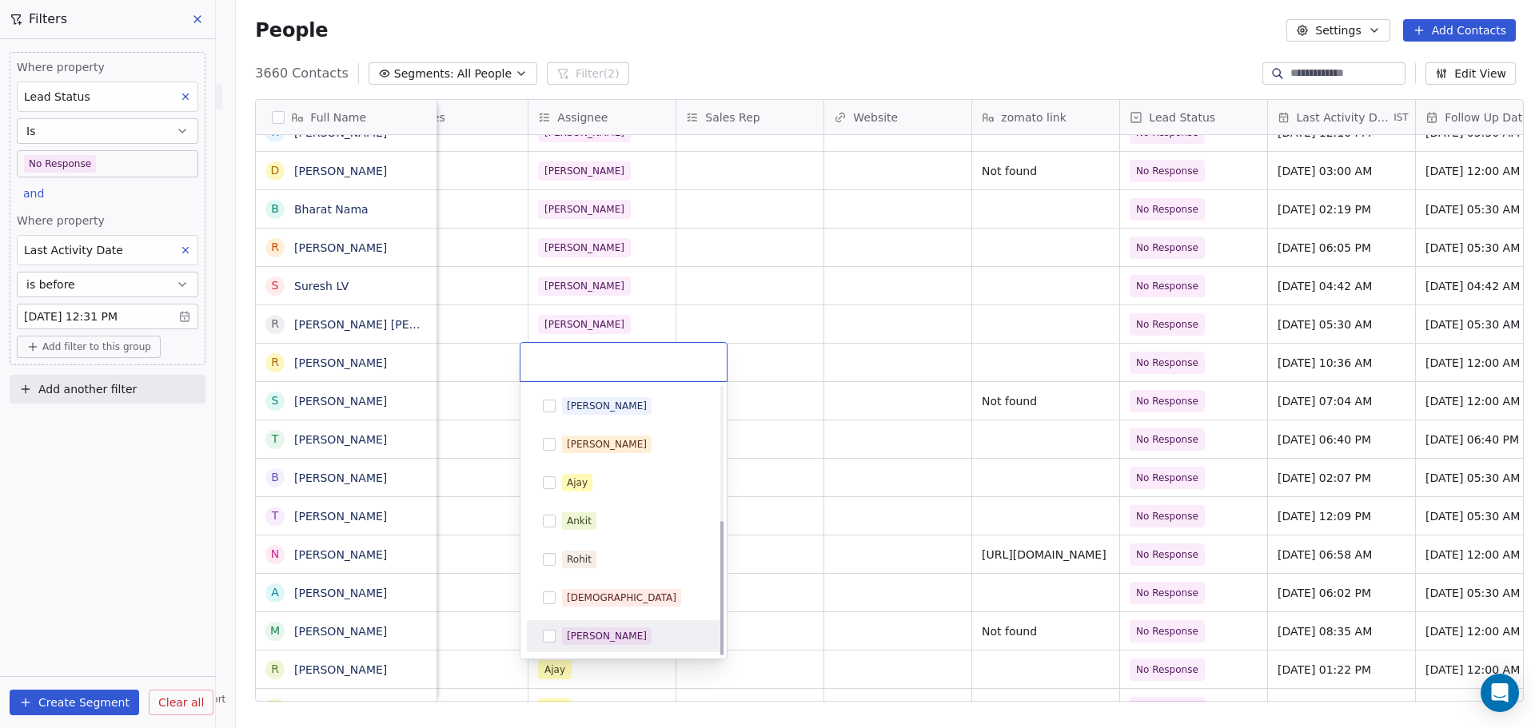
click at [632, 638] on div "[PERSON_NAME]" at bounding box center [633, 637] width 142 height 18
click at [780, 411] on html "On2Cook India Pvt. Ltd. Contacts People Marketing Workflows Campaigns Metrics &…" at bounding box center [767, 364] width 1535 height 728
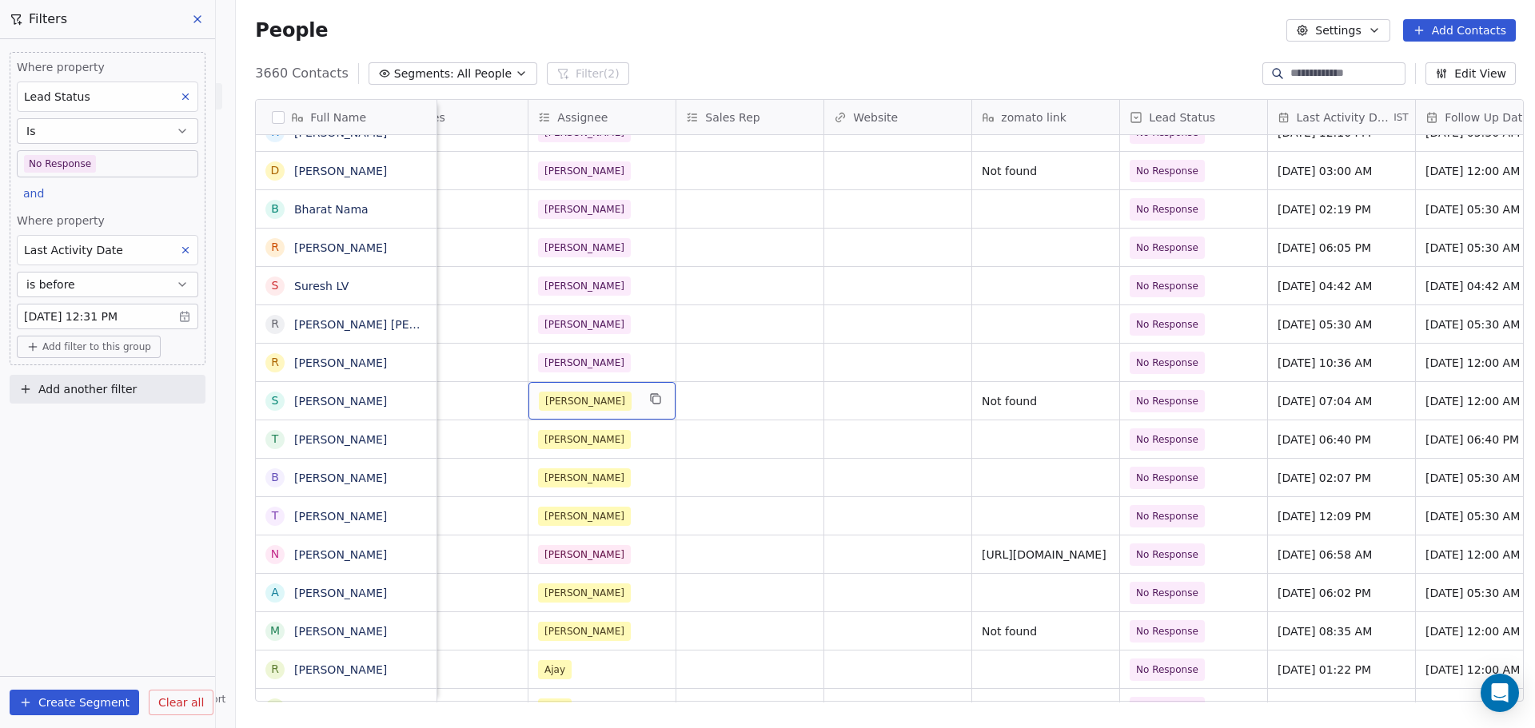
click at [580, 398] on span "[PERSON_NAME]" at bounding box center [585, 401] width 93 height 19
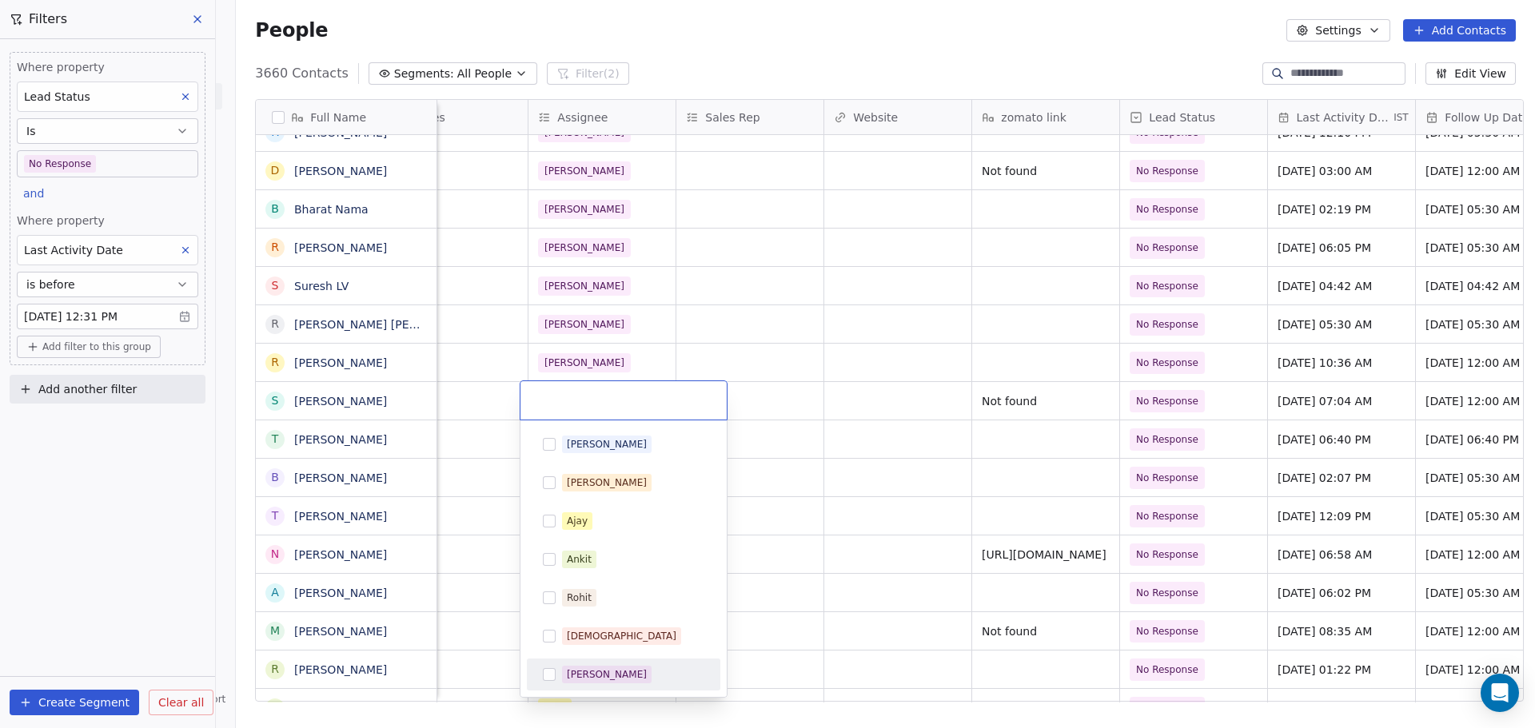
click at [647, 669] on div "[PERSON_NAME]" at bounding box center [633, 675] width 142 height 18
click at [824, 405] on html "On2Cook India Pvt. Ltd. Contacts People Marketing Workflows Campaigns Metrics &…" at bounding box center [767, 364] width 1535 height 728
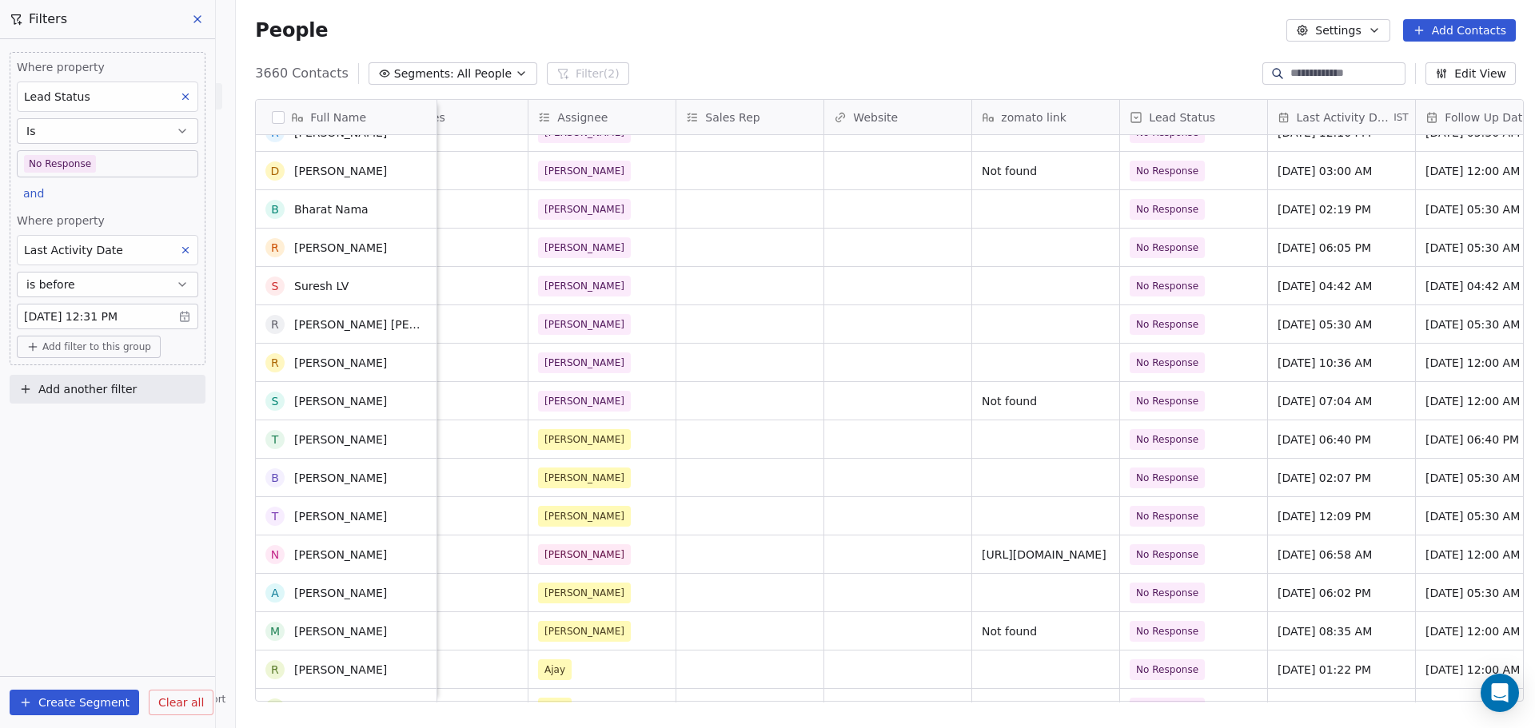
scroll to position [160, 0]
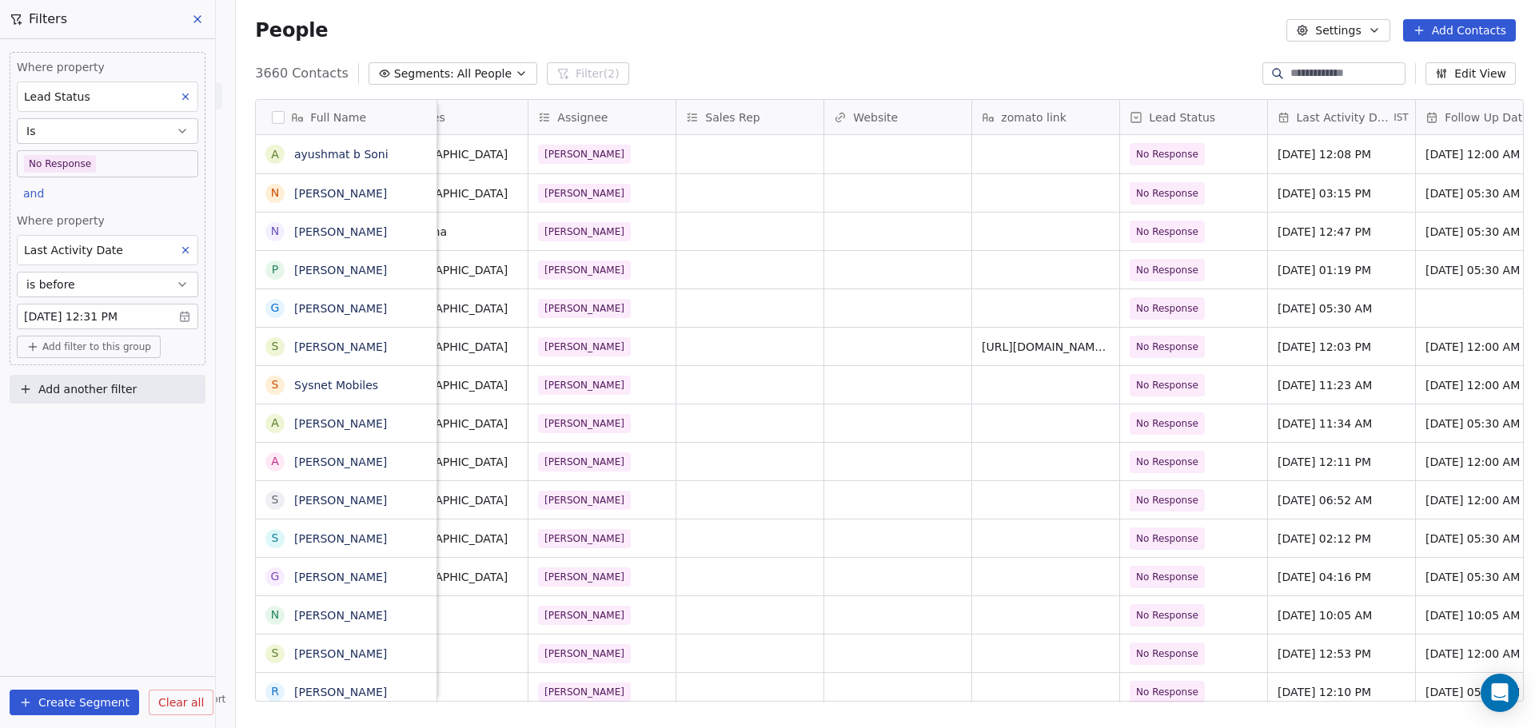
click at [201, 18] on icon at bounding box center [197, 19] width 13 height 13
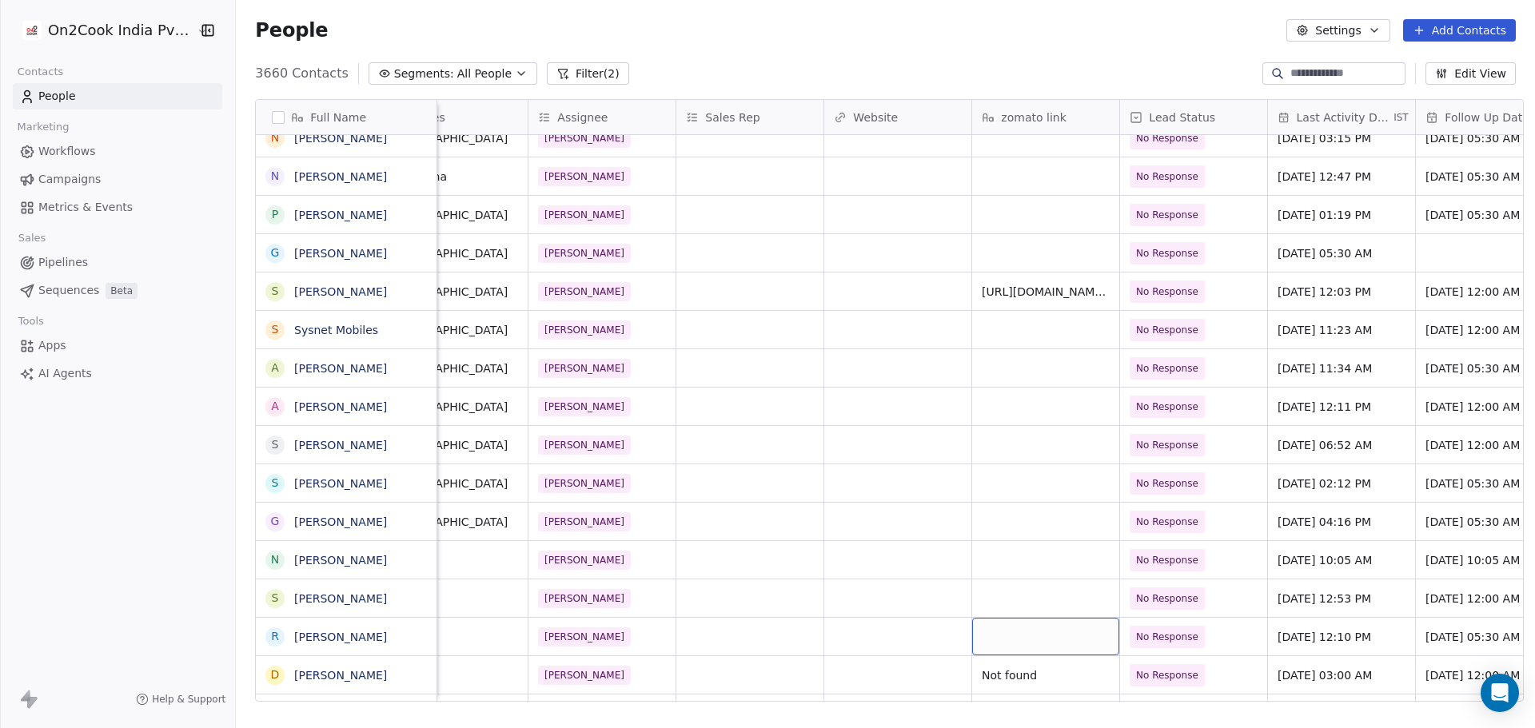
drag, startPoint x: 994, startPoint y: 690, endPoint x: 844, endPoint y: 693, distance: 149.5
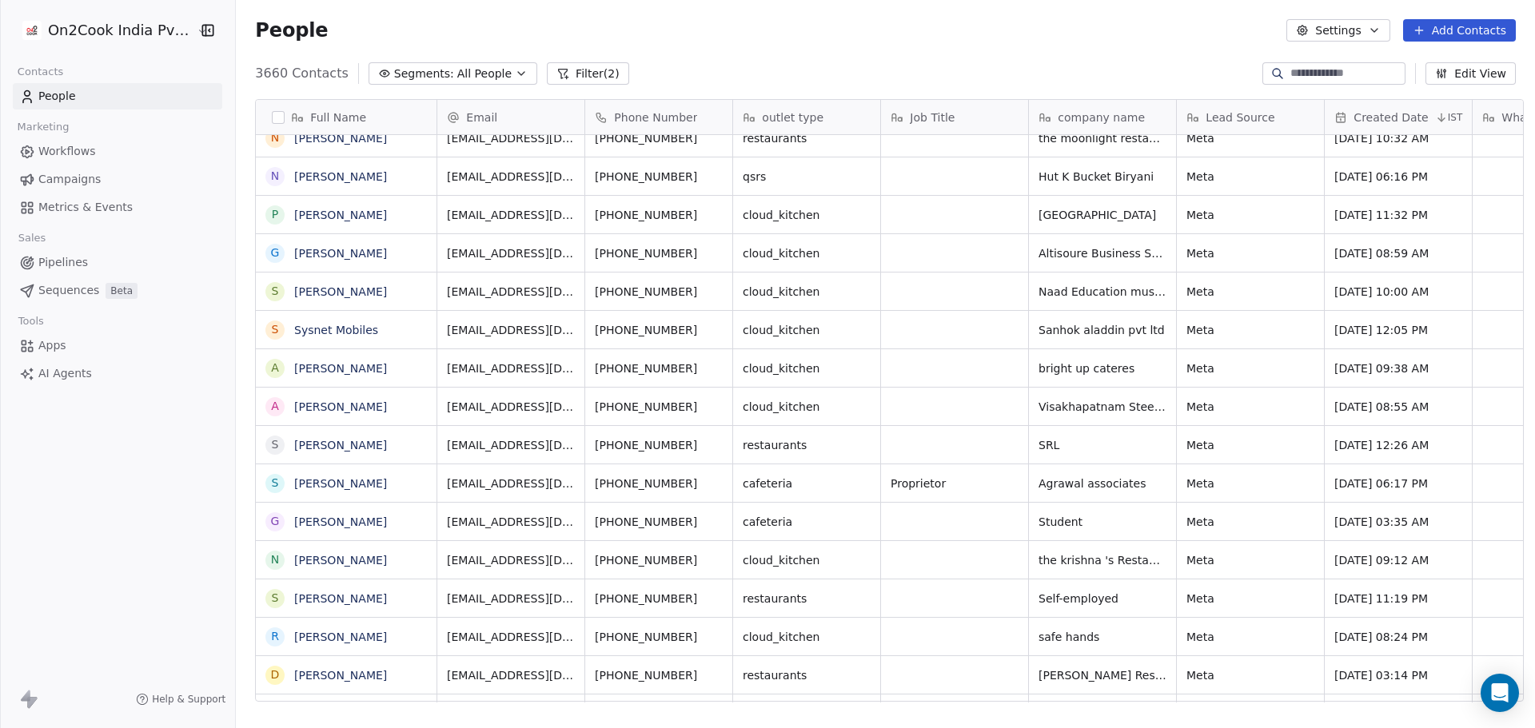
click at [569, 66] on button "Filter (2)" at bounding box center [588, 73] width 82 height 22
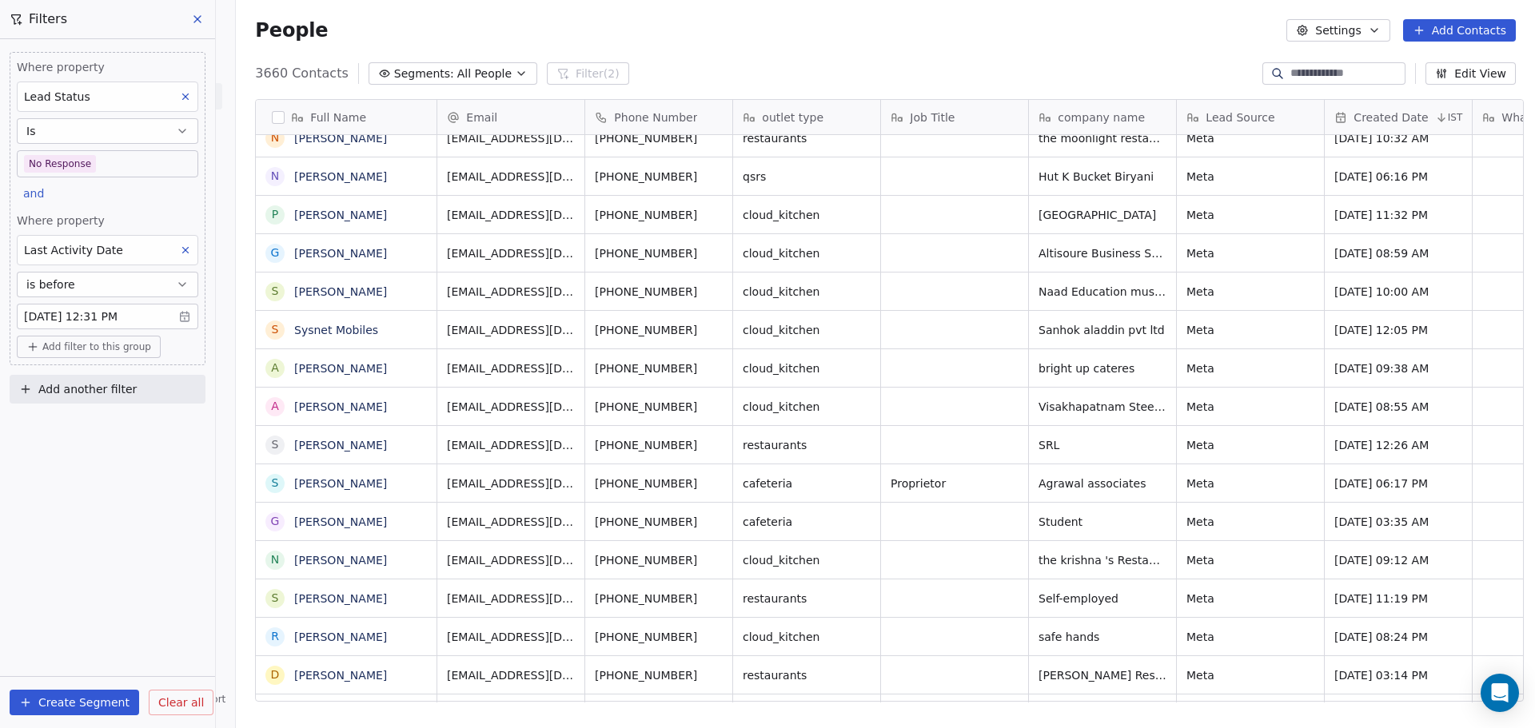
click at [182, 712] on button "Clear all" at bounding box center [181, 703] width 65 height 26
